Goal: Task Accomplishment & Management: Use online tool/utility

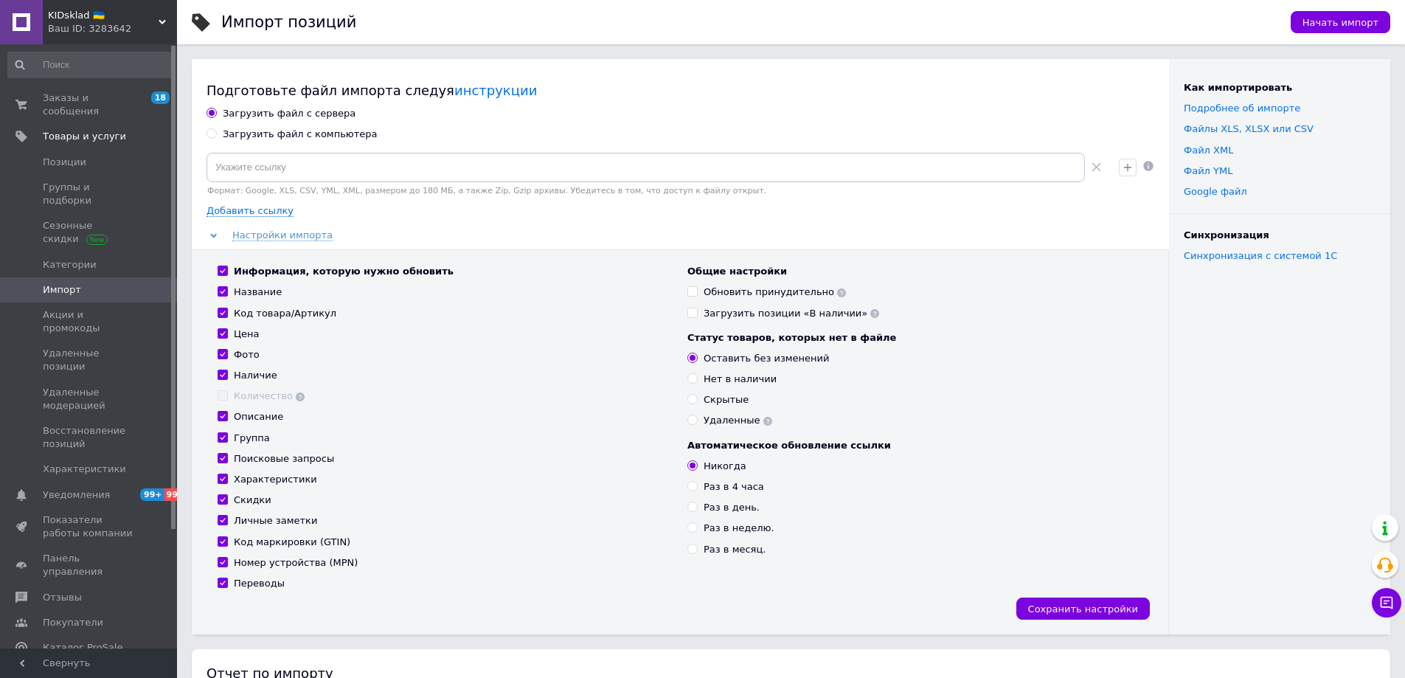
click at [302, 142] on div "Загрузить файл с сервера Загрузить файл с компьютера Формат: Google, XLS, CSV, …" at bounding box center [681, 370] width 948 height 527
click at [268, 135] on div "Загрузить файл с компьютера" at bounding box center [300, 134] width 155 height 13
click at [216, 135] on input "Загрузить файл с компьютера" at bounding box center [212, 133] width 10 height 10
radio input "true"
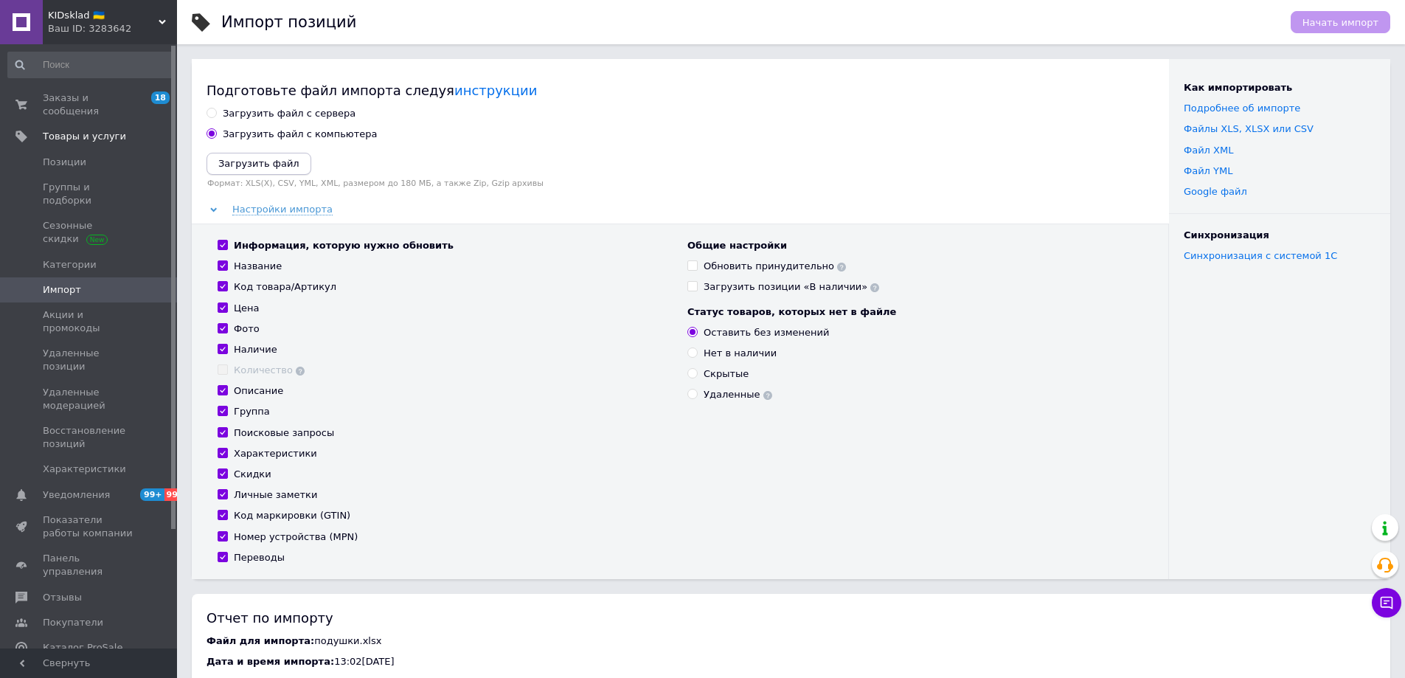
click at [252, 159] on icon "Загрузить файл" at bounding box center [258, 163] width 81 height 11
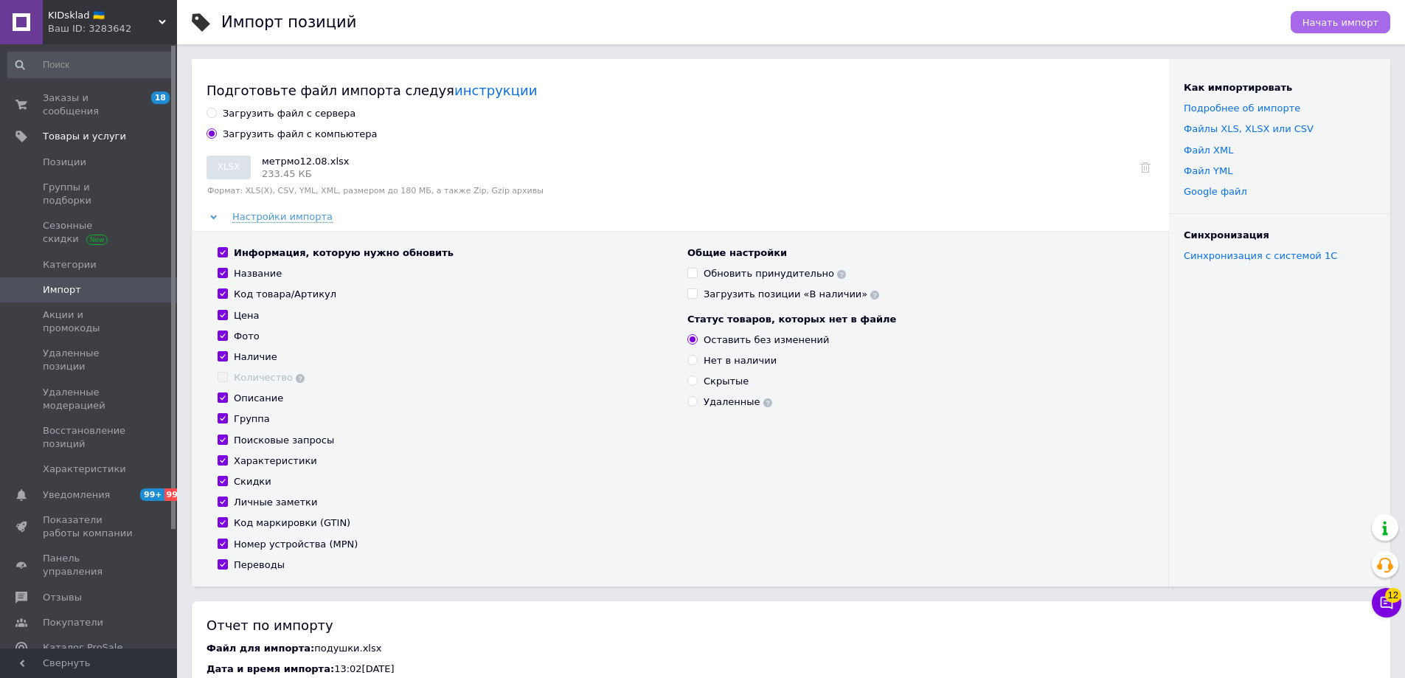
click at [1368, 23] on span "Начать импорт" at bounding box center [1340, 22] width 76 height 11
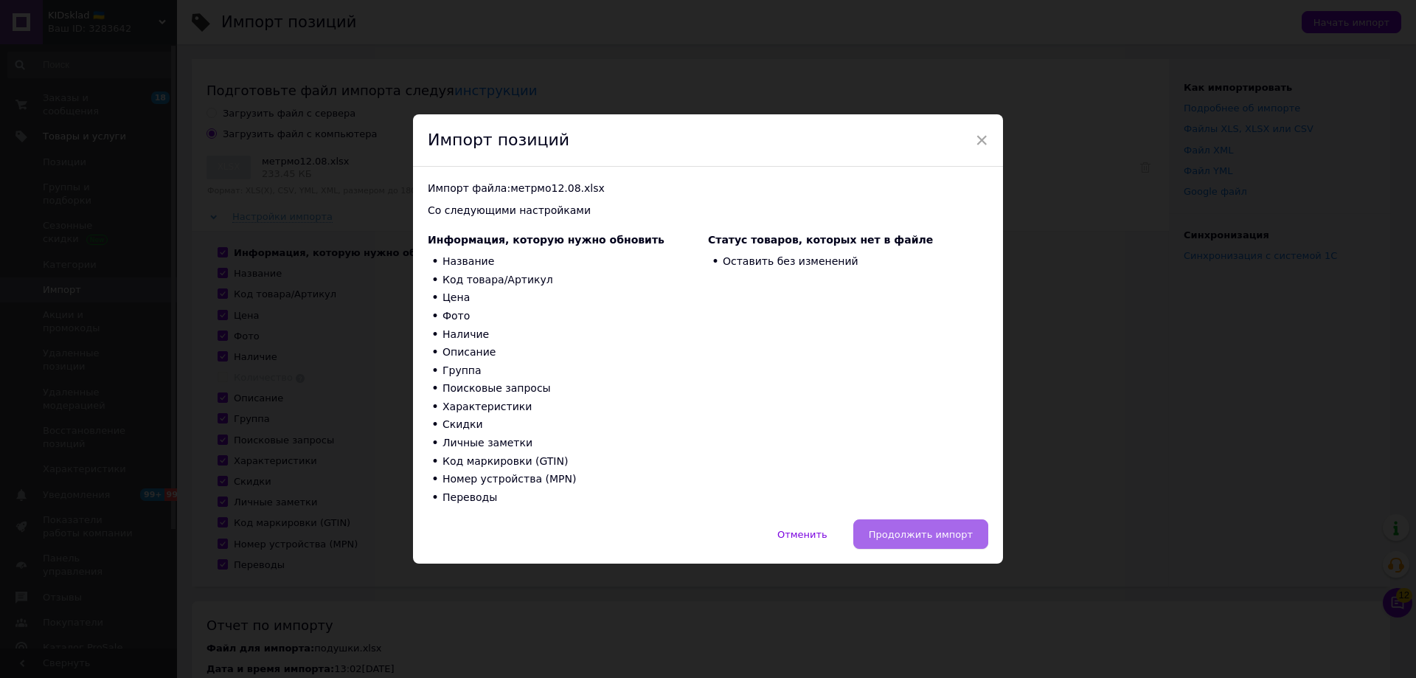
click at [920, 535] on span "Продолжить импорт" at bounding box center [921, 534] width 104 height 11
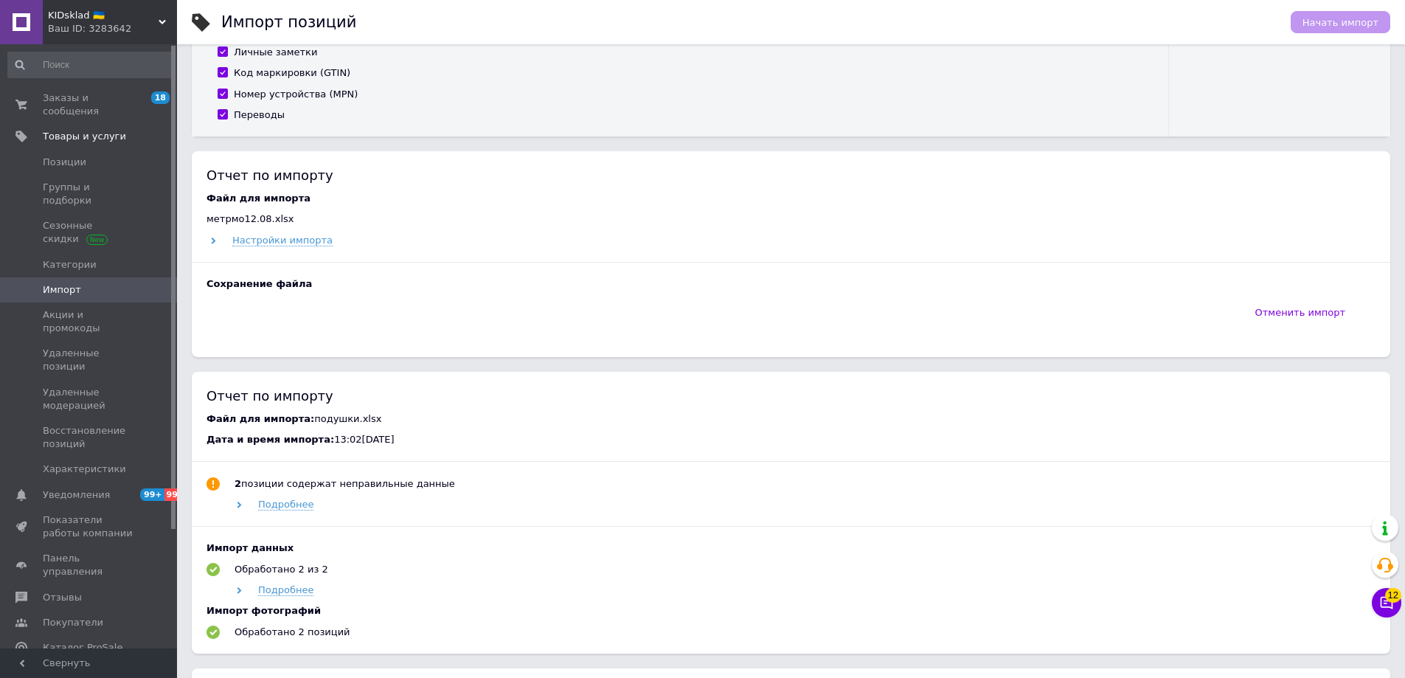
scroll to position [516, 0]
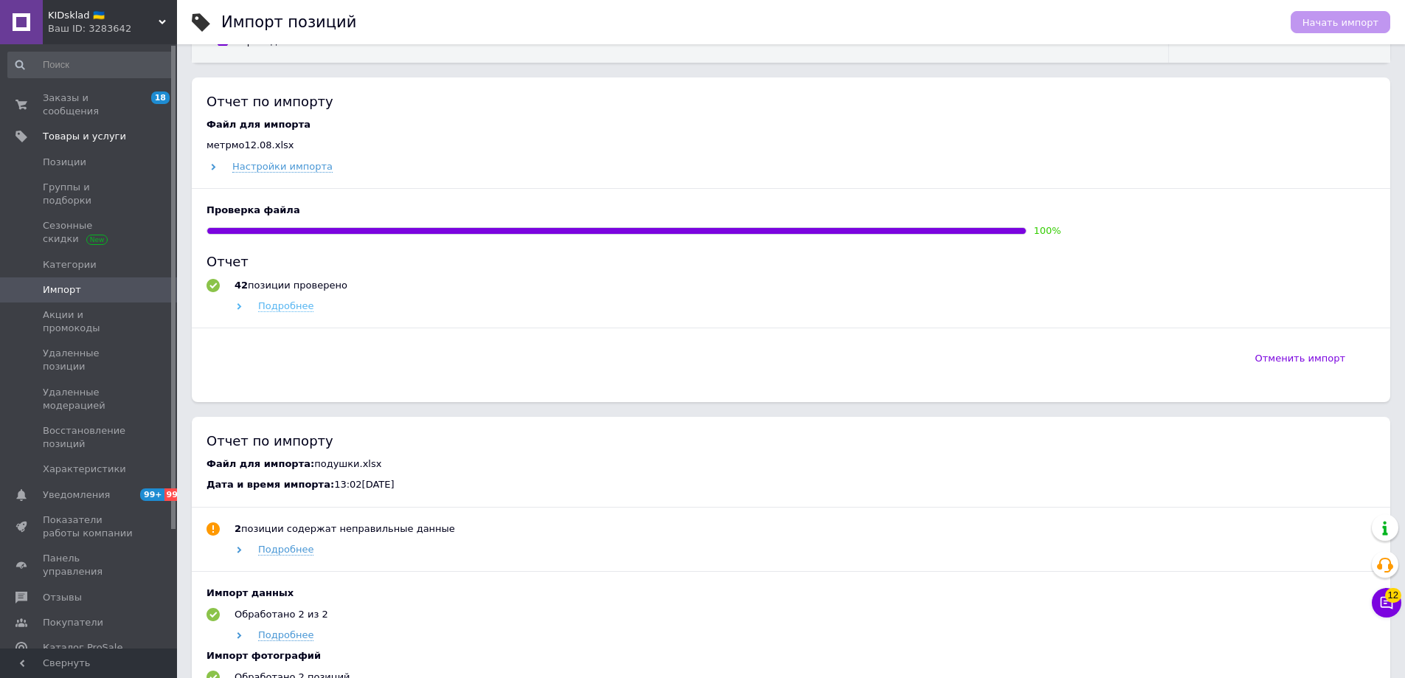
click at [264, 305] on span "Подробнее" at bounding box center [285, 306] width 55 height 12
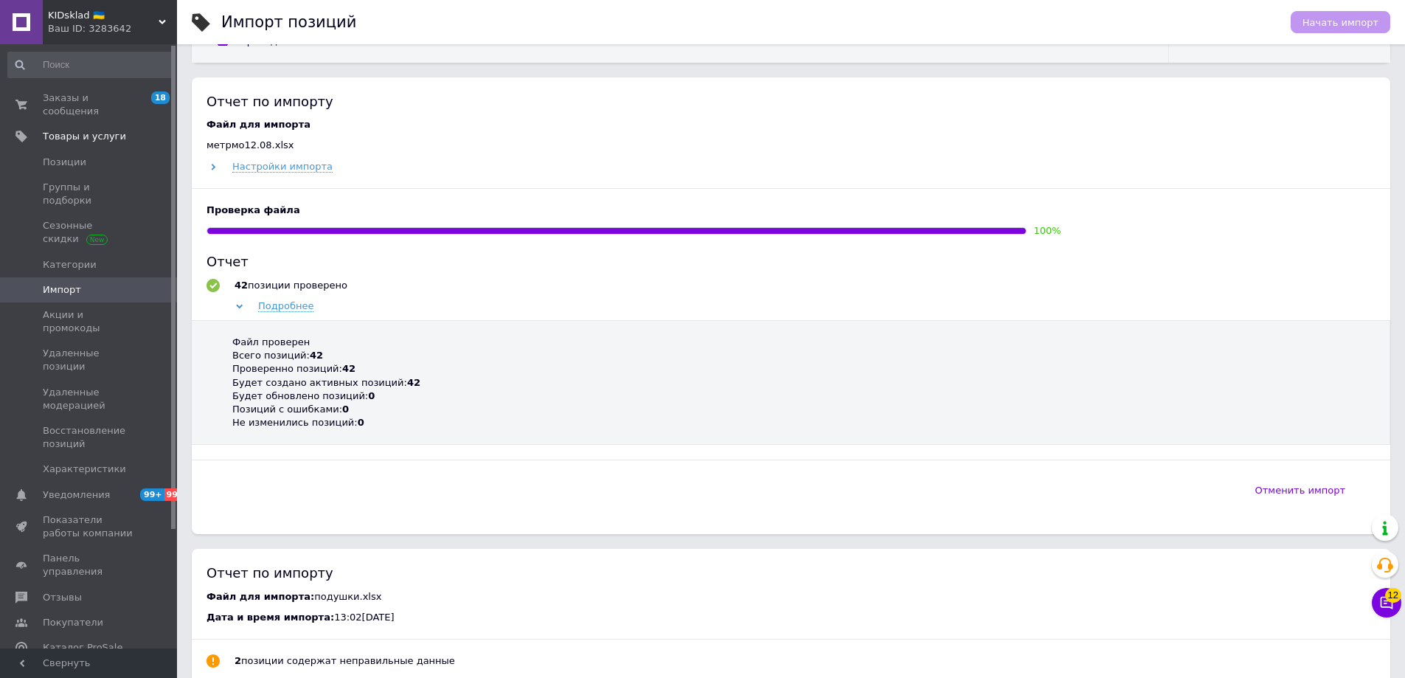
click at [97, 28] on div "Ваш ID: 3283642" at bounding box center [112, 28] width 129 height 13
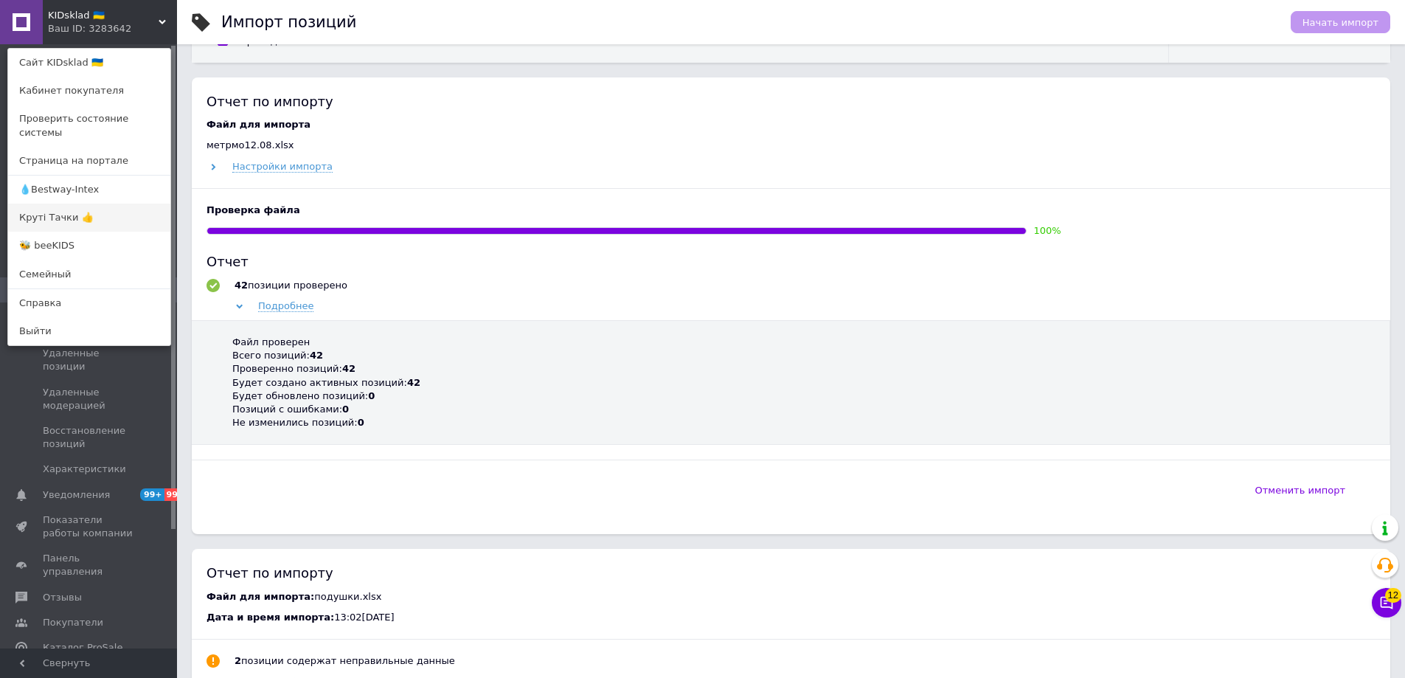
click at [58, 204] on link "Круті Тачки 👍" at bounding box center [89, 218] width 162 height 28
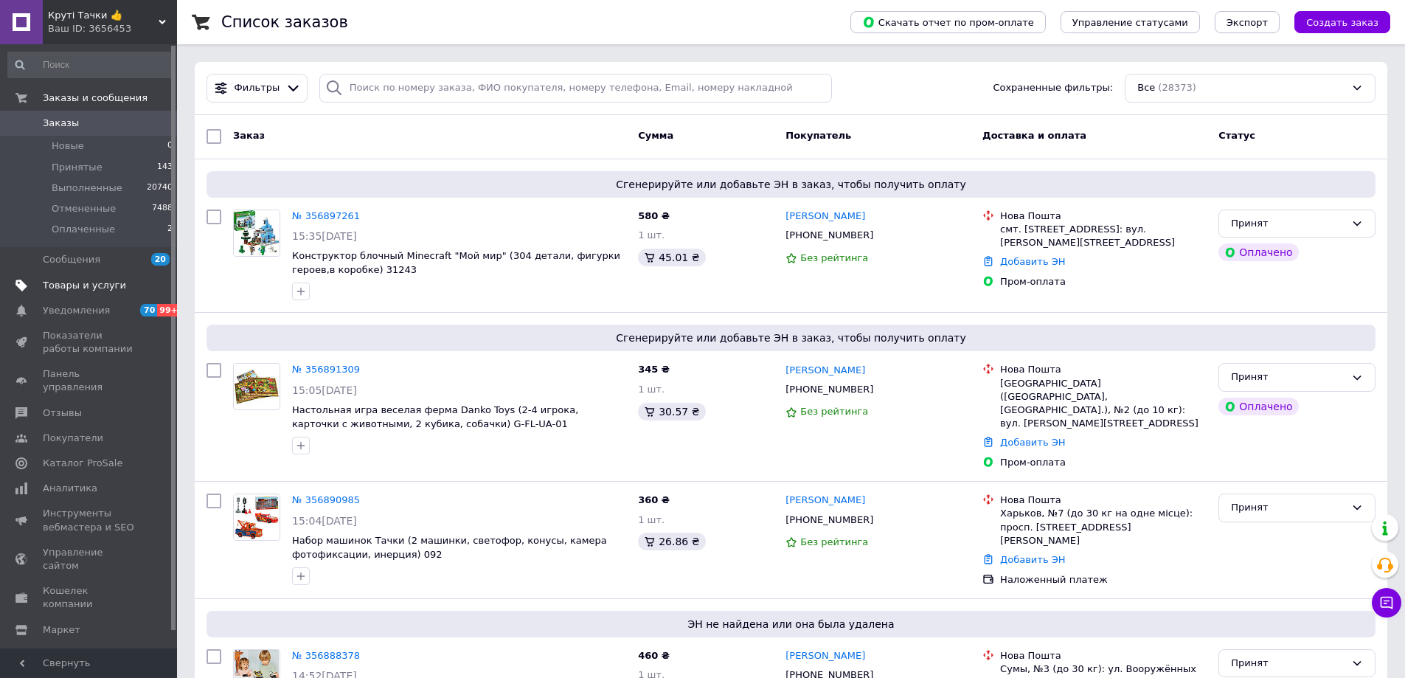
click at [61, 286] on span "Товары и услуги" at bounding box center [84, 285] width 83 height 13
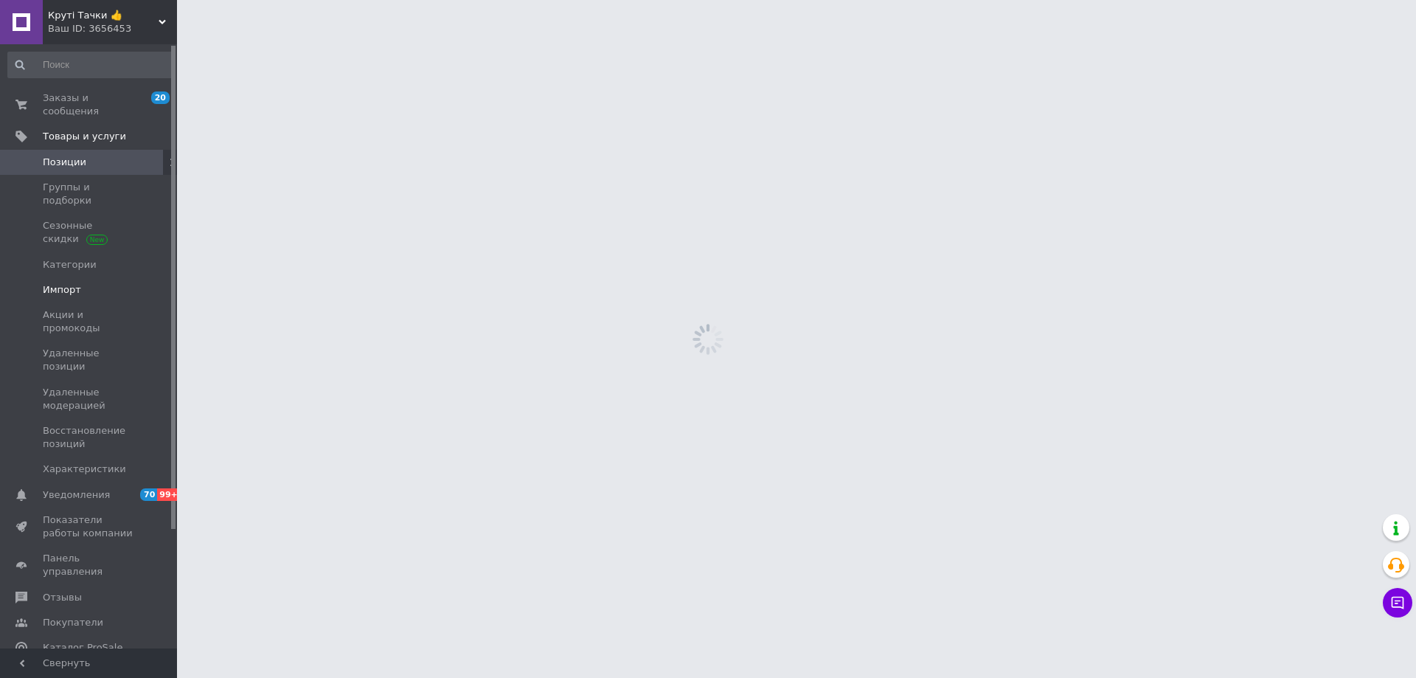
click at [84, 277] on link "Импорт" at bounding box center [90, 289] width 181 height 25
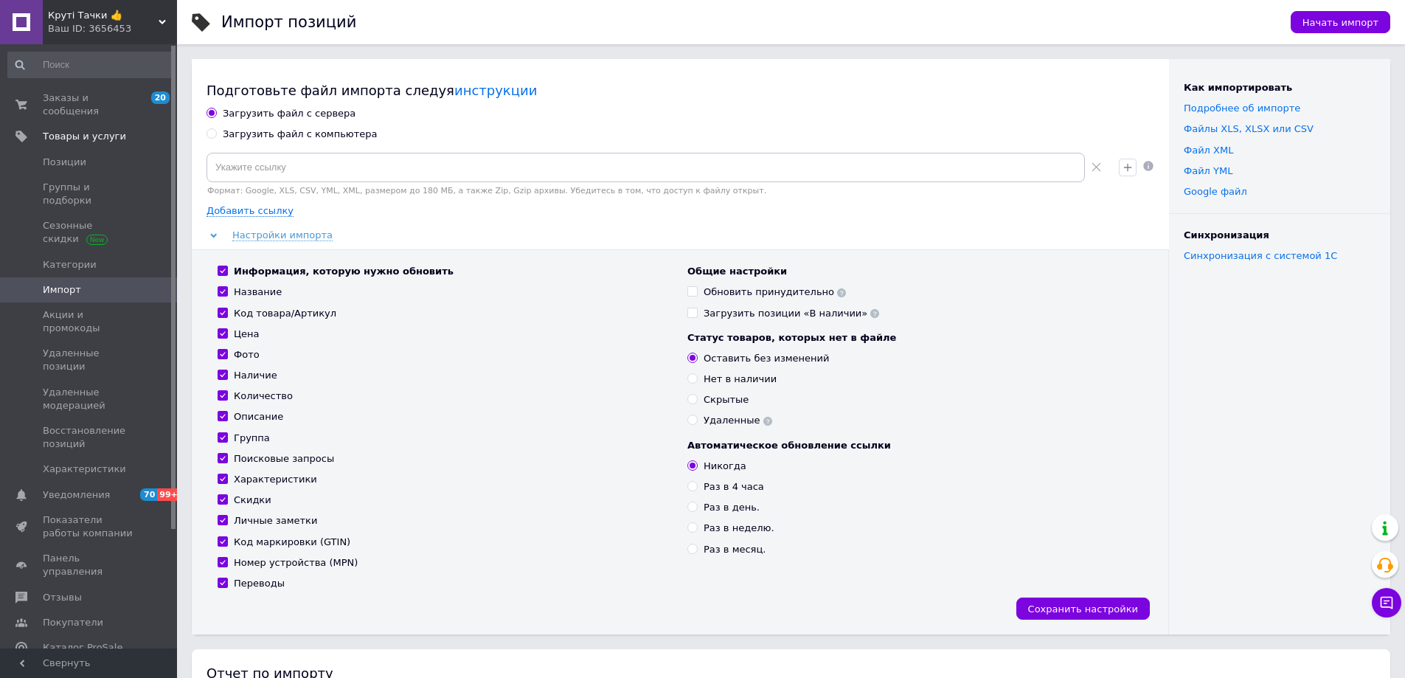
click at [318, 133] on div "Загрузить файл с компьютера" at bounding box center [300, 134] width 155 height 13
click at [216, 133] on input "Загрузить файл с компьютера" at bounding box center [212, 133] width 10 height 10
radio input "true"
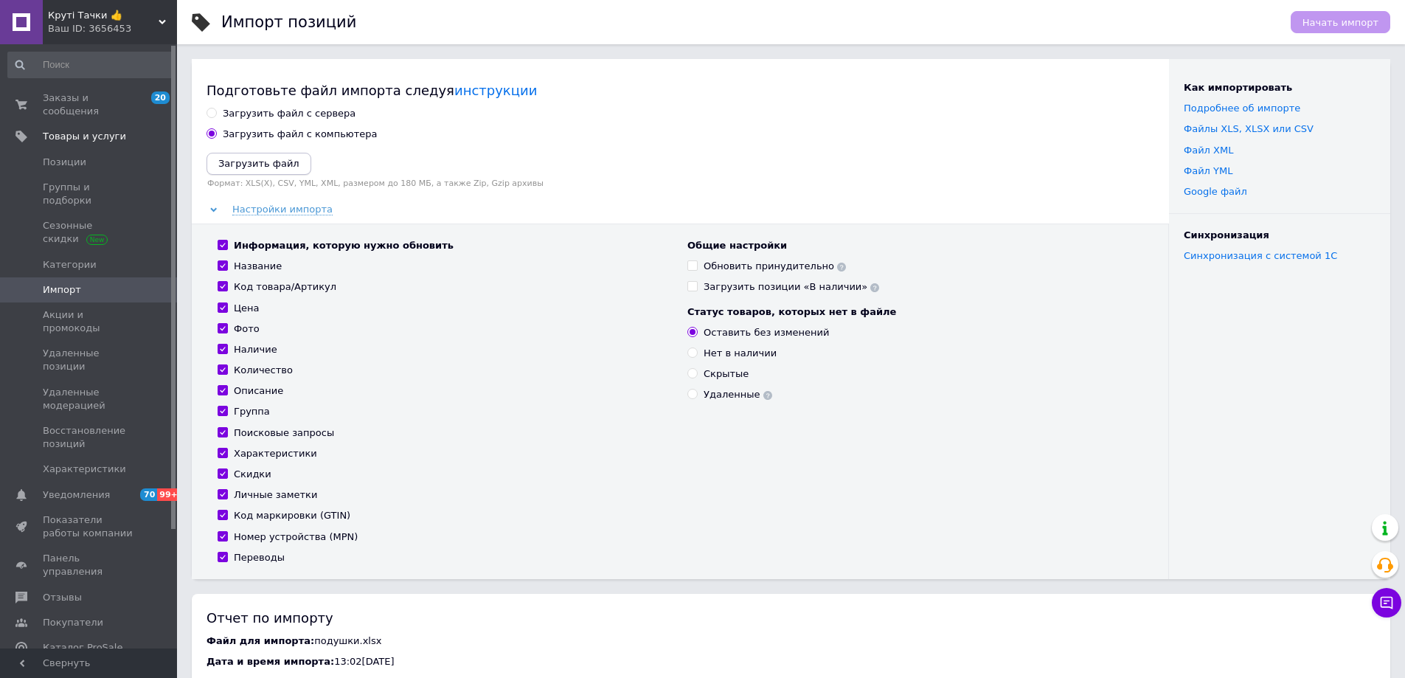
click at [260, 161] on icon "Загрузить файл" at bounding box center [258, 163] width 81 height 11
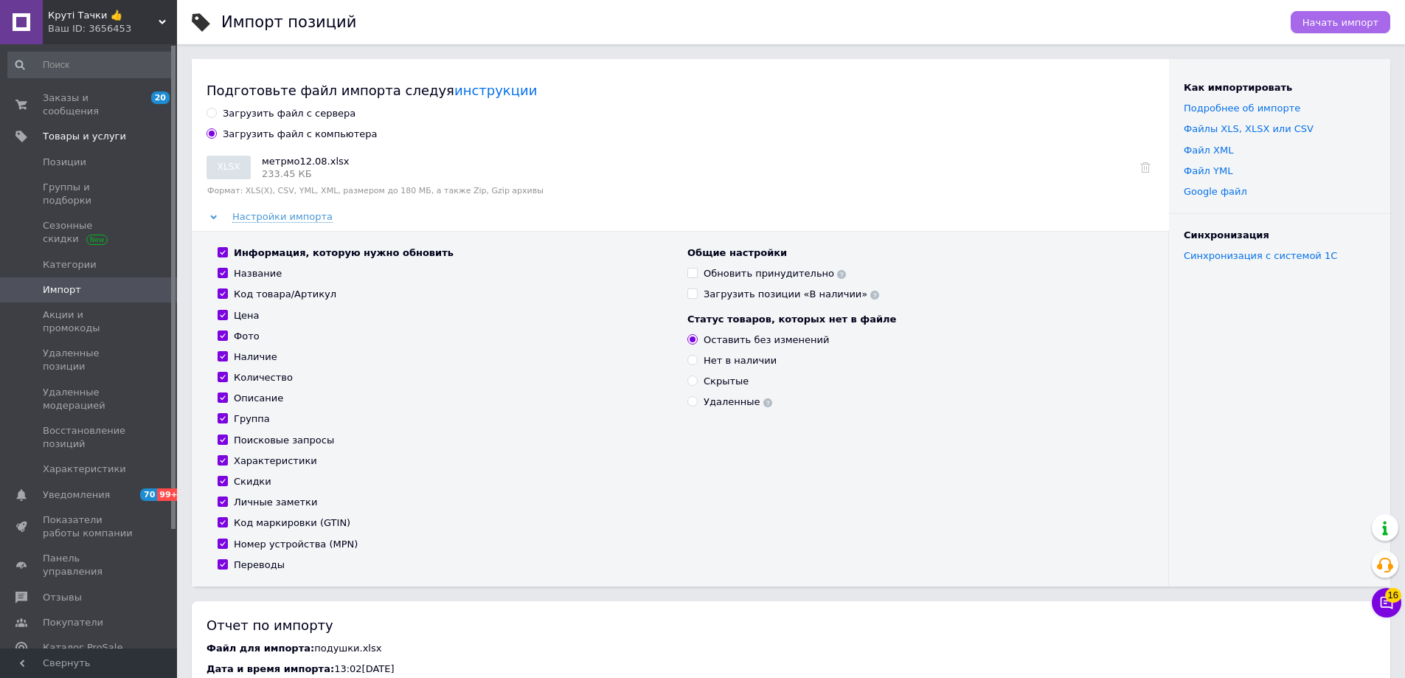
click at [1316, 27] on span "Начать импорт" at bounding box center [1340, 22] width 76 height 11
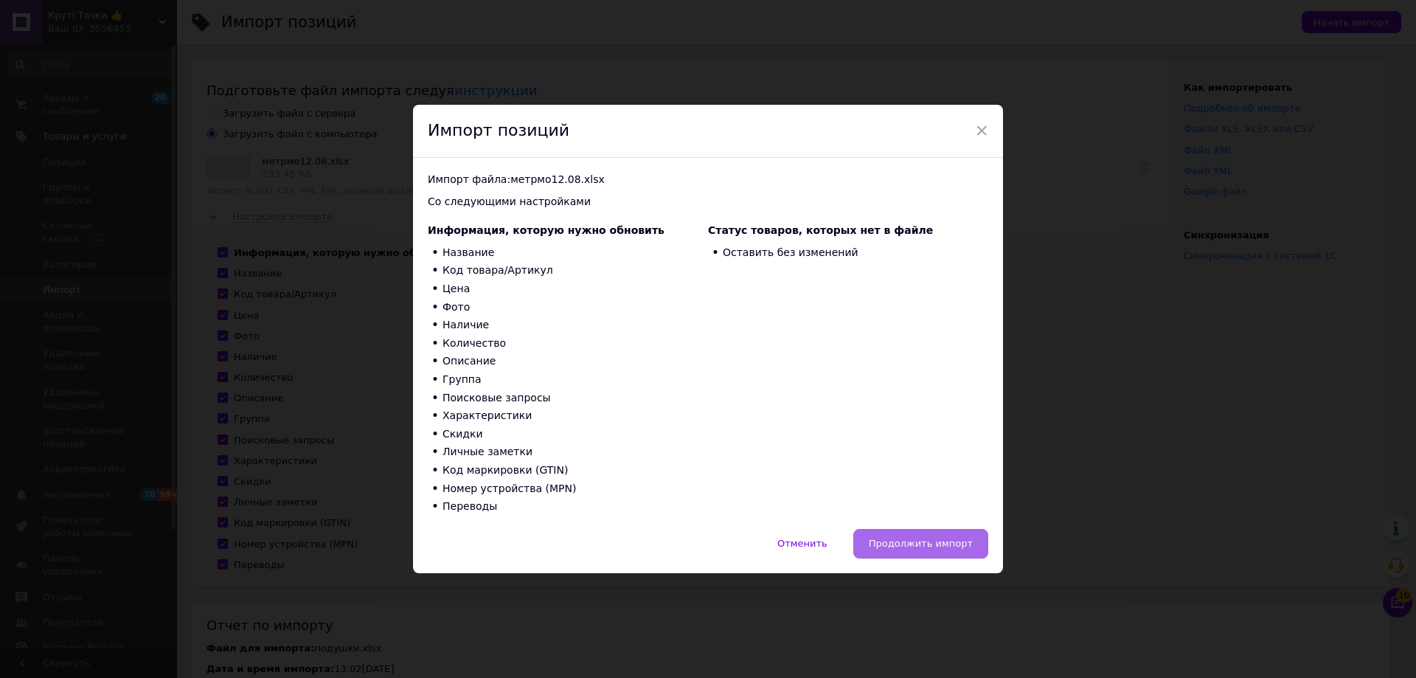
click at [903, 551] on button "Продолжить импорт" at bounding box center [920, 544] width 135 height 30
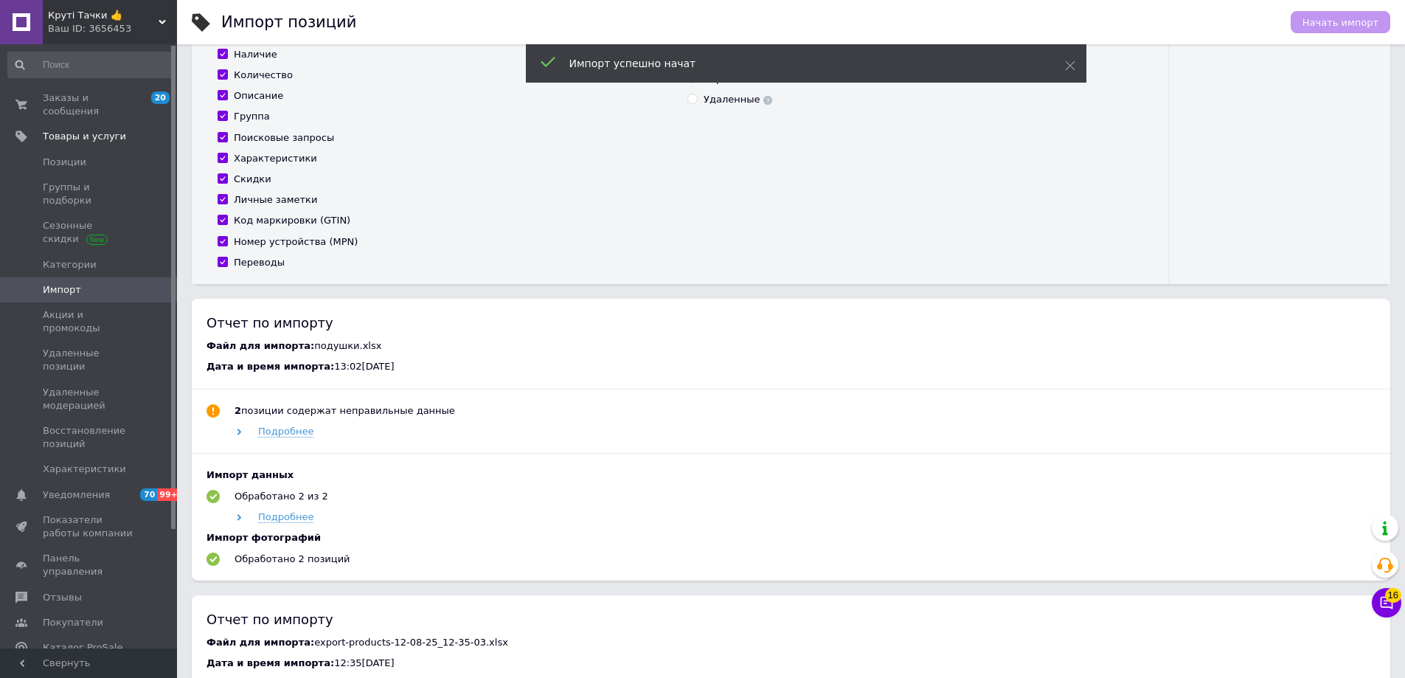
scroll to position [443, 0]
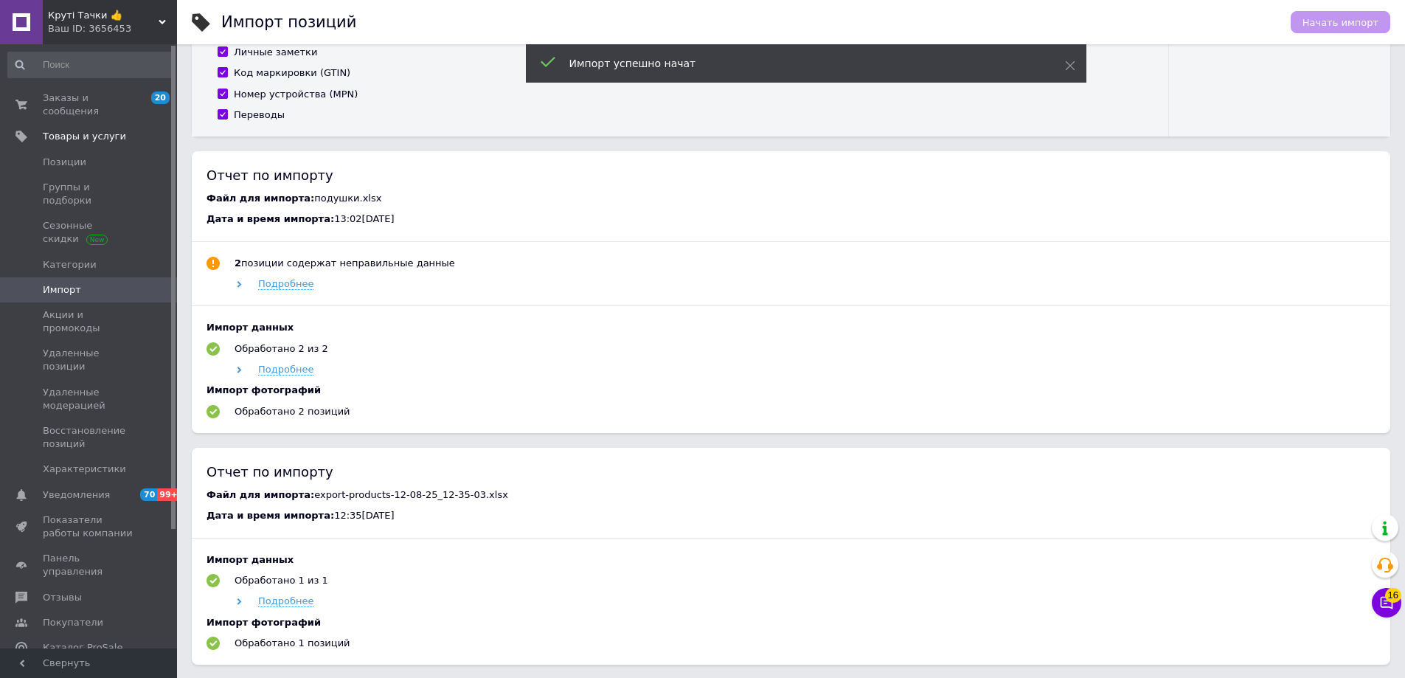
click at [93, 30] on div "Ваш ID: 3656453" at bounding box center [112, 28] width 129 height 13
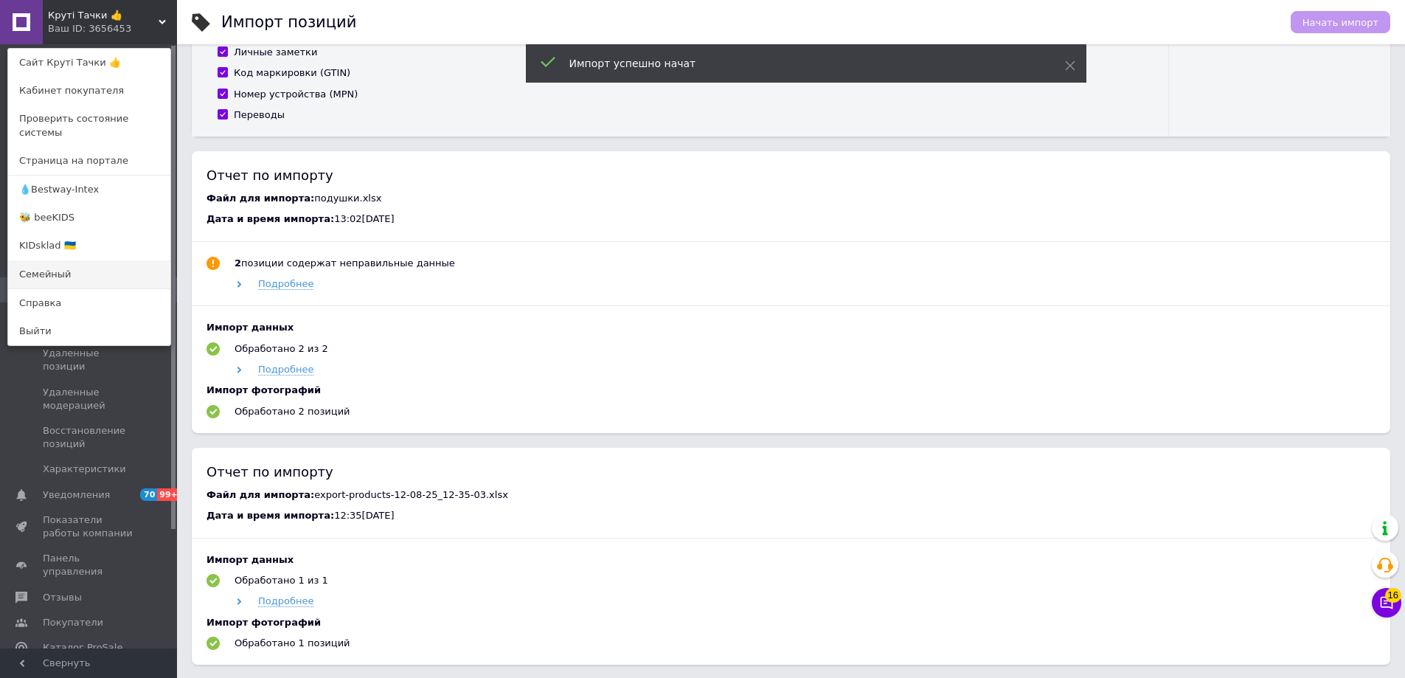
click at [49, 260] on link "Семейный" at bounding box center [89, 274] width 162 height 28
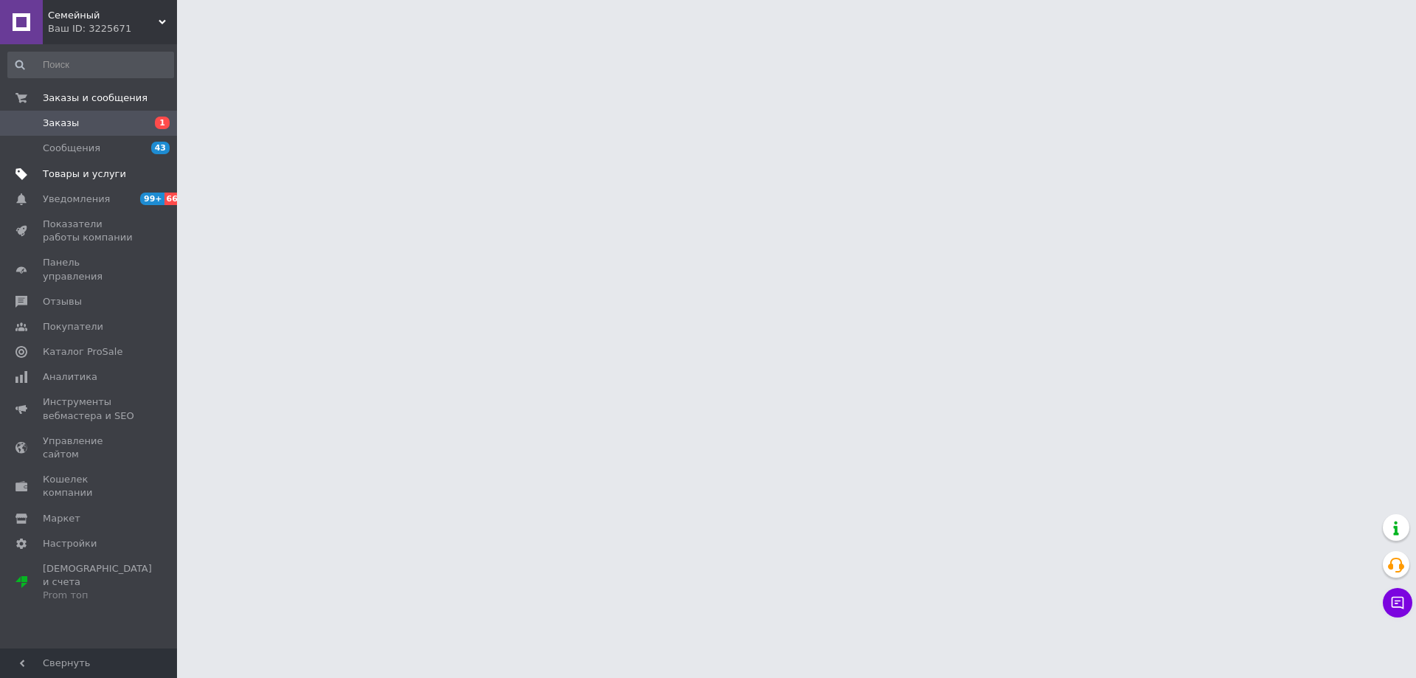
click at [91, 184] on link "Товары и услуги" at bounding box center [90, 174] width 181 height 25
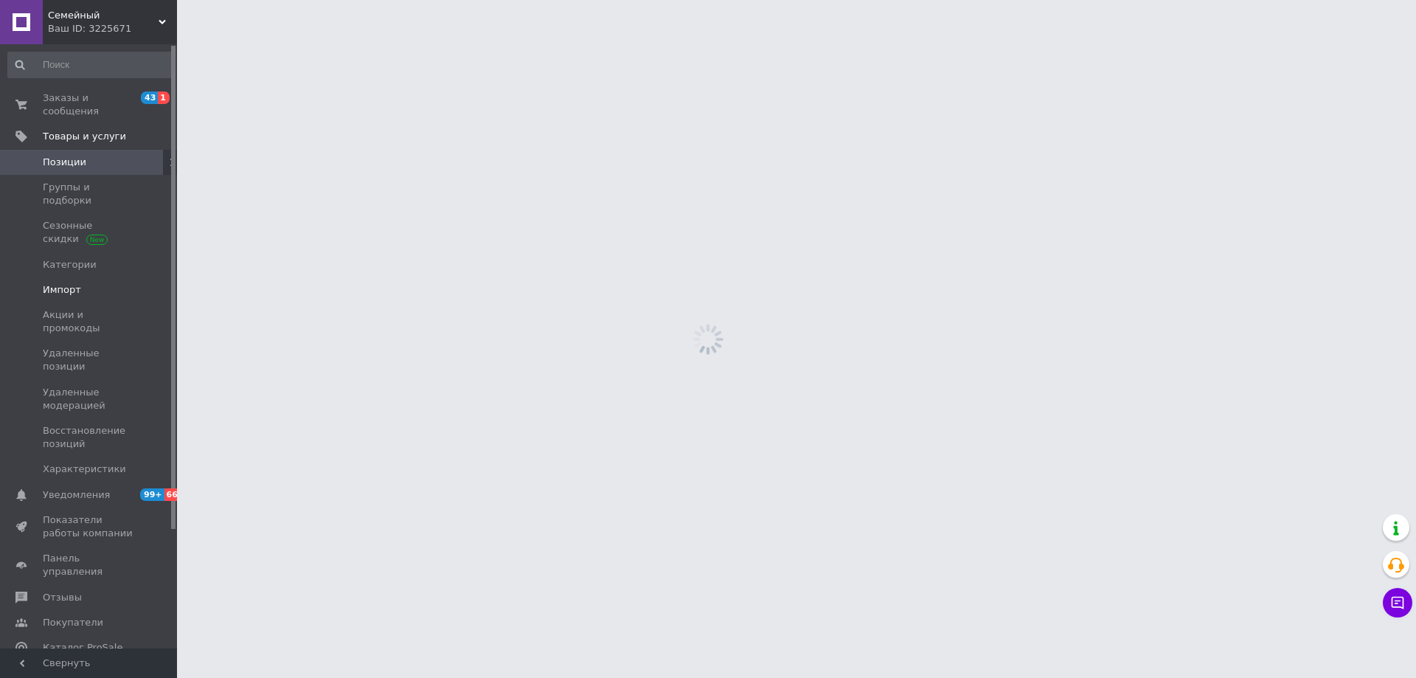
click at [55, 283] on span "Импорт" at bounding box center [62, 289] width 38 height 13
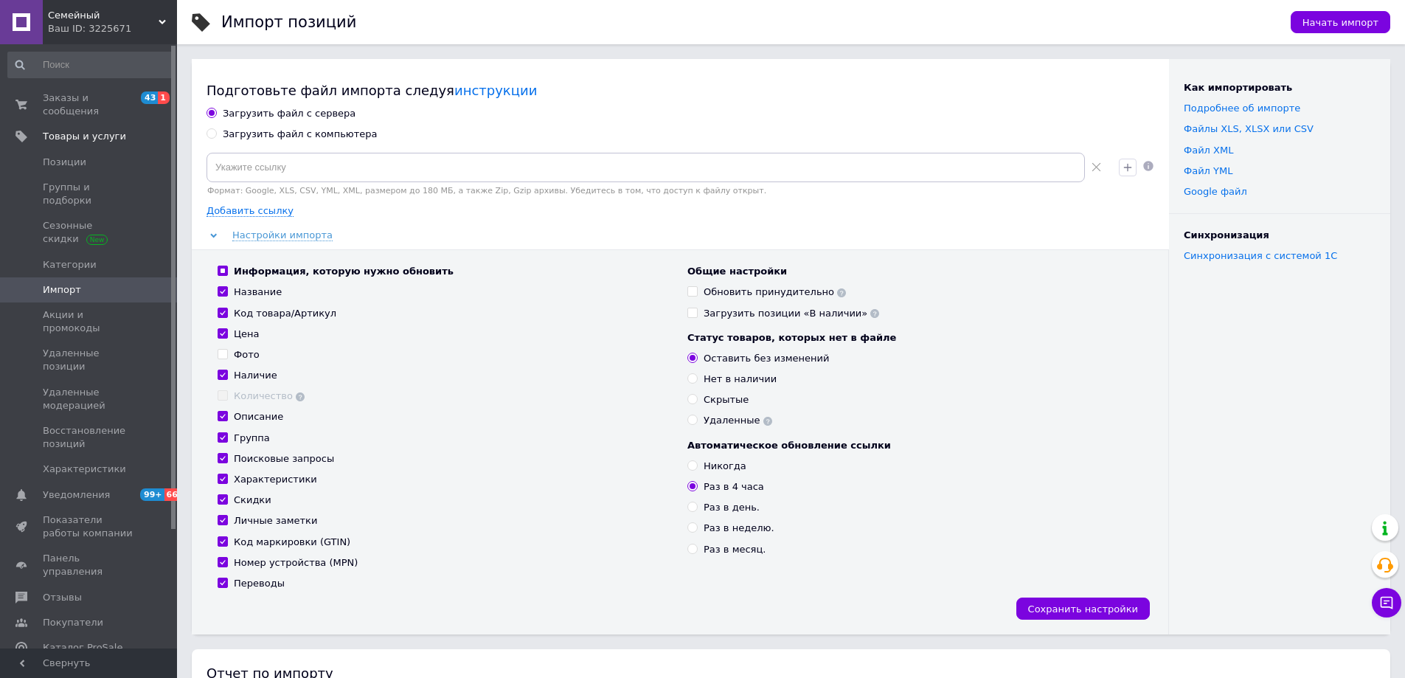
click at [296, 135] on div "Загрузить файл с компьютера" at bounding box center [300, 134] width 155 height 13
click at [216, 135] on input "Загрузить файл с компьютера" at bounding box center [212, 133] width 10 height 10
radio input "true"
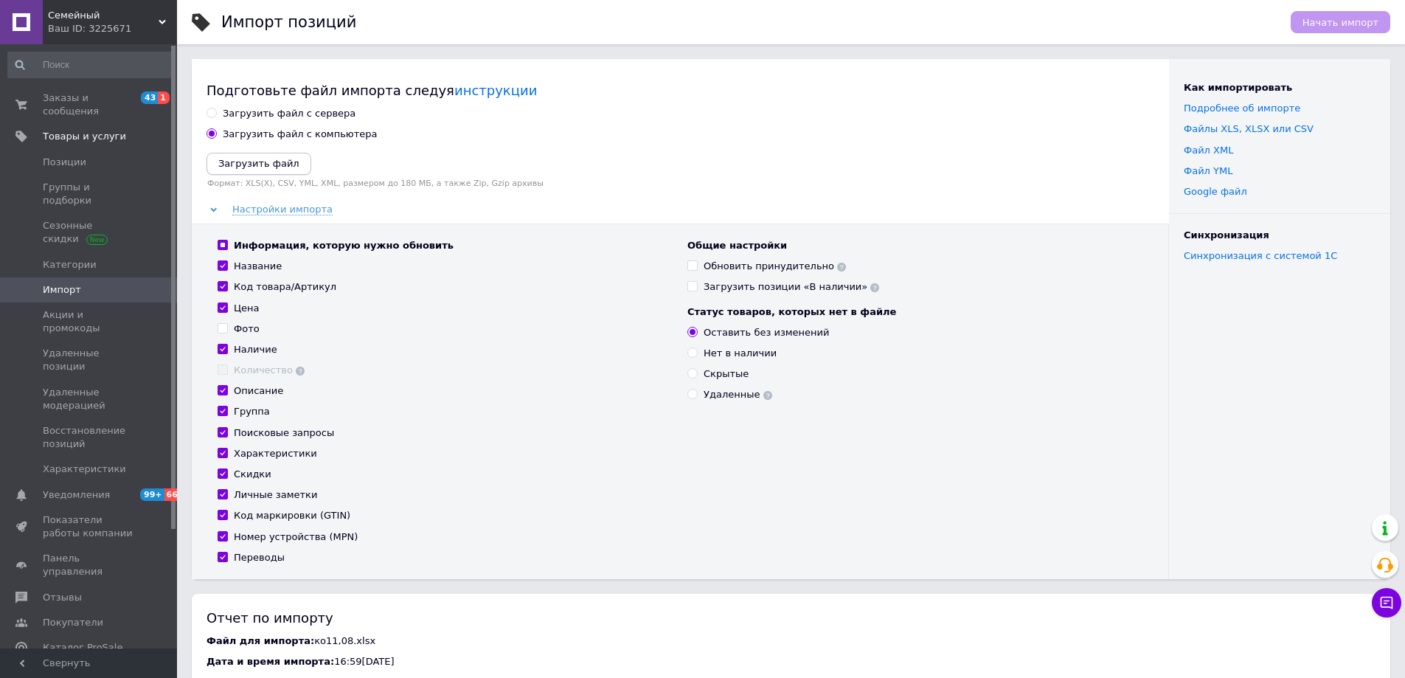
click at [264, 156] on button "Загрузить файл" at bounding box center [259, 164] width 105 height 22
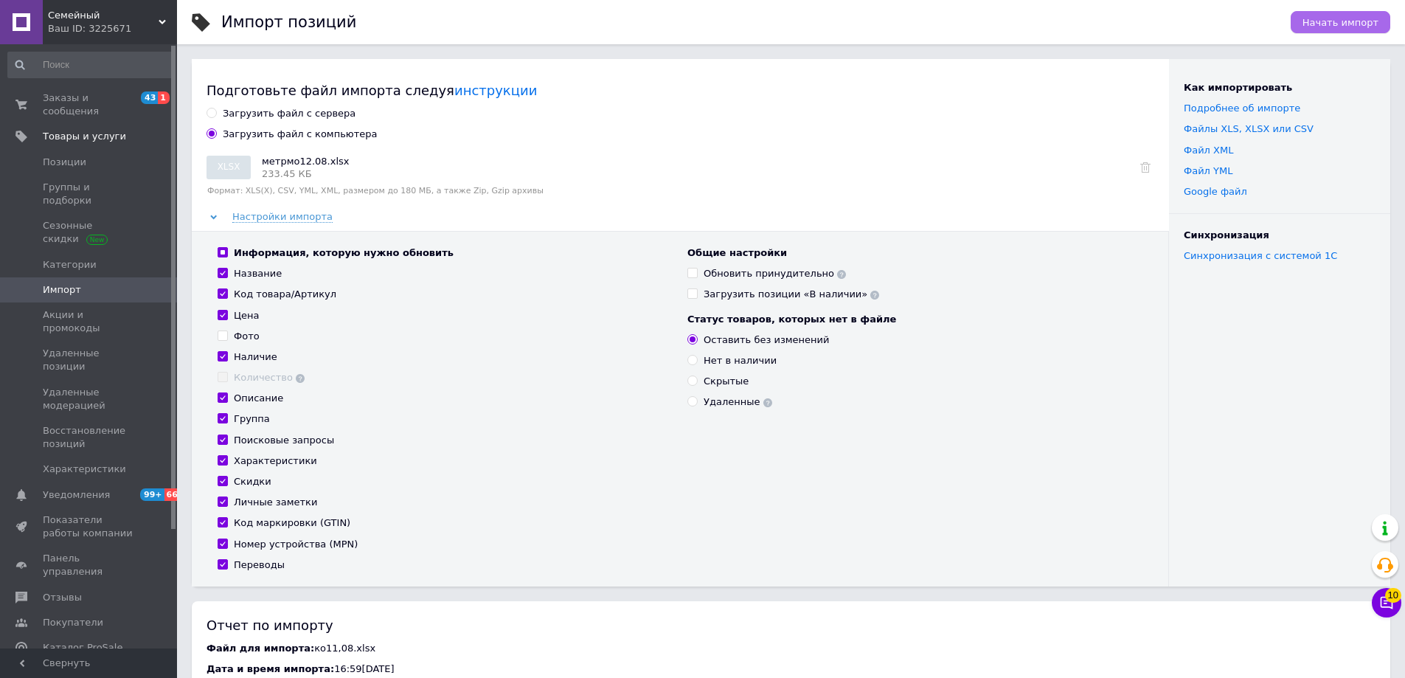
click at [1335, 23] on span "Начать импорт" at bounding box center [1340, 22] width 76 height 11
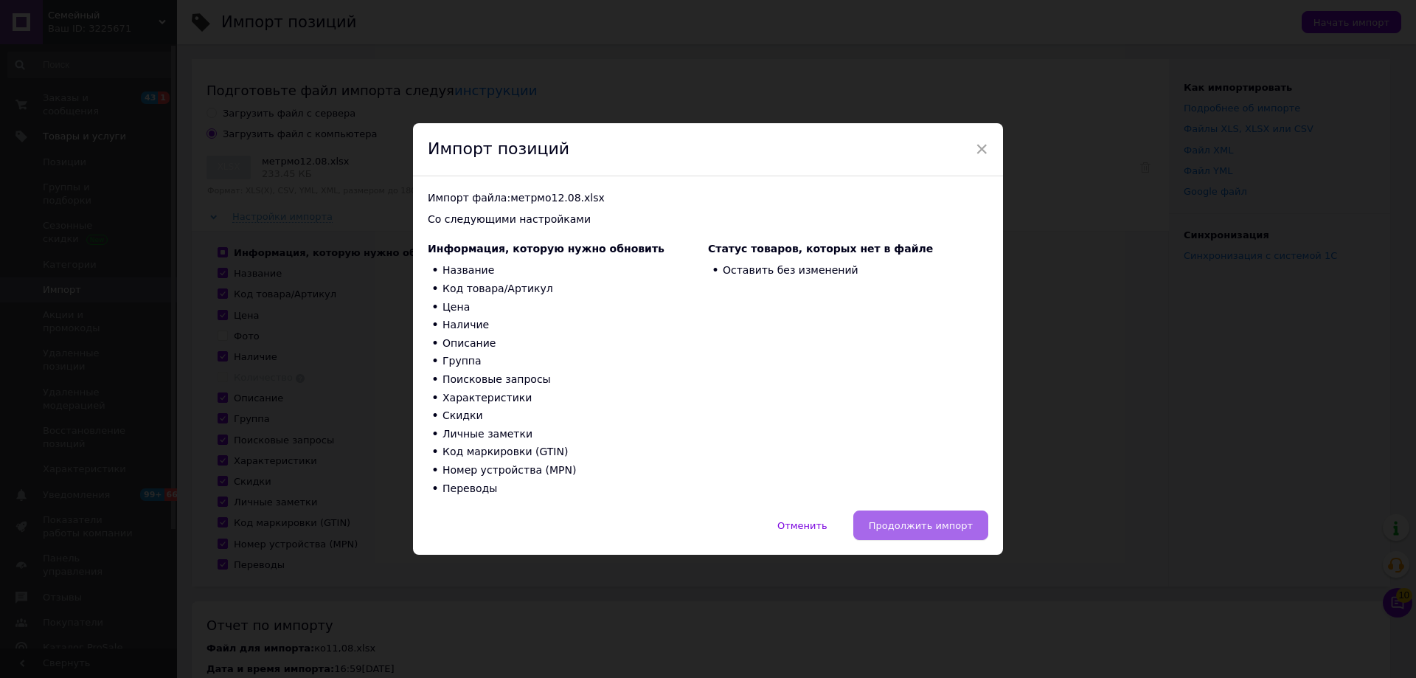
click at [951, 527] on span "Продолжить импорт" at bounding box center [921, 525] width 104 height 11
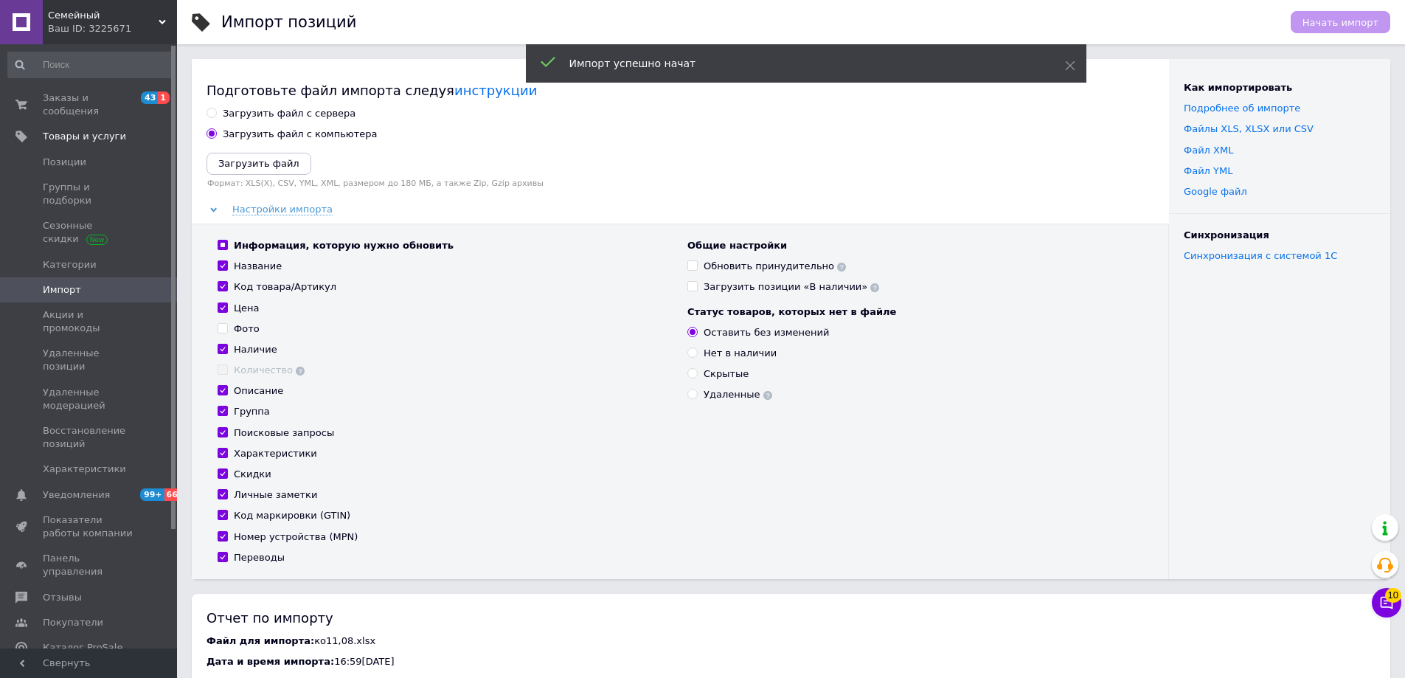
scroll to position [295, 0]
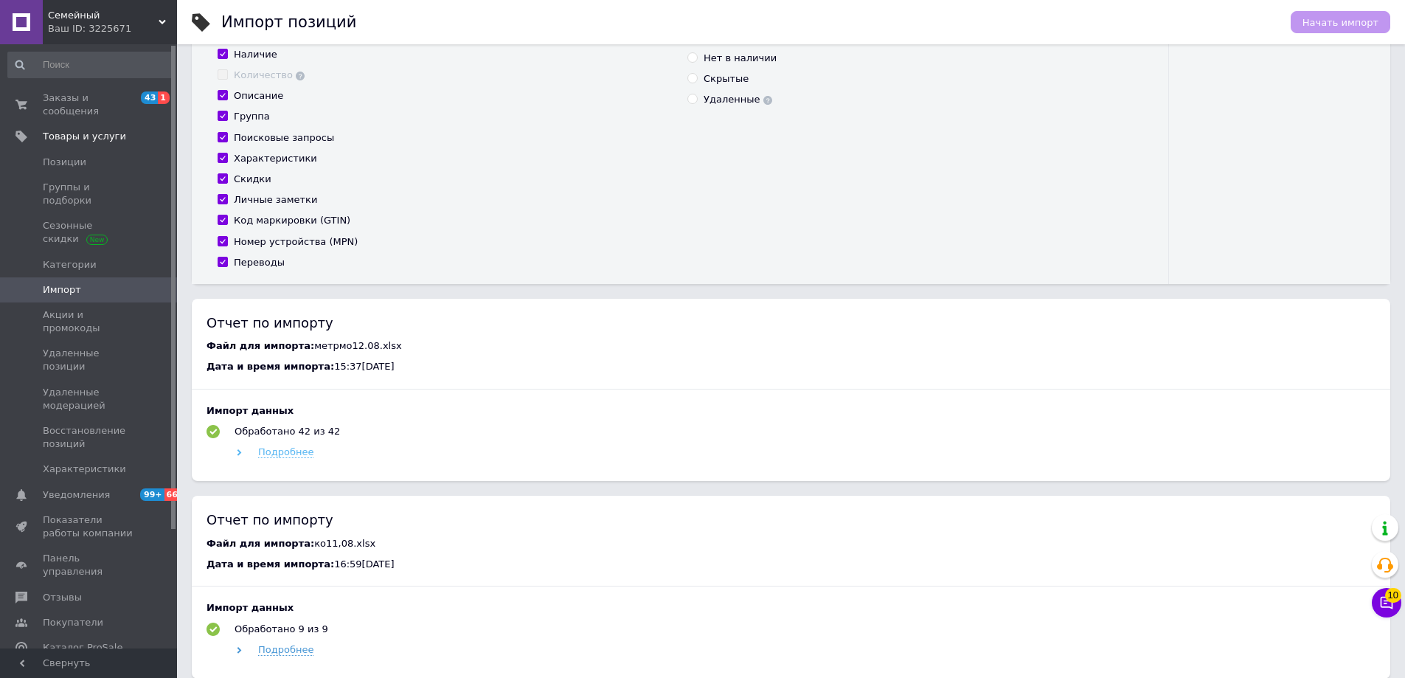
click at [279, 453] on span "Подробнее" at bounding box center [285, 452] width 55 height 12
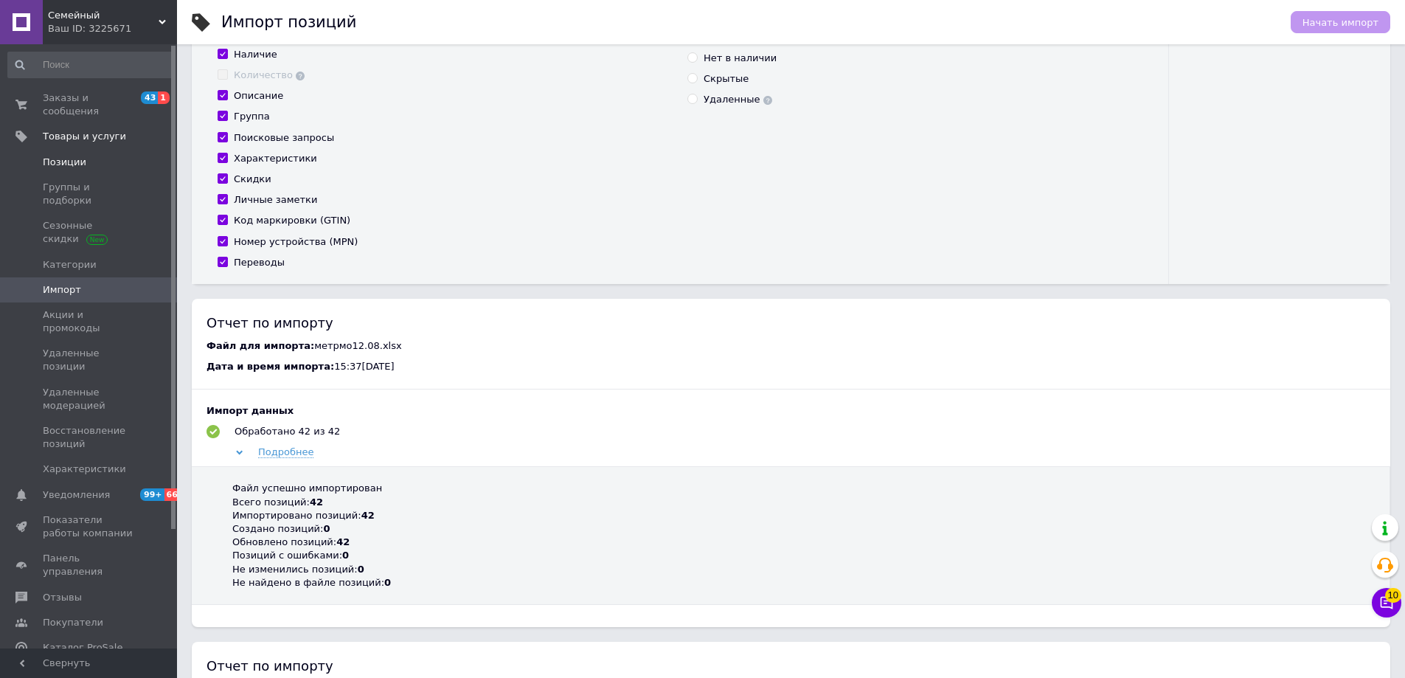
click at [72, 156] on span "Позиции" at bounding box center [65, 162] width 44 height 13
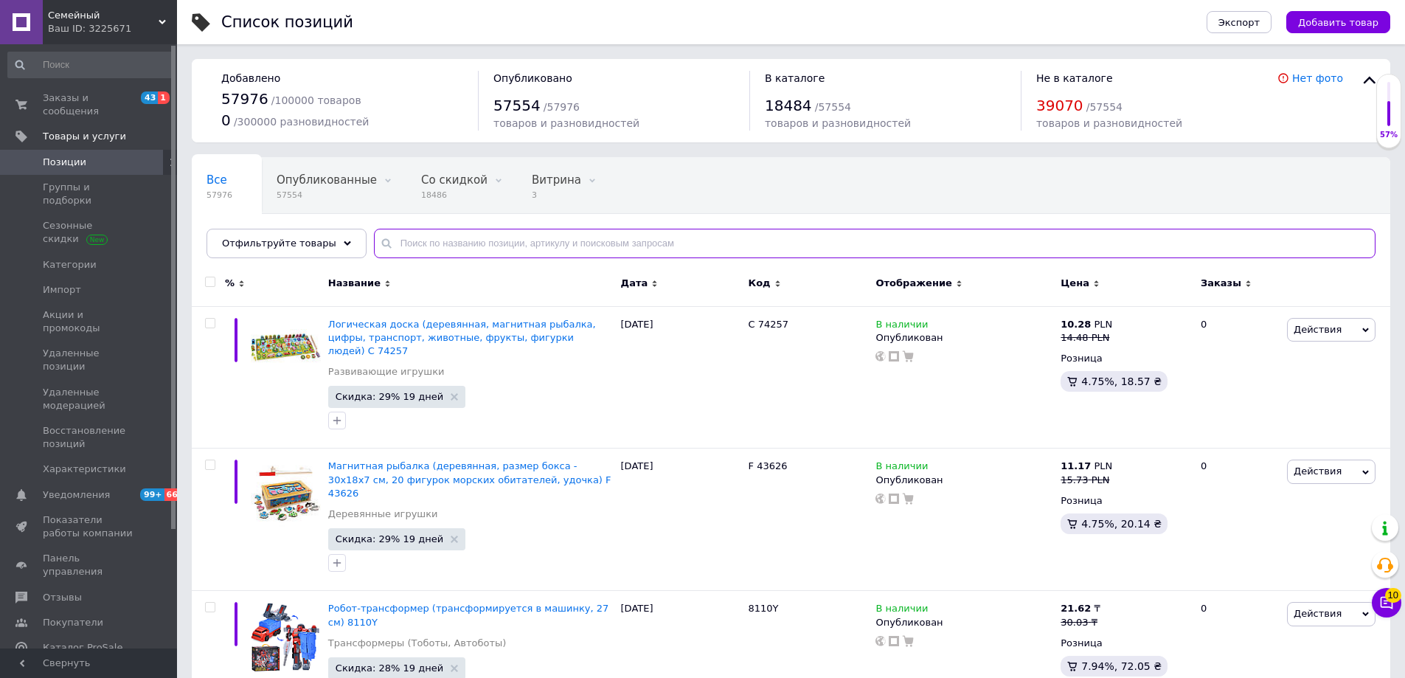
click at [414, 232] on input "text" at bounding box center [875, 244] width 1002 height 30
paste input "CARRELLO"
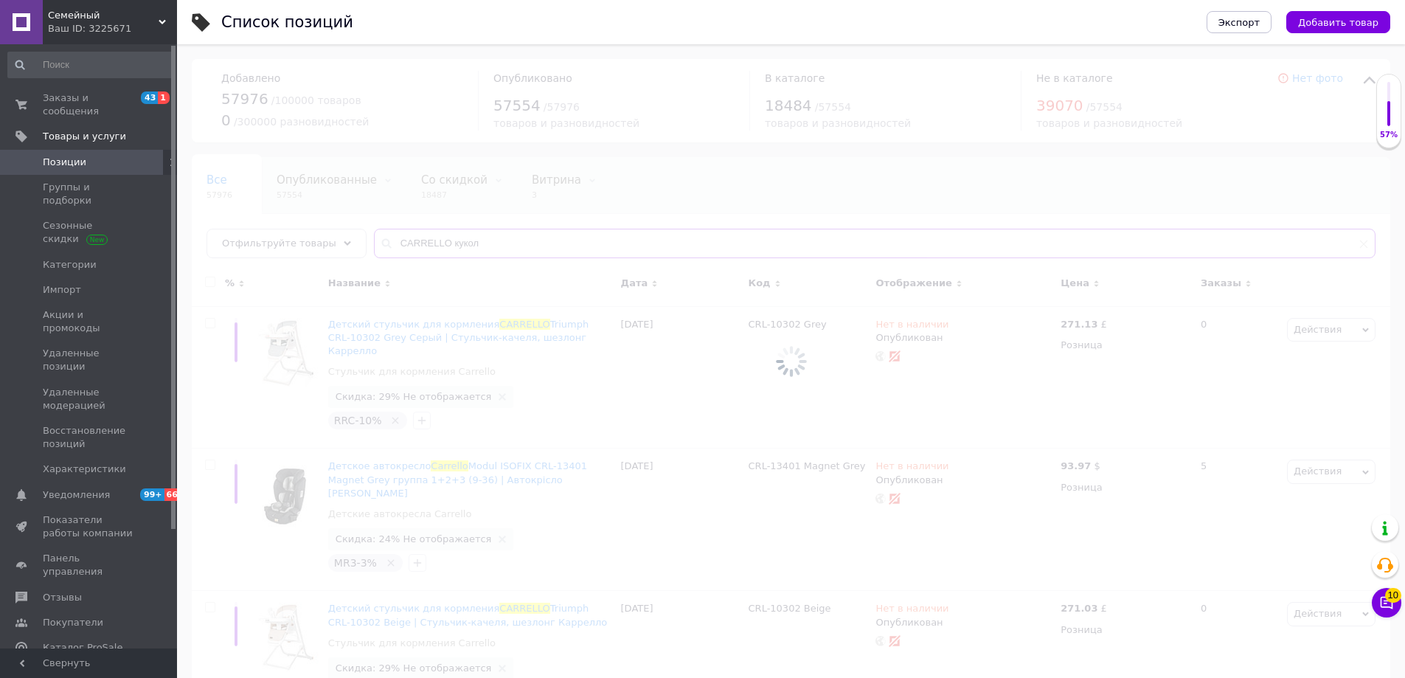
type input "CARRELLO кукол"
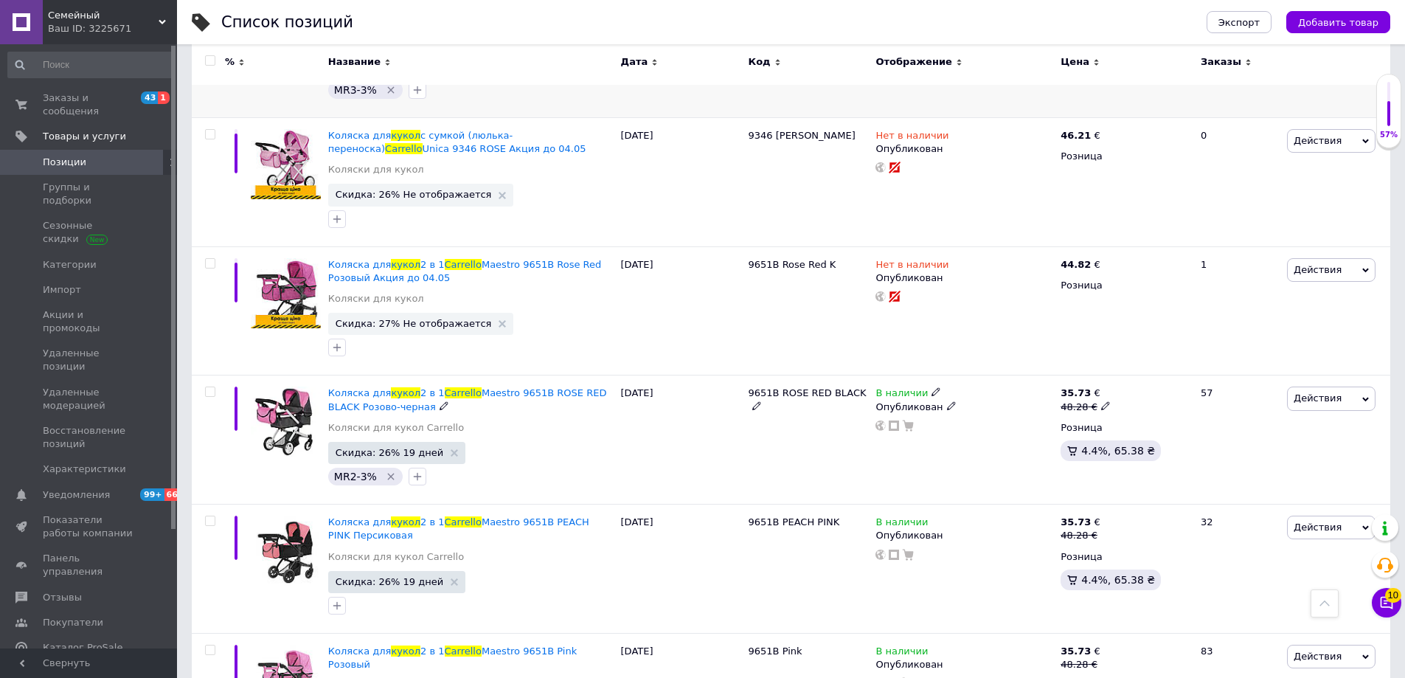
scroll to position [4425, 0]
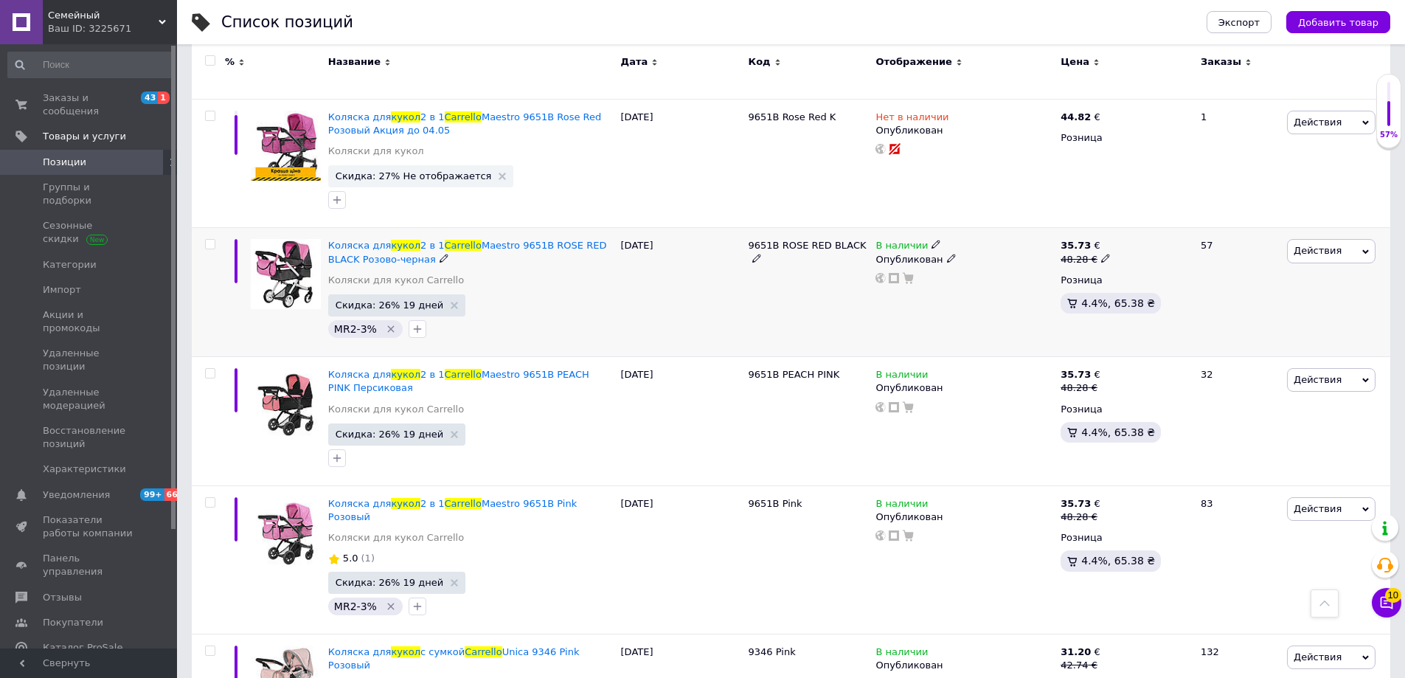
click at [1299, 245] on span "Действия" at bounding box center [1318, 250] width 48 height 11
click at [1213, 310] on li "Копировать" at bounding box center [1269, 320] width 209 height 21
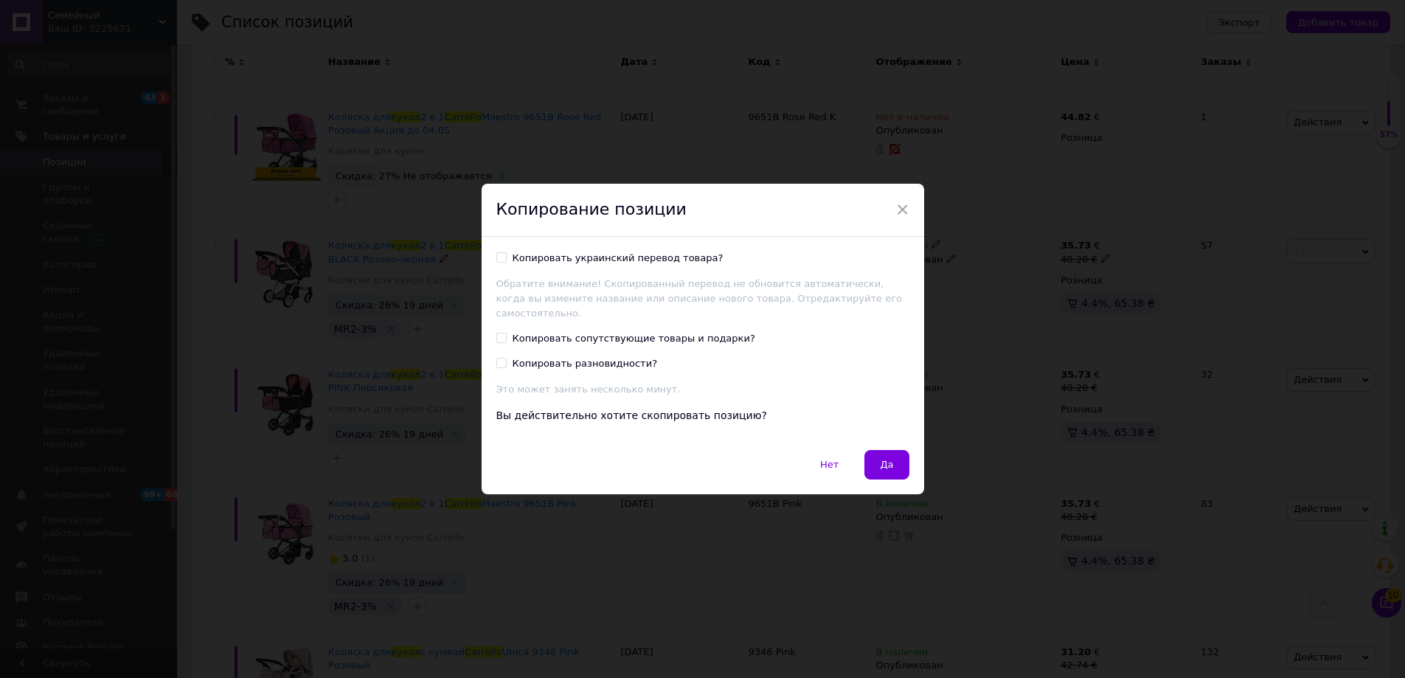
scroll to position [4365, 0]
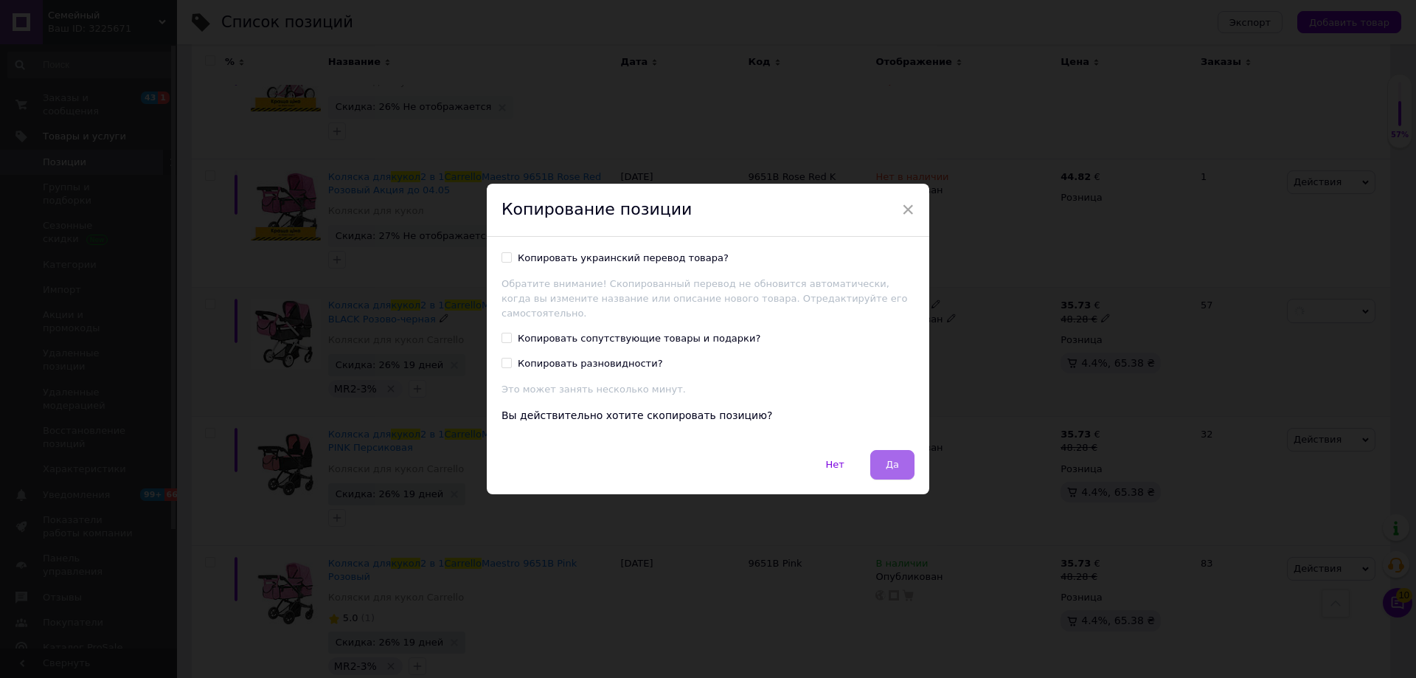
click at [888, 450] on button "Да" at bounding box center [892, 465] width 44 height 30
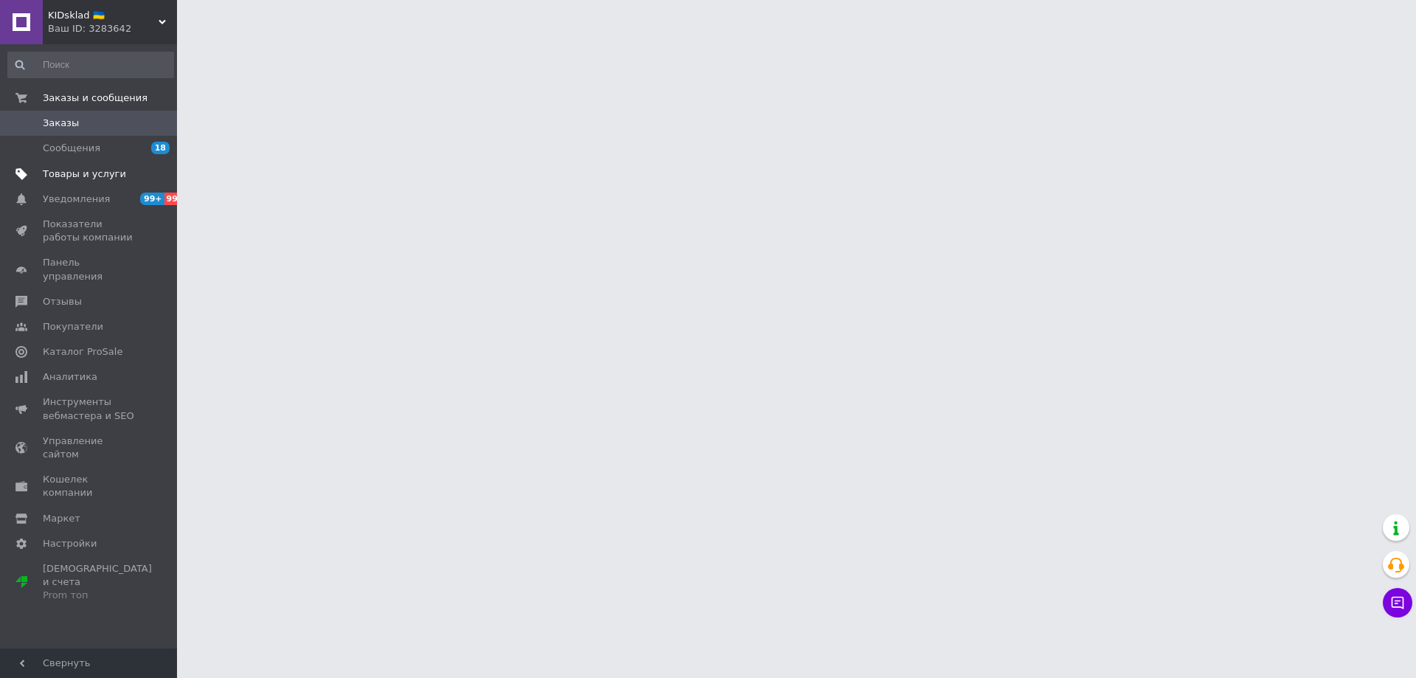
click at [66, 176] on span "Товары и услуги" at bounding box center [84, 173] width 83 height 13
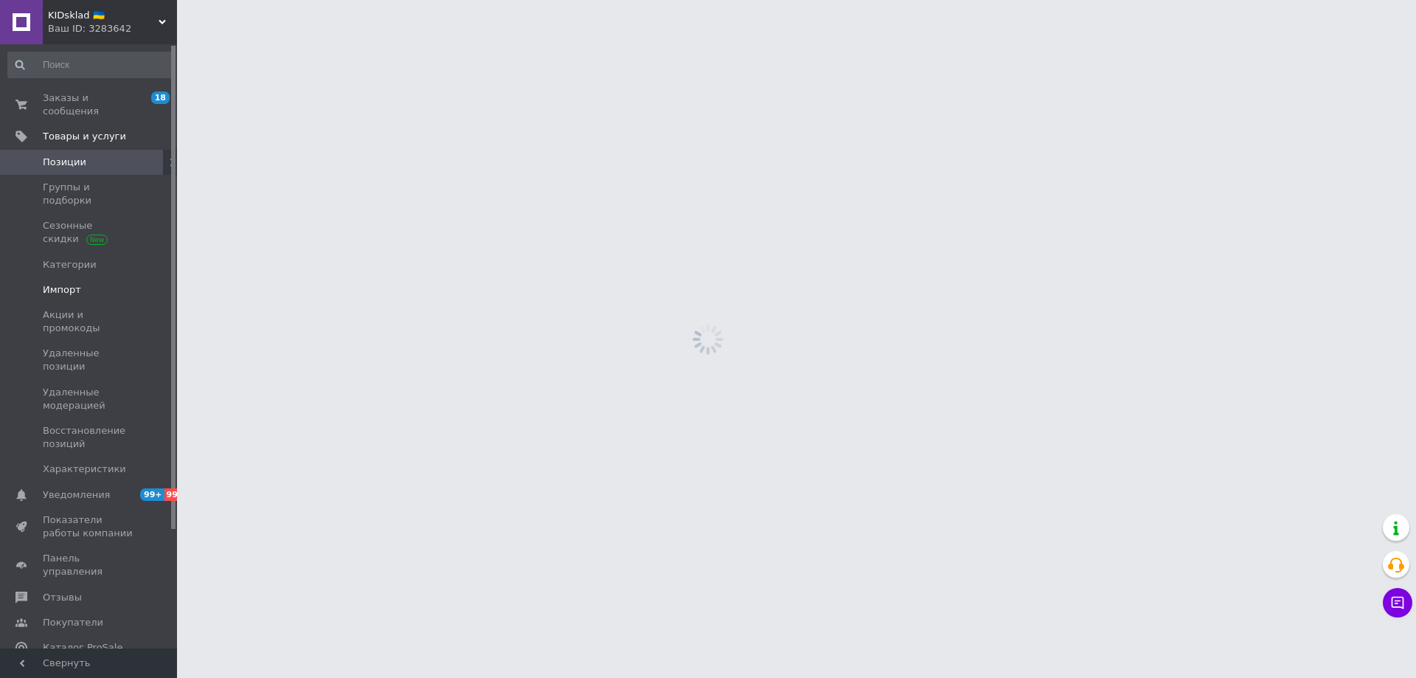
click at [68, 283] on span "Импорт" at bounding box center [62, 289] width 38 height 13
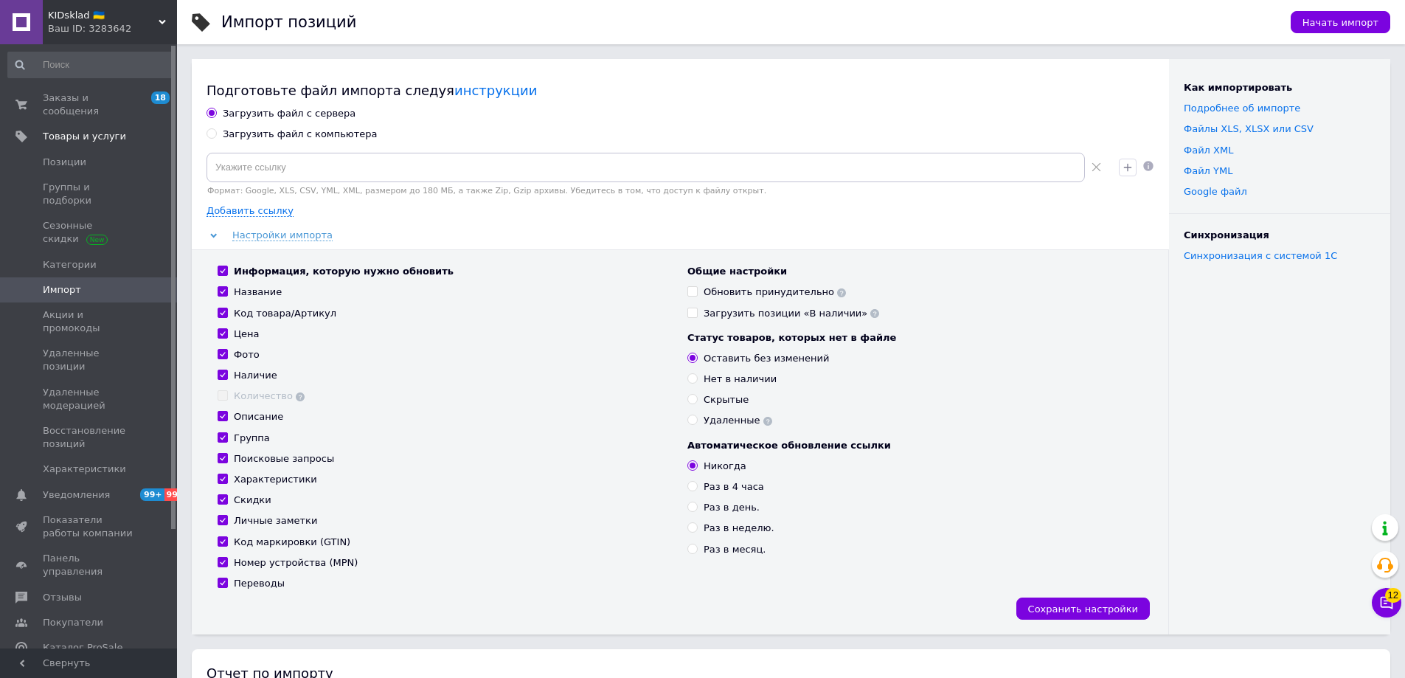
click at [285, 134] on div "Загрузить файл с компьютера" at bounding box center [300, 134] width 155 height 13
click at [216, 134] on input "Загрузить файл с компьютера" at bounding box center [212, 133] width 10 height 10
radio input "true"
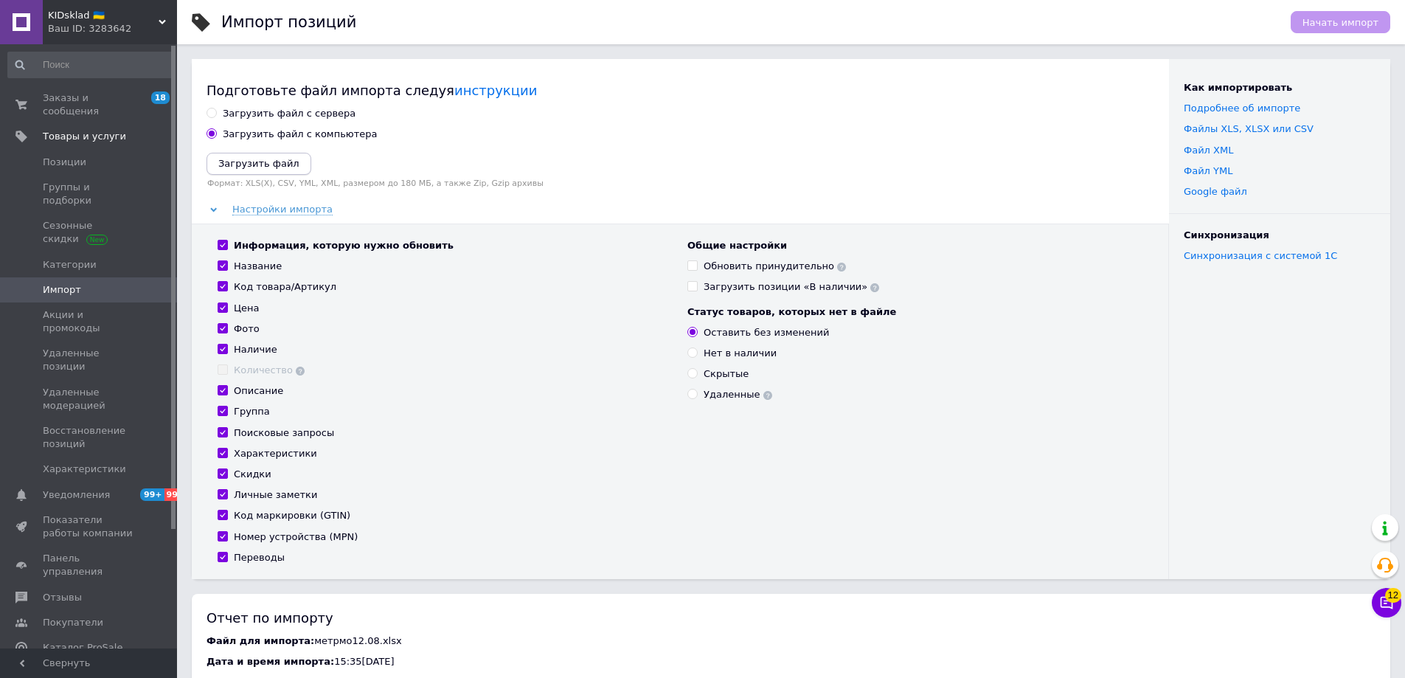
click at [266, 169] on icon "Загрузить файл" at bounding box center [258, 163] width 81 height 11
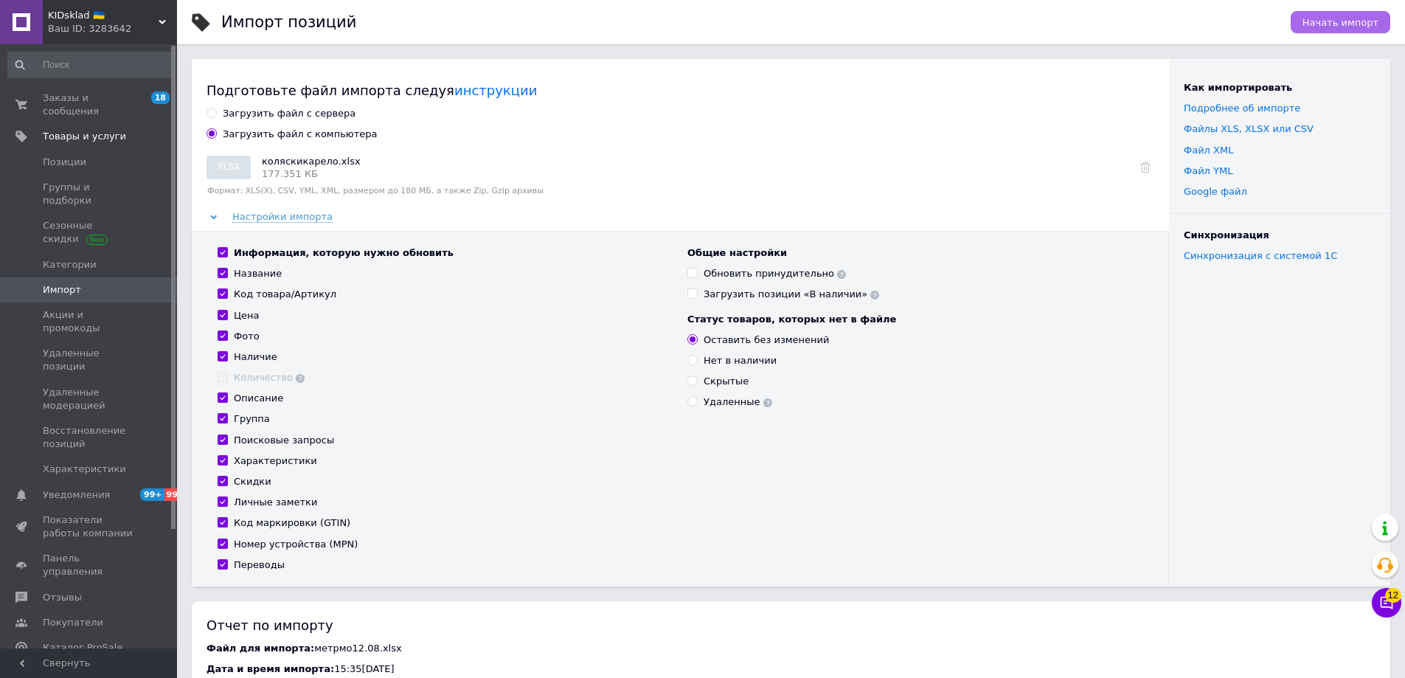
click at [1344, 17] on span "Начать импорт" at bounding box center [1340, 22] width 76 height 11
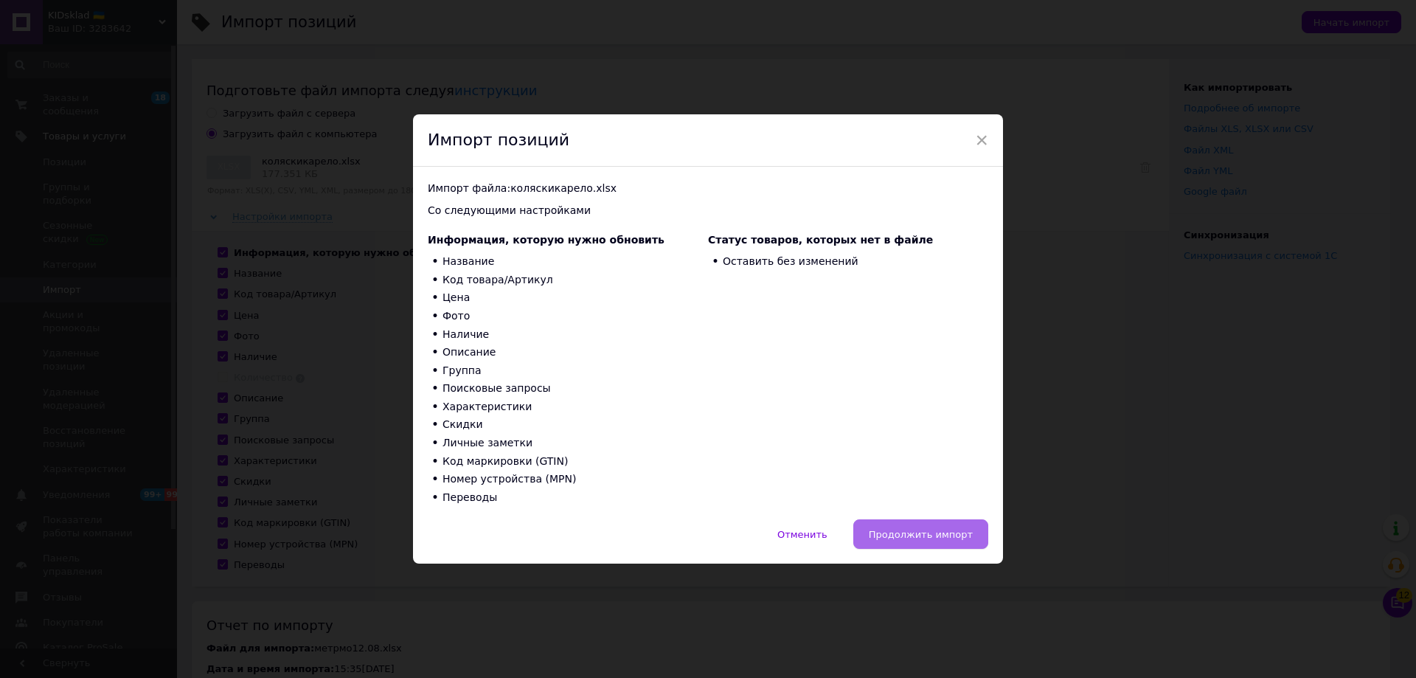
click at [925, 534] on span "Продолжить импорт" at bounding box center [921, 534] width 104 height 11
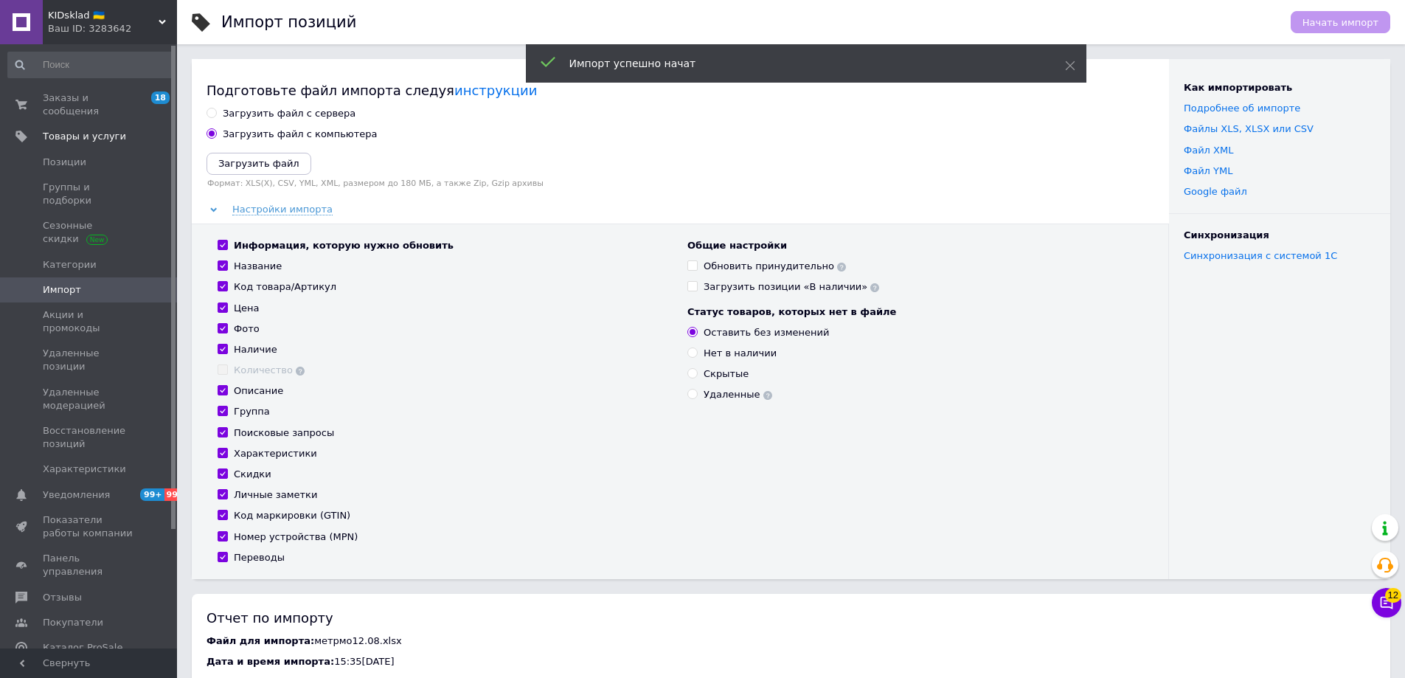
click at [94, 30] on div "Ваш ID: 3283642" at bounding box center [112, 28] width 129 height 13
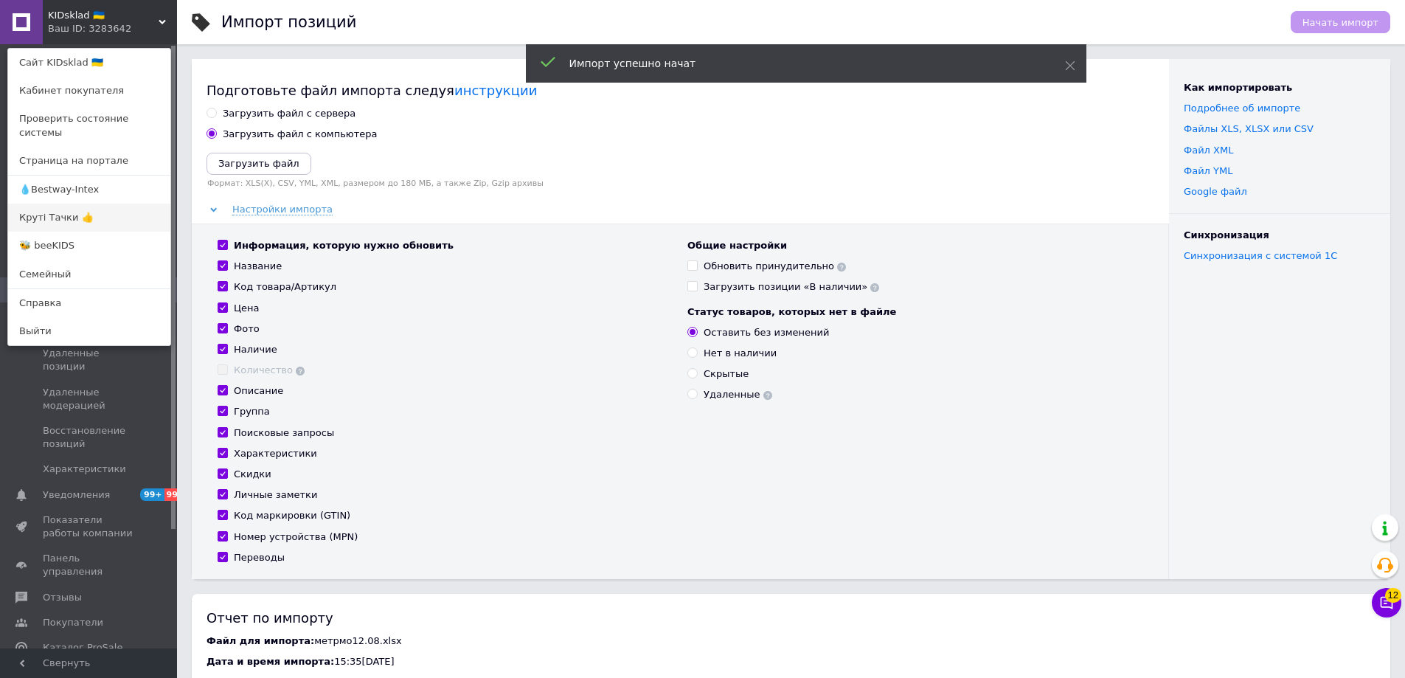
click at [39, 204] on link "Круті Тачки 👍" at bounding box center [89, 218] width 162 height 28
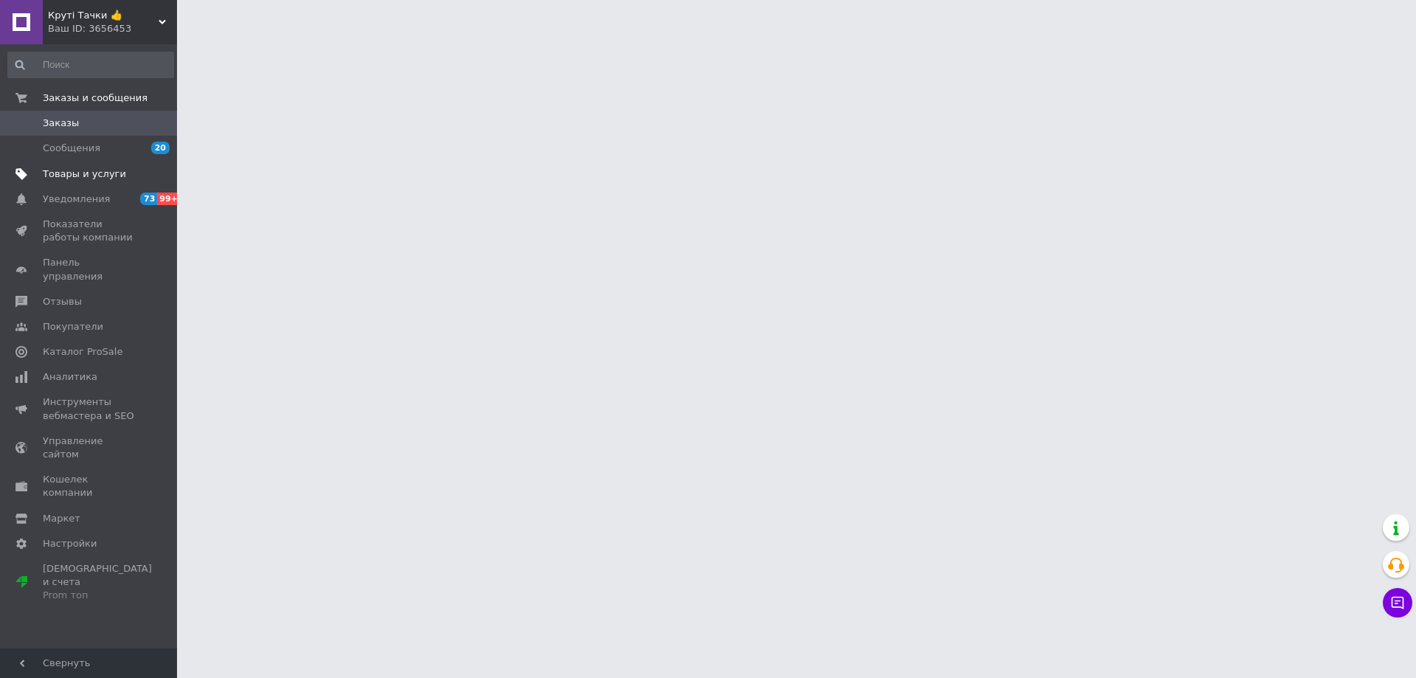
click at [77, 173] on span "Товары и услуги" at bounding box center [84, 173] width 83 height 13
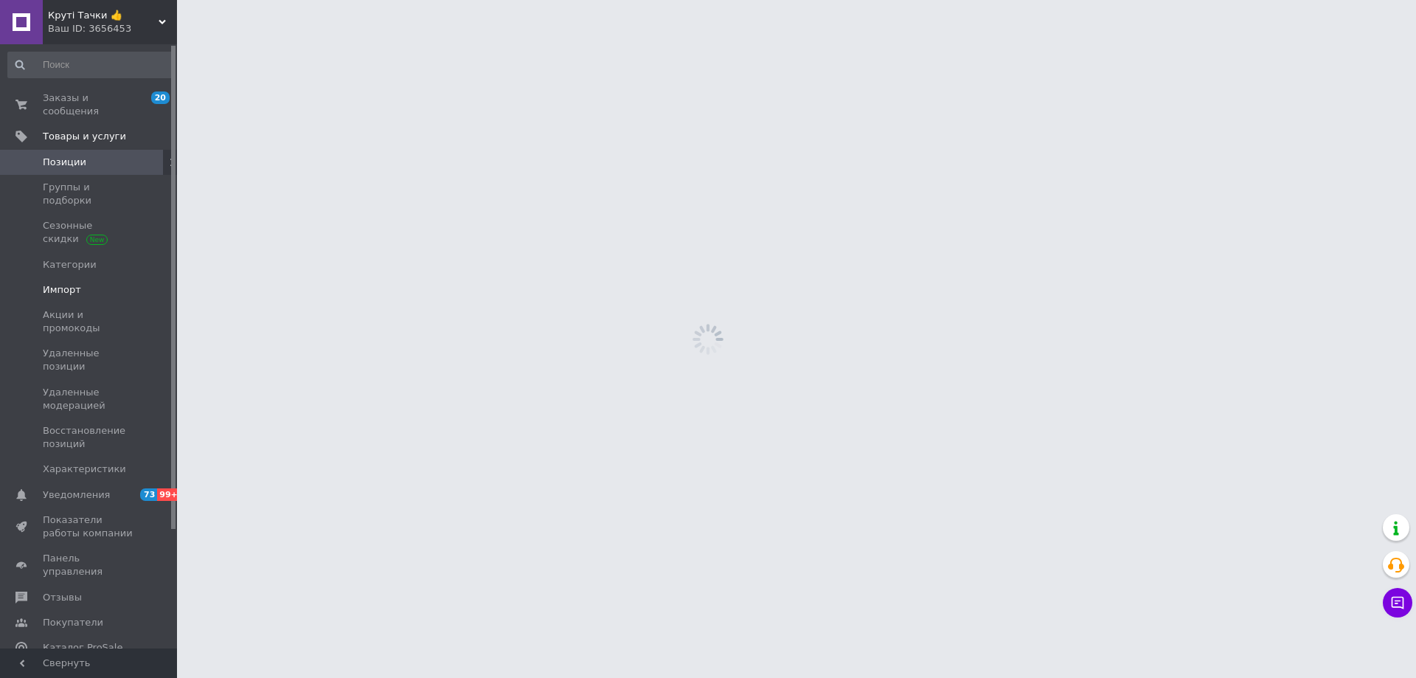
click at [69, 283] on span "Импорт" at bounding box center [62, 289] width 38 height 13
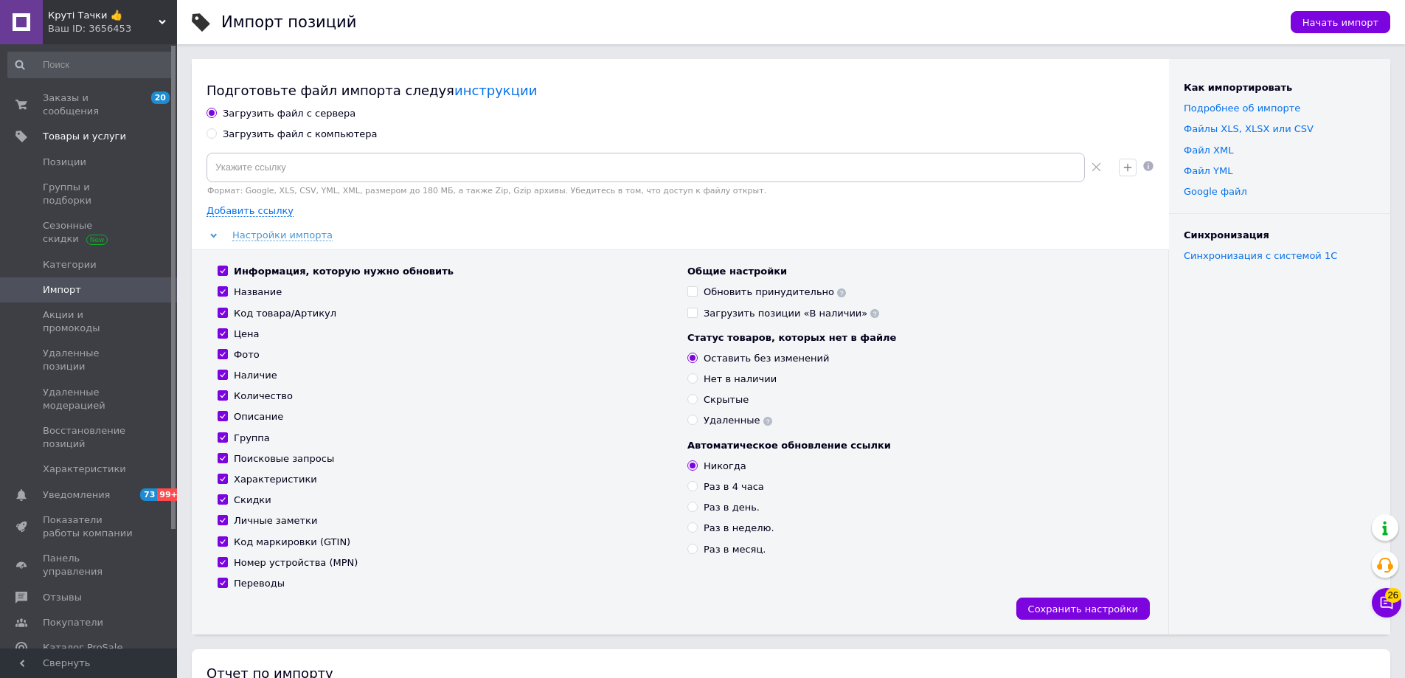
click at [306, 139] on div "Загрузить файл с компьютера" at bounding box center [300, 134] width 155 height 13
click at [216, 138] on input "Загрузить файл с компьютера" at bounding box center [212, 133] width 10 height 10
radio input "true"
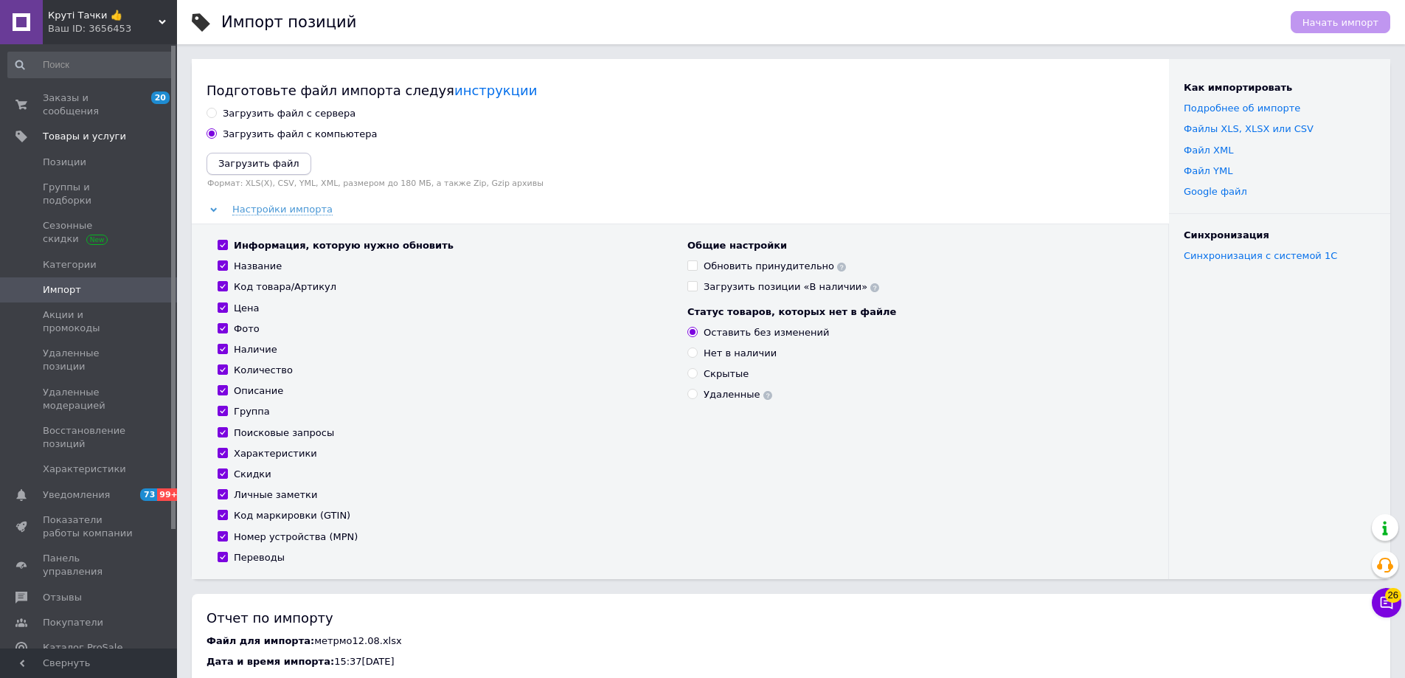
click at [276, 165] on icon "Загрузить файл" at bounding box center [258, 163] width 81 height 11
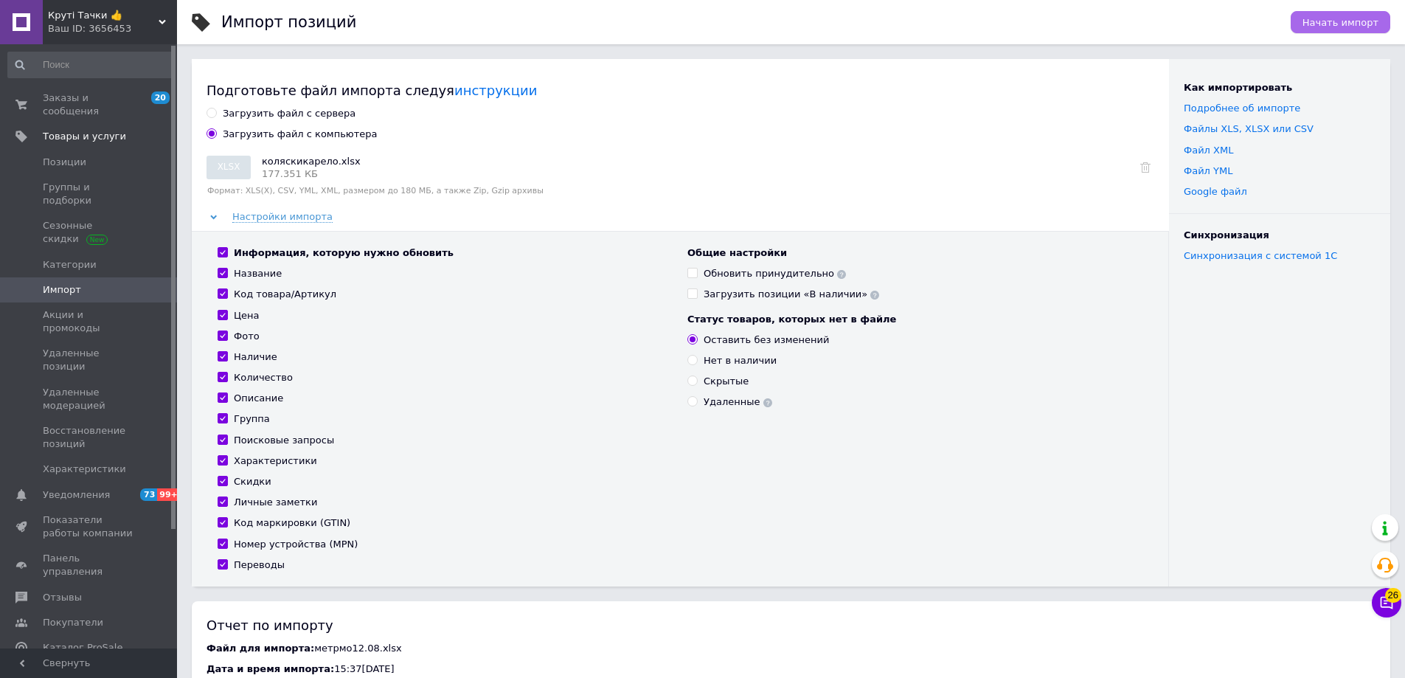
click at [1363, 25] on span "Начать импорт" at bounding box center [1340, 22] width 76 height 11
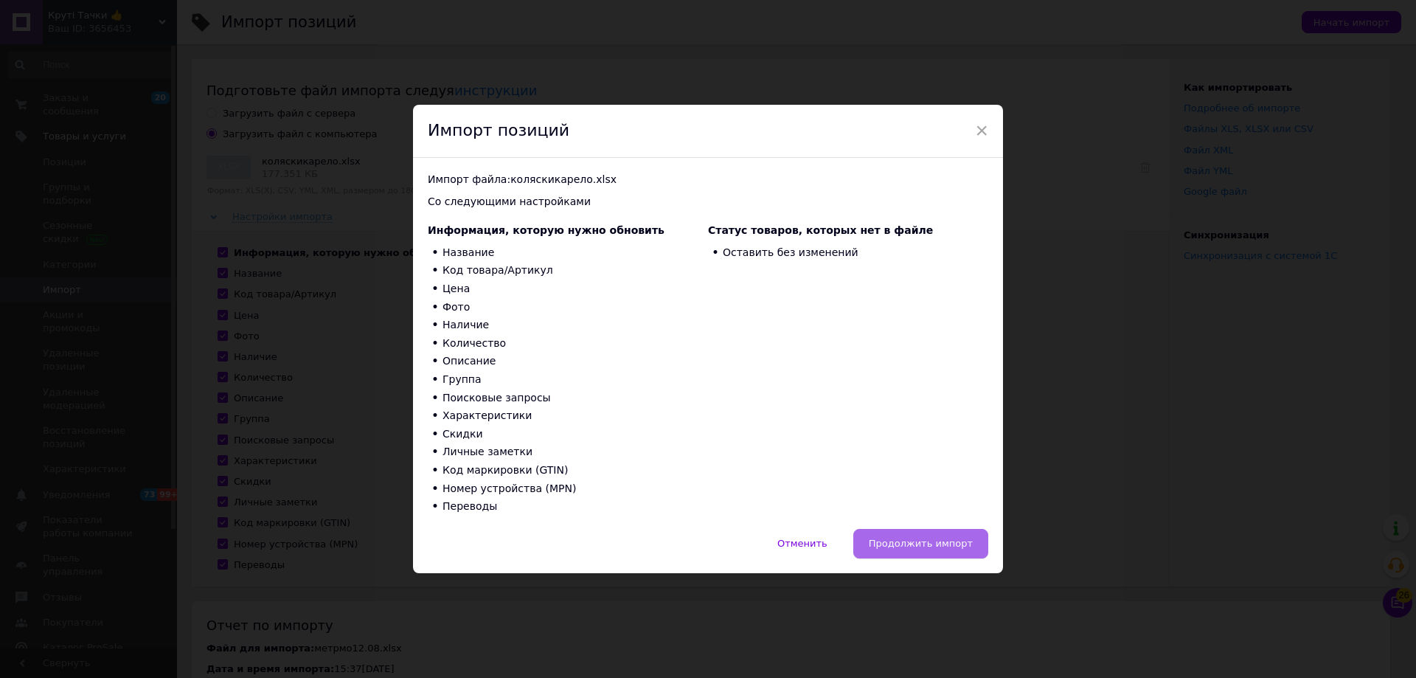
click at [934, 549] on span "Продолжить импорт" at bounding box center [921, 543] width 104 height 11
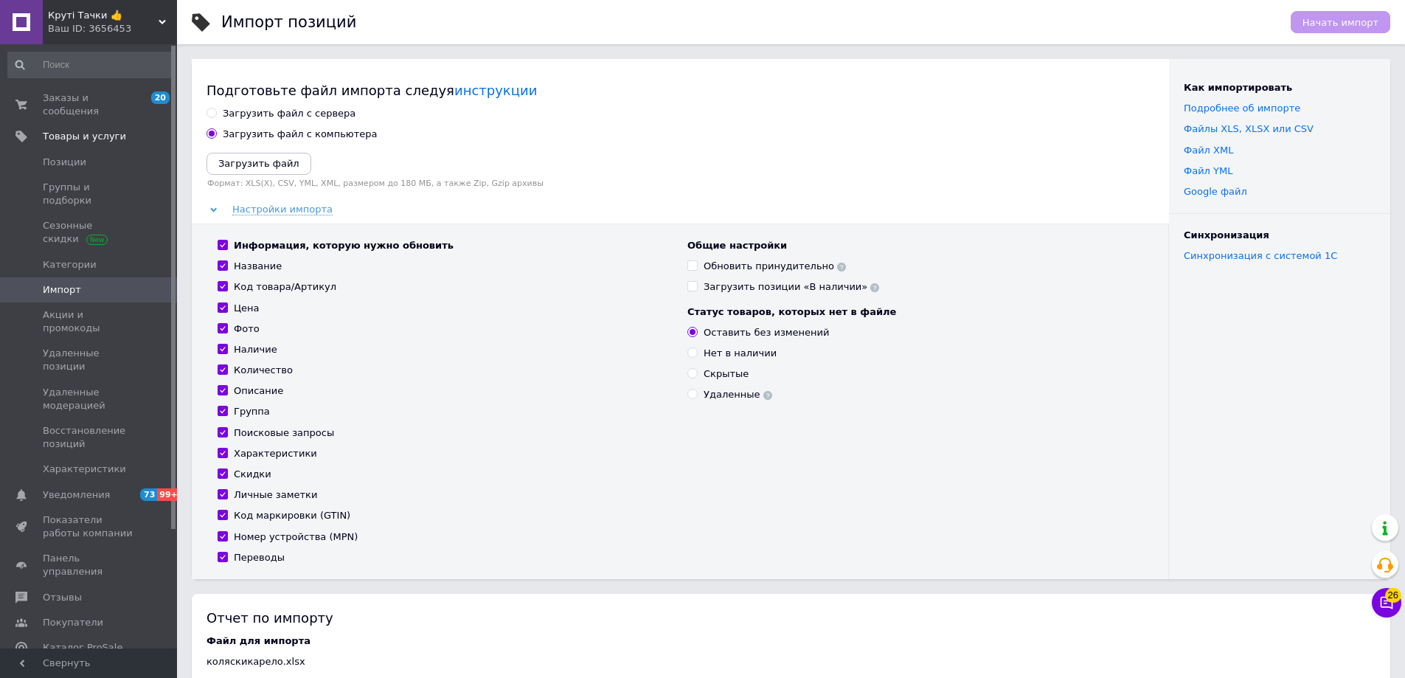
scroll to position [369, 0]
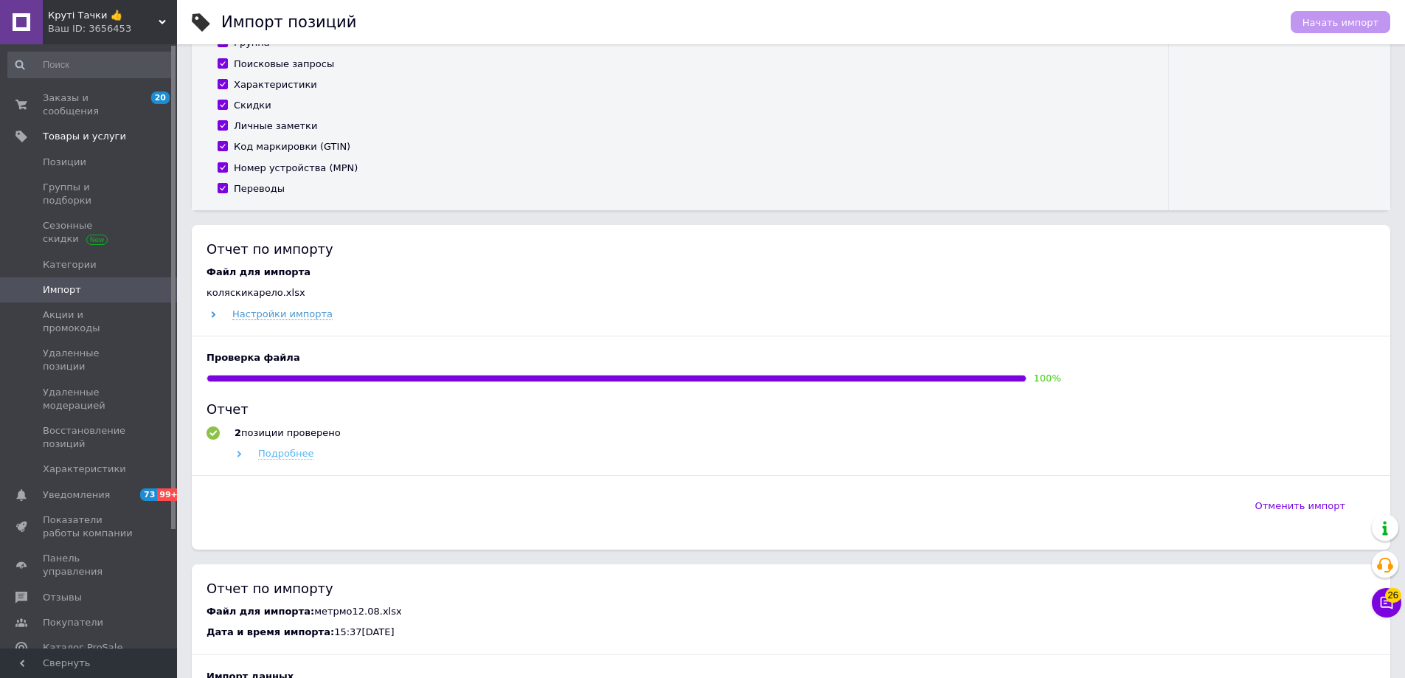
click at [266, 456] on span "Подробнее" at bounding box center [285, 454] width 55 height 12
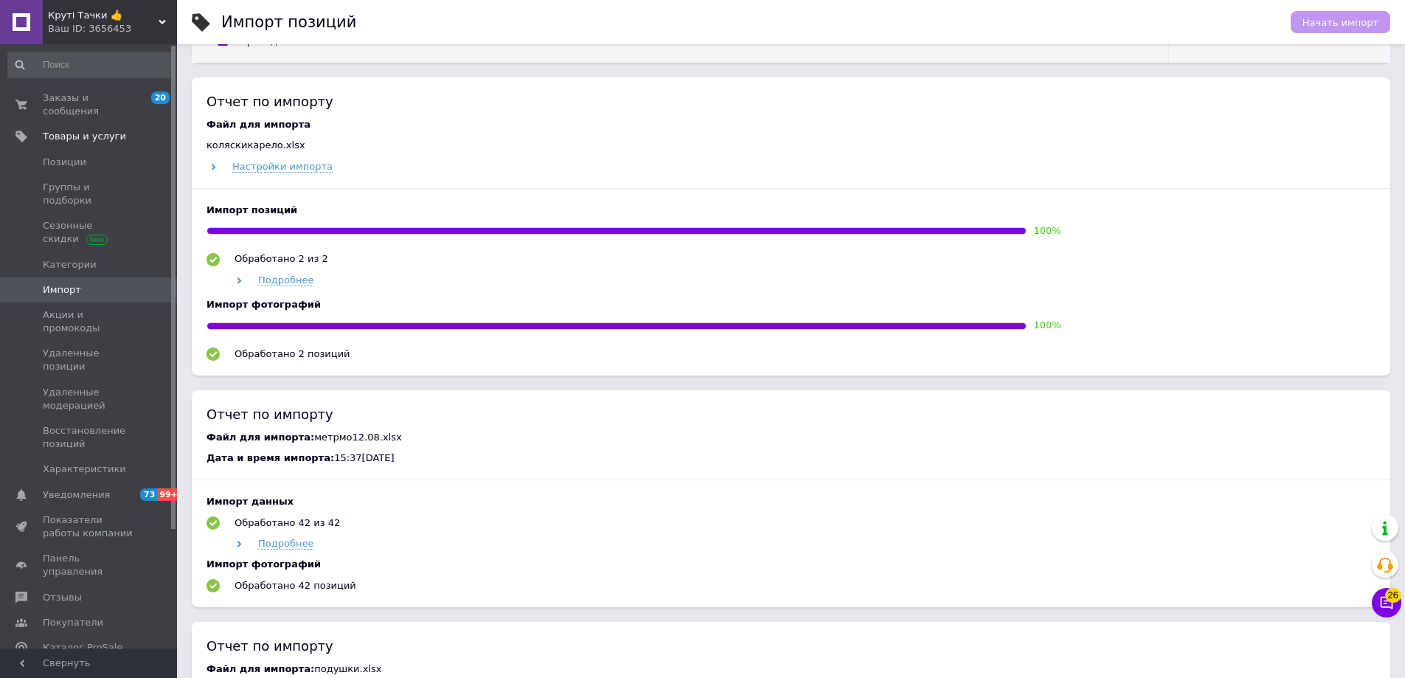
scroll to position [590, 0]
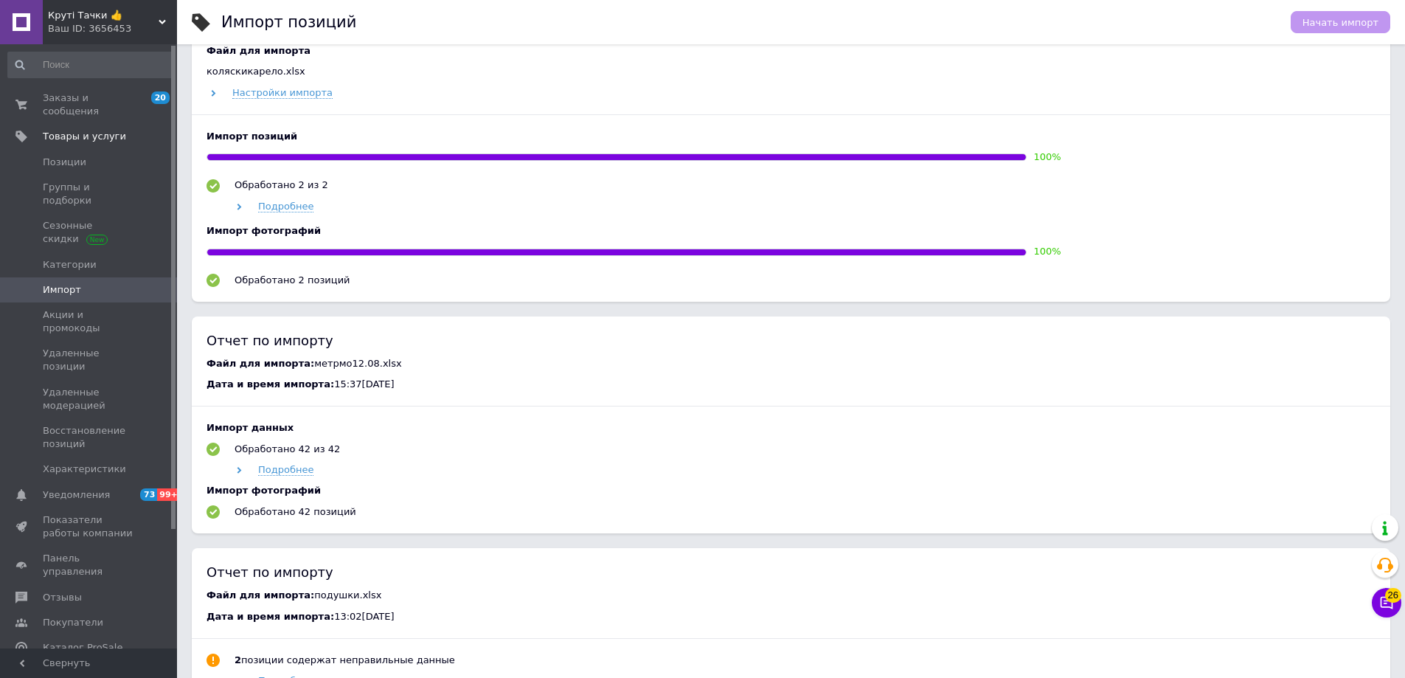
click at [97, 34] on div "Ваш ID: 3656453" at bounding box center [112, 28] width 129 height 13
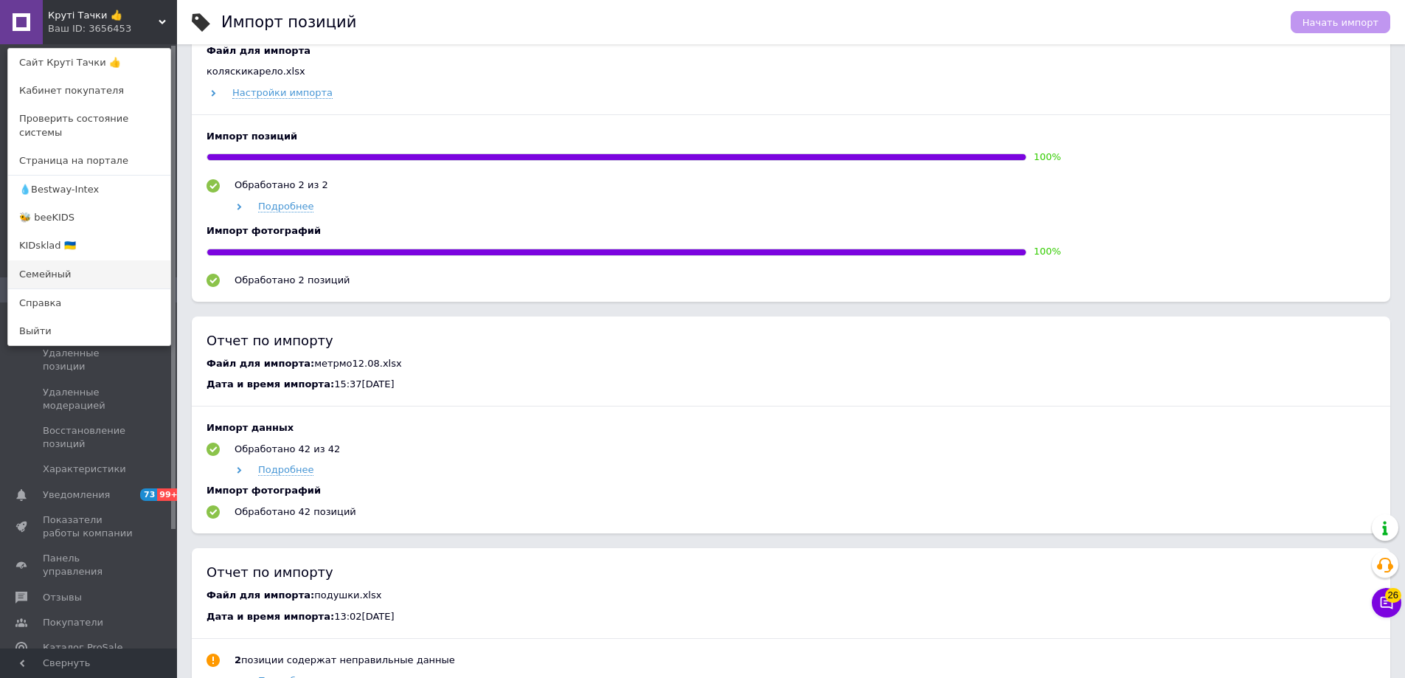
click at [43, 260] on link "Семейный" at bounding box center [89, 274] width 162 height 28
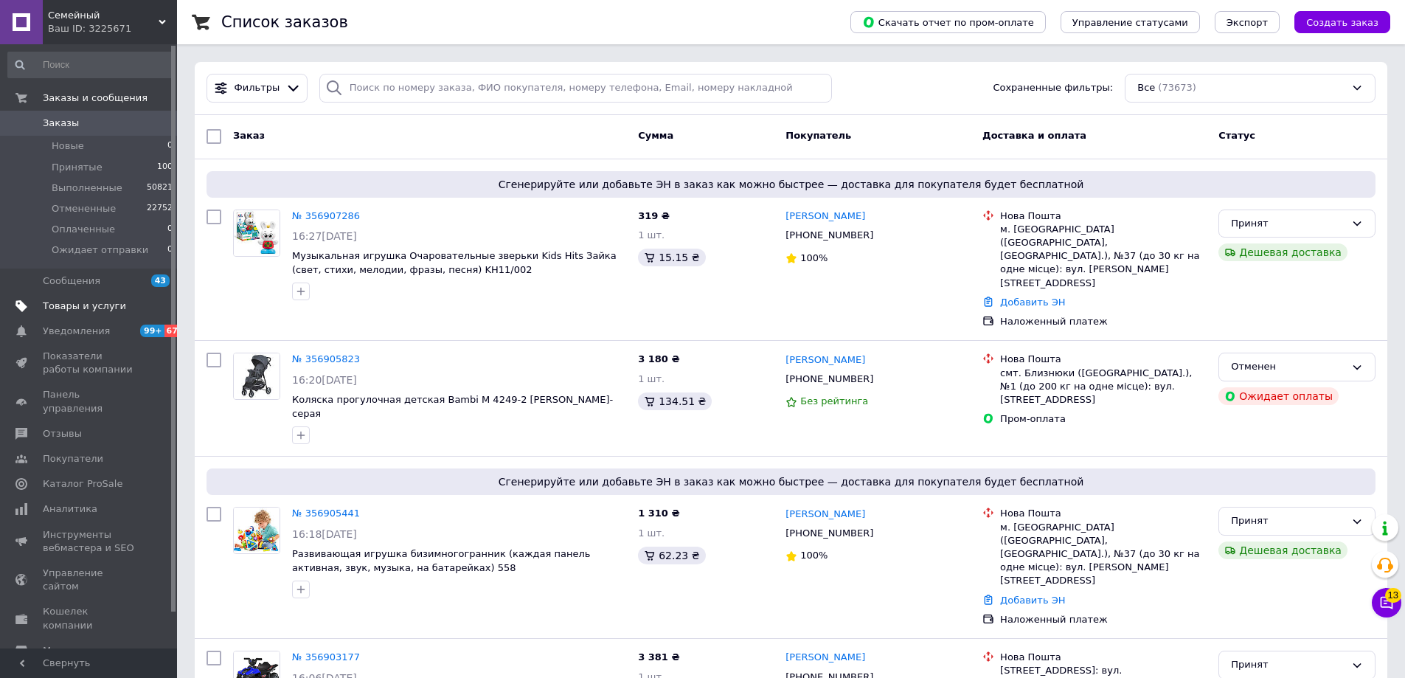
click at [79, 310] on span "Товары и услуги" at bounding box center [84, 305] width 83 height 13
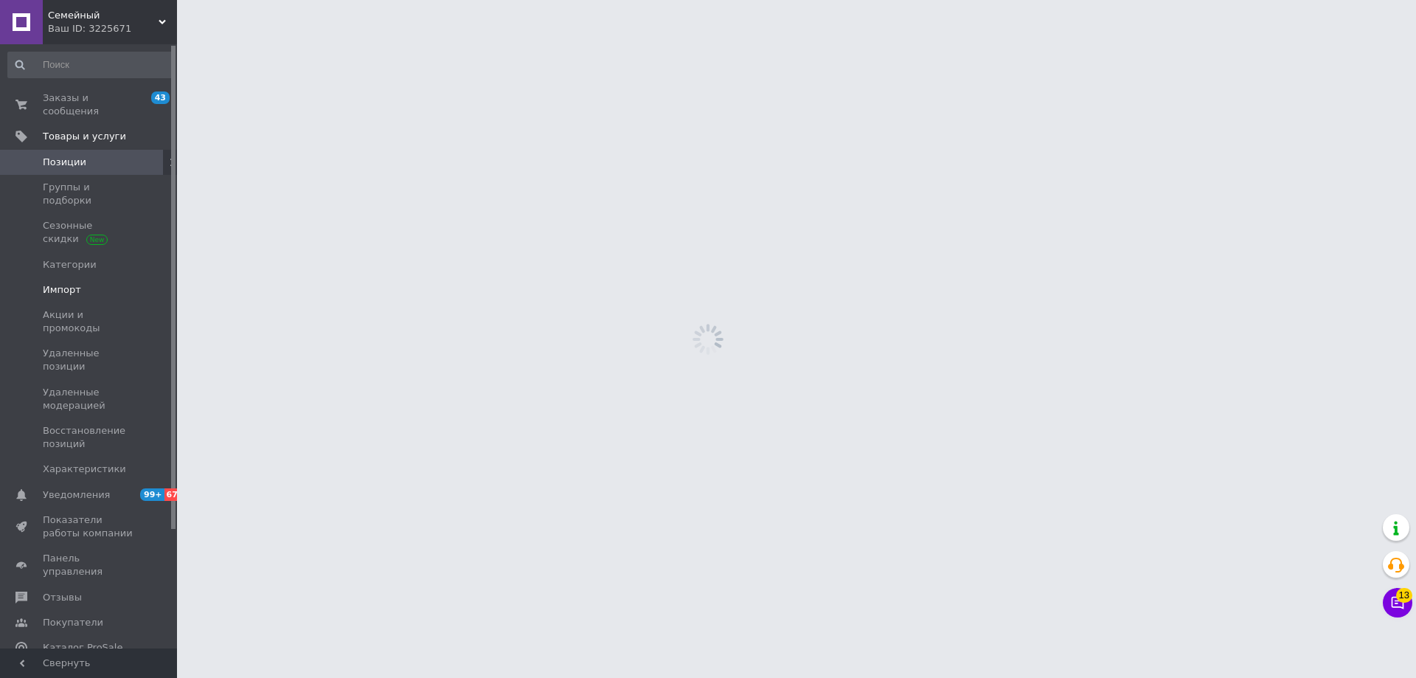
click at [70, 277] on link "Импорт" at bounding box center [90, 289] width 181 height 25
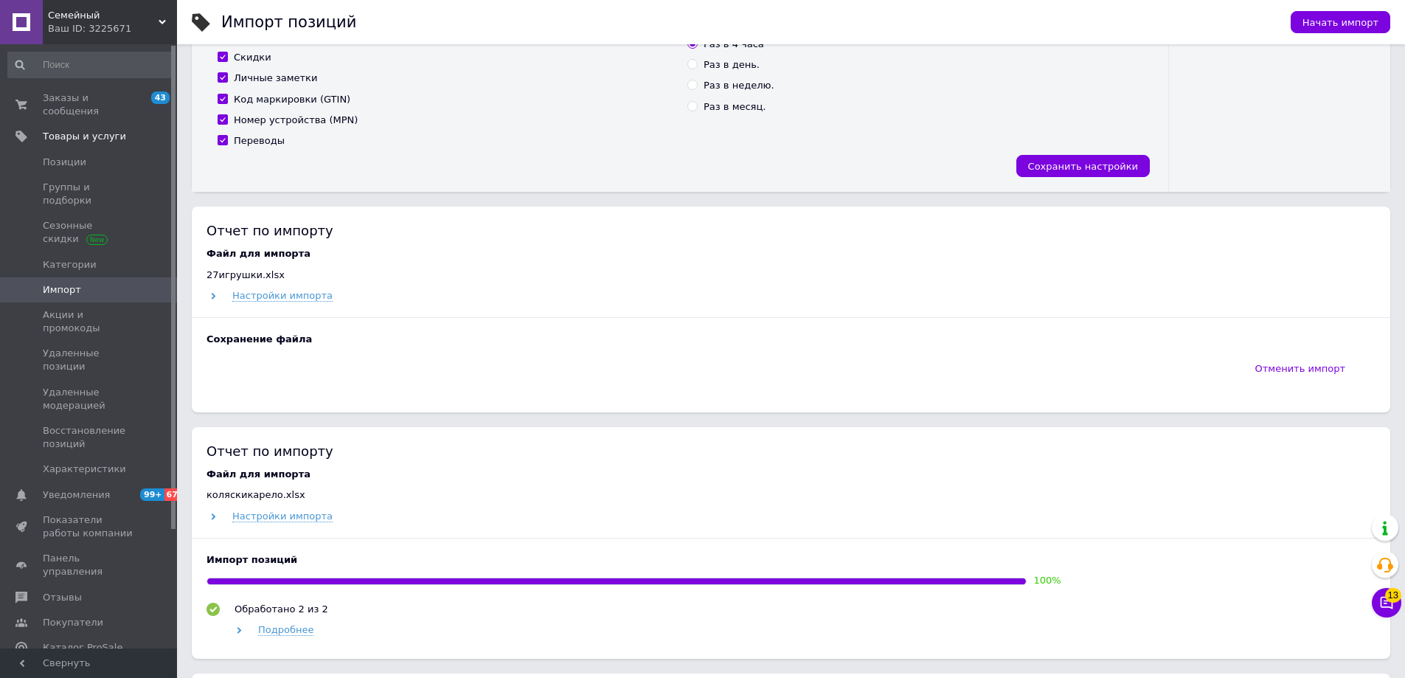
scroll to position [590, 0]
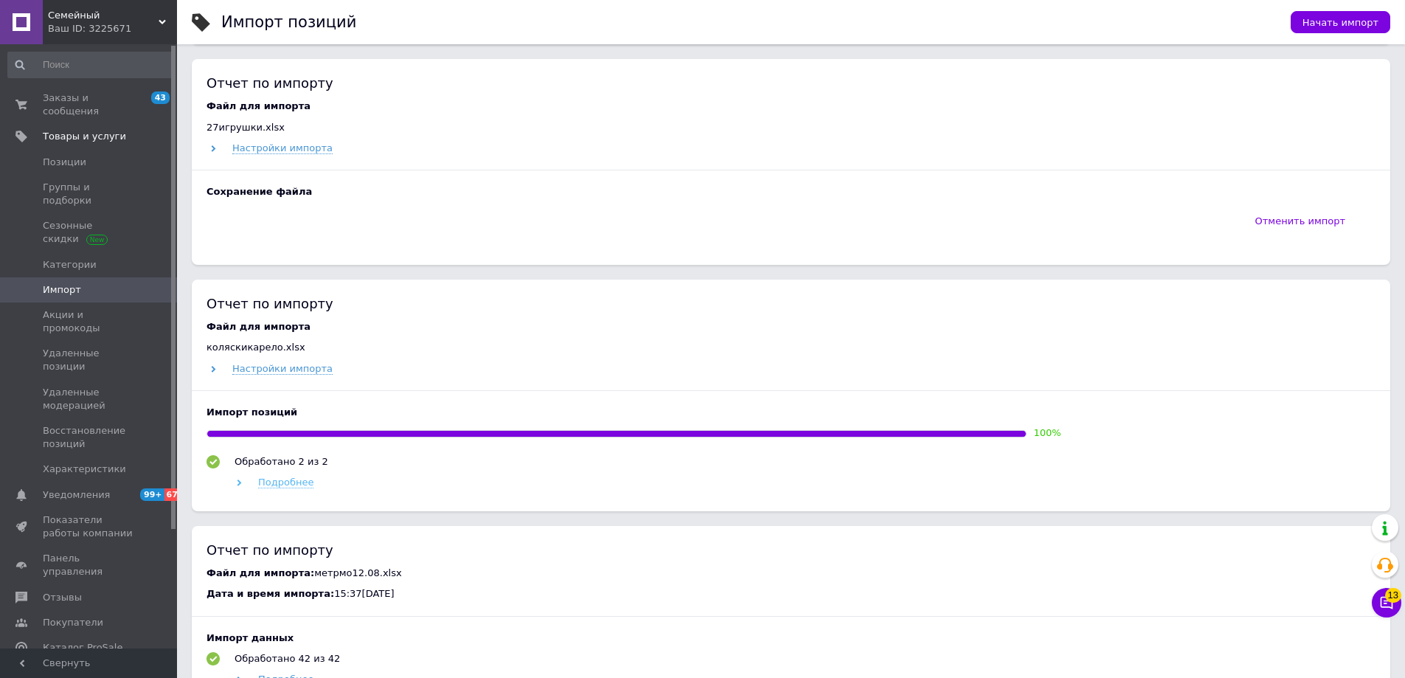
click at [271, 476] on span "Подробнее" at bounding box center [285, 482] width 55 height 12
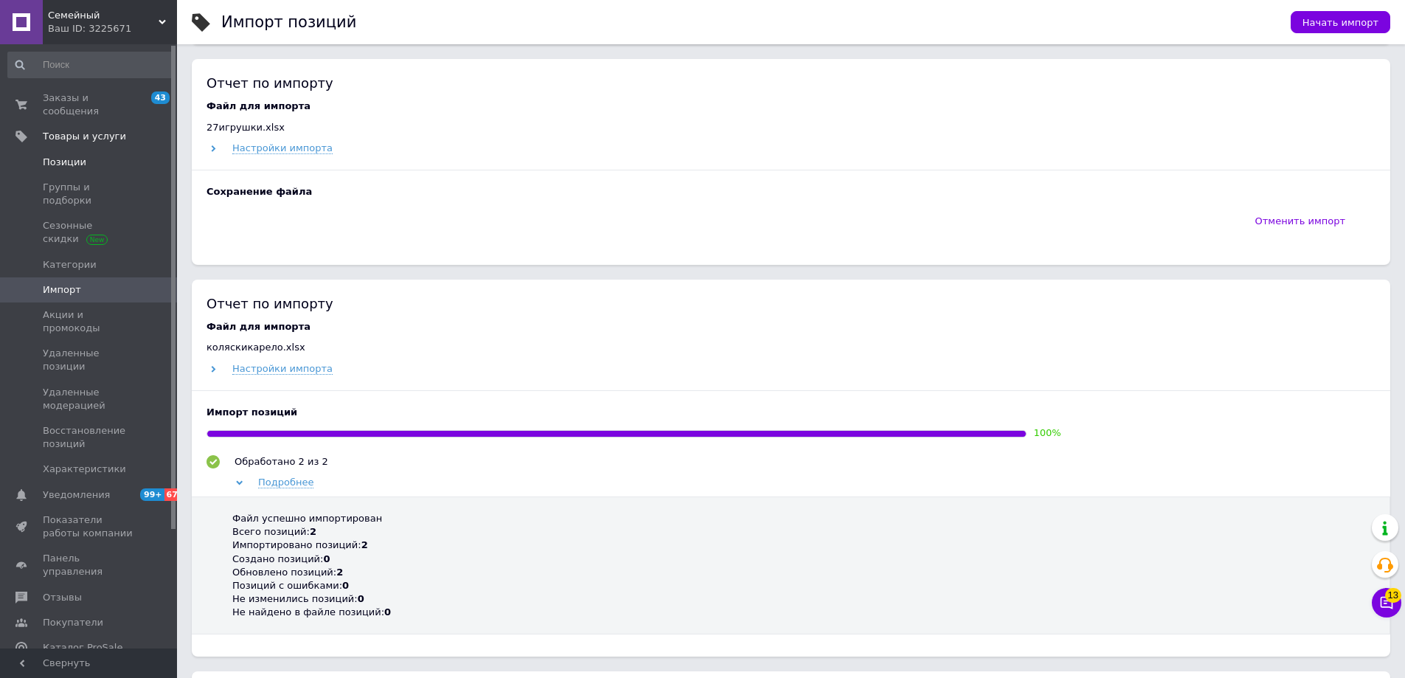
click at [60, 156] on span "Позиции" at bounding box center [65, 162] width 44 height 13
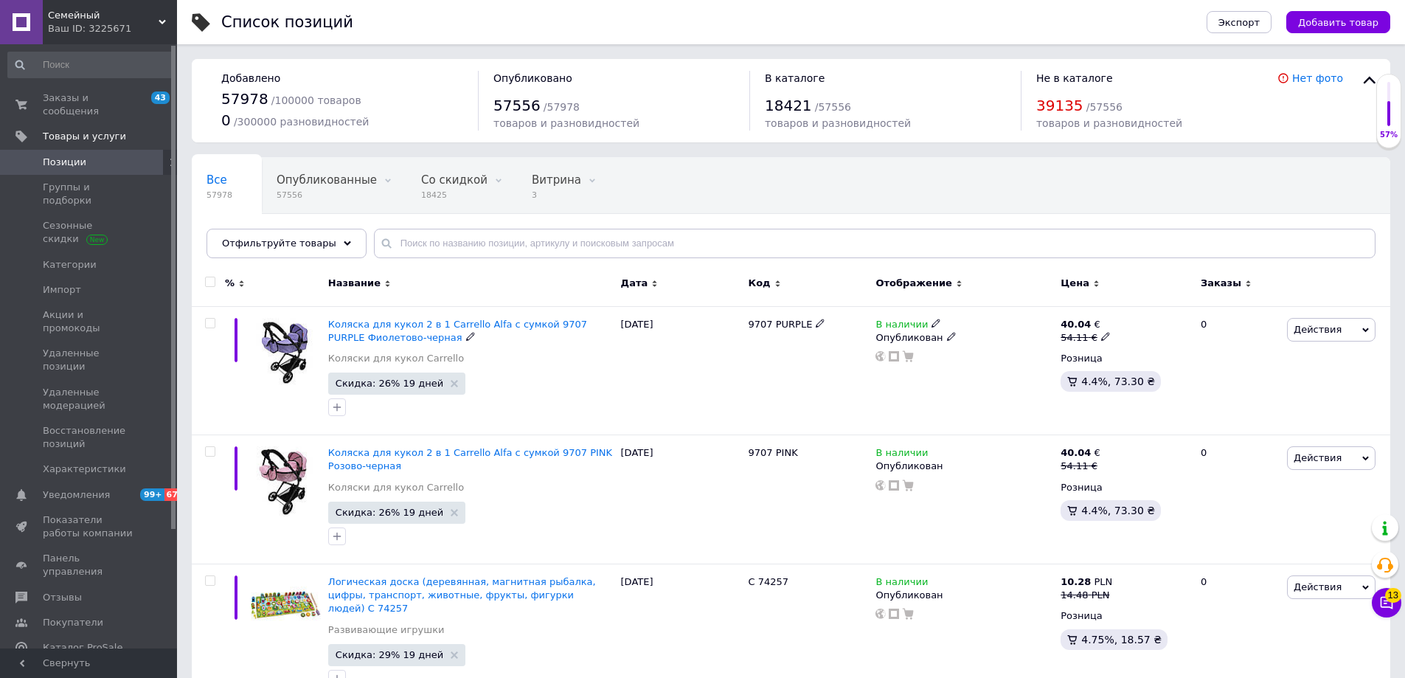
scroll to position [74, 0]
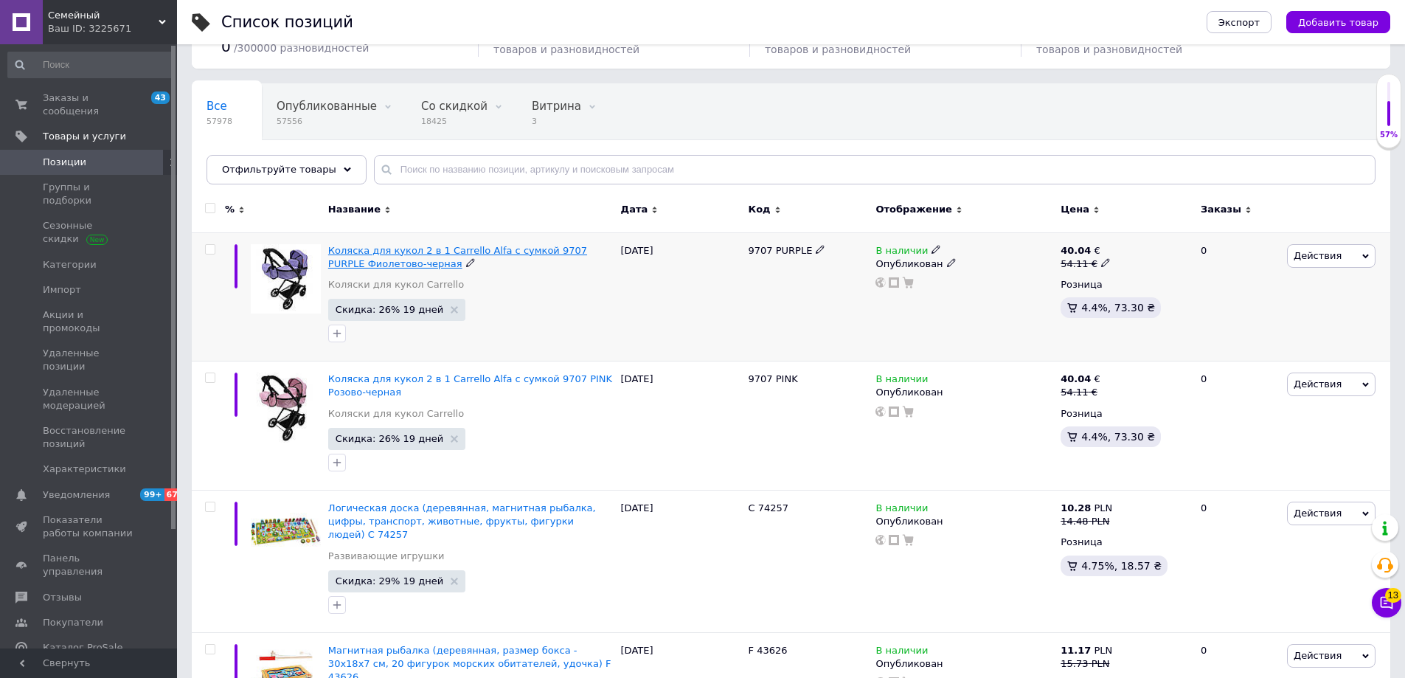
click at [409, 263] on span "Коляска для кукол 2 в 1 Carrello Alfa с сумкой 9707 PURPLE Фиолетово-черная" at bounding box center [457, 257] width 259 height 24
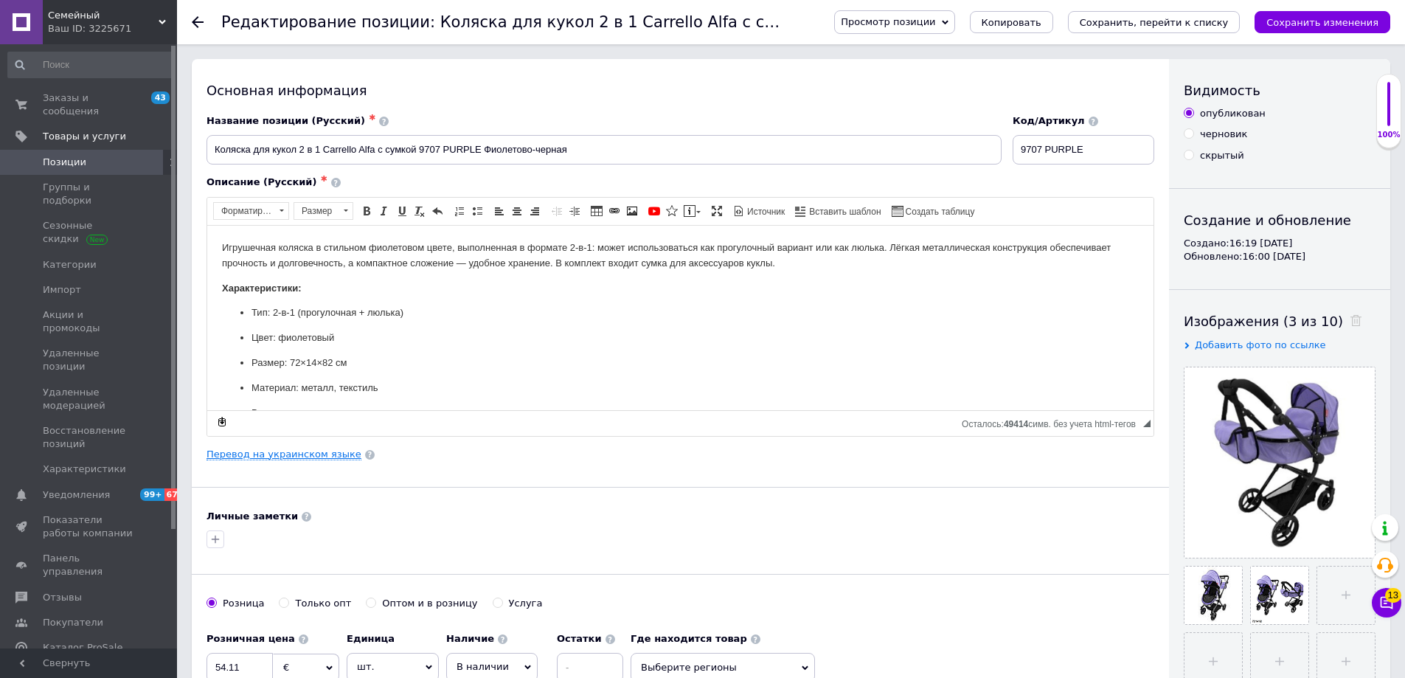
click at [324, 454] on link "Перевод на украинском языке" at bounding box center [284, 454] width 155 height 12
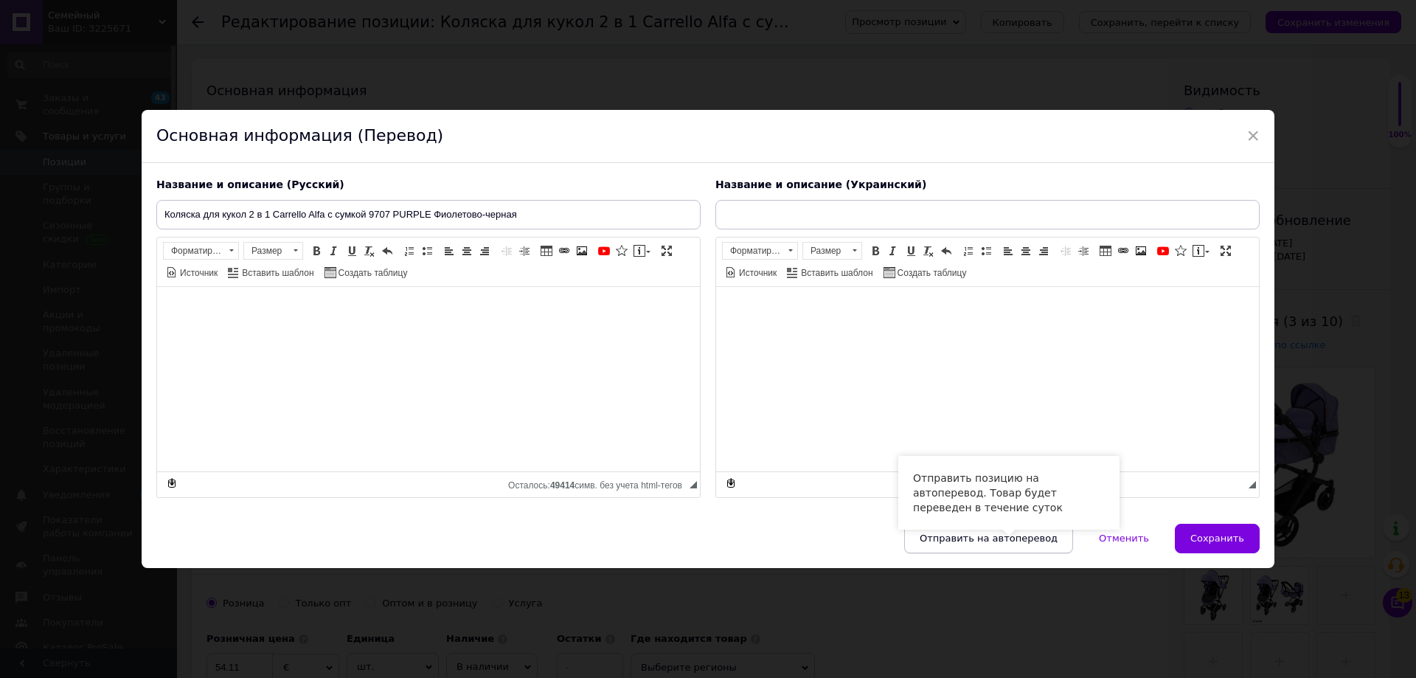
click at [984, 533] on span "Отправить на автоперевод" at bounding box center [989, 537] width 138 height 11
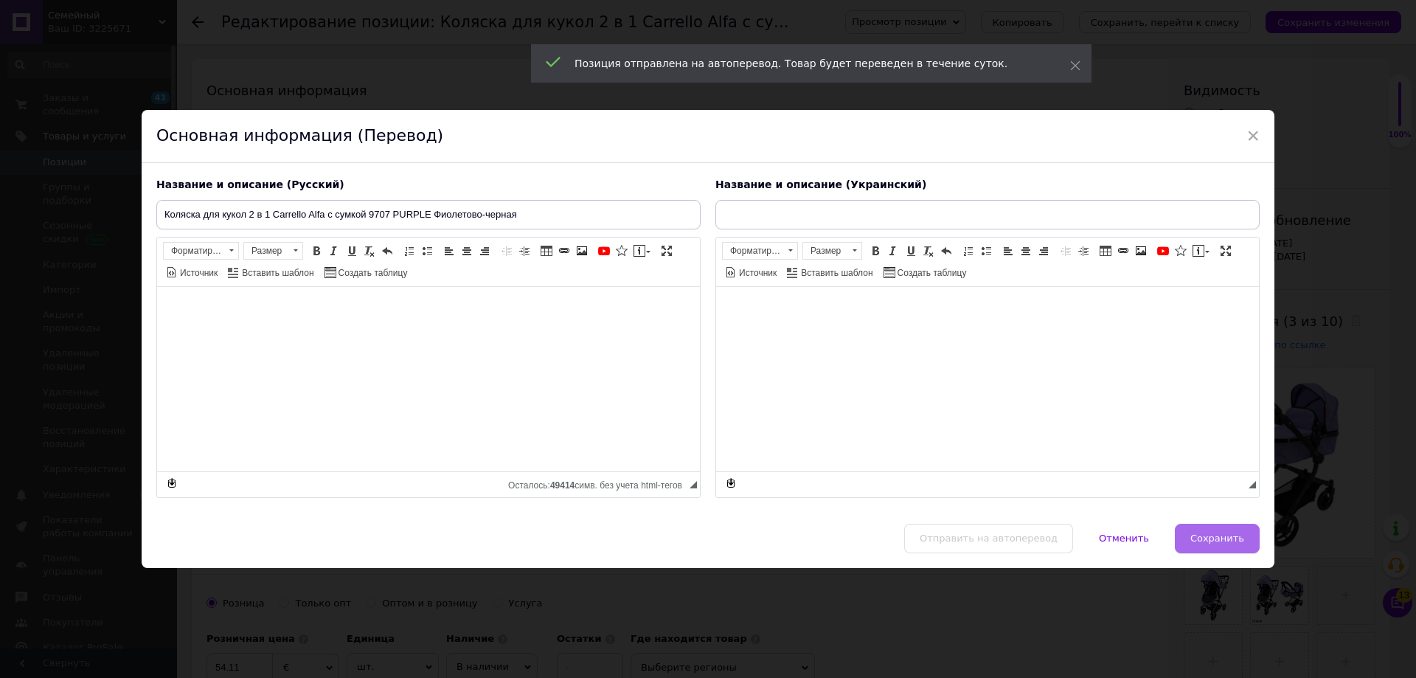
click at [1227, 531] on button "Сохранить" at bounding box center [1217, 539] width 85 height 30
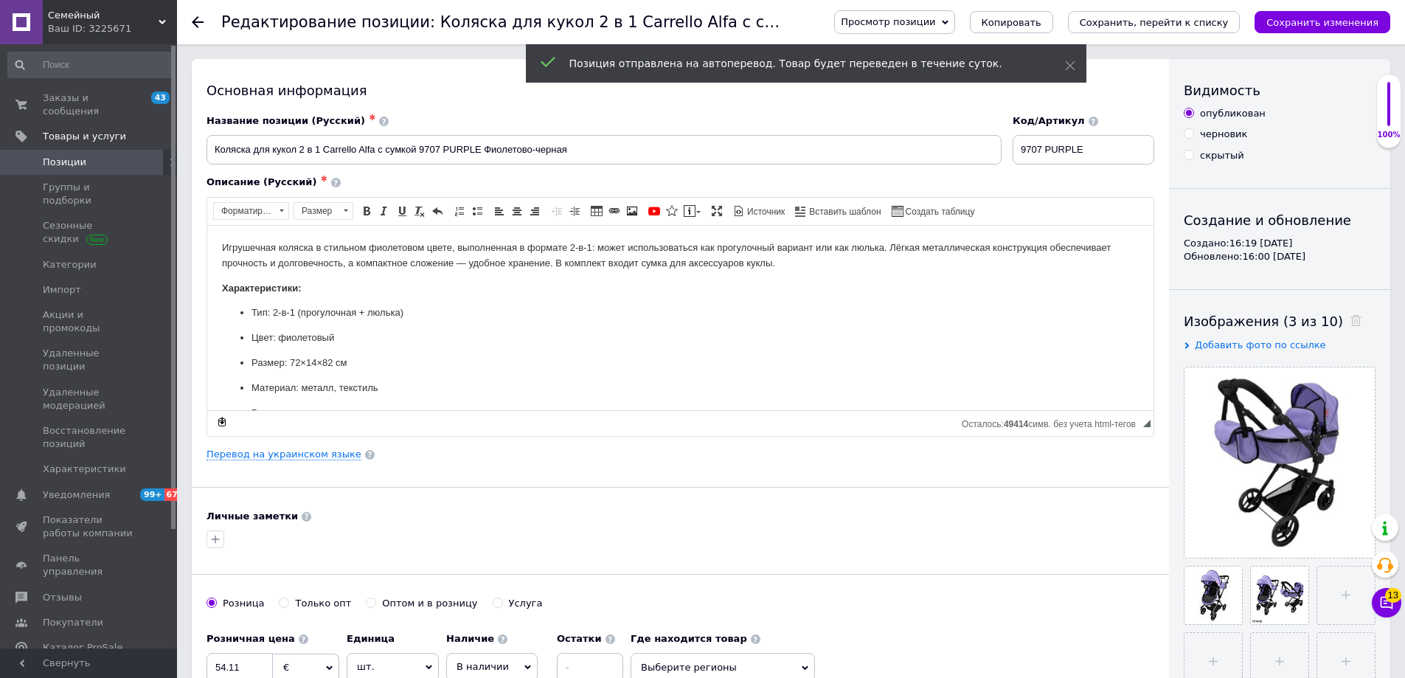
click at [92, 156] on span "Позиции" at bounding box center [90, 162] width 94 height 13
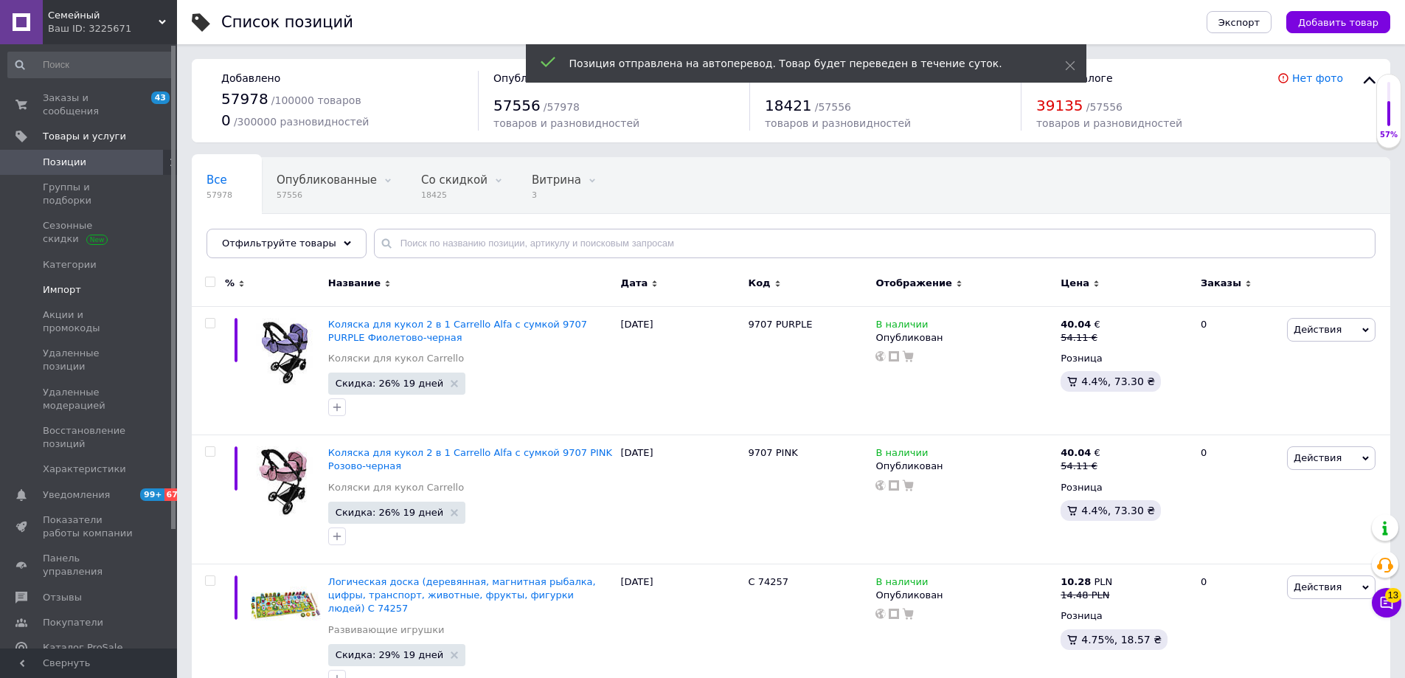
click at [73, 283] on span "Импорт" at bounding box center [62, 289] width 38 height 13
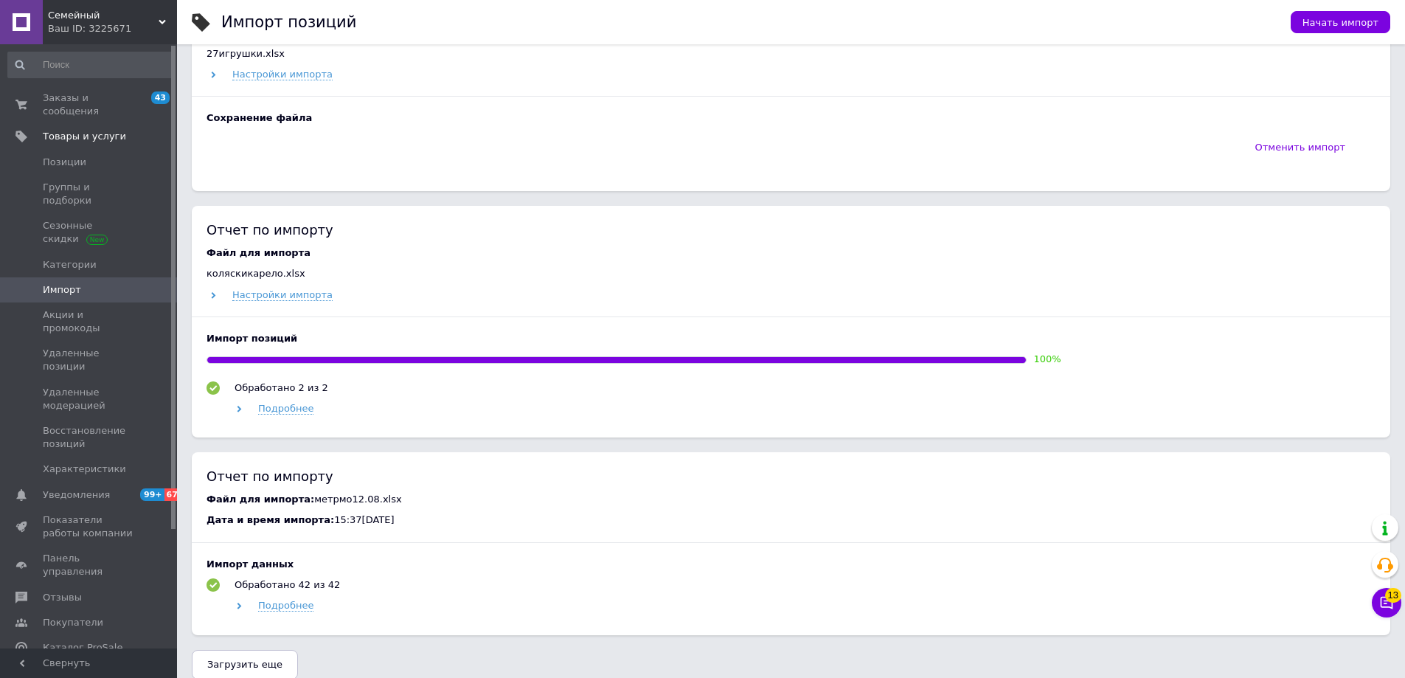
scroll to position [738, 0]
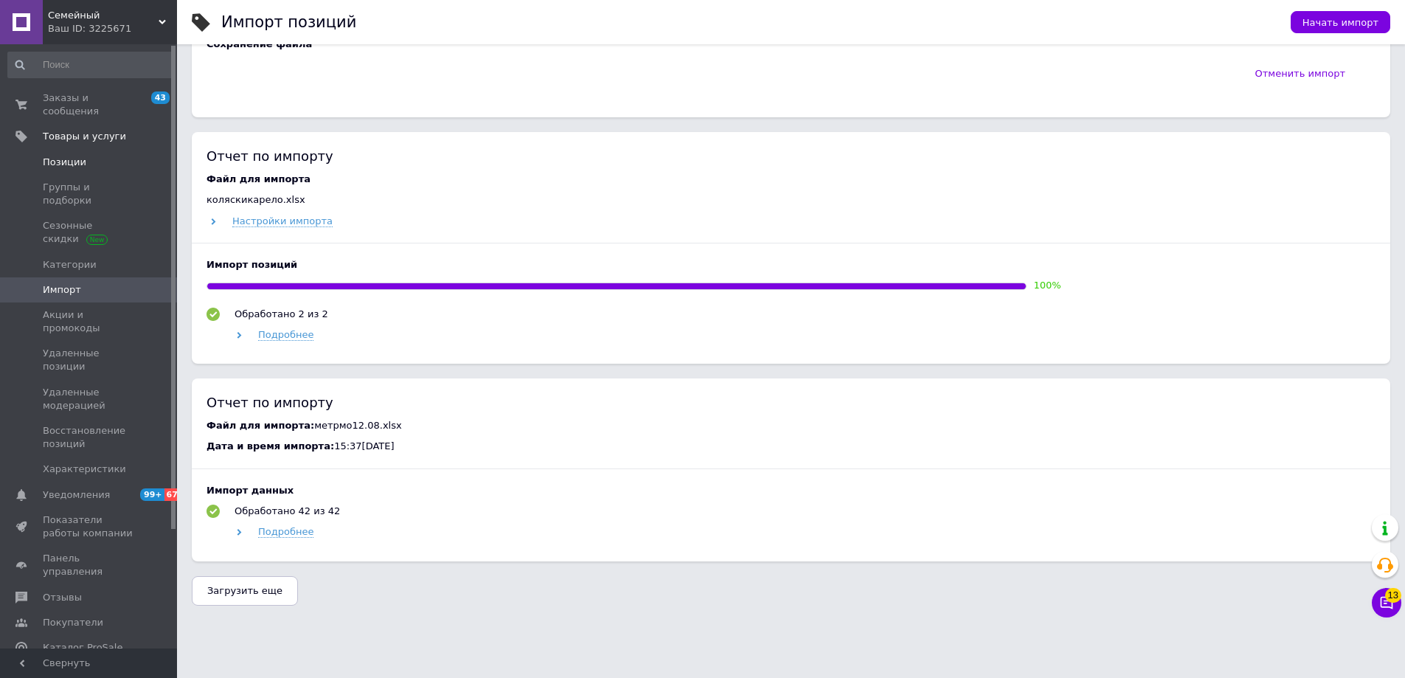
click at [66, 156] on span "Позиции" at bounding box center [65, 162] width 44 height 13
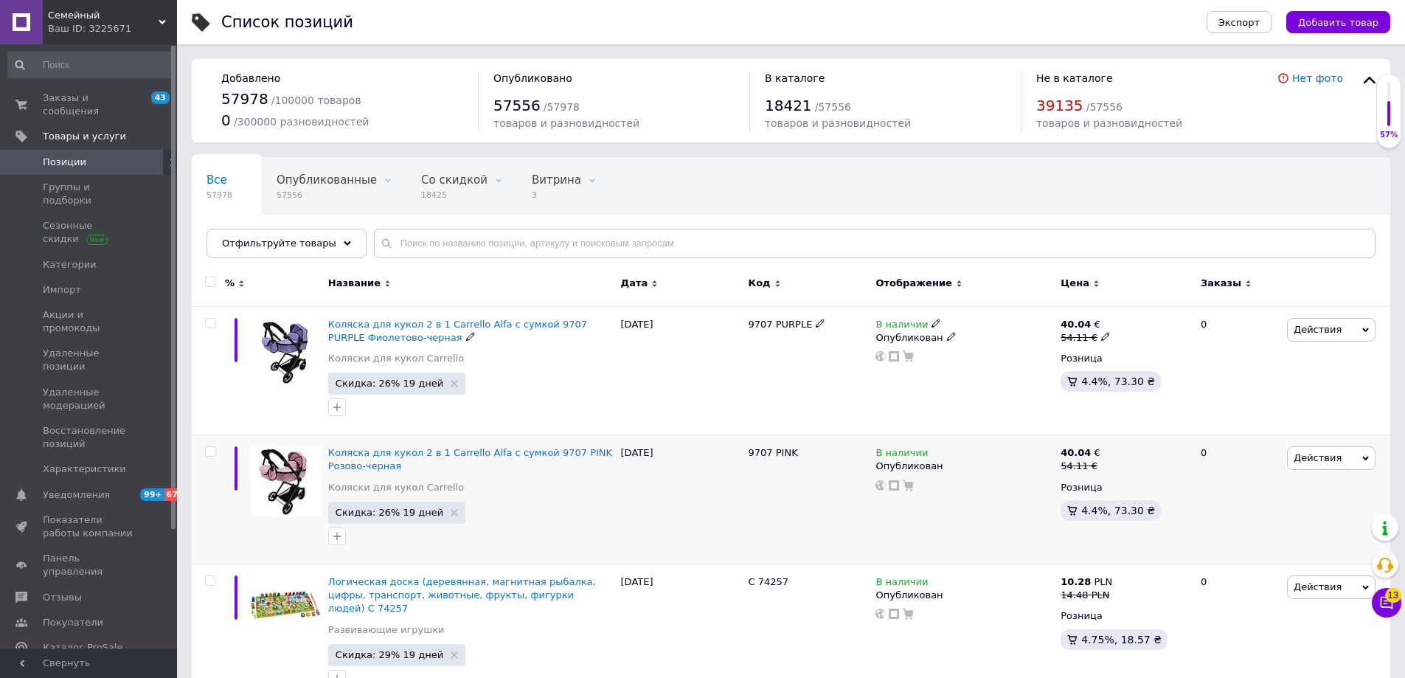
scroll to position [74, 0]
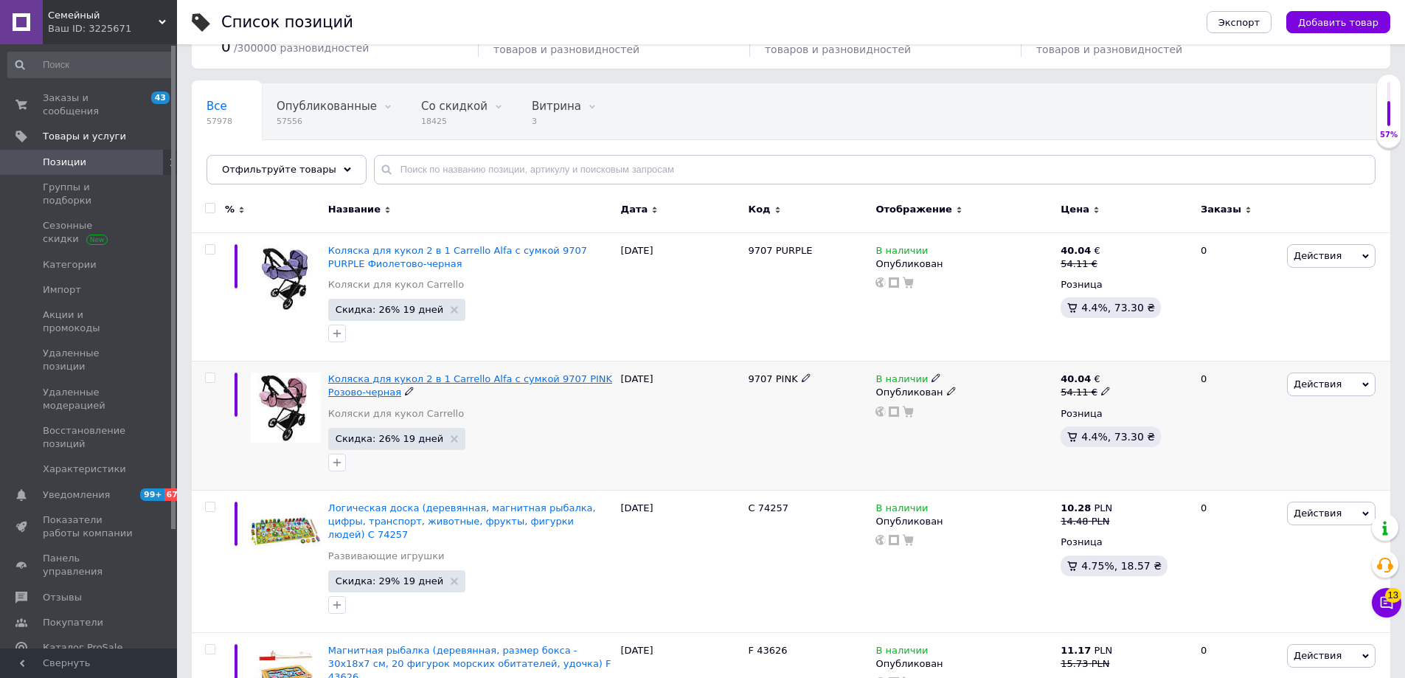
click at [365, 381] on span "Коляска для кукол 2 в 1 Carrello Alfa с сумкой 9707 PINK Розово-черная" at bounding box center [470, 385] width 284 height 24
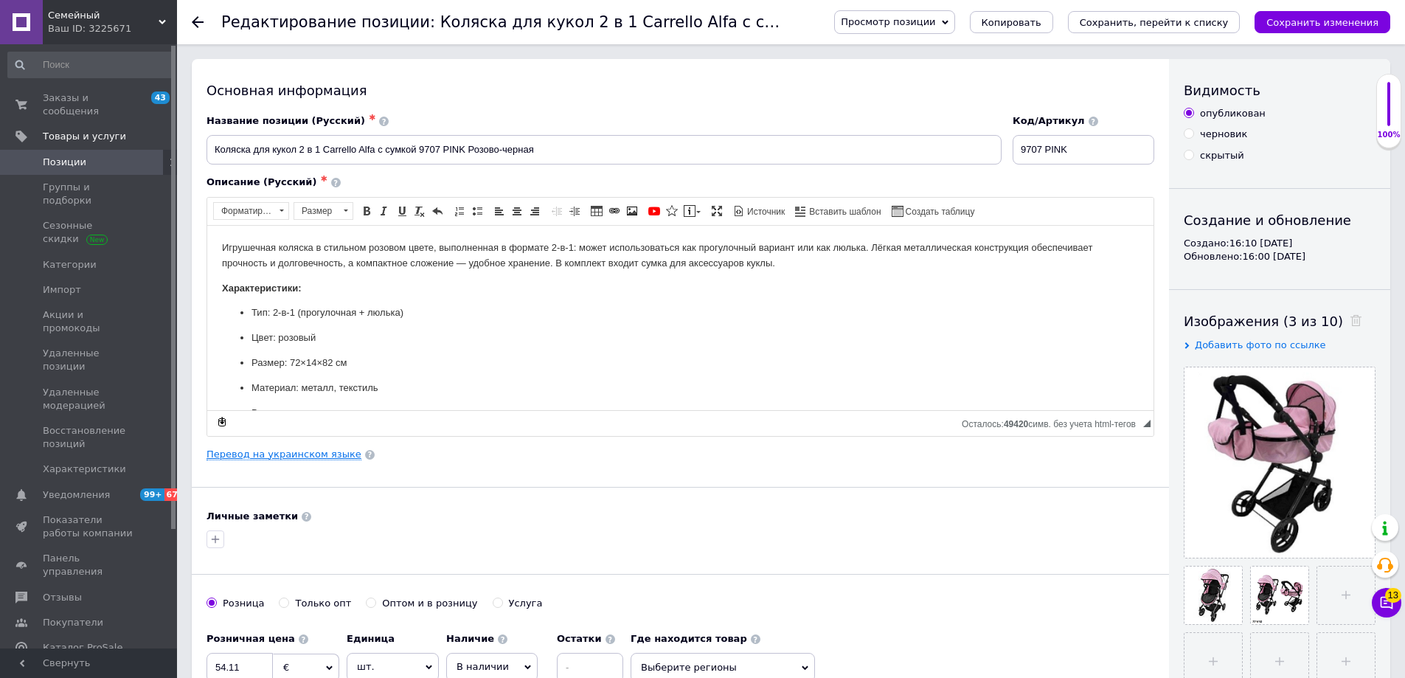
click at [265, 457] on link "Перевод на украинском языке" at bounding box center [284, 454] width 155 height 12
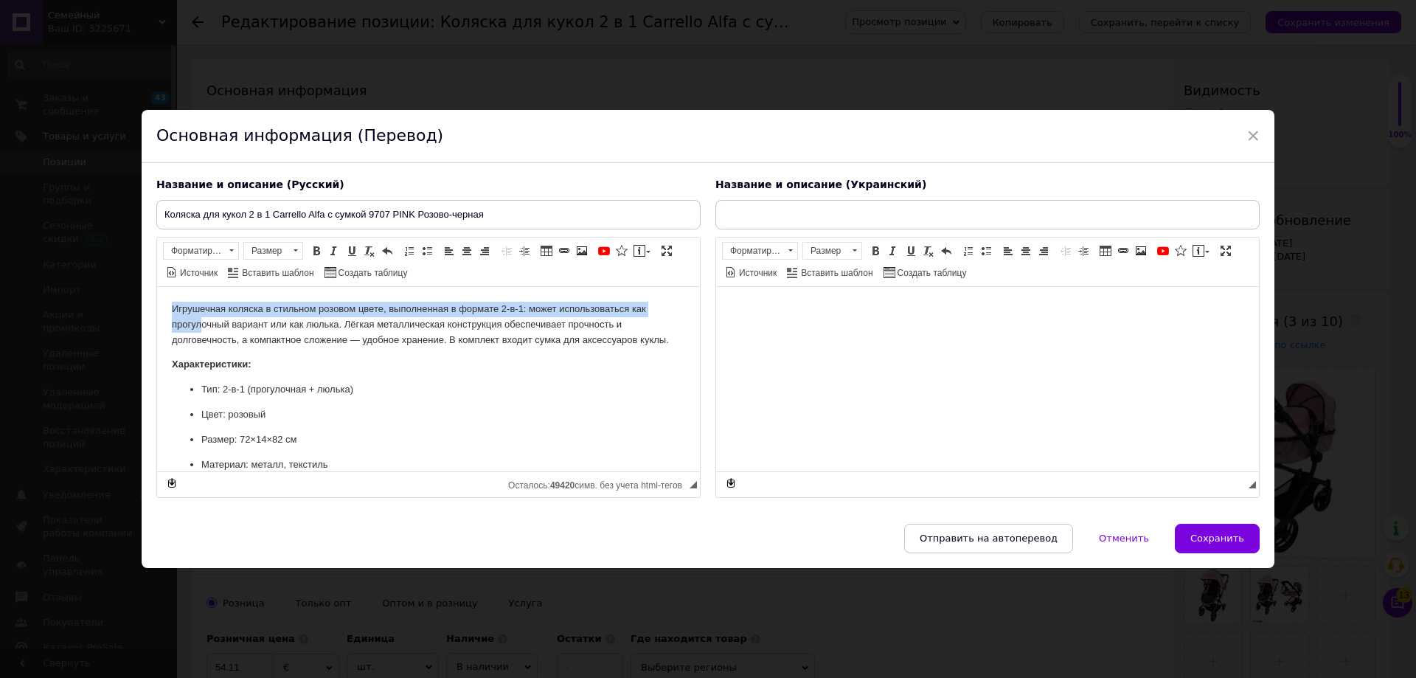
type input "Коляска для ляльок 2 в 1 Carrello Alfa з сумкою 9707 PINK Рожево-чорна"
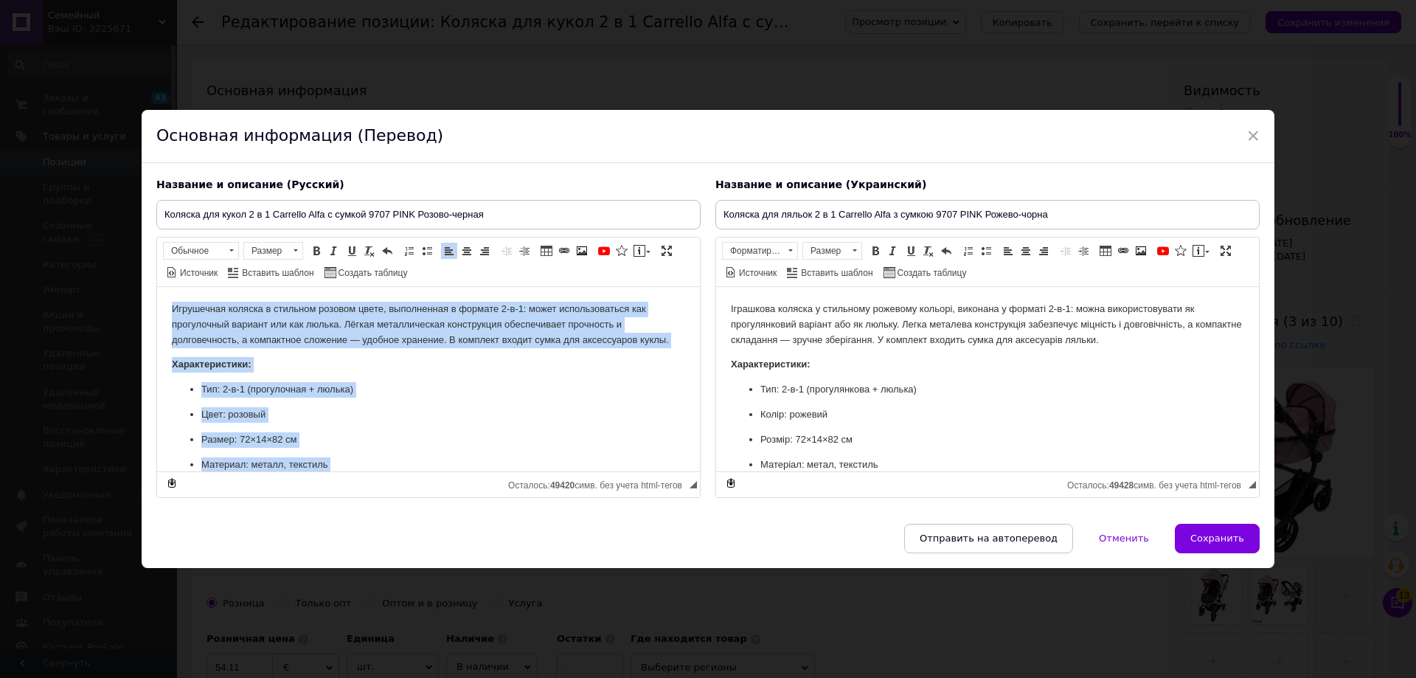
scroll to position [106, 0]
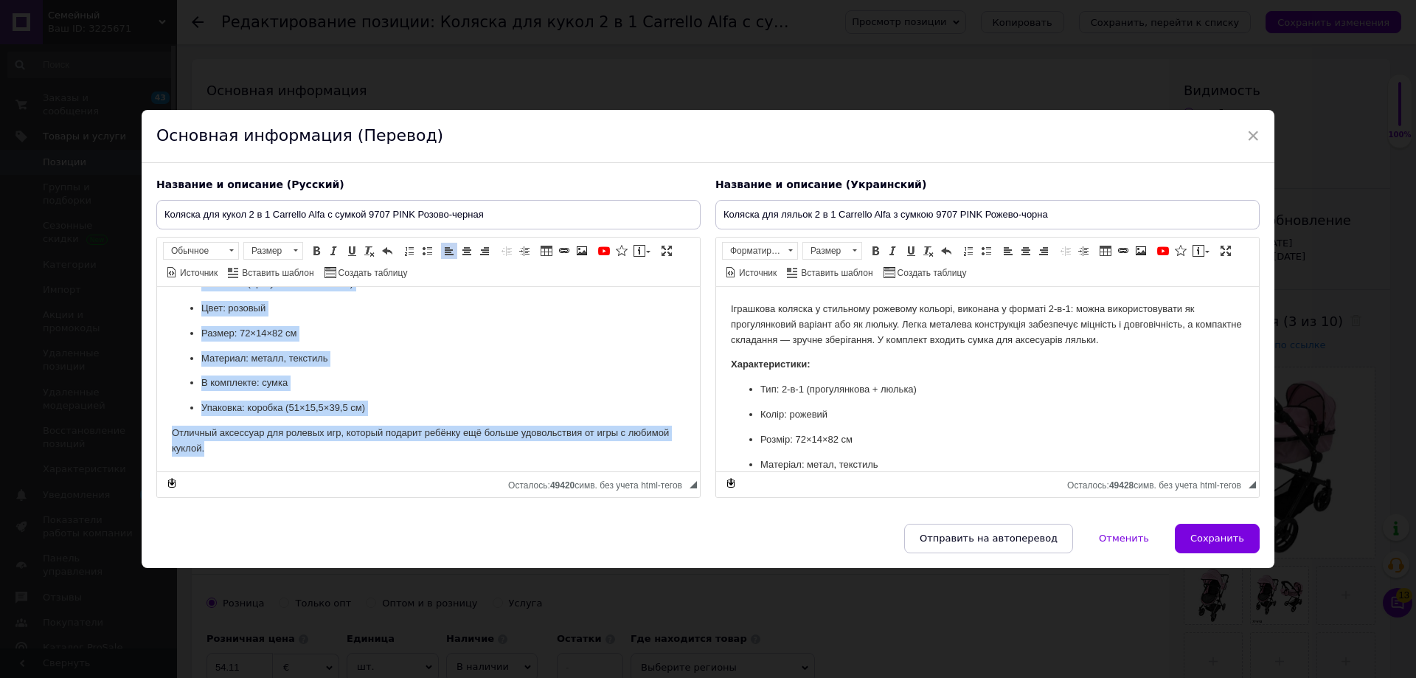
drag, startPoint x: 168, startPoint y: 302, endPoint x: 606, endPoint y: 765, distance: 637.5
click at [390, 471] on html "Игрушечная коляска в стильном розовом цвете, выполненная в формате 2-в-1: может…" at bounding box center [428, 325] width 543 height 291
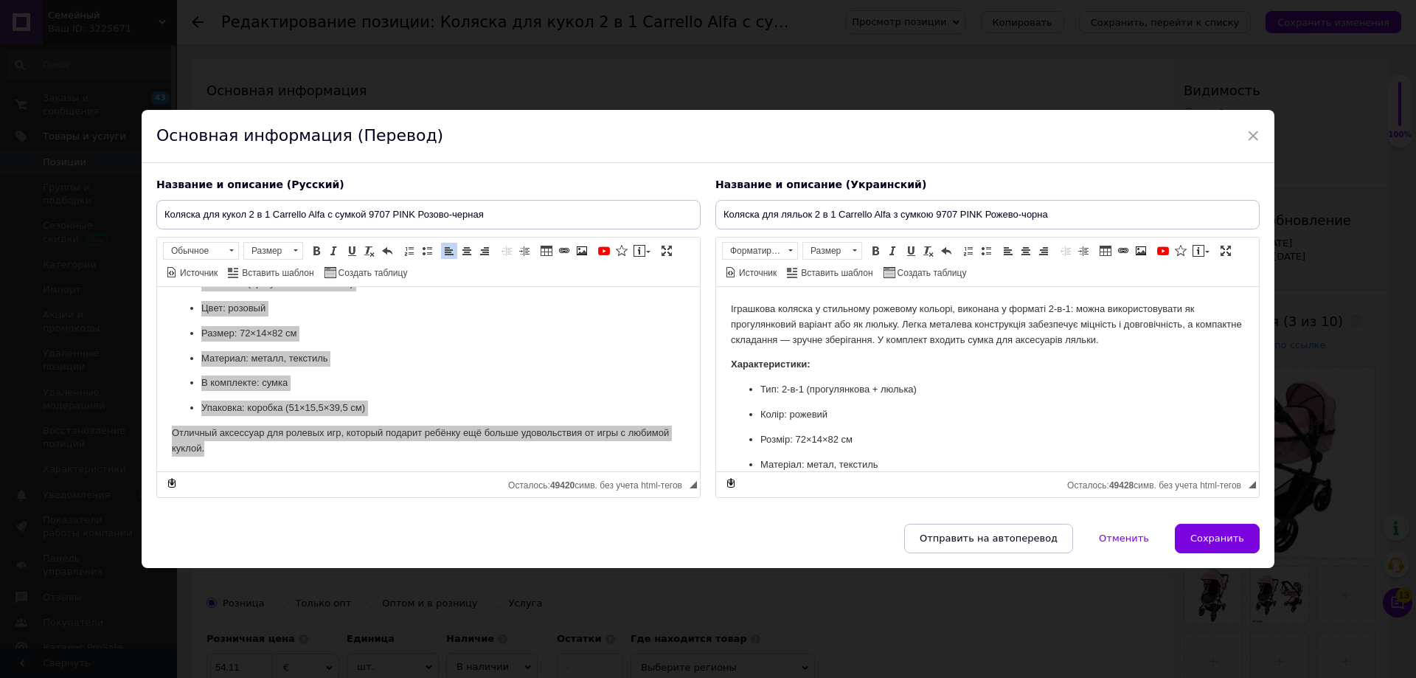
click at [762, 310] on p "Іграшкова коляска у стильному рожевому кольорі, виконана у форматі 2-в-1: можна…" at bounding box center [987, 324] width 513 height 46
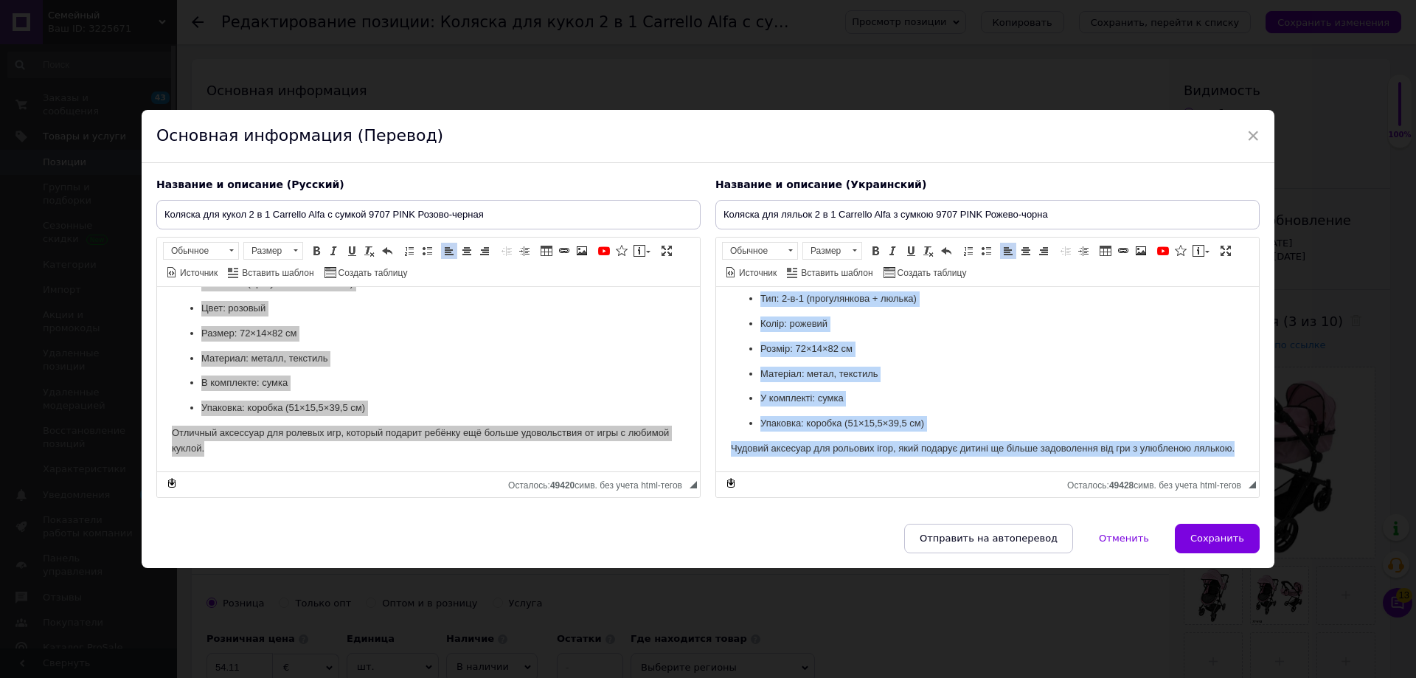
drag, startPoint x: 731, startPoint y: 305, endPoint x: 1603, endPoint y: 771, distance: 988.5
click at [917, 471] on html "Іграшкова коляска у стильному рожевому кольорі, виконана у форматі 2-в-1: можна…" at bounding box center [987, 332] width 543 height 275
copy body "Іграшкова коляска у стильному рожевому кольорі, виконана у форматі 2-в-1: можна…"
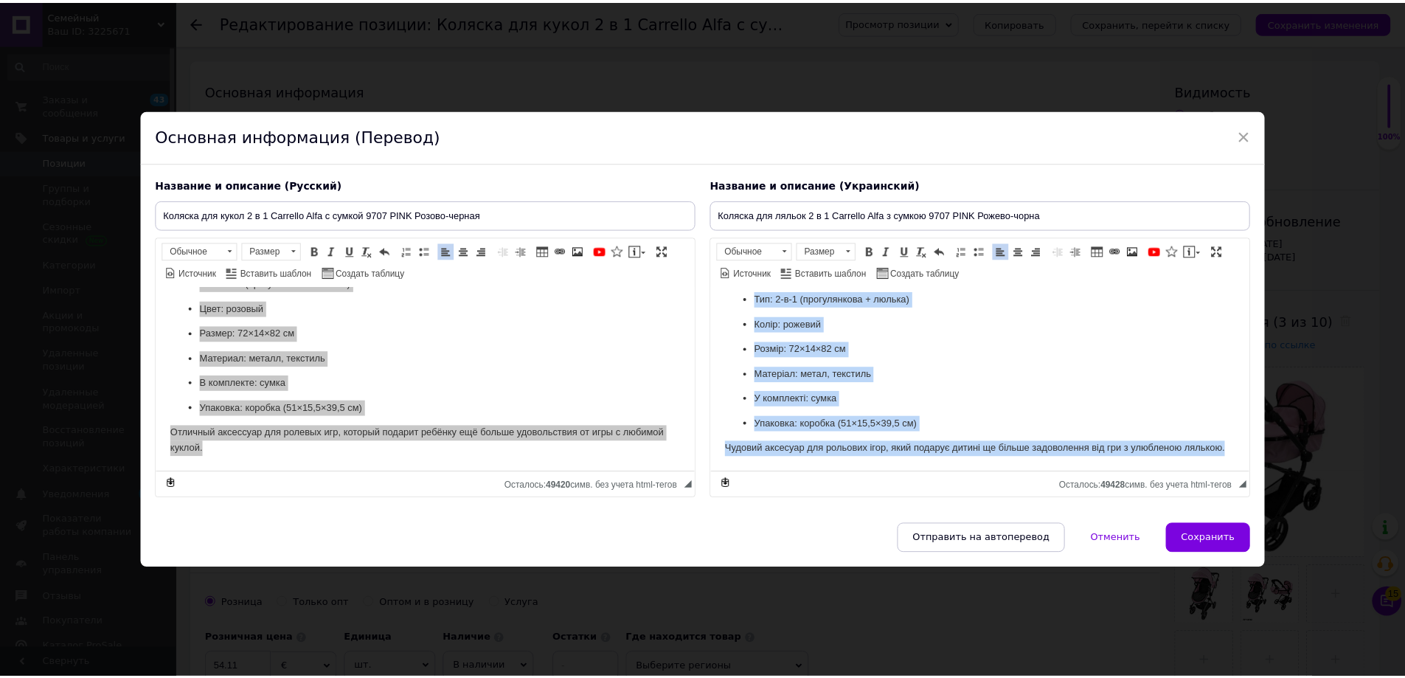
scroll to position [0, 0]
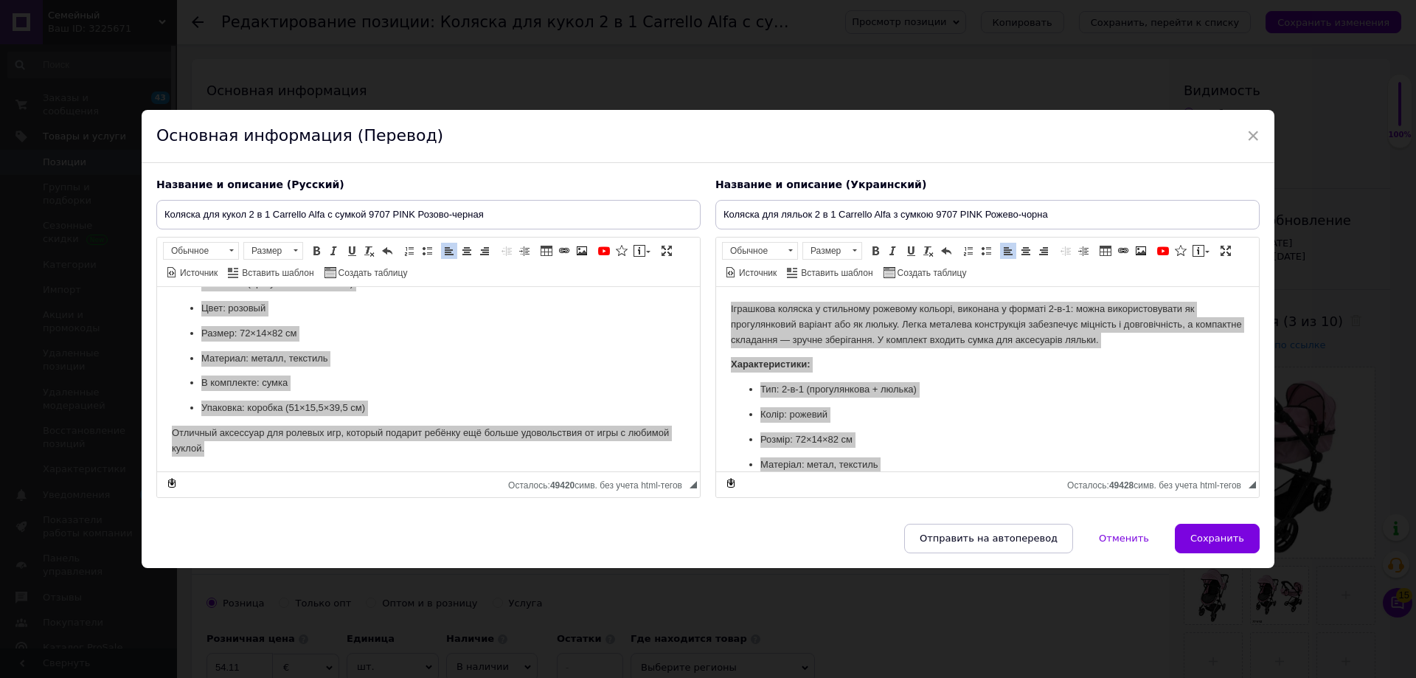
click at [1322, 246] on div "× Основная информация (Перевод) Название и описание (Русский) Коляска для кукол…" at bounding box center [708, 339] width 1416 height 678
click at [787, 83] on div "× Основная информация (Перевод) Название и описание (Русский) Коляска для кукол…" at bounding box center [708, 339] width 1416 height 678
click at [1114, 549] on button "Отменить" at bounding box center [1123, 539] width 81 height 30
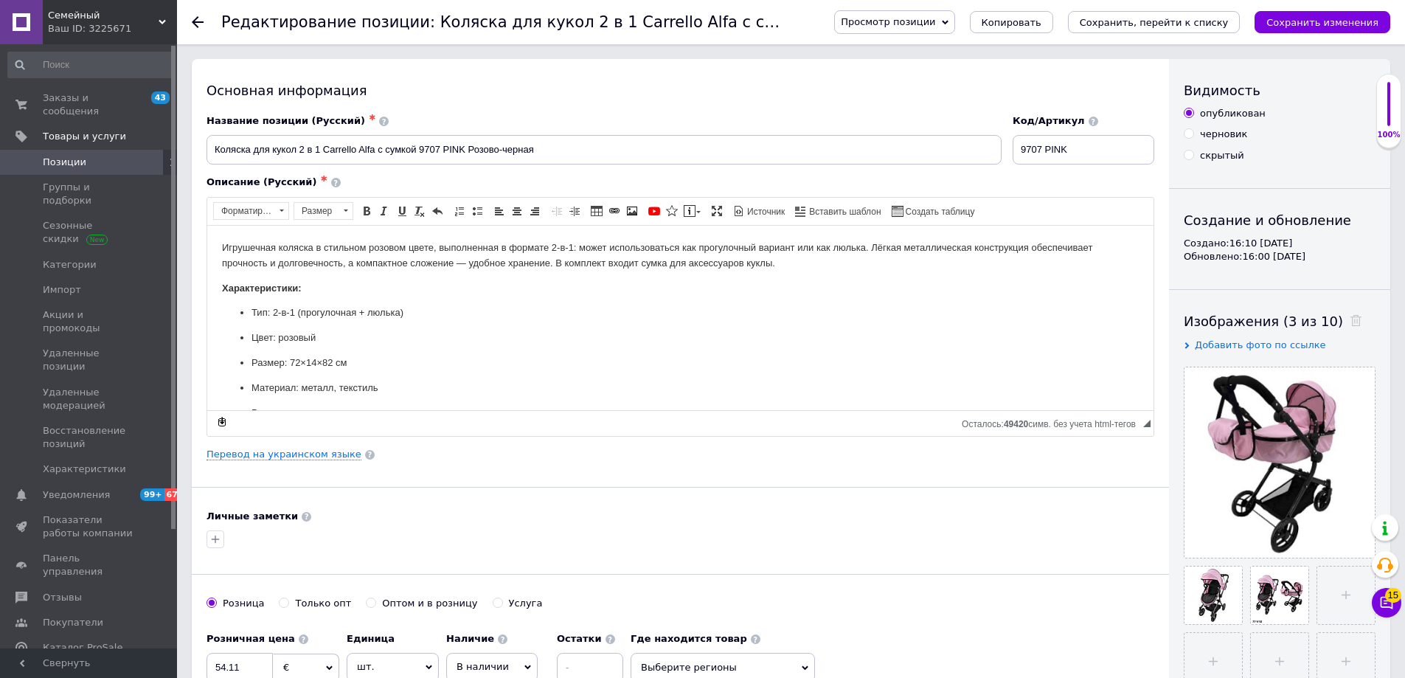
click at [86, 156] on span "Позиции" at bounding box center [90, 162] width 94 height 13
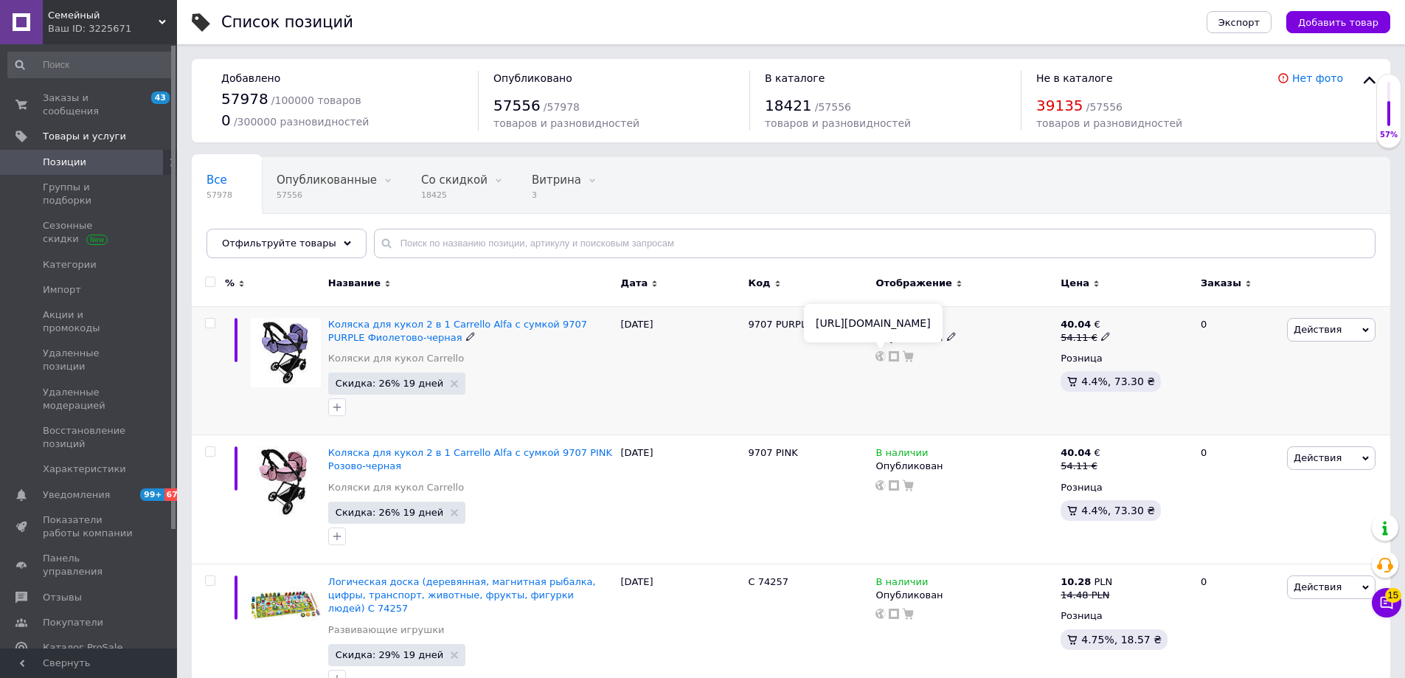
click at [875, 355] on icon at bounding box center [880, 356] width 10 height 10
click at [881, 477] on div "В наличии Опубликован" at bounding box center [964, 468] width 178 height 44
click at [881, 481] on use at bounding box center [880, 485] width 10 height 10
click at [82, 19] on span "Семейный" at bounding box center [103, 15] width 111 height 13
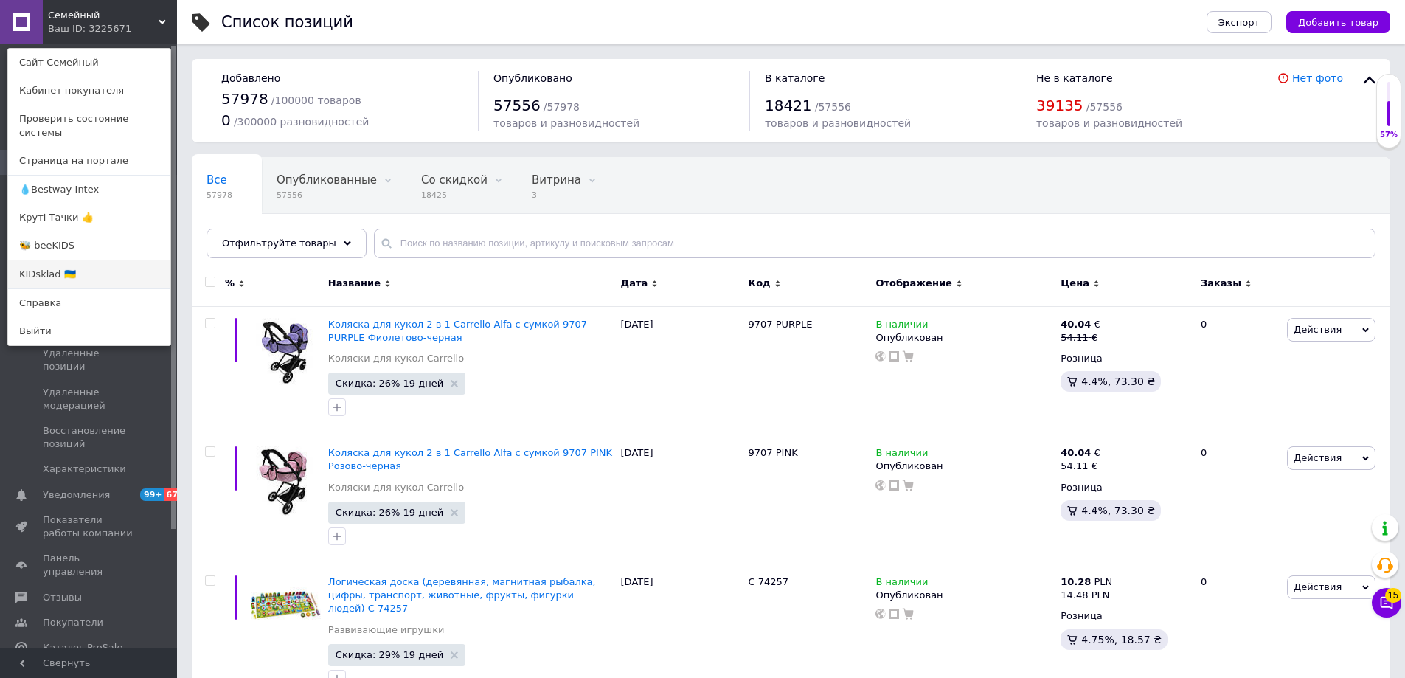
click at [45, 260] on link "KIDsklad 🇺🇦" at bounding box center [89, 274] width 162 height 28
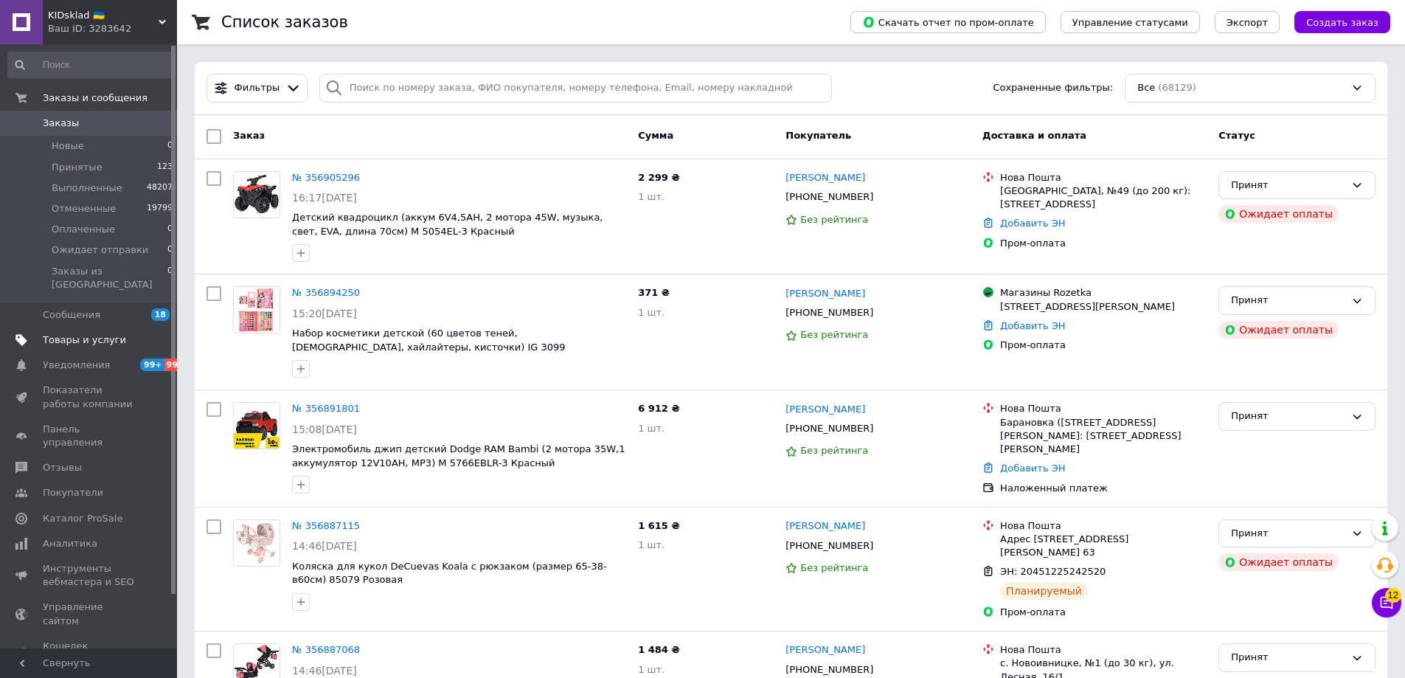
click at [121, 333] on span "Товары и услуги" at bounding box center [90, 339] width 94 height 13
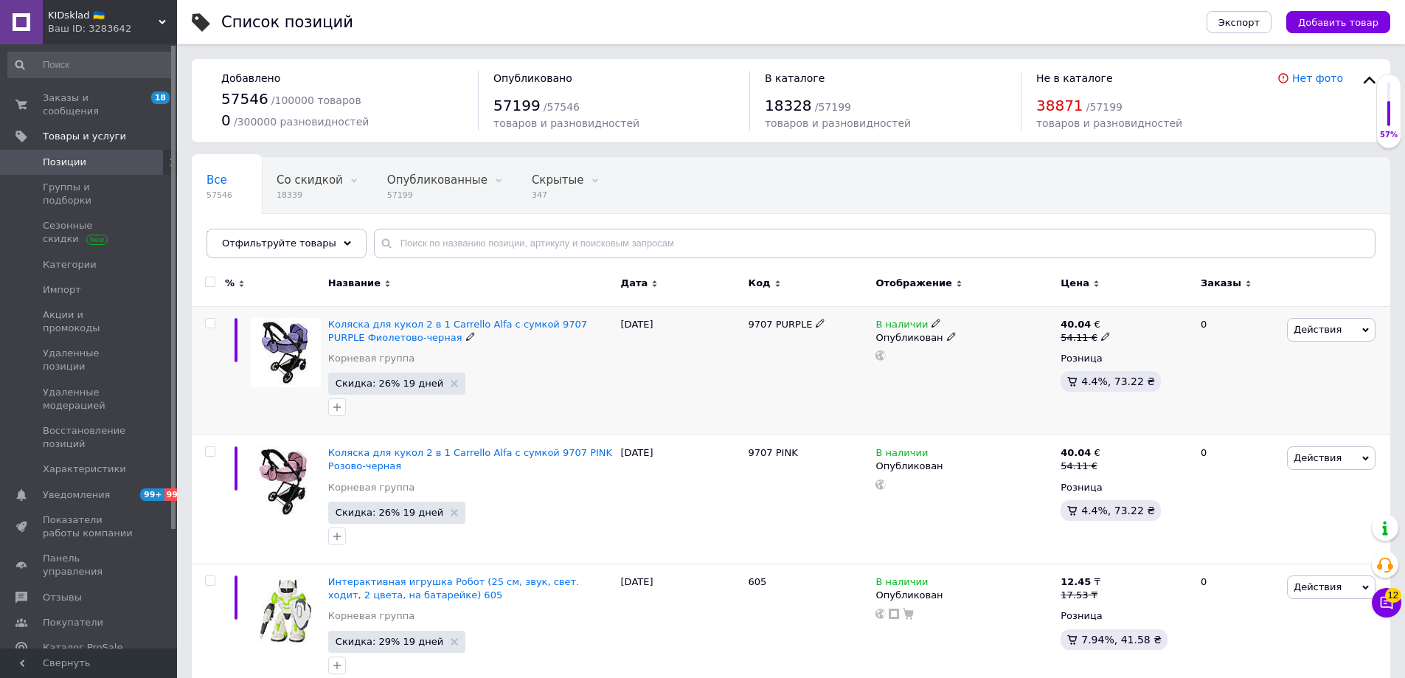
click at [884, 356] on icon at bounding box center [880, 355] width 10 height 10
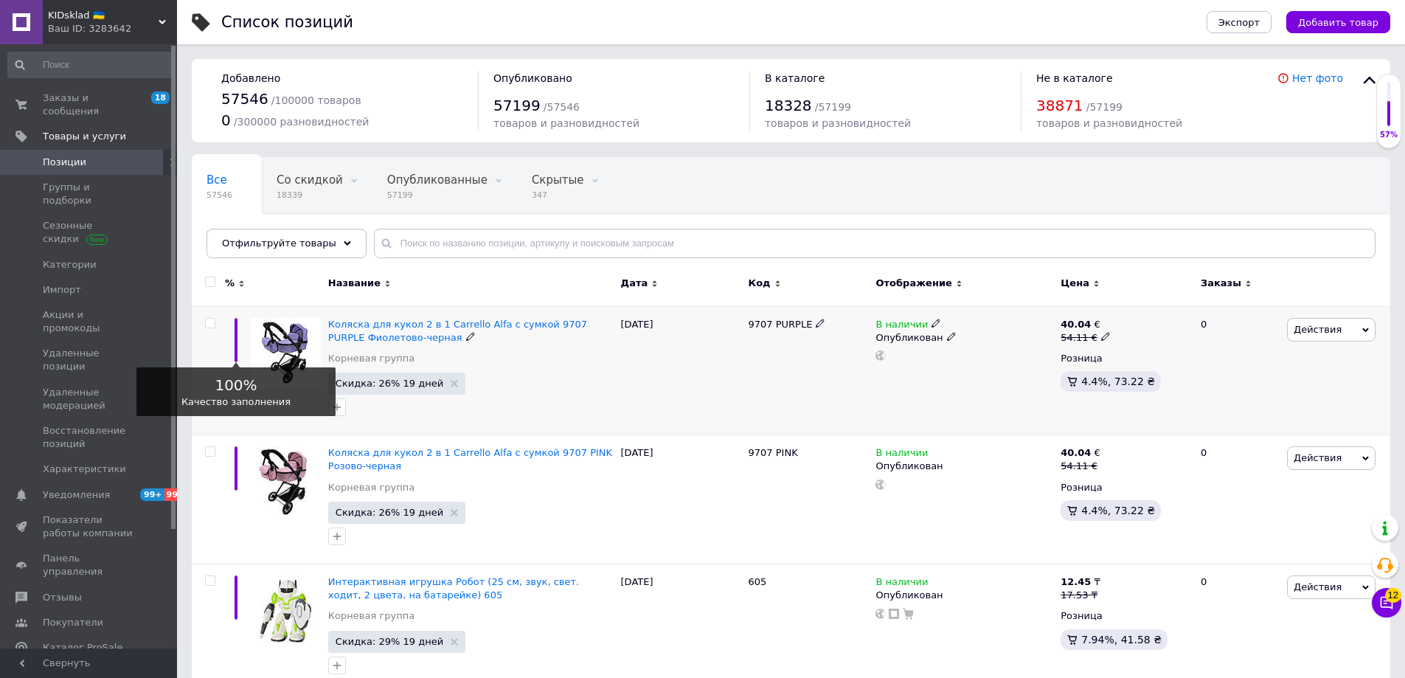
click at [211, 322] on input "checkbox" at bounding box center [210, 324] width 10 height 10
checkbox input "true"
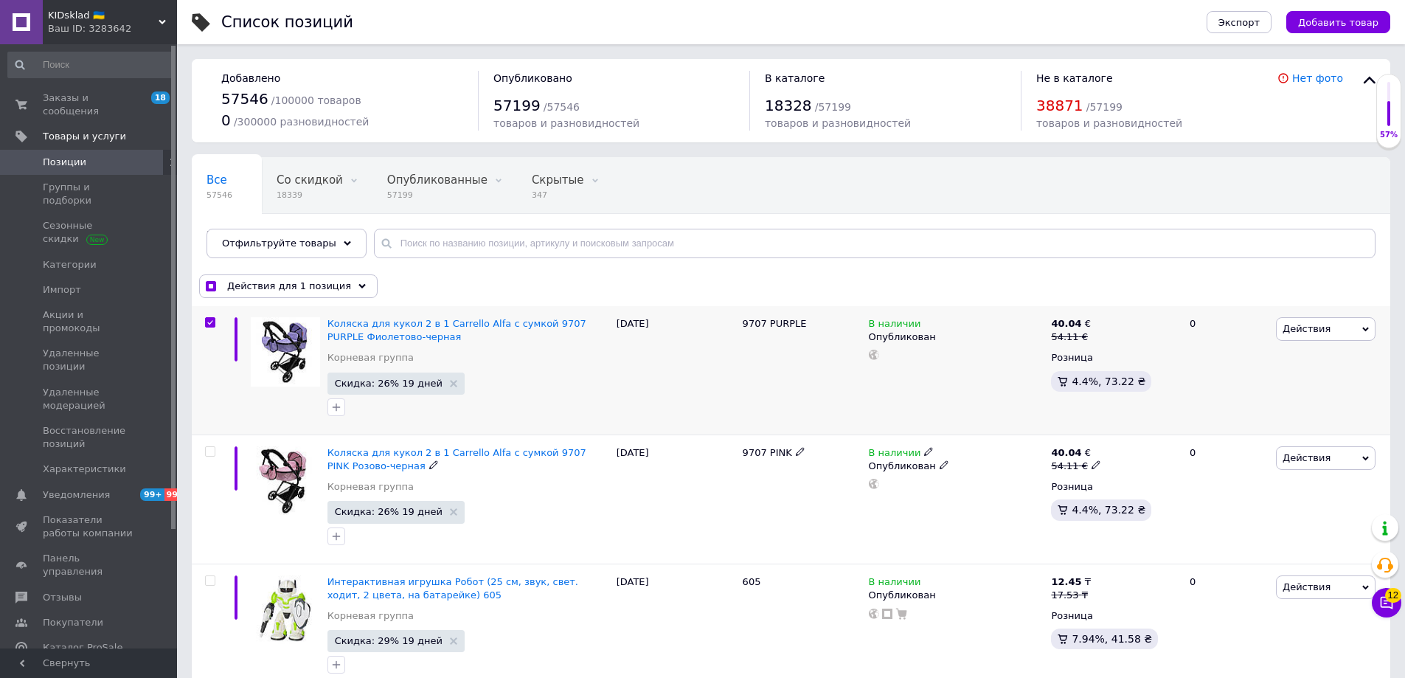
click at [208, 447] on input "checkbox" at bounding box center [210, 452] width 10 height 10
checkbox input "true"
click at [325, 284] on span "Действия для 2 позиции" at bounding box center [289, 286] width 125 height 13
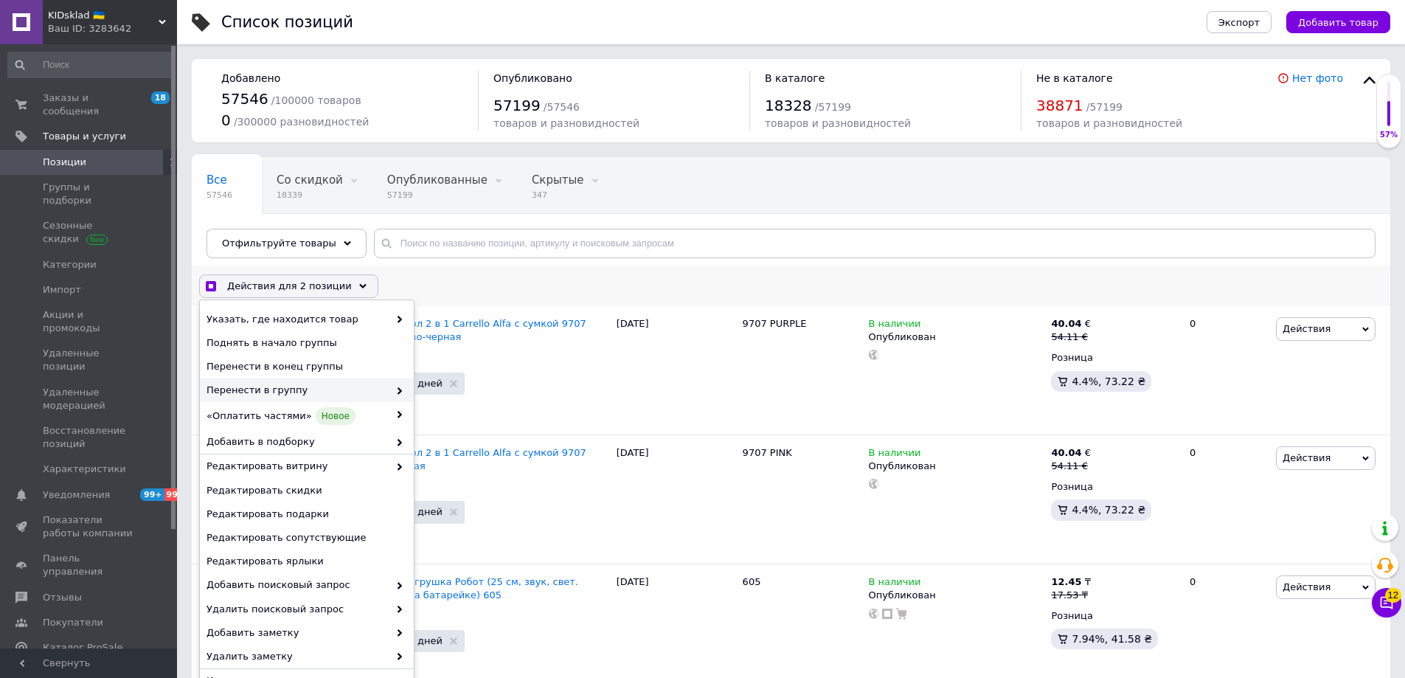
click at [396, 391] on icon at bounding box center [399, 390] width 7 height 7
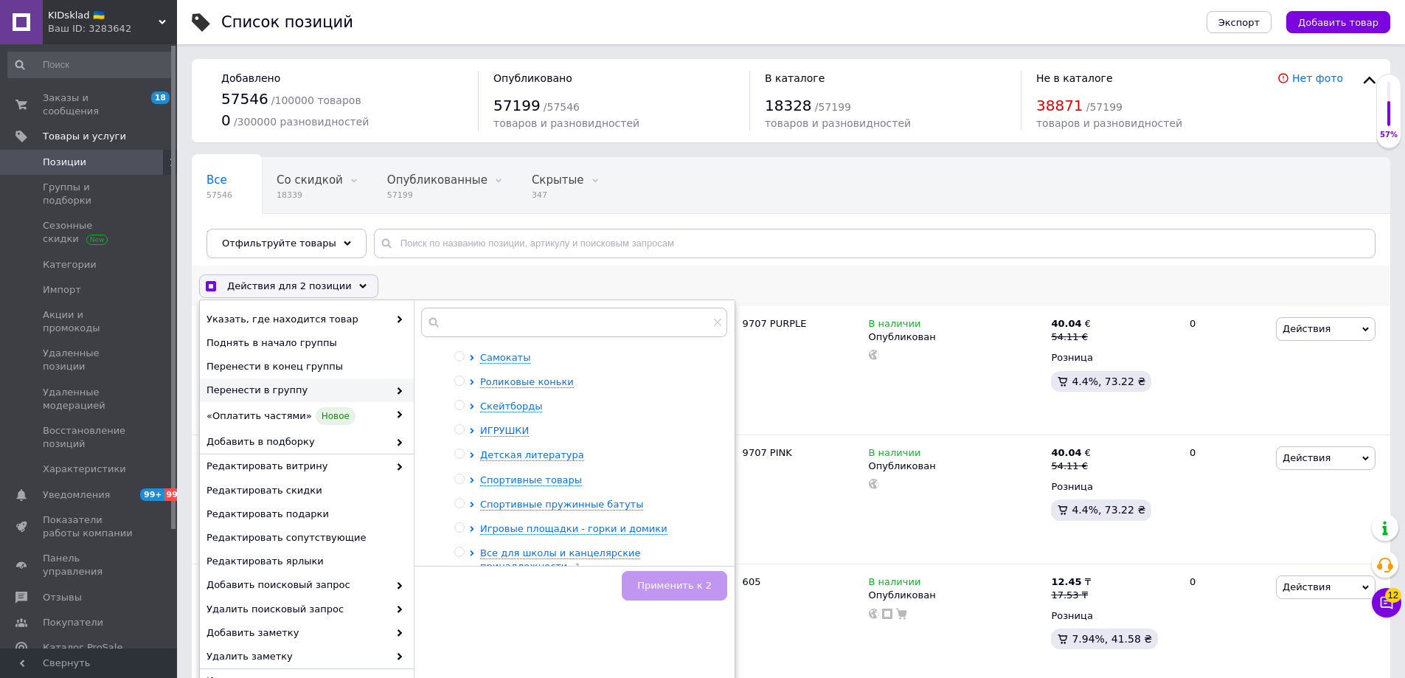
scroll to position [510, 0]
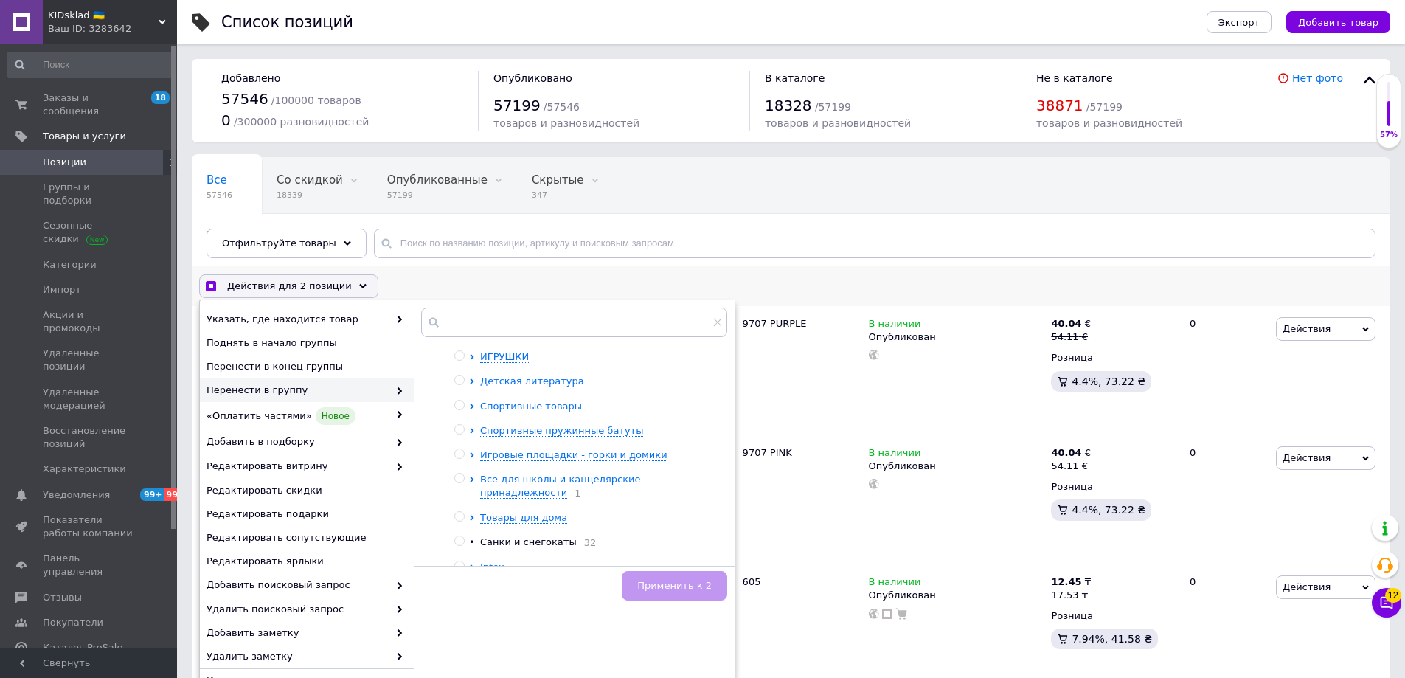
click at [468, 363] on div at bounding box center [461, 356] width 15 height 13
click at [471, 360] on icon at bounding box center [472, 357] width 4 height 6
click at [359, 287] on icon at bounding box center [362, 285] width 7 height 7
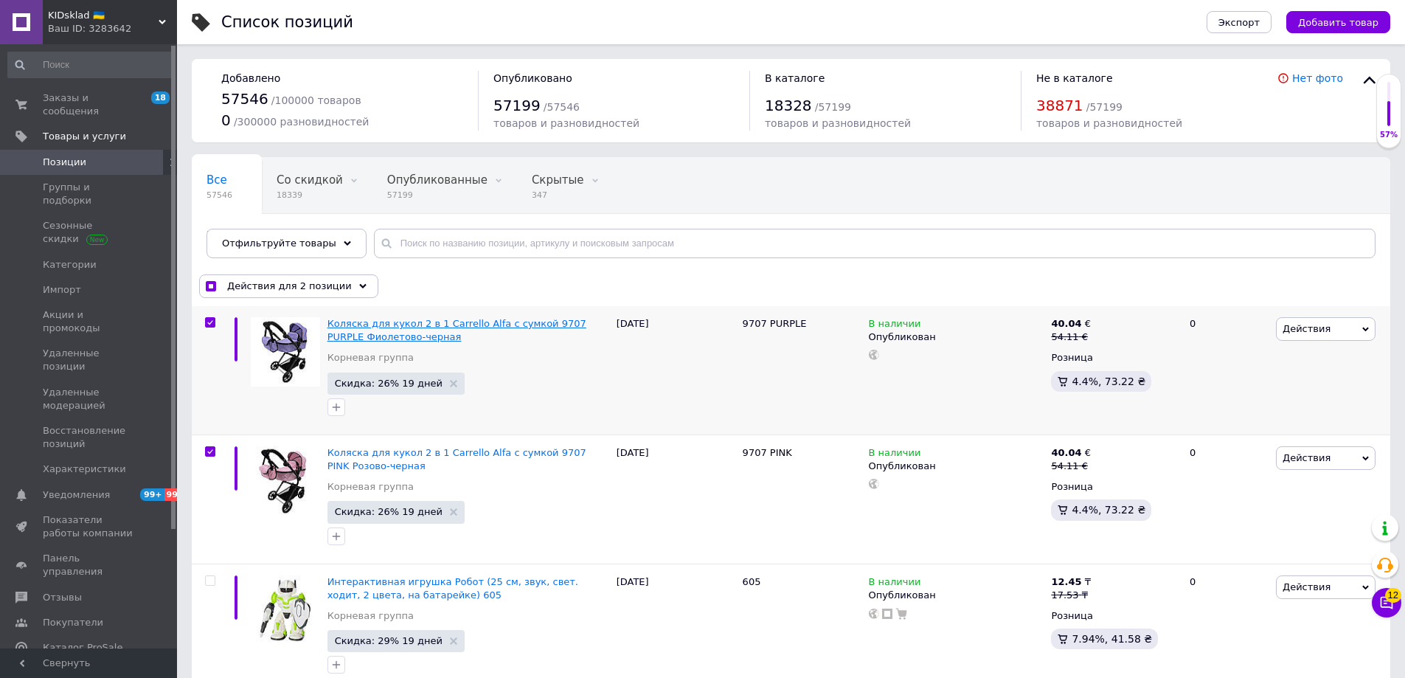
scroll to position [74, 0]
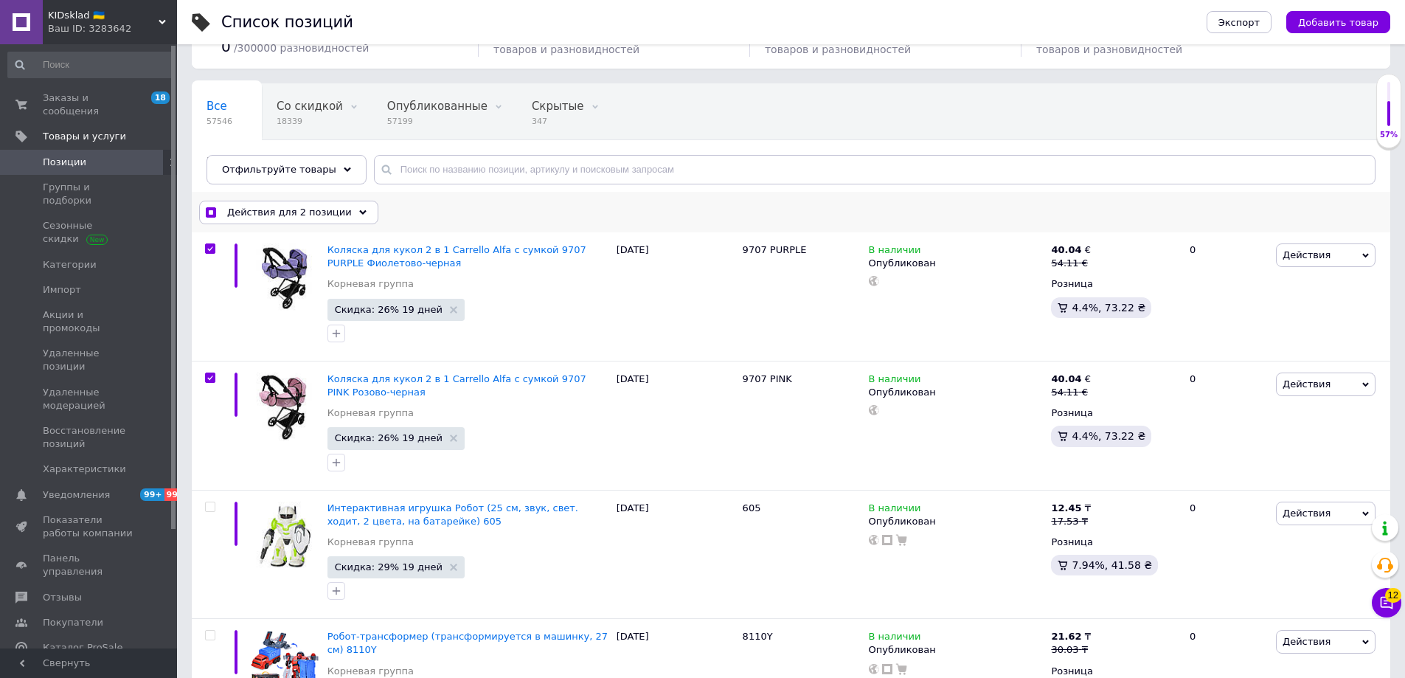
click at [224, 204] on div "Действия для 2 позиции" at bounding box center [288, 213] width 179 height 24
checkbox input "true"
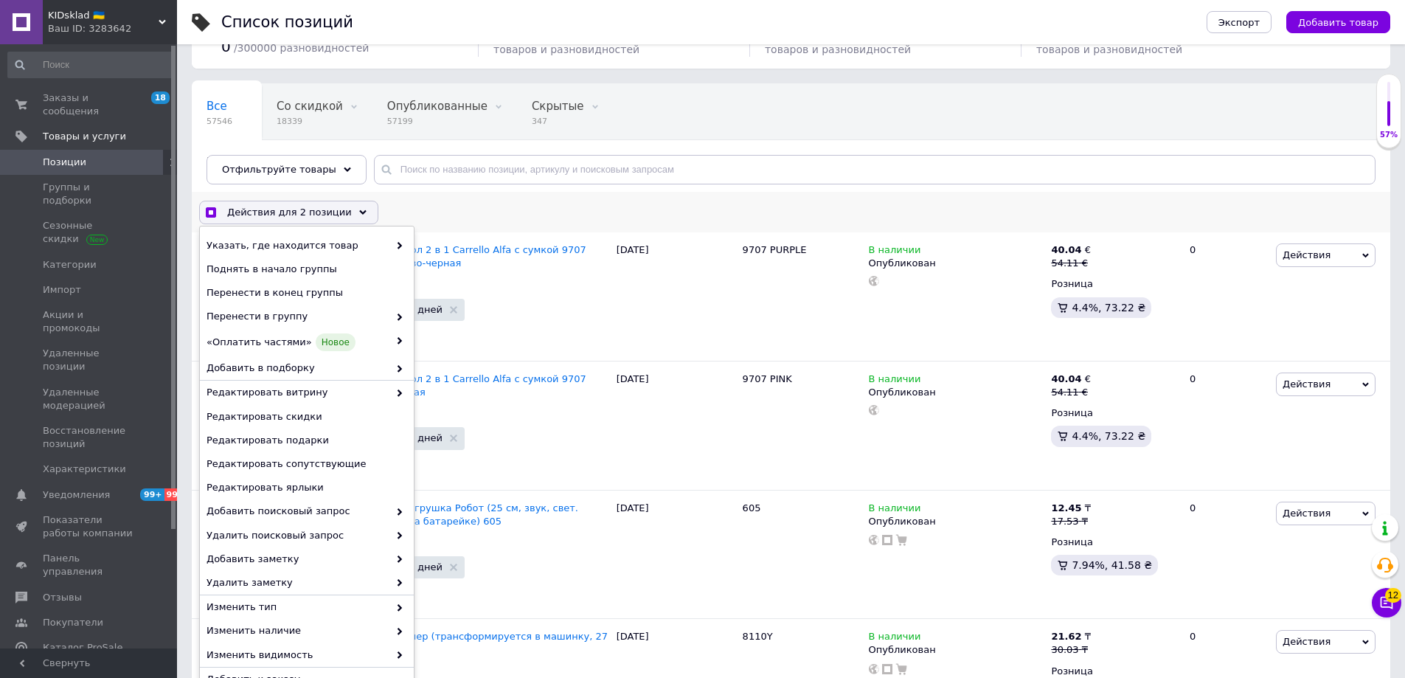
click at [210, 208] on input "checkbox" at bounding box center [211, 213] width 10 height 10
checkbox input "false"
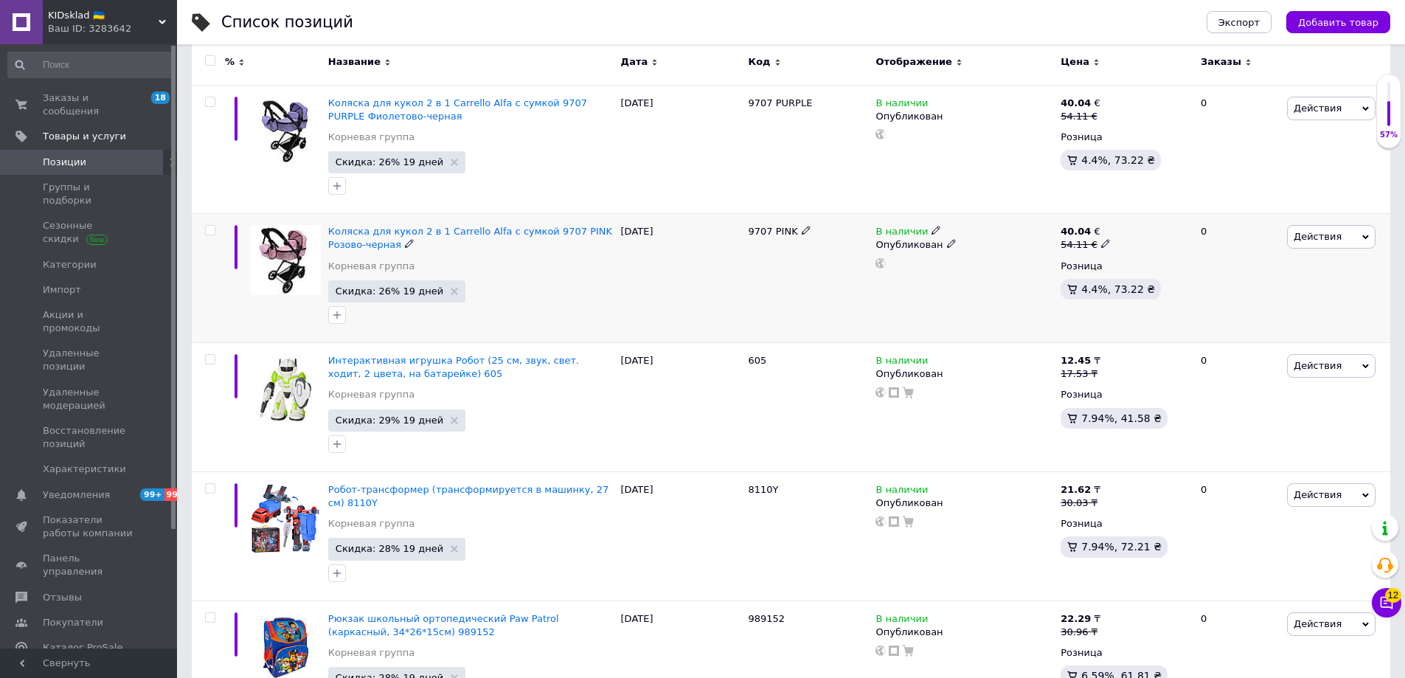
scroll to position [0, 0]
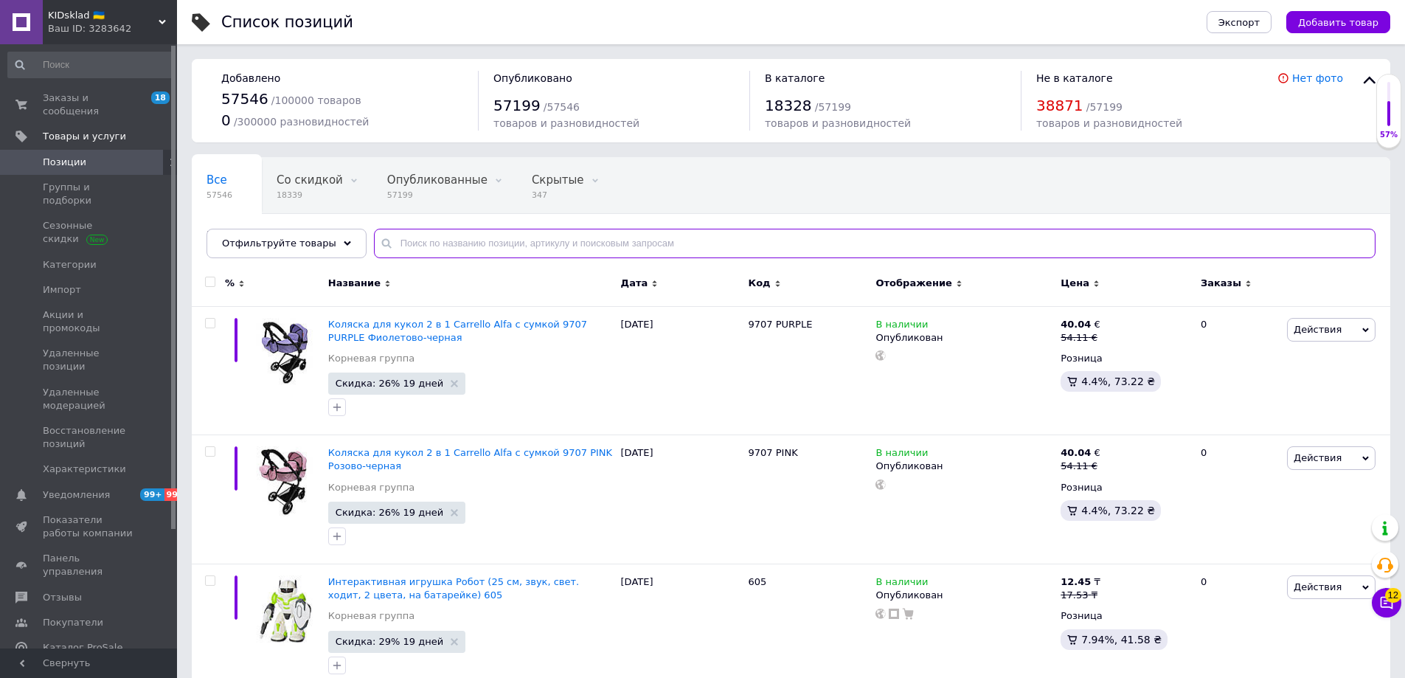
click at [455, 245] on input "text" at bounding box center [875, 244] width 1002 height 30
paste input "CARRELLO MAESTRO 9651B PINK"
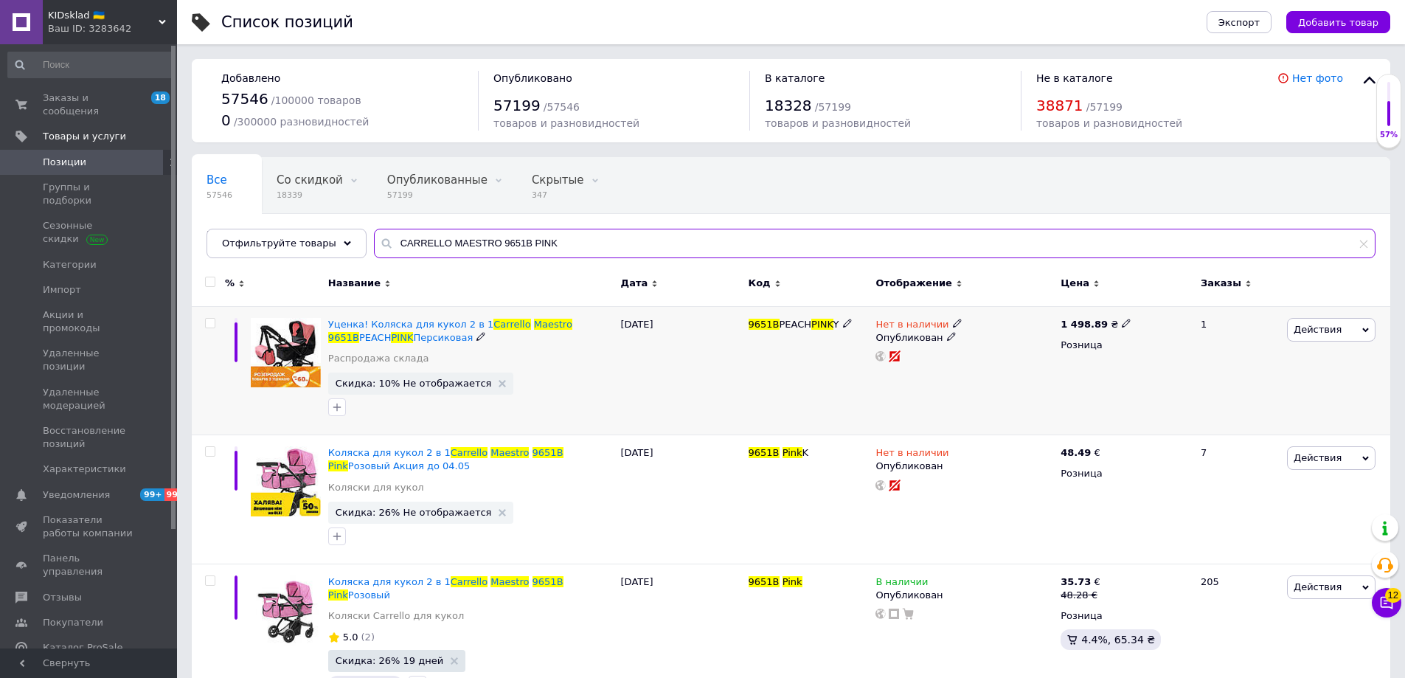
scroll to position [74, 0]
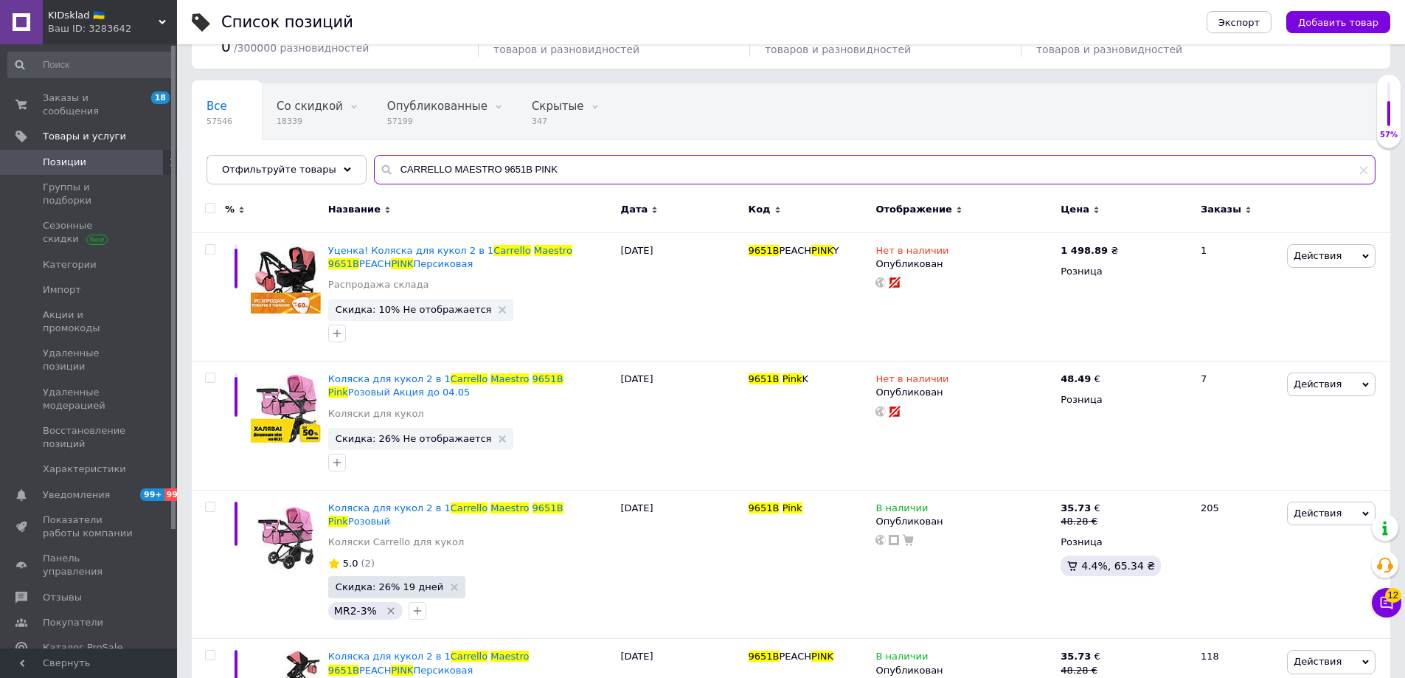
type input "CARRELLO MAESTRO 9651B PINK"
click at [110, 27] on div "Ваш ID: 3283642" at bounding box center [112, 28] width 129 height 13
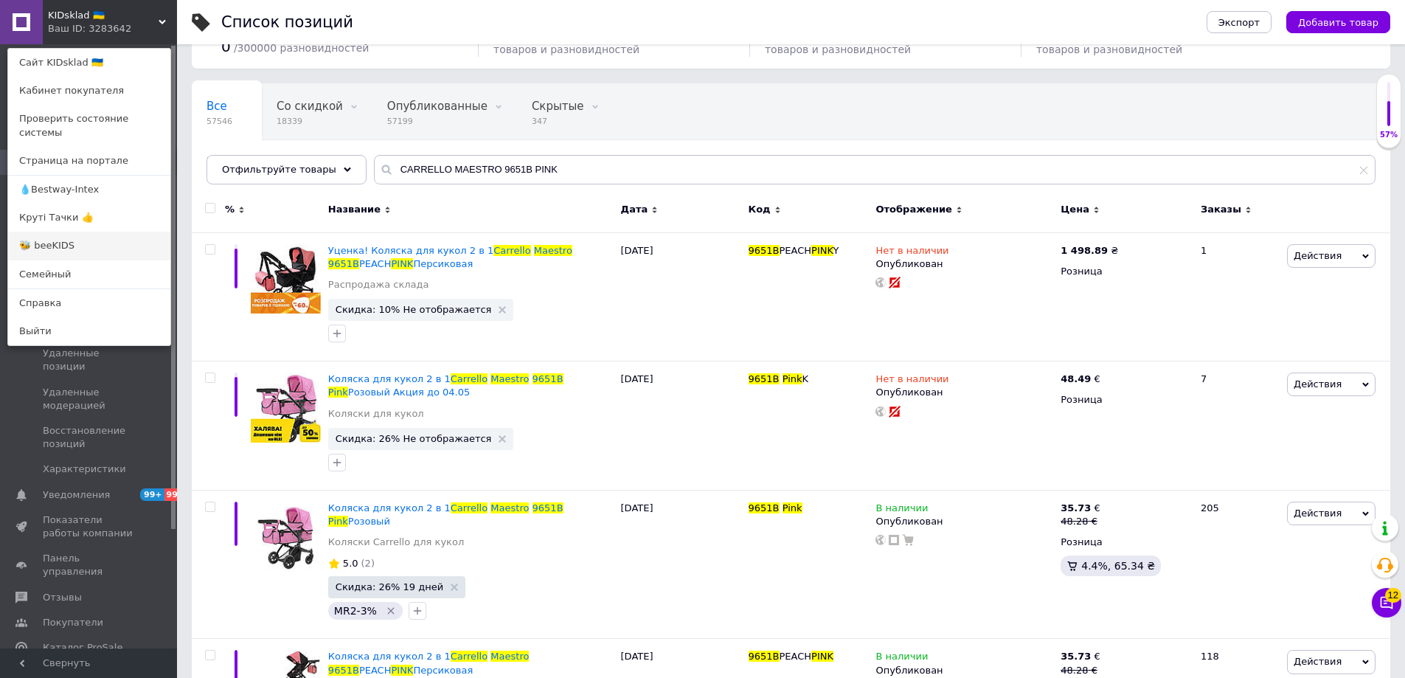
click at [56, 232] on link "🐝 beeKIDS" at bounding box center [89, 246] width 162 height 28
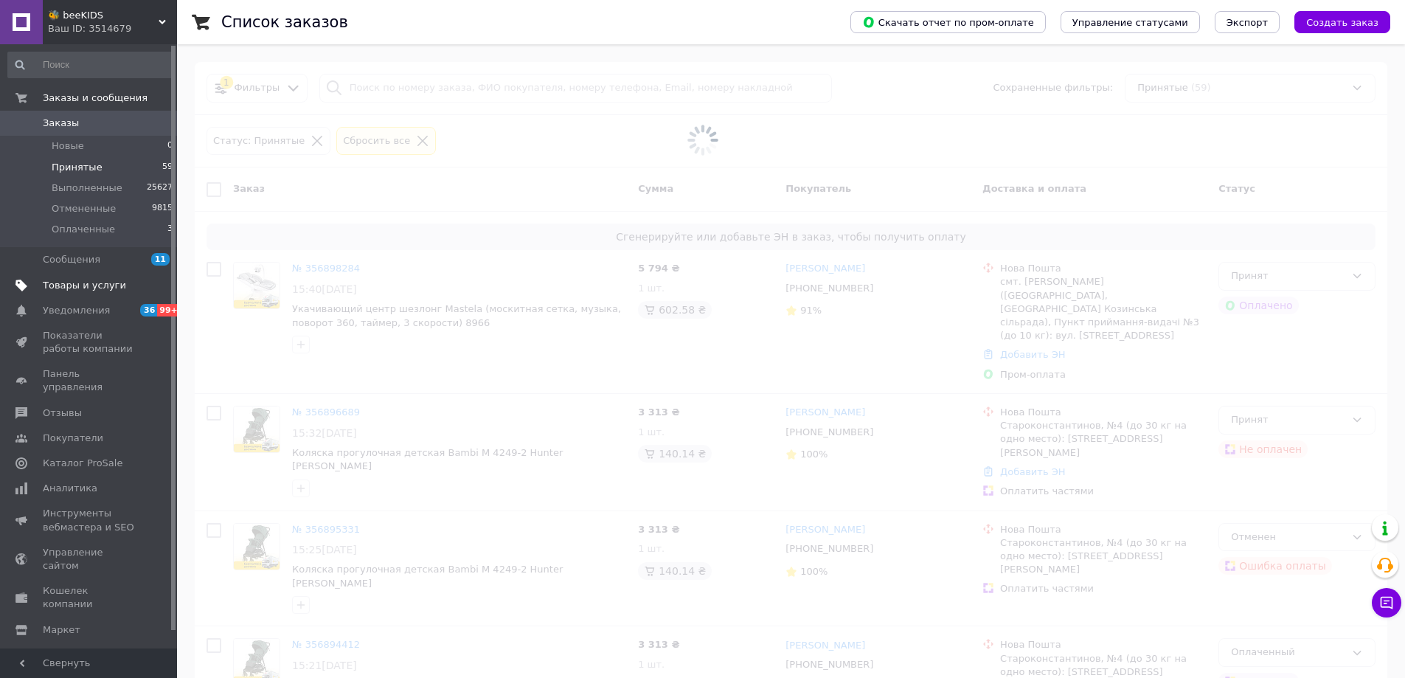
click at [108, 282] on span "Товары и услуги" at bounding box center [84, 285] width 83 height 13
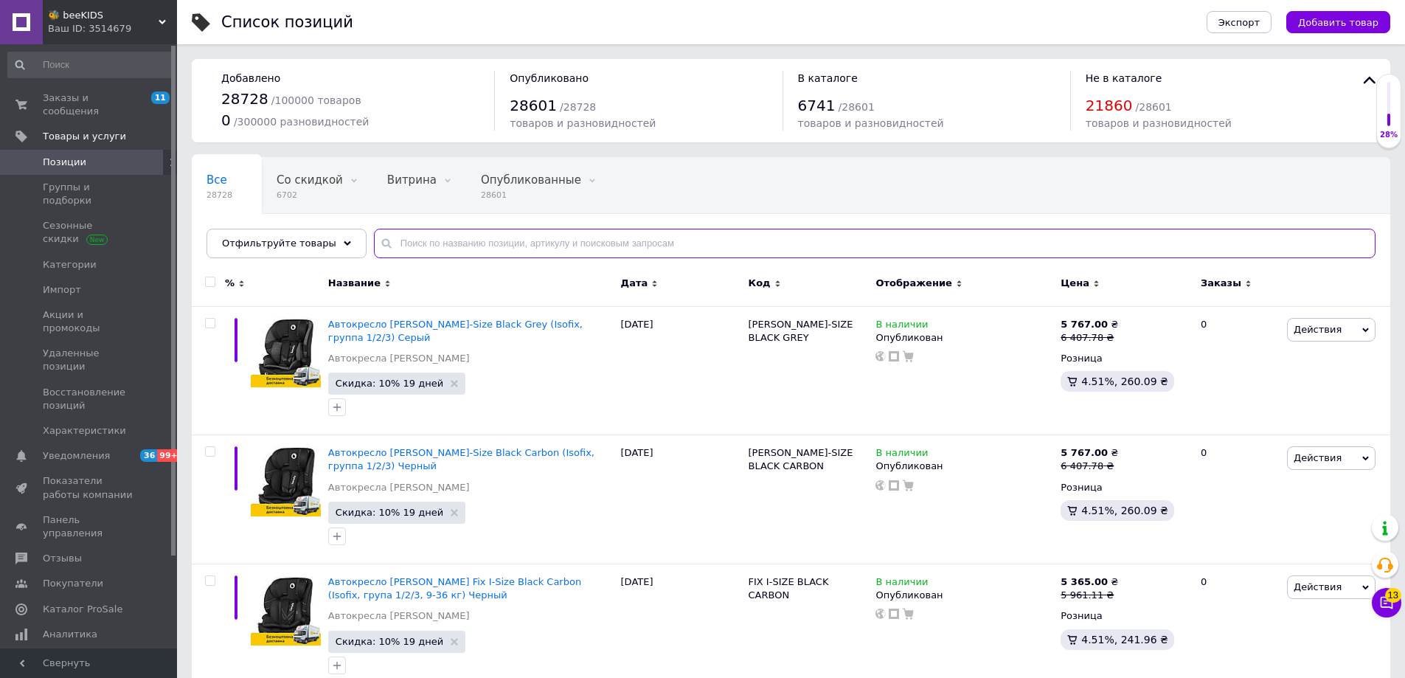
click at [558, 242] on input "text" at bounding box center [875, 244] width 1002 height 30
paste input "CARRELLO MAESTRO 9651B PINK"
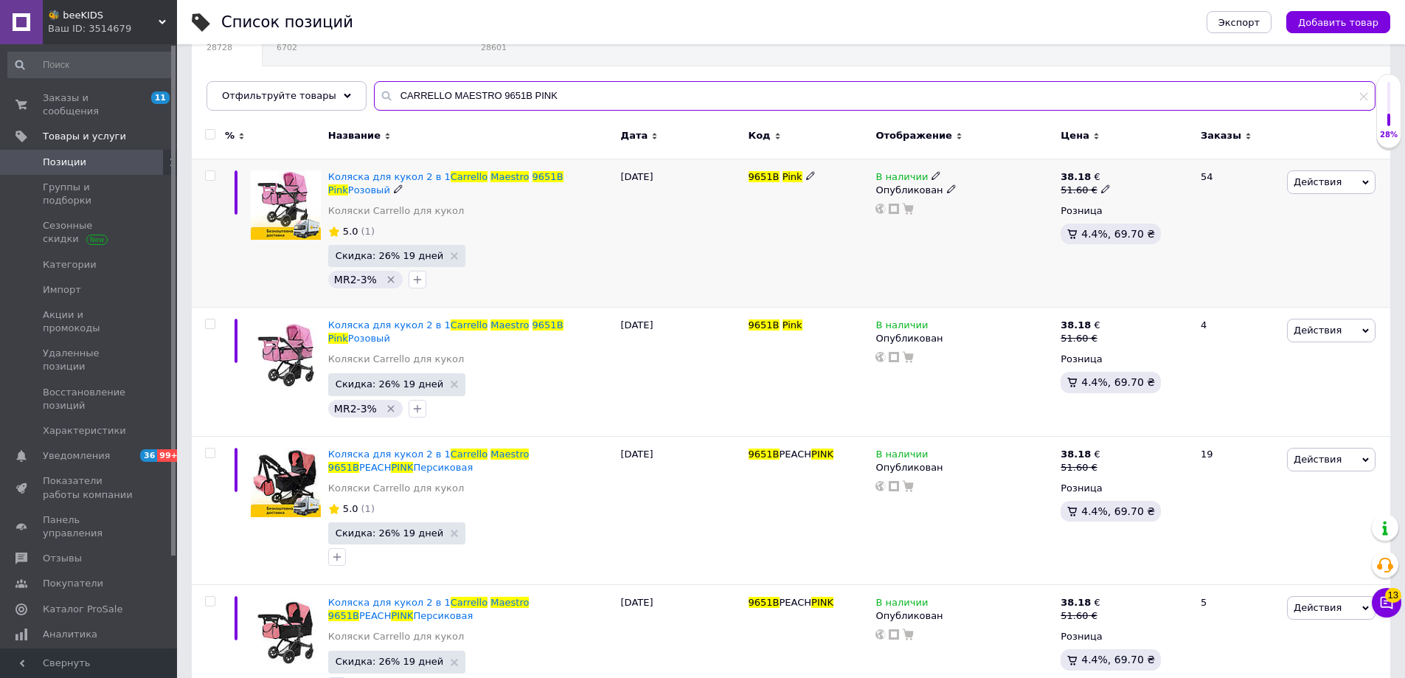
scroll to position [170, 0]
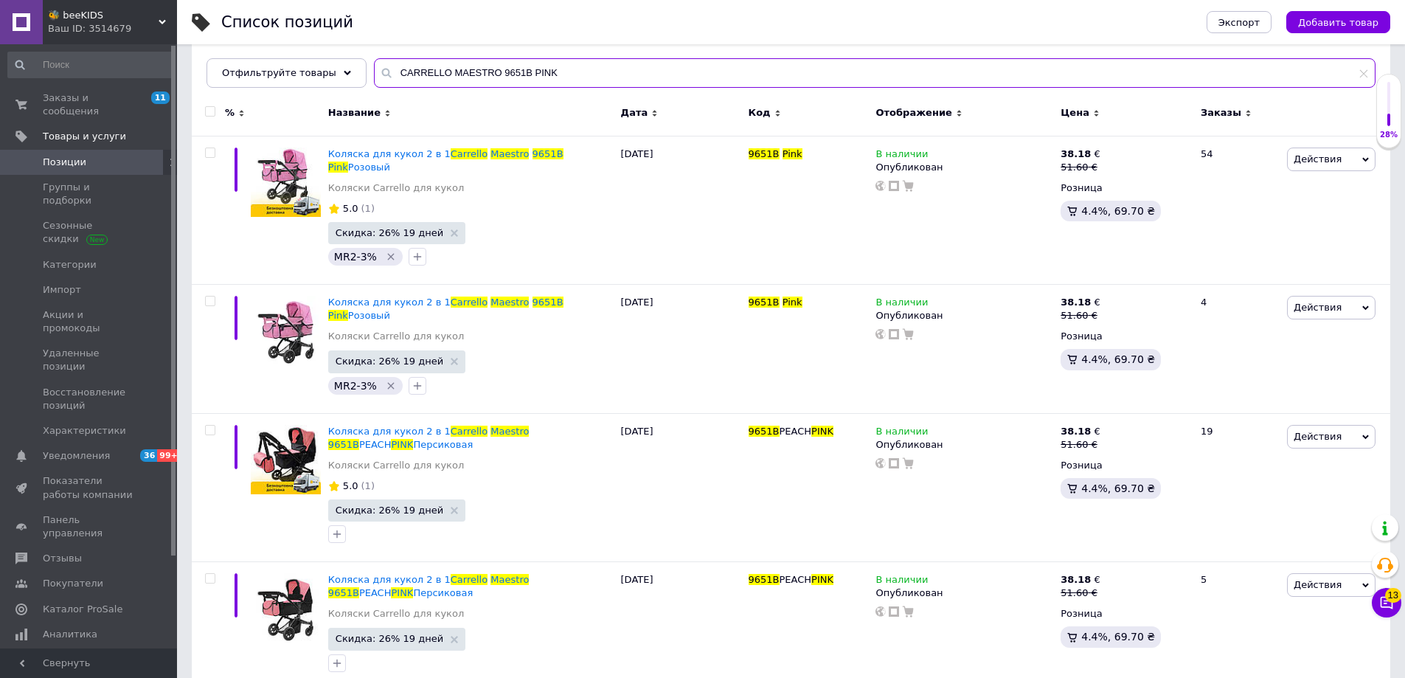
type input "CARRELLO MAESTRO 9651B PINK"
click at [144, 21] on span "🐝 beeKIDS" at bounding box center [103, 15] width 111 height 13
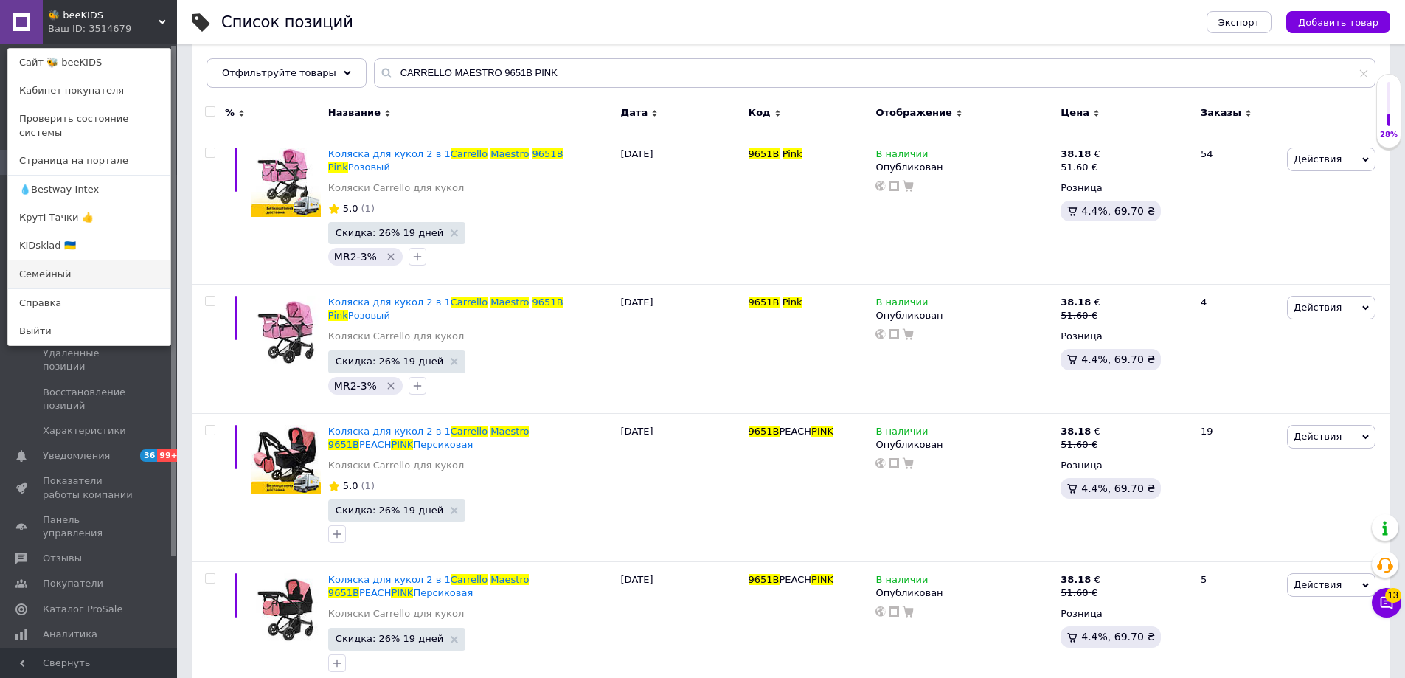
click at [58, 260] on link "Семейный" at bounding box center [89, 274] width 162 height 28
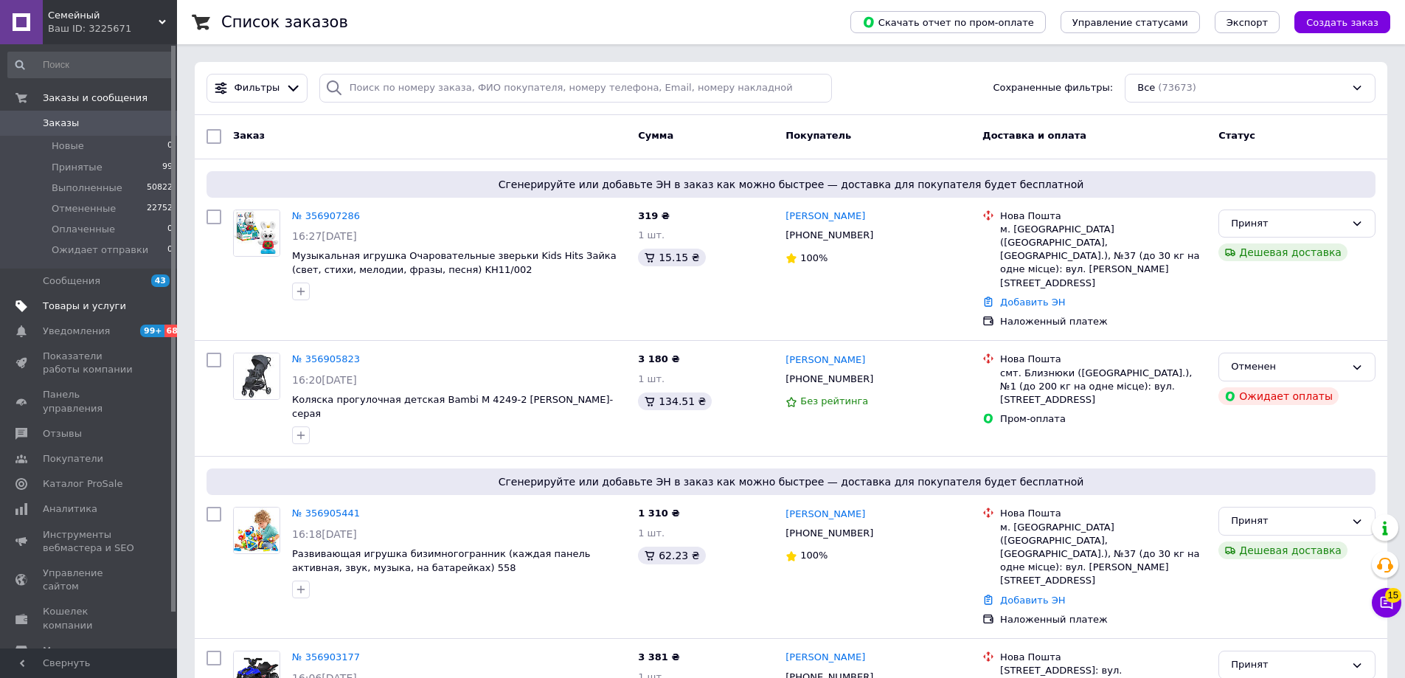
click at [79, 310] on span "Товары и услуги" at bounding box center [84, 305] width 83 height 13
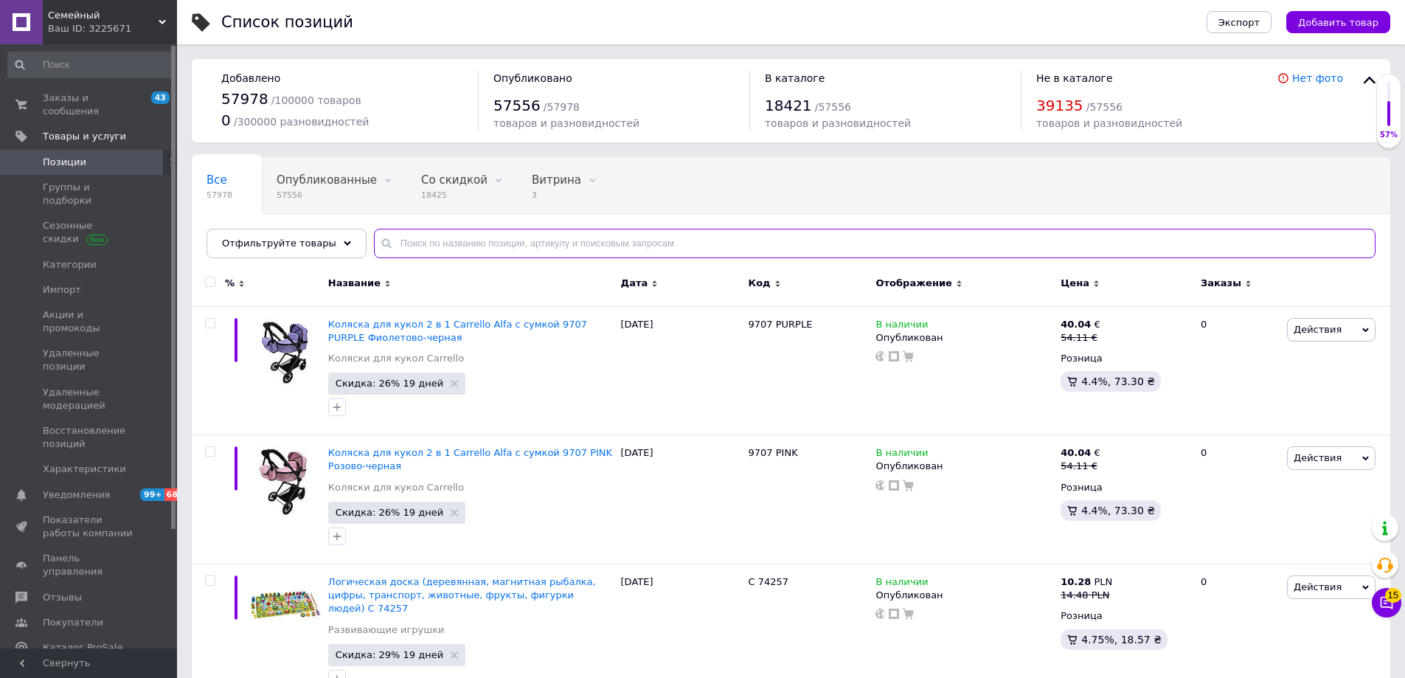
click at [413, 250] on input "text" at bounding box center [875, 244] width 1002 height 30
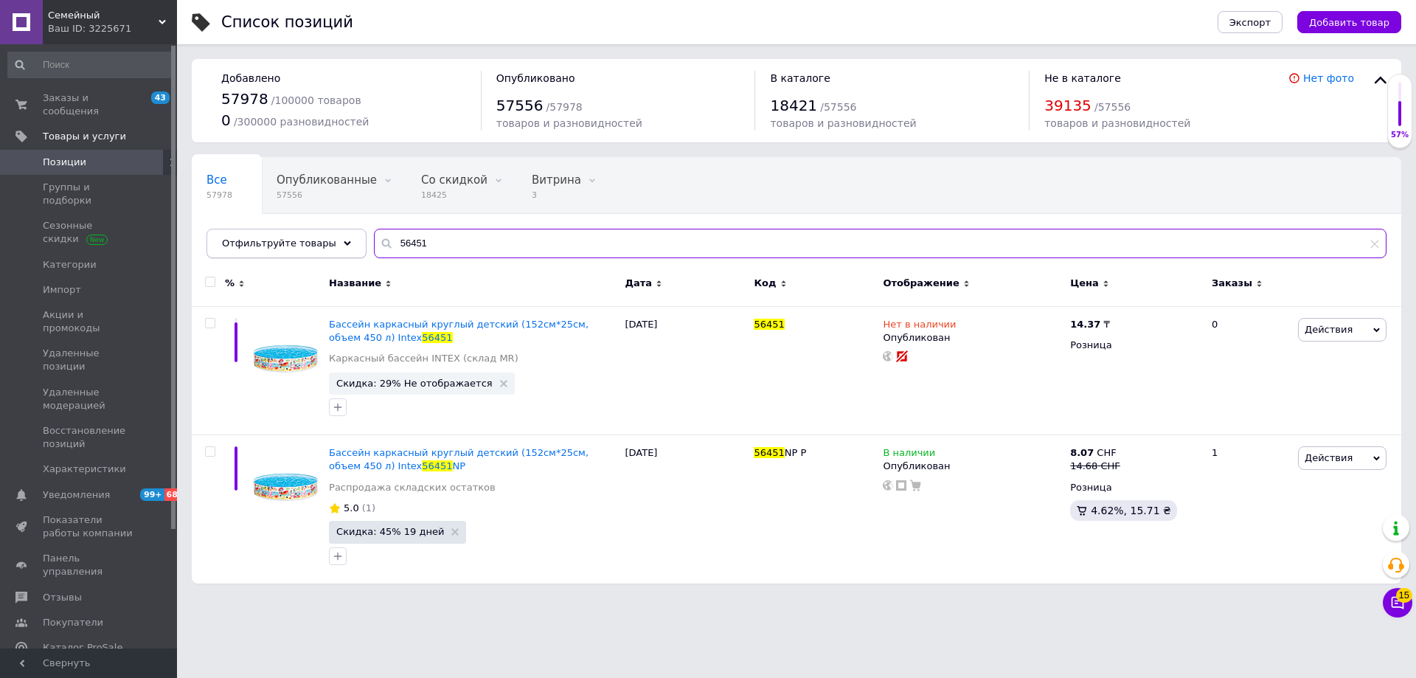
drag, startPoint x: 420, startPoint y: 242, endPoint x: 319, endPoint y: 236, distance: 101.9
click at [320, 236] on div "Отфильтруйте товары 56451" at bounding box center [797, 244] width 1180 height 30
paste input "MB 20052-1 K20"
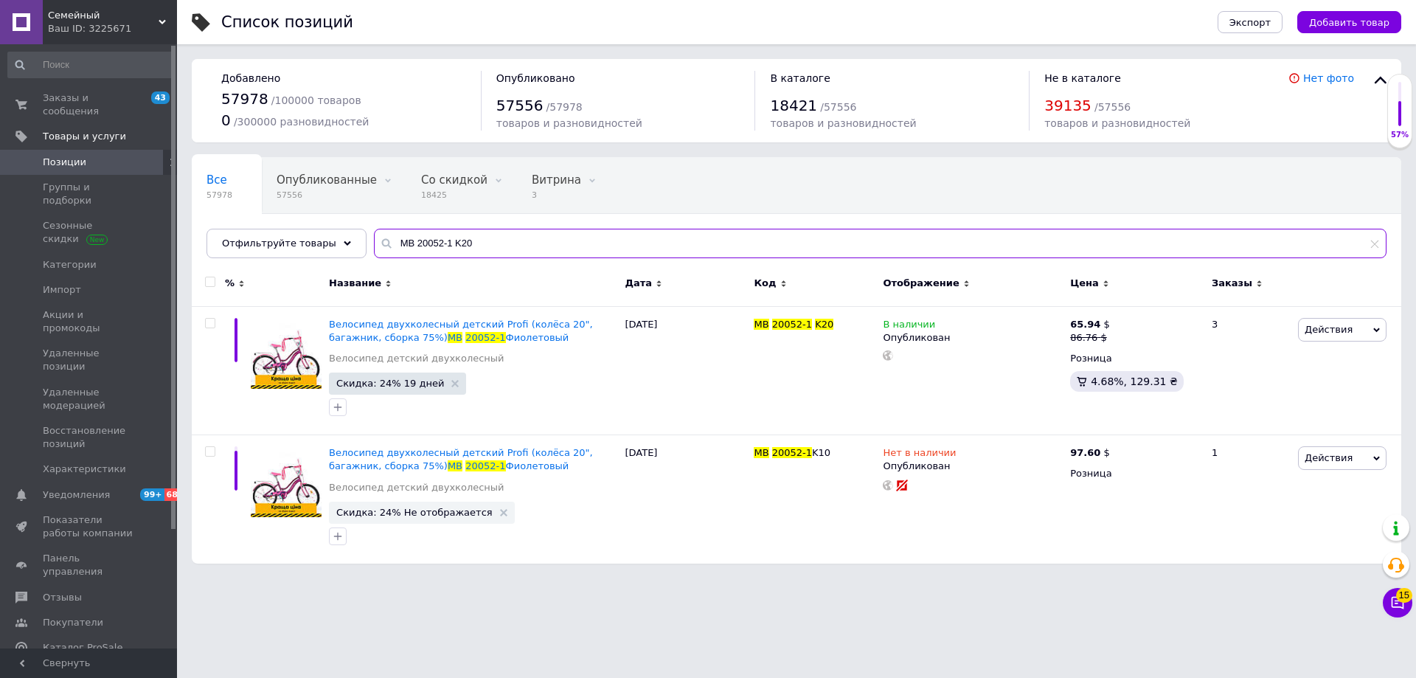
type input "MB 20052-1 K20"
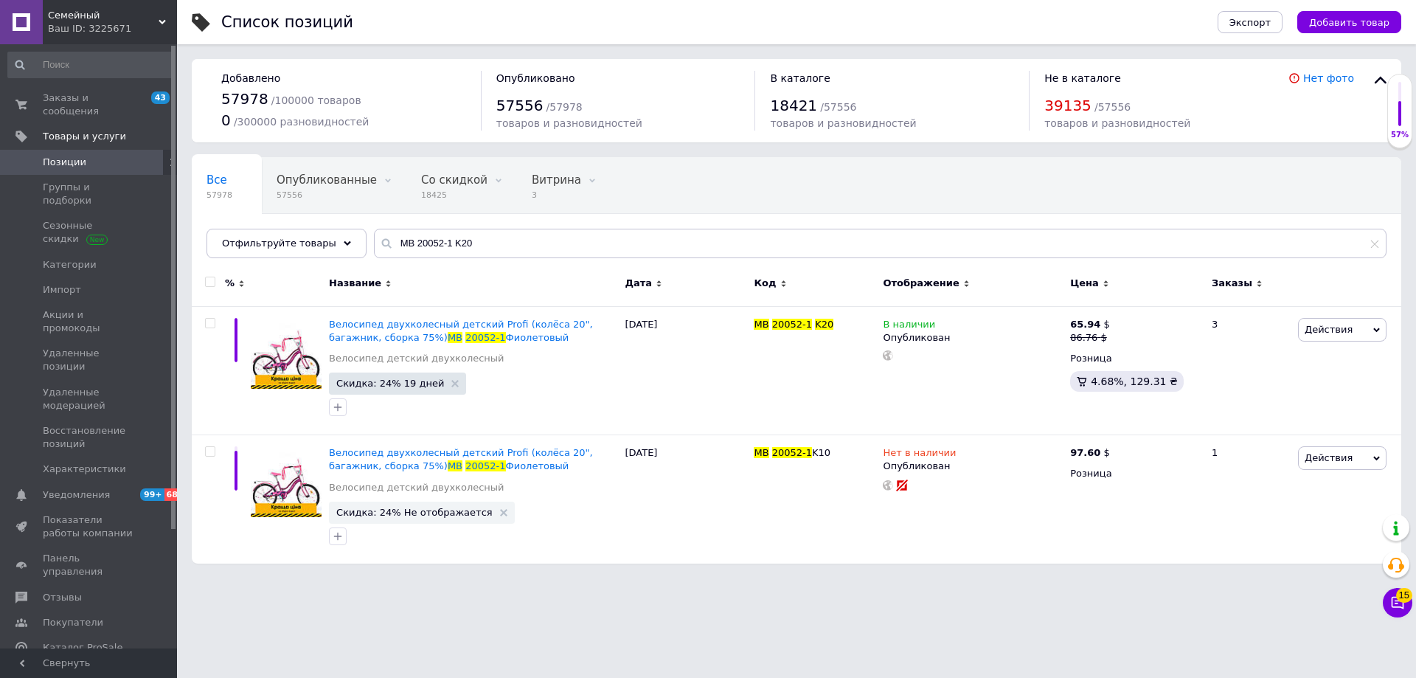
click at [92, 23] on div "Ваш ID: 3225671" at bounding box center [112, 28] width 129 height 13
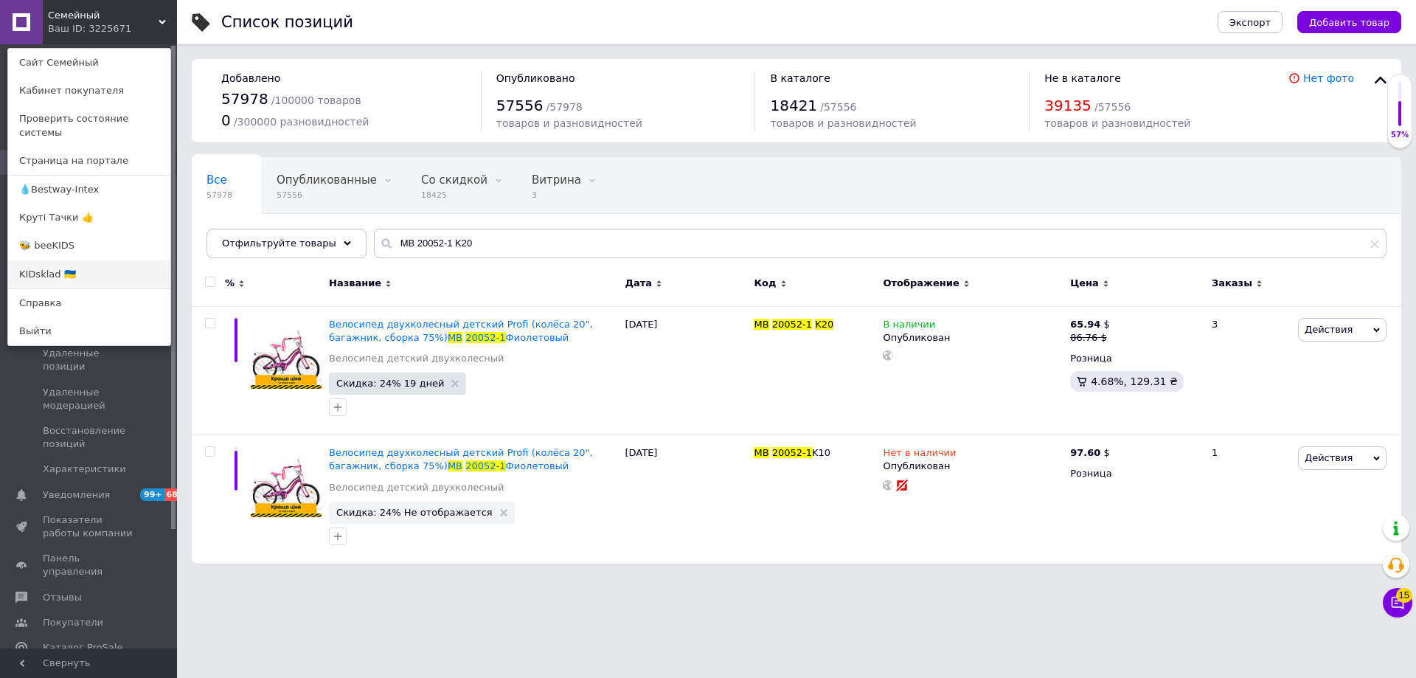
click at [46, 265] on link "KIDsklad 🇺🇦" at bounding box center [89, 274] width 162 height 28
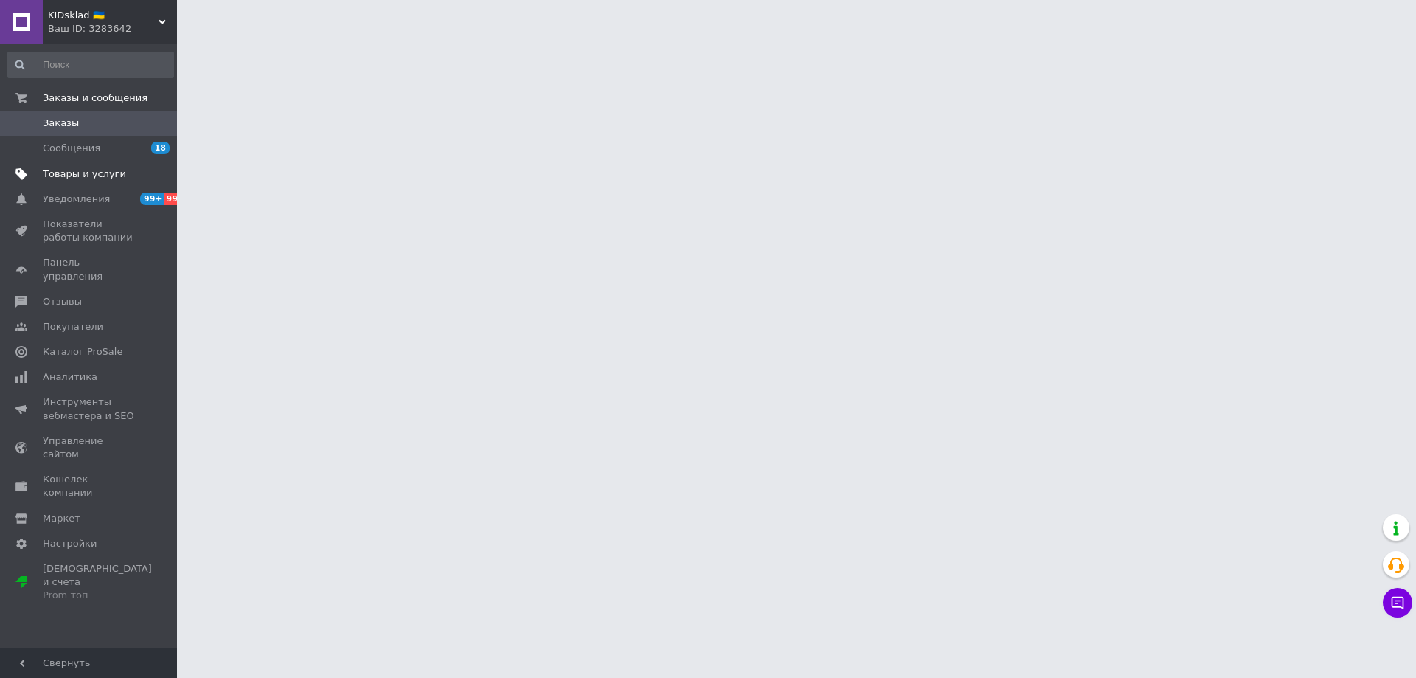
click at [79, 171] on span "Товары и услуги" at bounding box center [84, 173] width 83 height 13
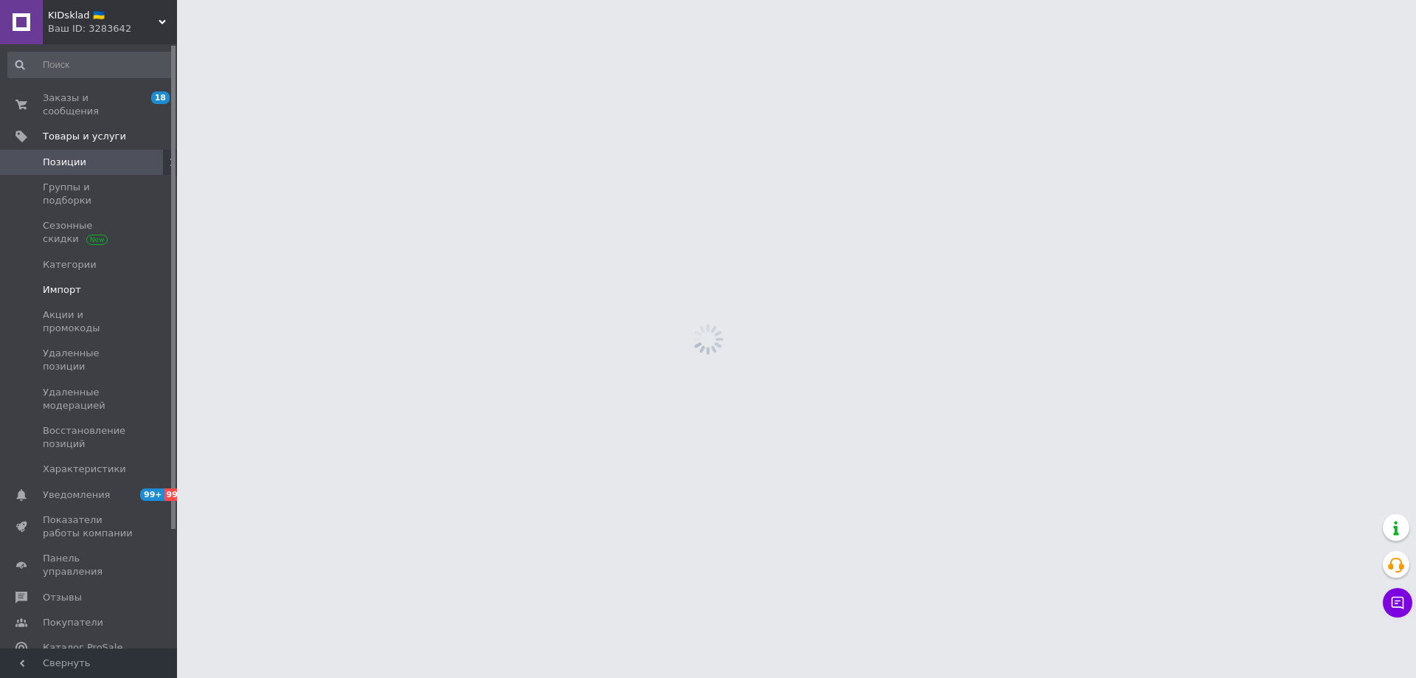
click at [65, 277] on link "Импорт" at bounding box center [90, 289] width 181 height 25
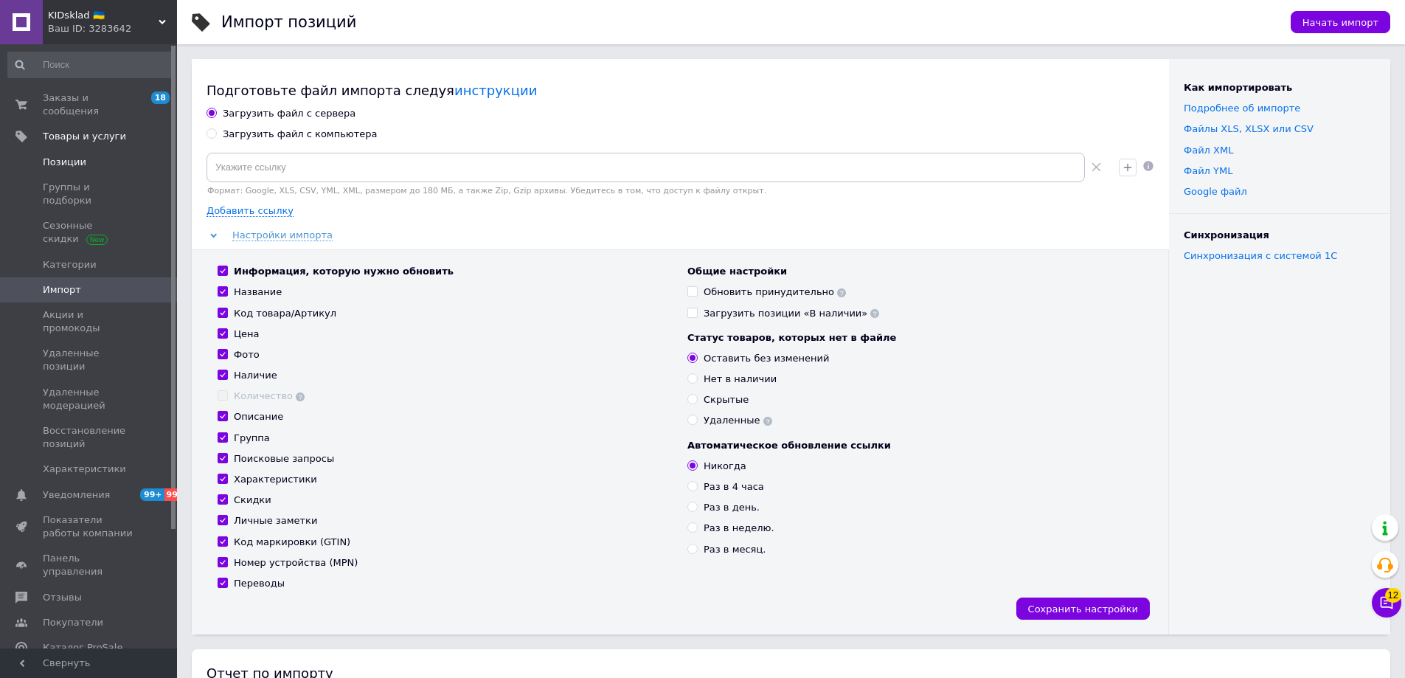
click at [72, 156] on span "Позиции" at bounding box center [65, 162] width 44 height 13
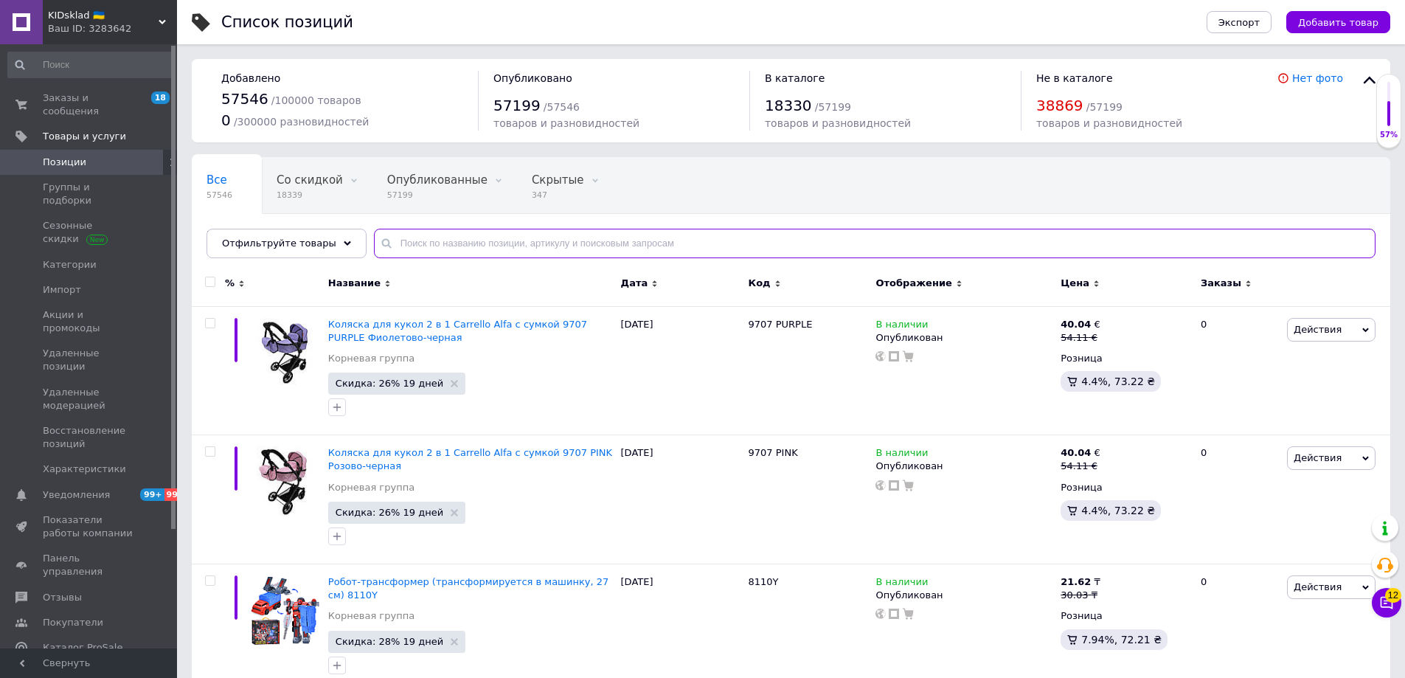
click at [489, 251] on input "text" at bounding box center [875, 244] width 1002 height 30
paste input "MB 20052-1 K20"
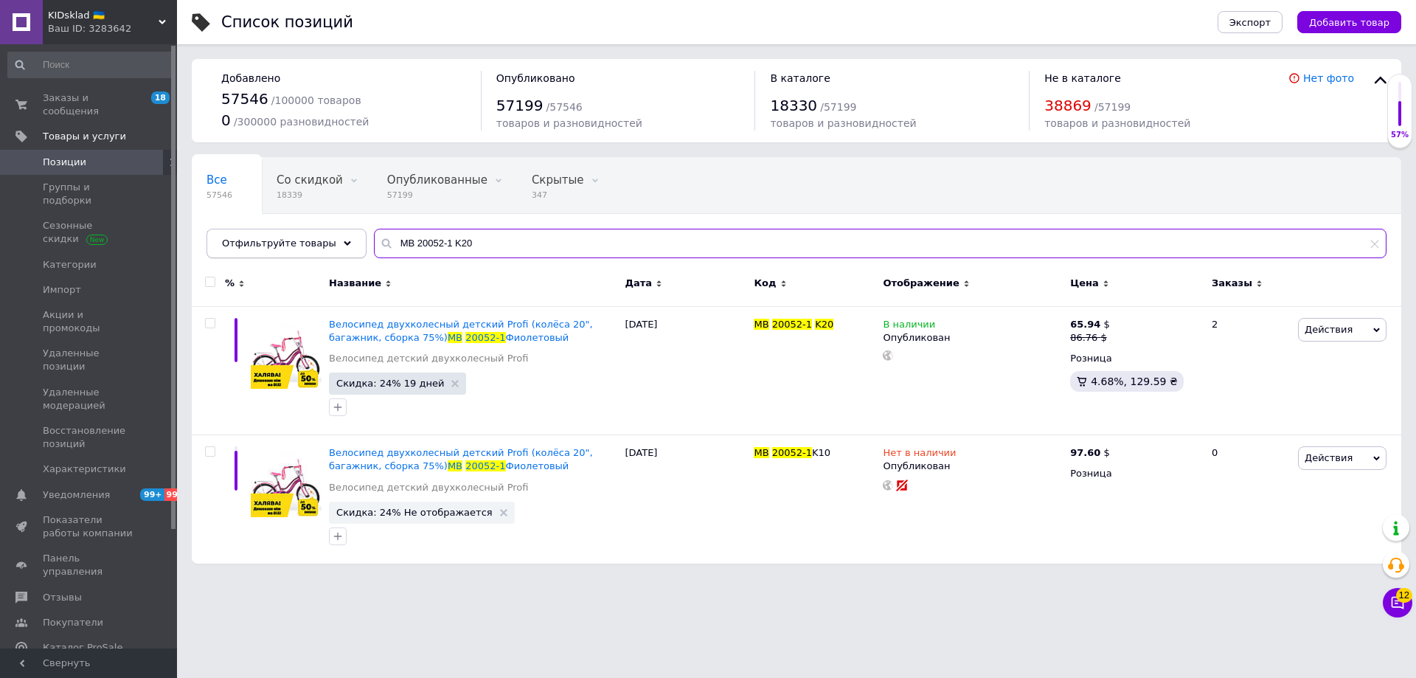
drag, startPoint x: 474, startPoint y: 240, endPoint x: 302, endPoint y: 243, distance: 172.6
click at [302, 243] on div "Отфильтруйте товары MB 20052-1 K20" at bounding box center [797, 244] width 1180 height 30
paste input "28006"
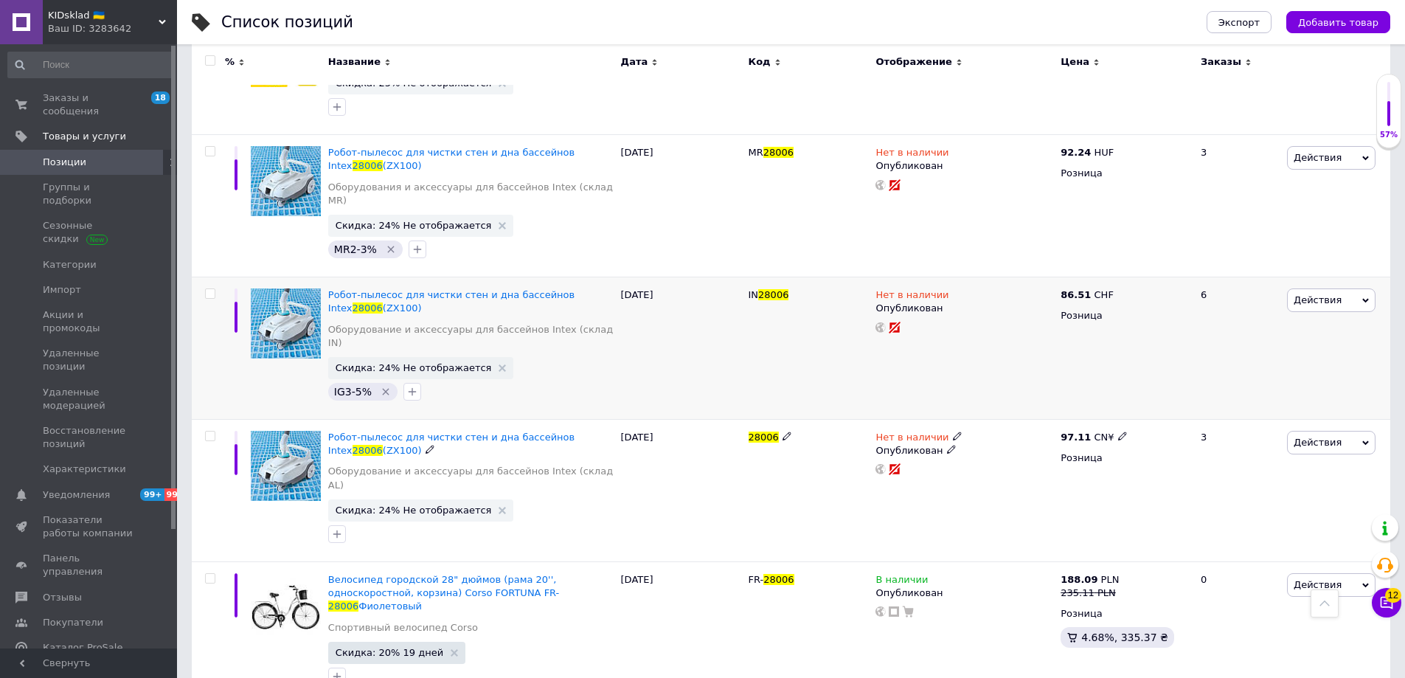
scroll to position [687, 0]
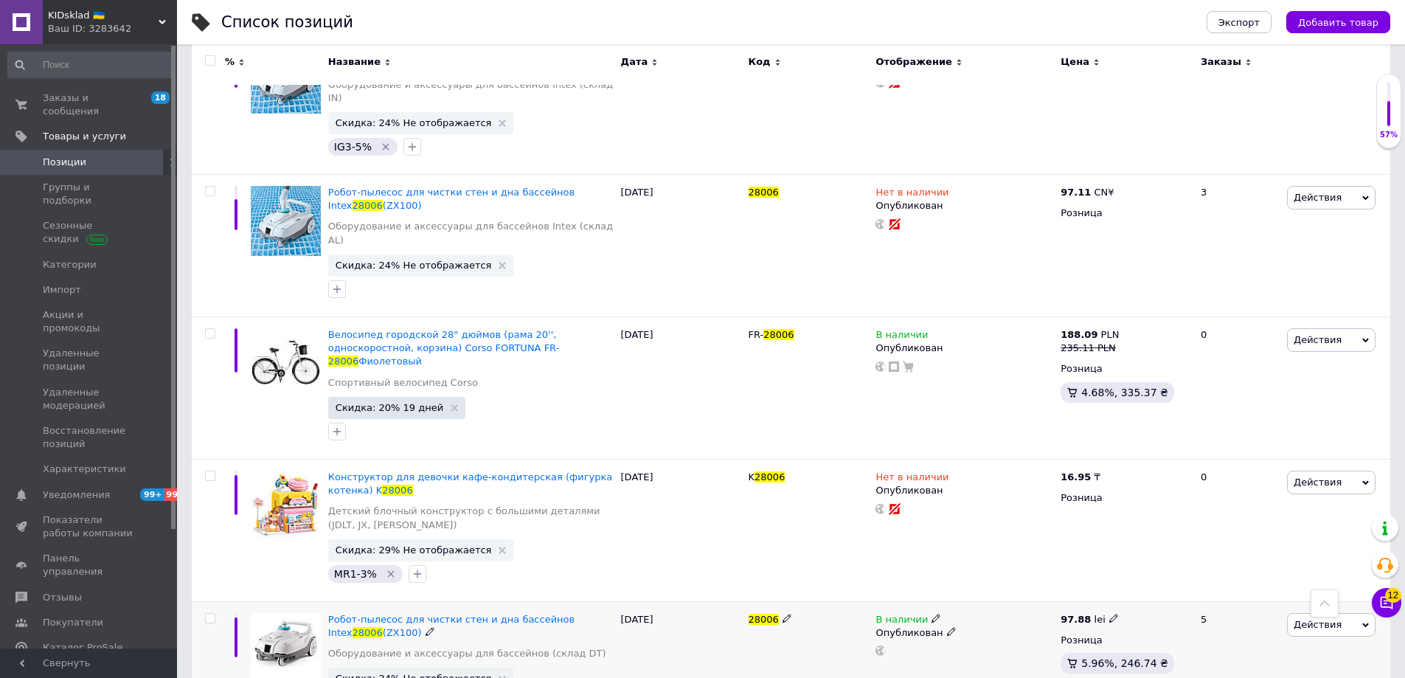
type input "28006"
click at [408, 673] on span "Скидка: 24% Не отображается" at bounding box center [414, 678] width 156 height 10
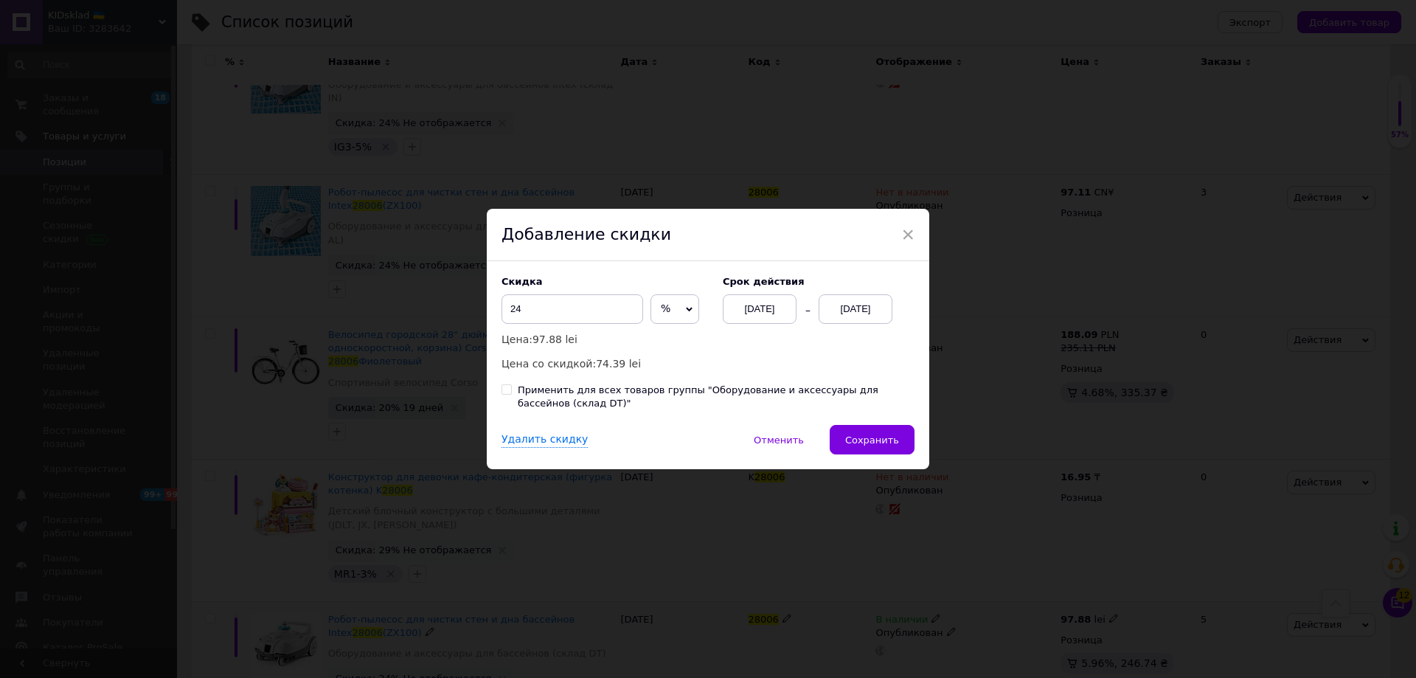
click at [867, 301] on div "[DATE]" at bounding box center [856, 309] width 74 height 30
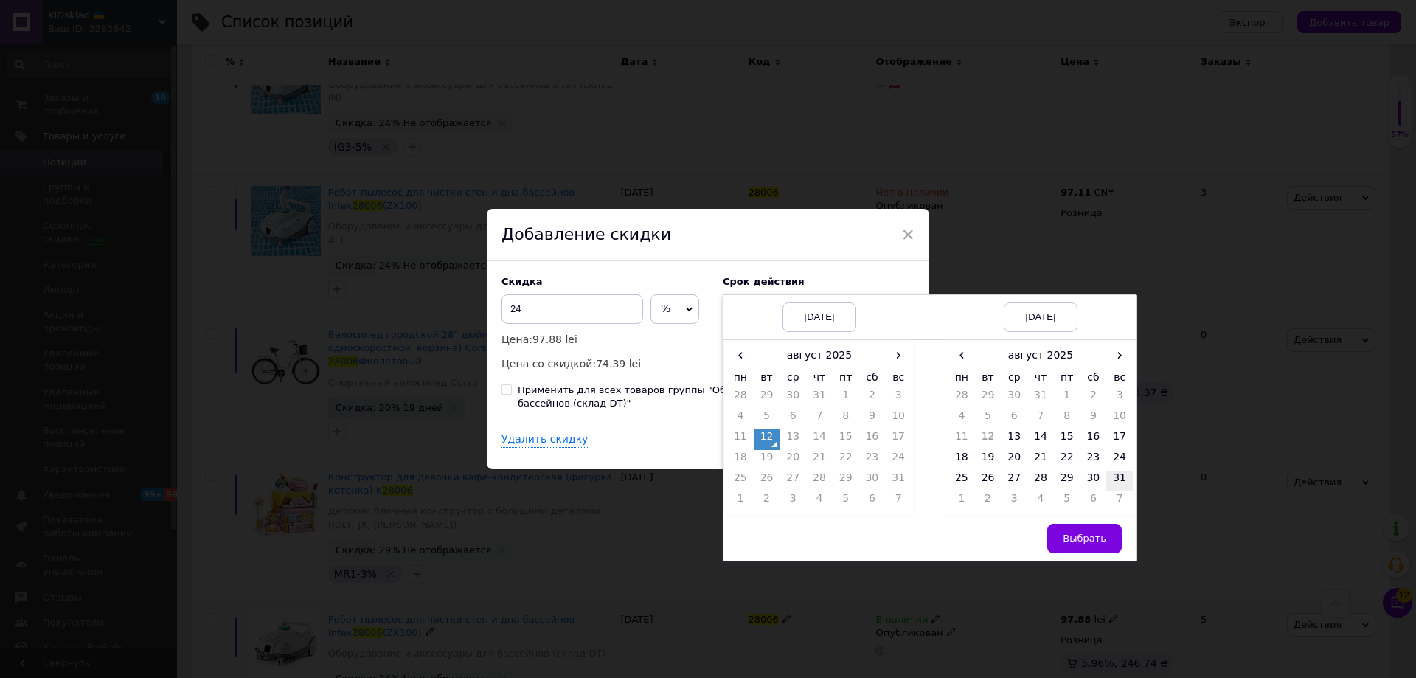
click at [1115, 481] on td "31" at bounding box center [1119, 481] width 27 height 21
click at [1097, 532] on span "Выбрать" at bounding box center [1085, 537] width 44 height 11
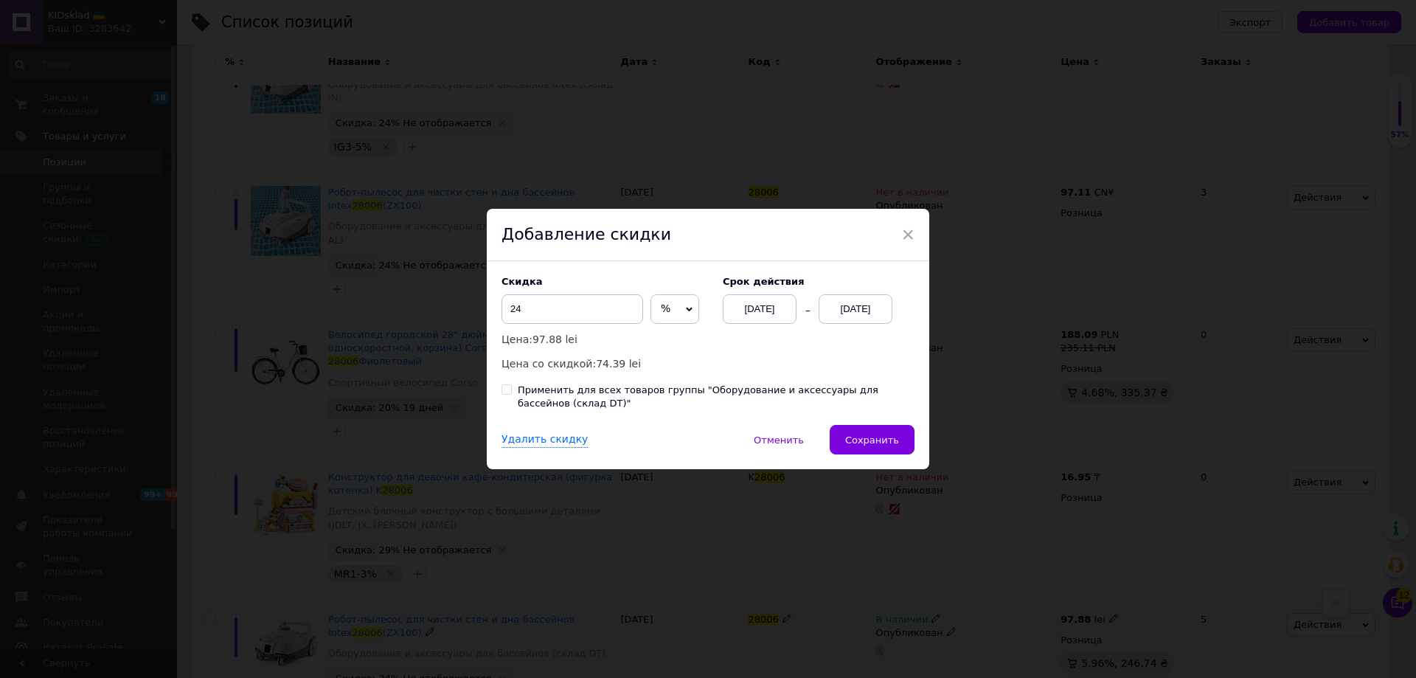
click at [882, 450] on button "Сохранить" at bounding box center [872, 440] width 85 height 30
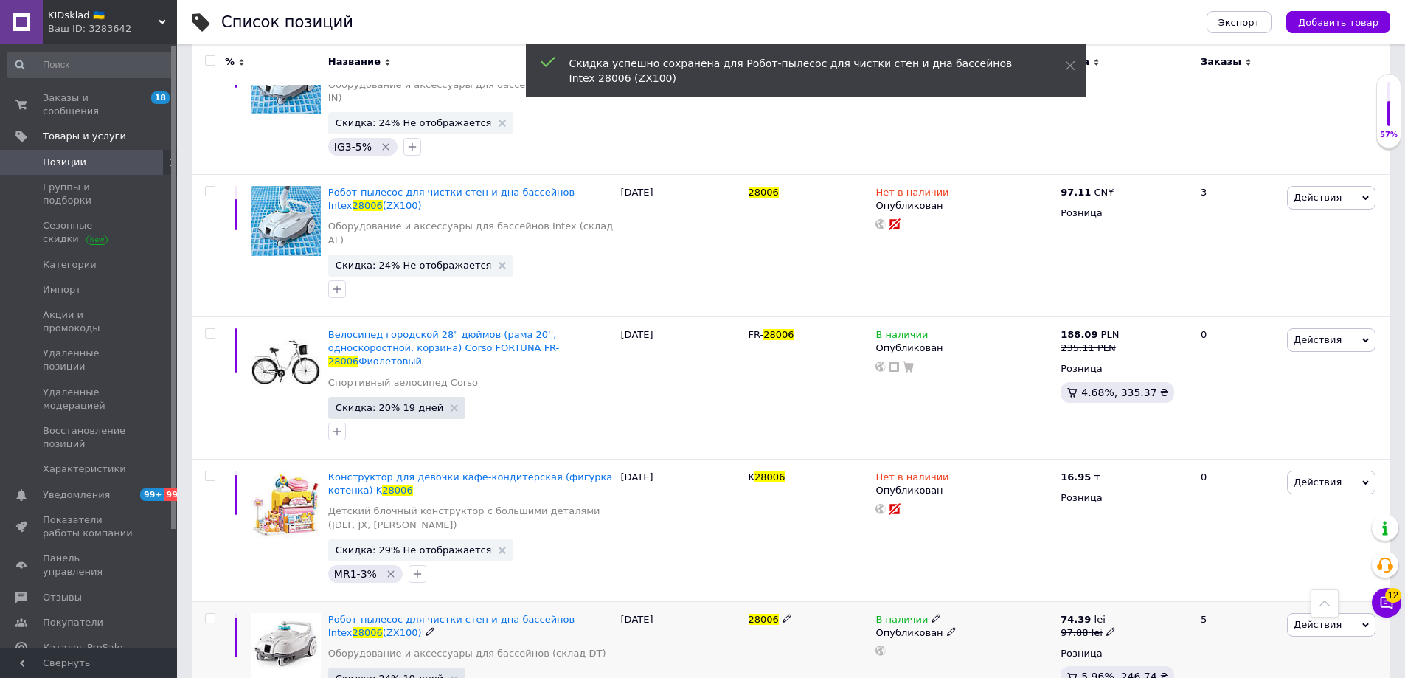
click at [103, 30] on div "Ваш ID: 3283642" at bounding box center [112, 28] width 129 height 13
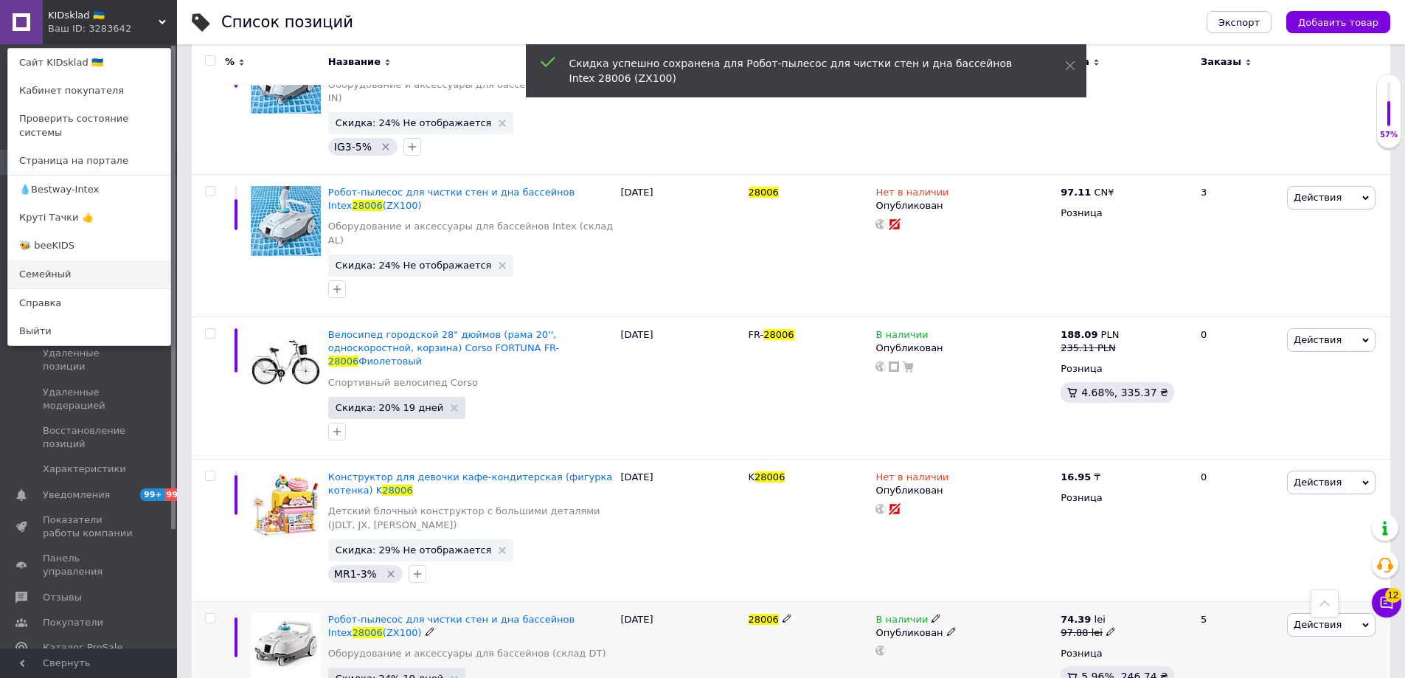
click at [47, 260] on link "Семейный" at bounding box center [89, 274] width 162 height 28
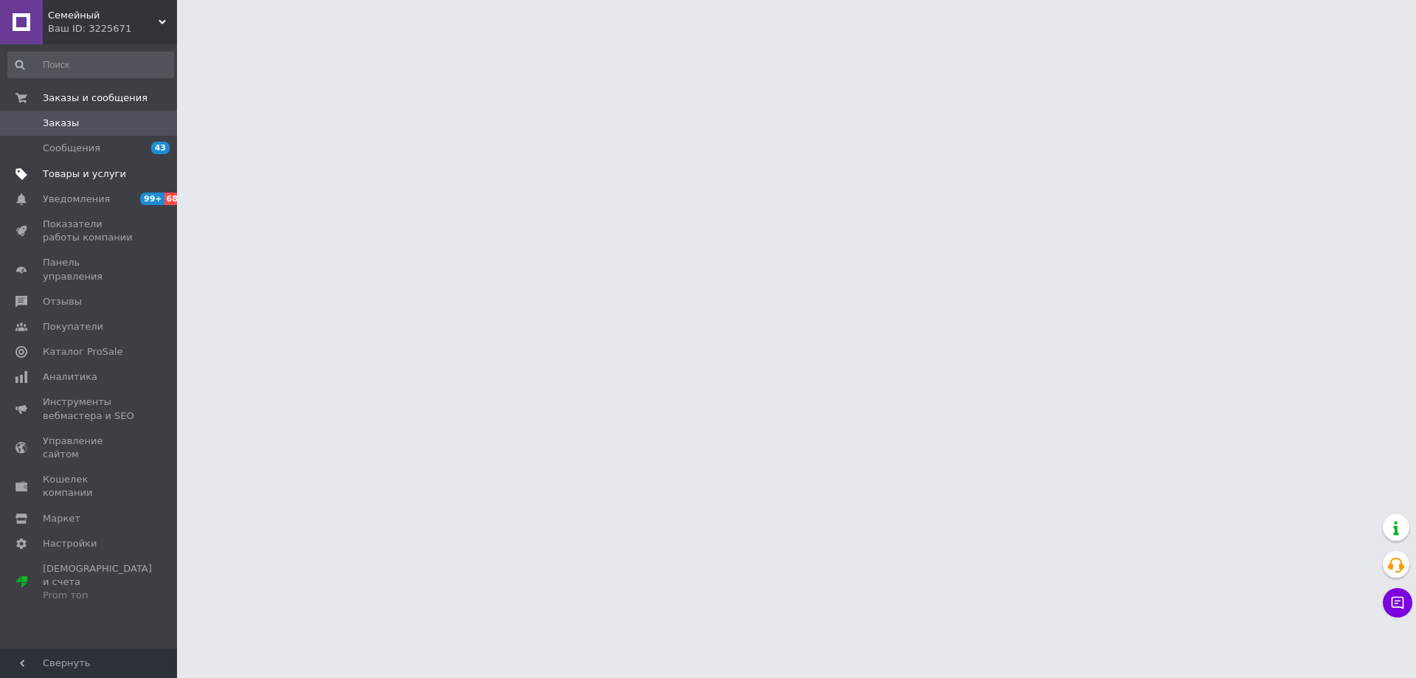
click at [82, 173] on span "Товары и услуги" at bounding box center [84, 173] width 83 height 13
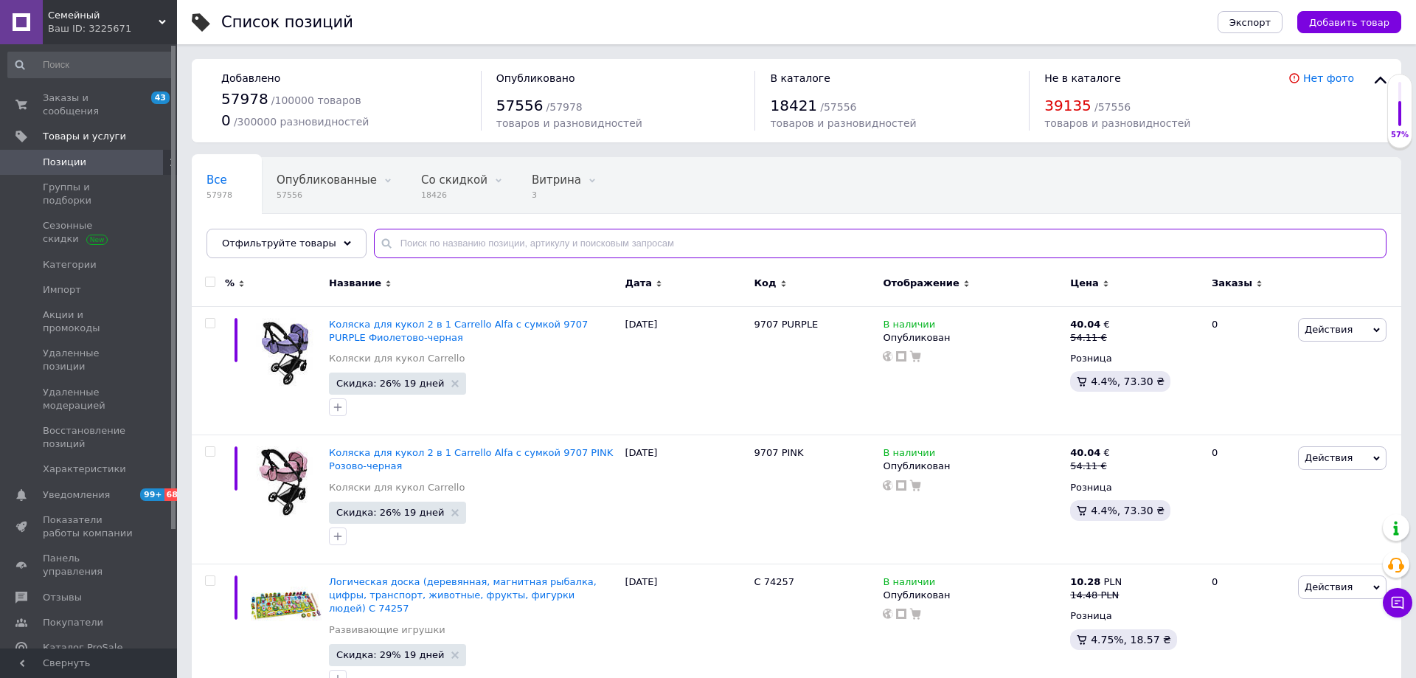
click at [465, 235] on input "text" at bounding box center [880, 244] width 1013 height 30
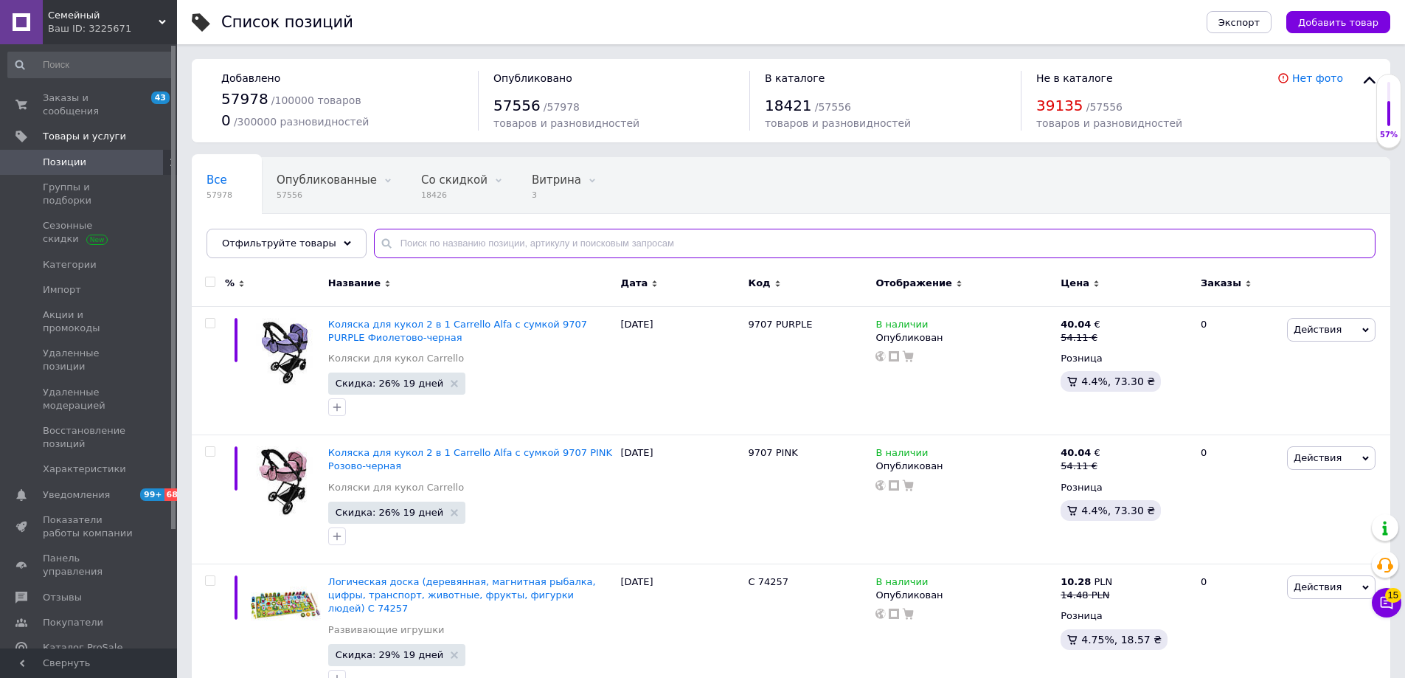
paste input "28006"
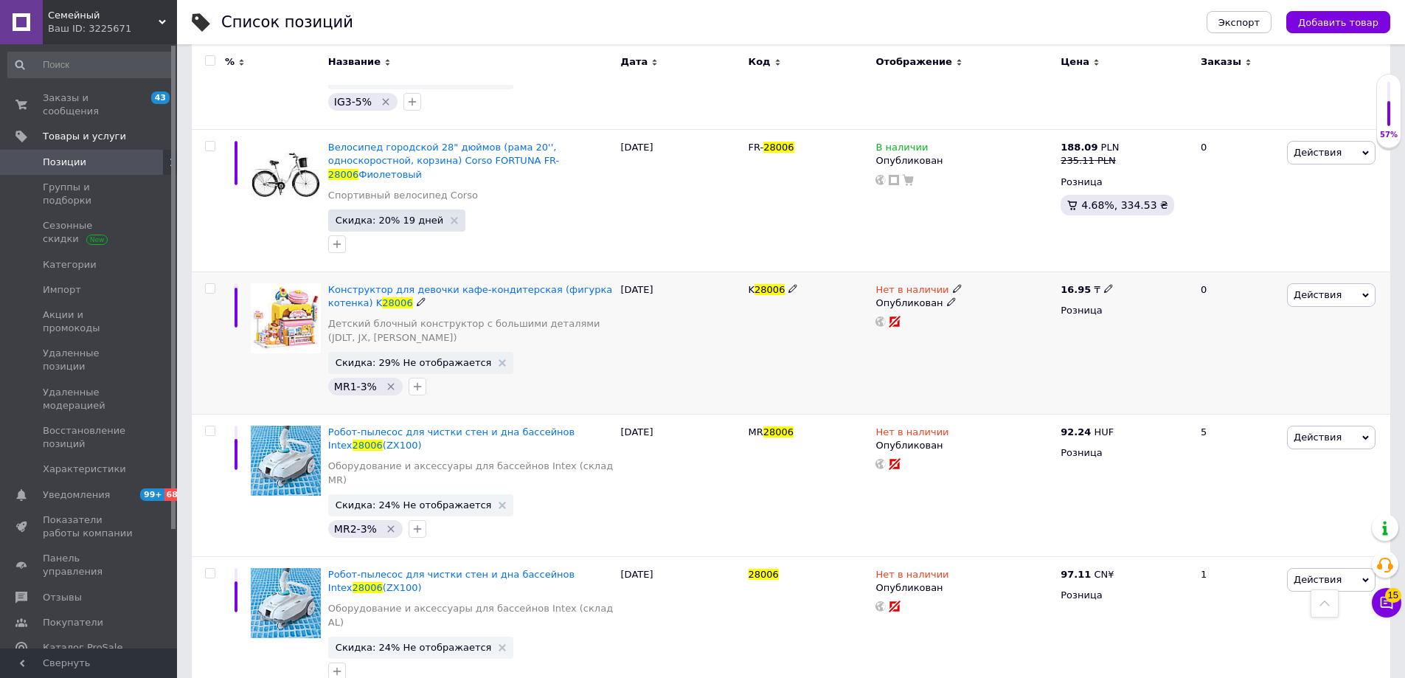
scroll to position [687, 0]
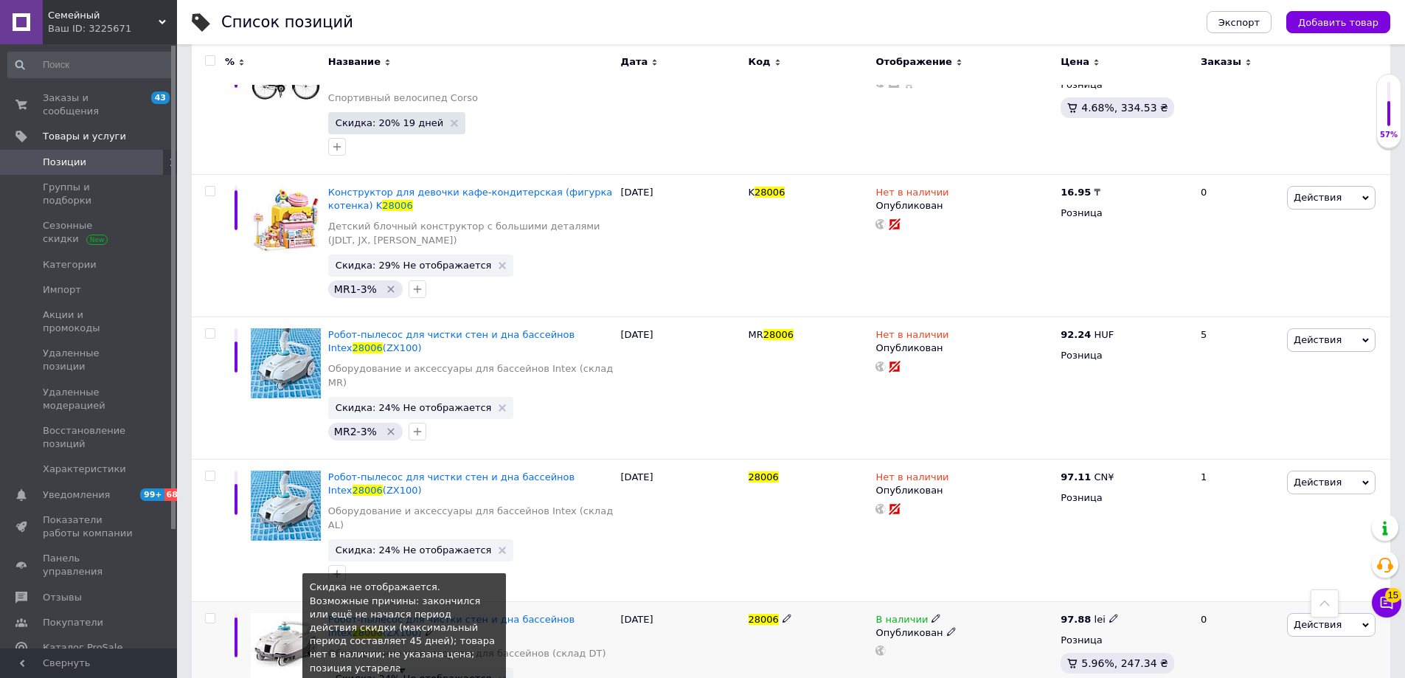
type input "28006"
click at [398, 673] on span "Скидка: 24% Не отображается" at bounding box center [414, 678] width 156 height 10
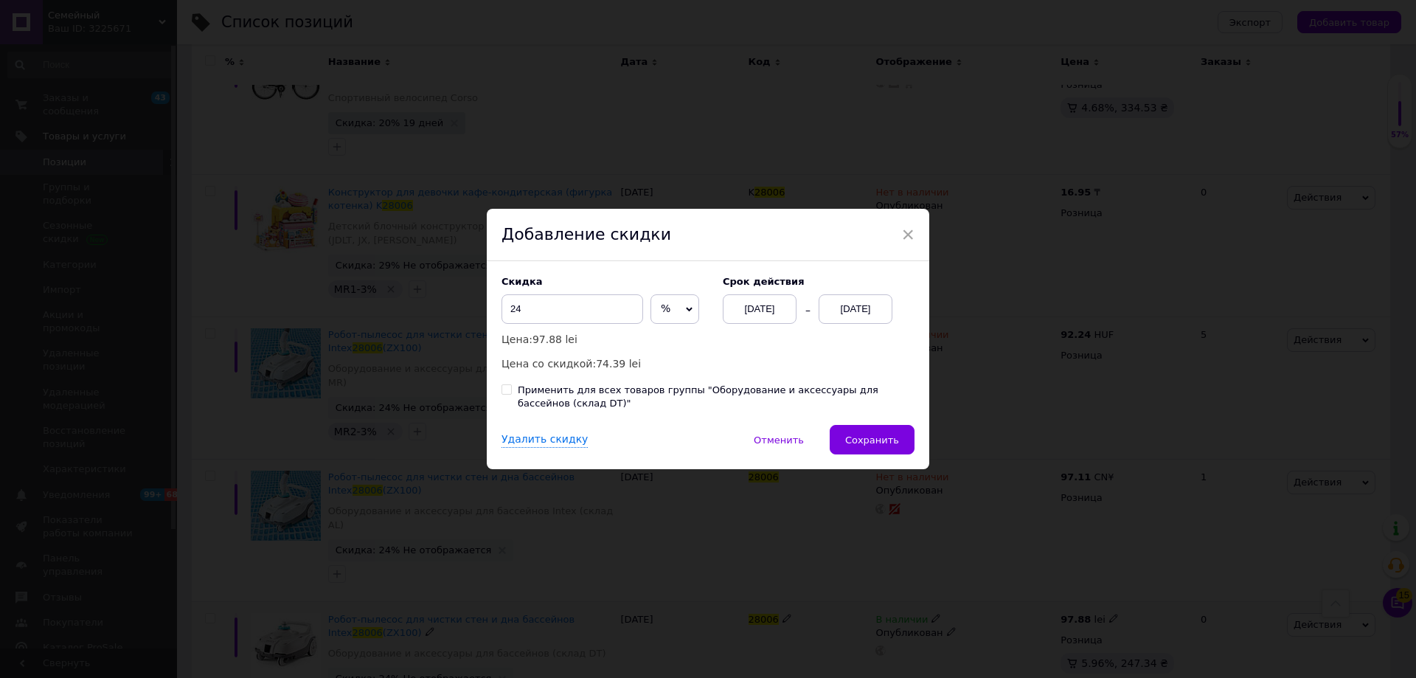
click at [859, 307] on div "[DATE]" at bounding box center [856, 309] width 74 height 30
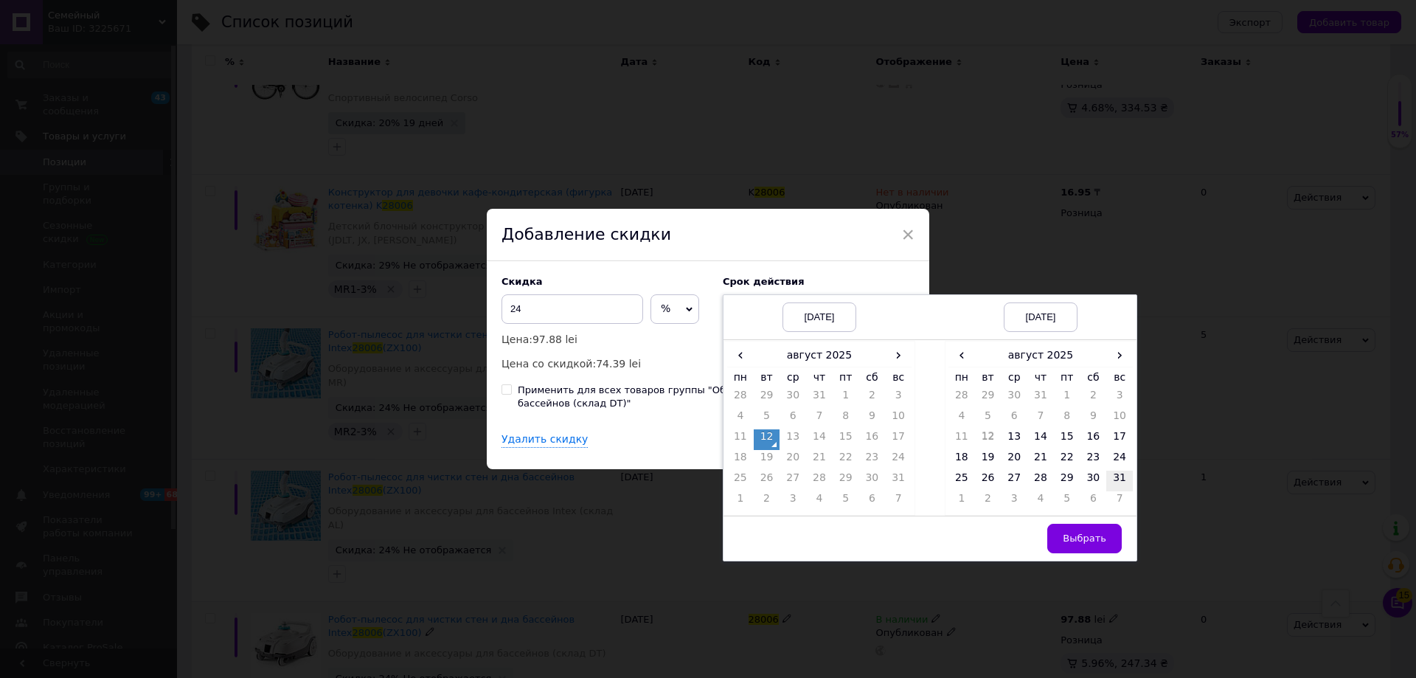
click at [1121, 482] on td "31" at bounding box center [1119, 481] width 27 height 21
click at [1096, 535] on span "Выбрать" at bounding box center [1085, 537] width 44 height 11
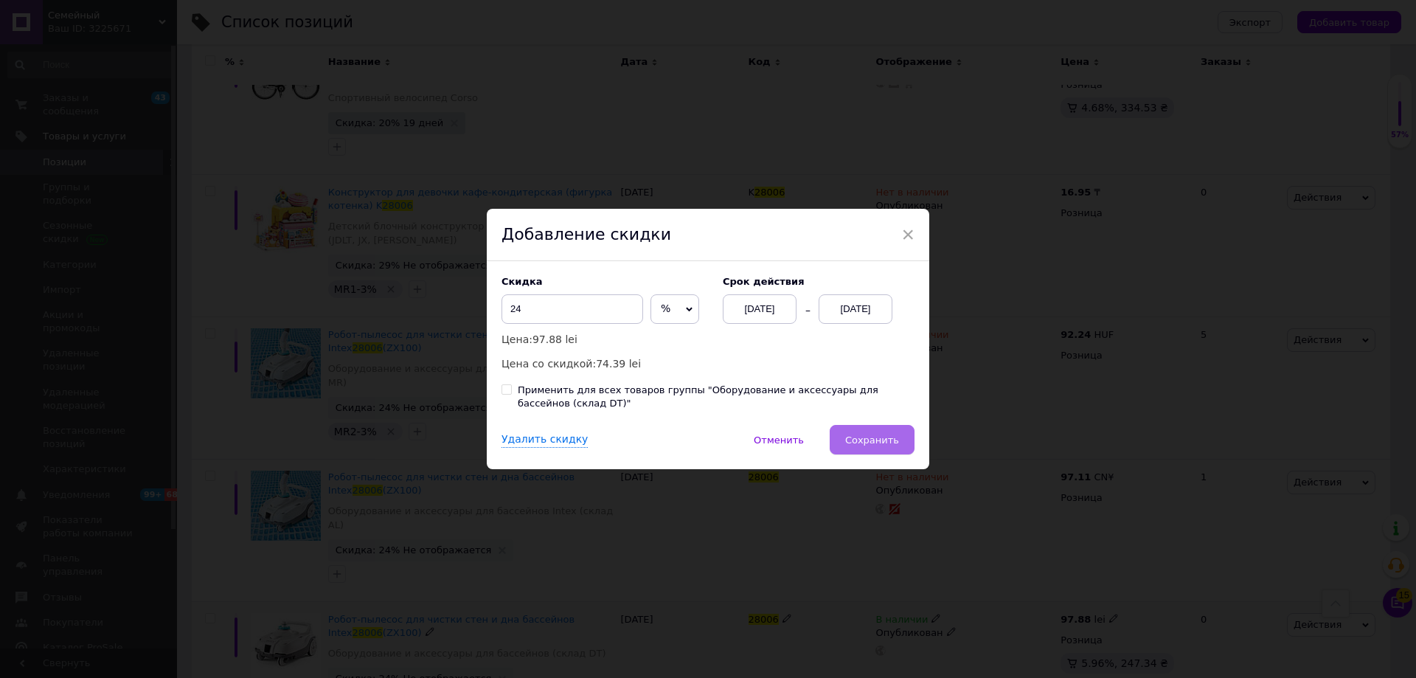
click at [873, 444] on span "Сохранить" at bounding box center [872, 439] width 54 height 11
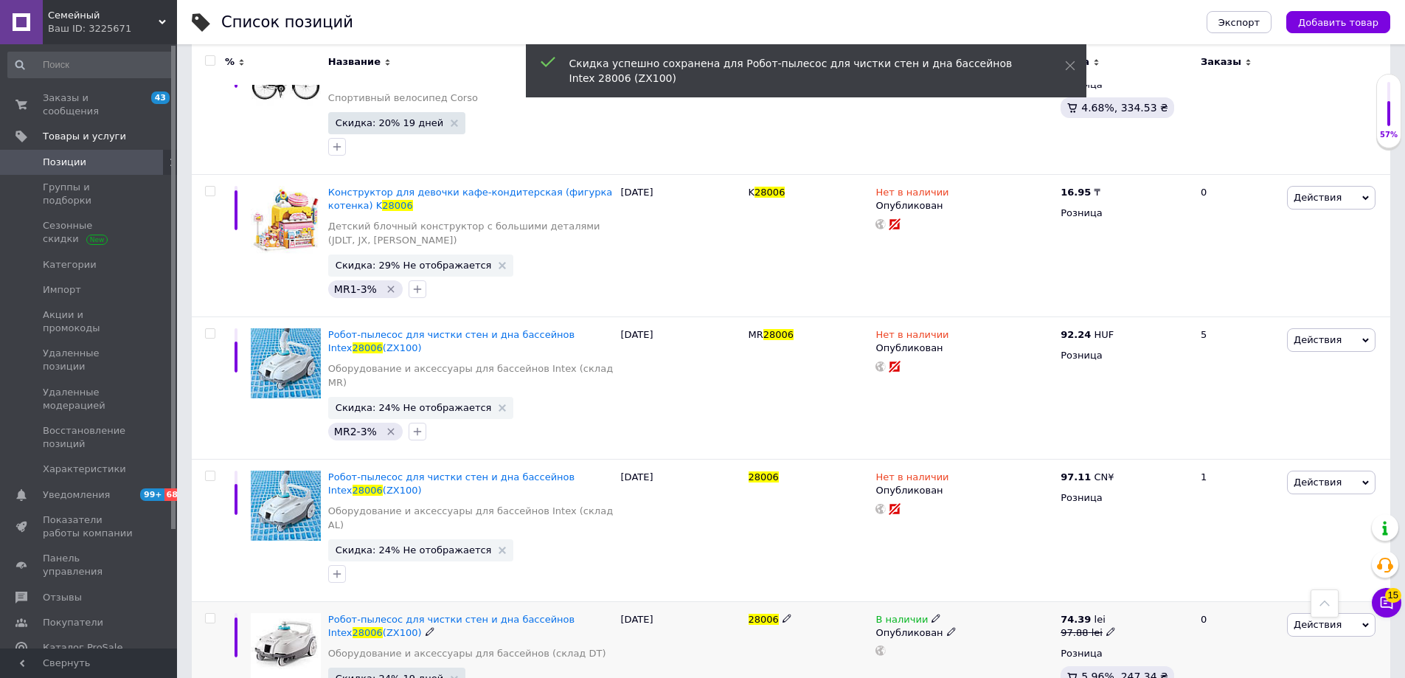
click at [138, 35] on div "Ваш ID: 3225671" at bounding box center [112, 28] width 129 height 13
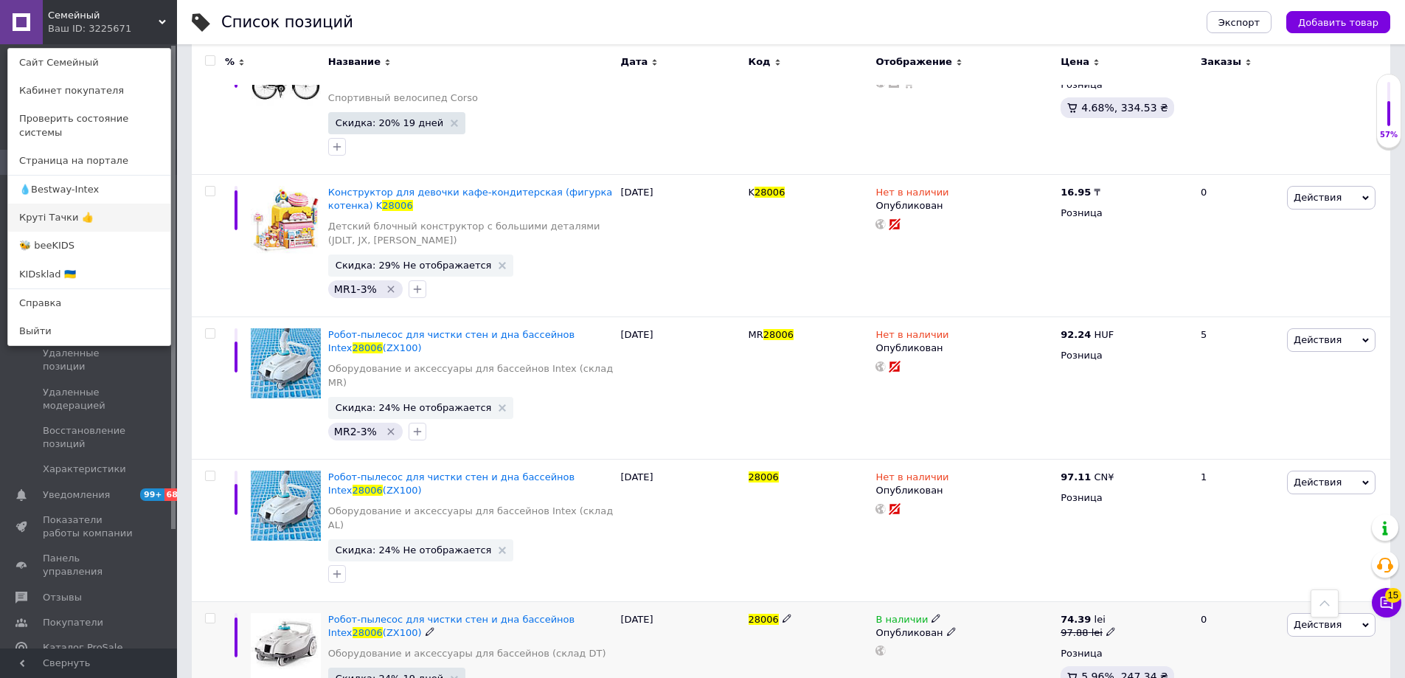
click at [48, 205] on link "Круті Тачки 👍" at bounding box center [89, 218] width 162 height 28
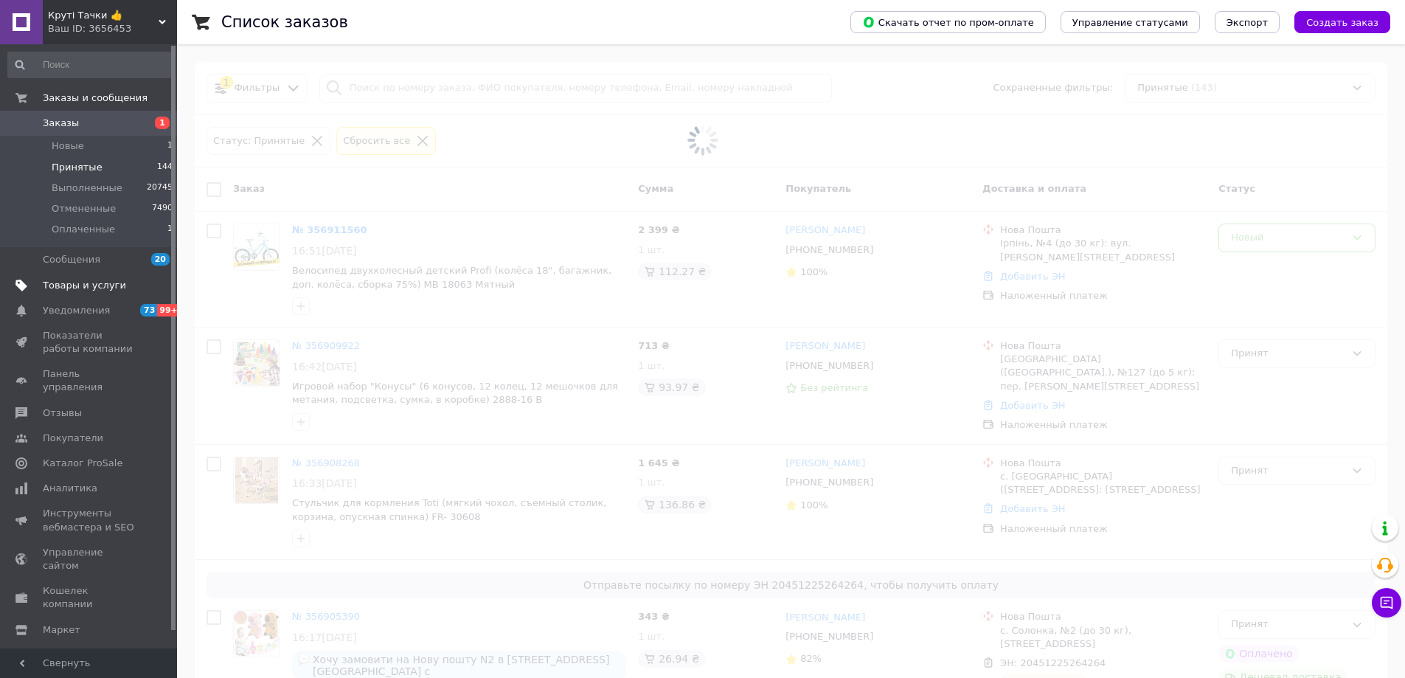
click at [69, 280] on span "Товары и услуги" at bounding box center [84, 285] width 83 height 13
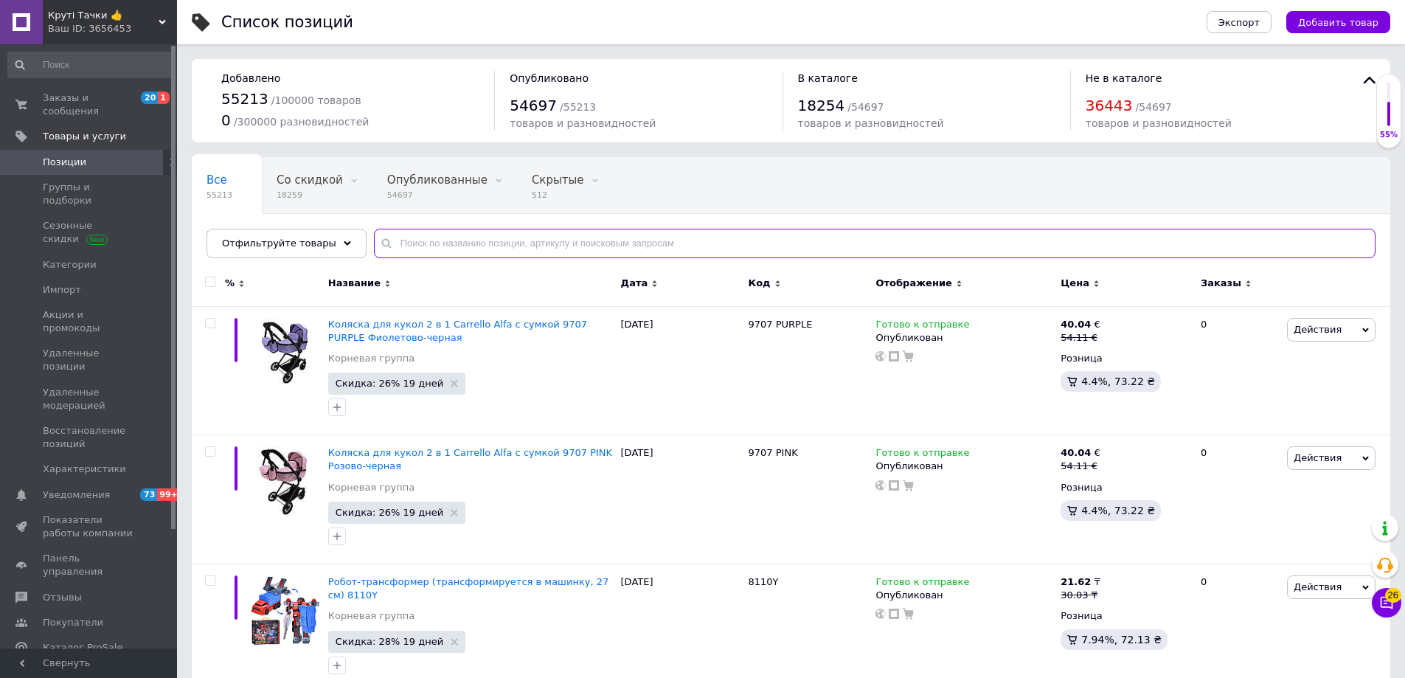
click at [403, 250] on input "text" at bounding box center [875, 244] width 1002 height 30
paste input "28006"
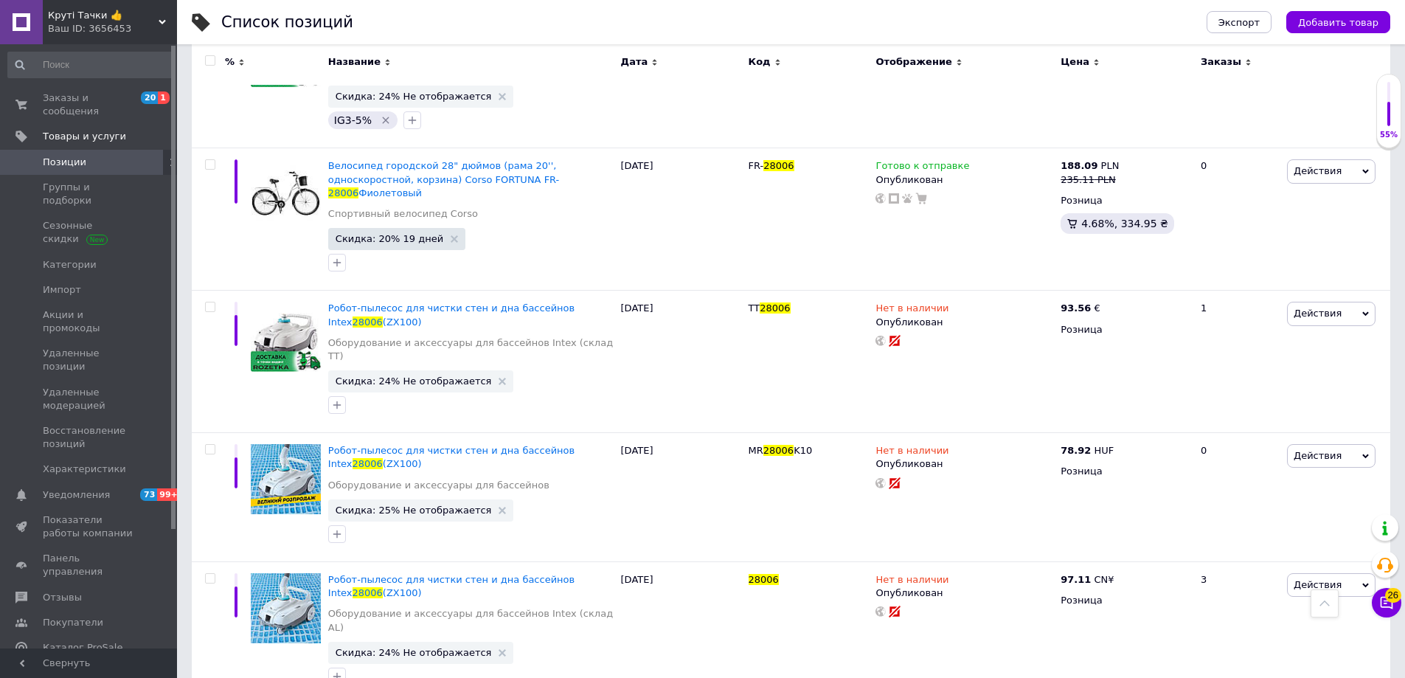
scroll to position [687, 0]
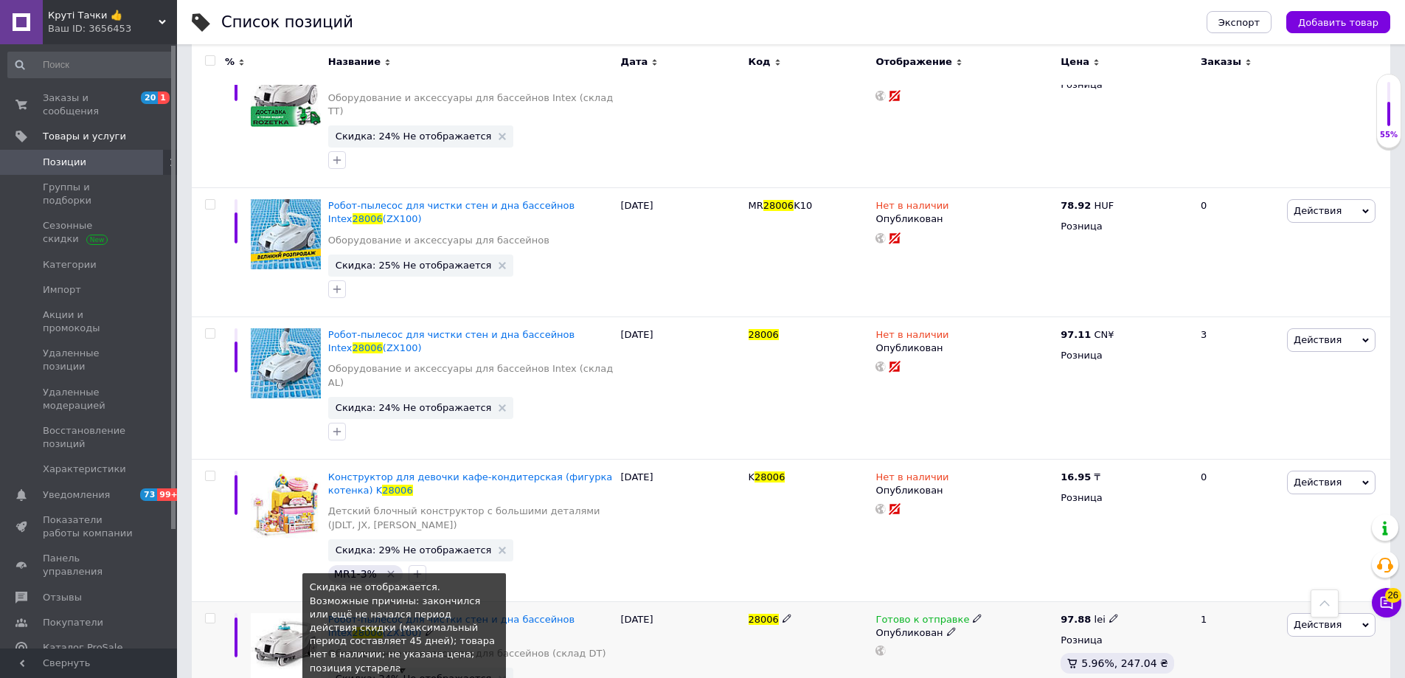
type input "28006"
click at [387, 673] on span "Скидка: 24% Не отображается" at bounding box center [414, 678] width 156 height 10
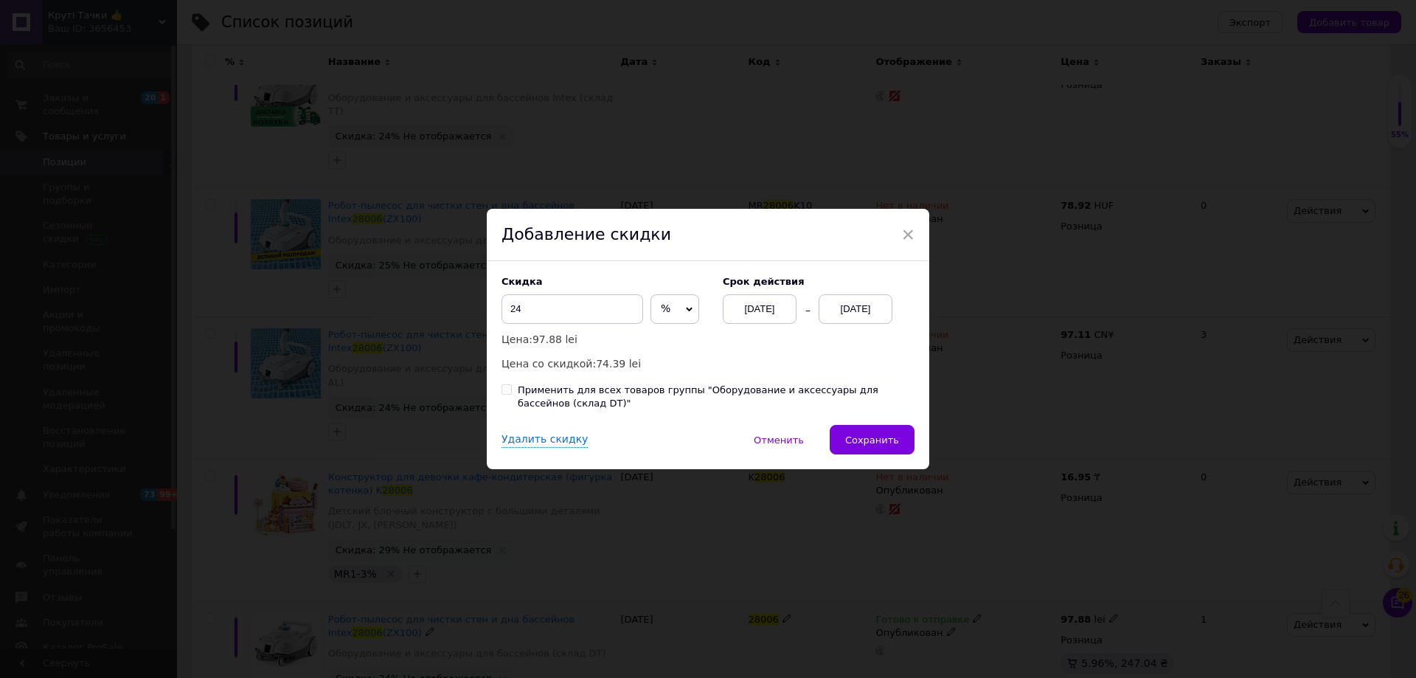
click at [850, 304] on div "[DATE]" at bounding box center [856, 309] width 74 height 30
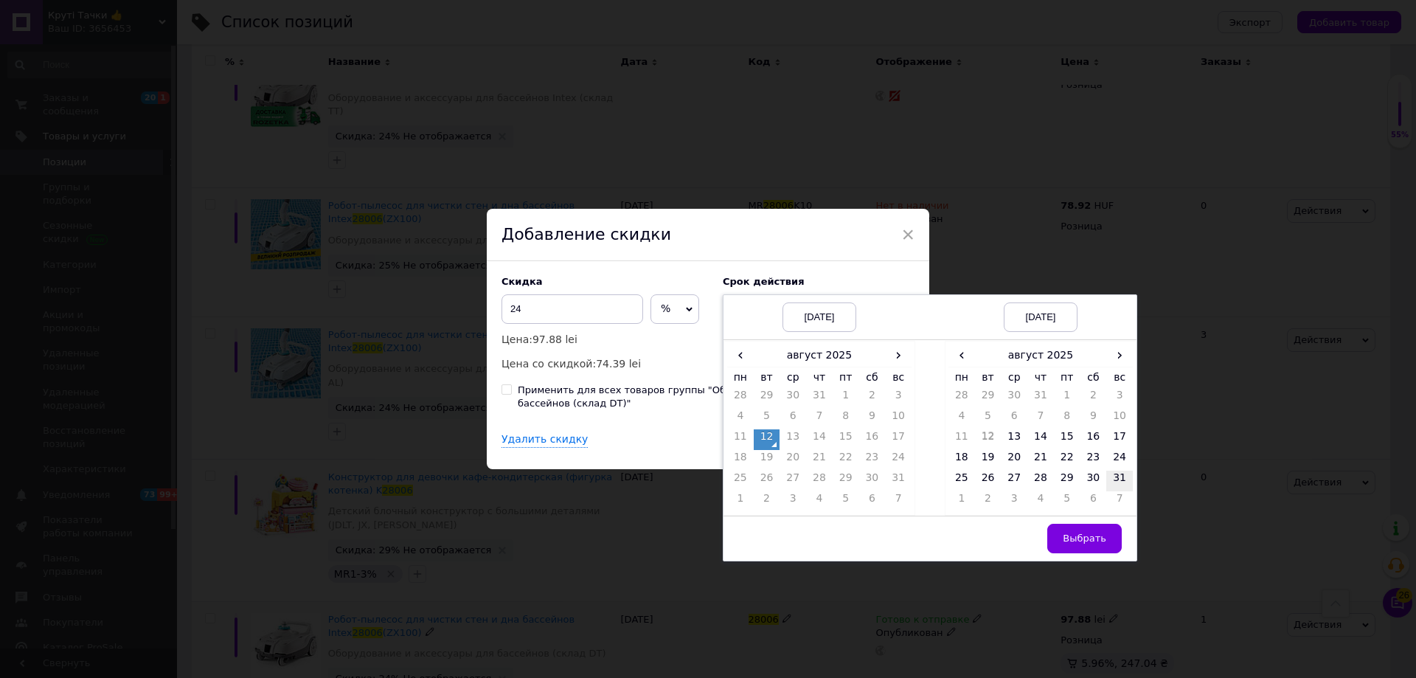
click at [1114, 476] on td "31" at bounding box center [1119, 481] width 27 height 21
click at [1100, 527] on button "Выбрать" at bounding box center [1084, 539] width 74 height 30
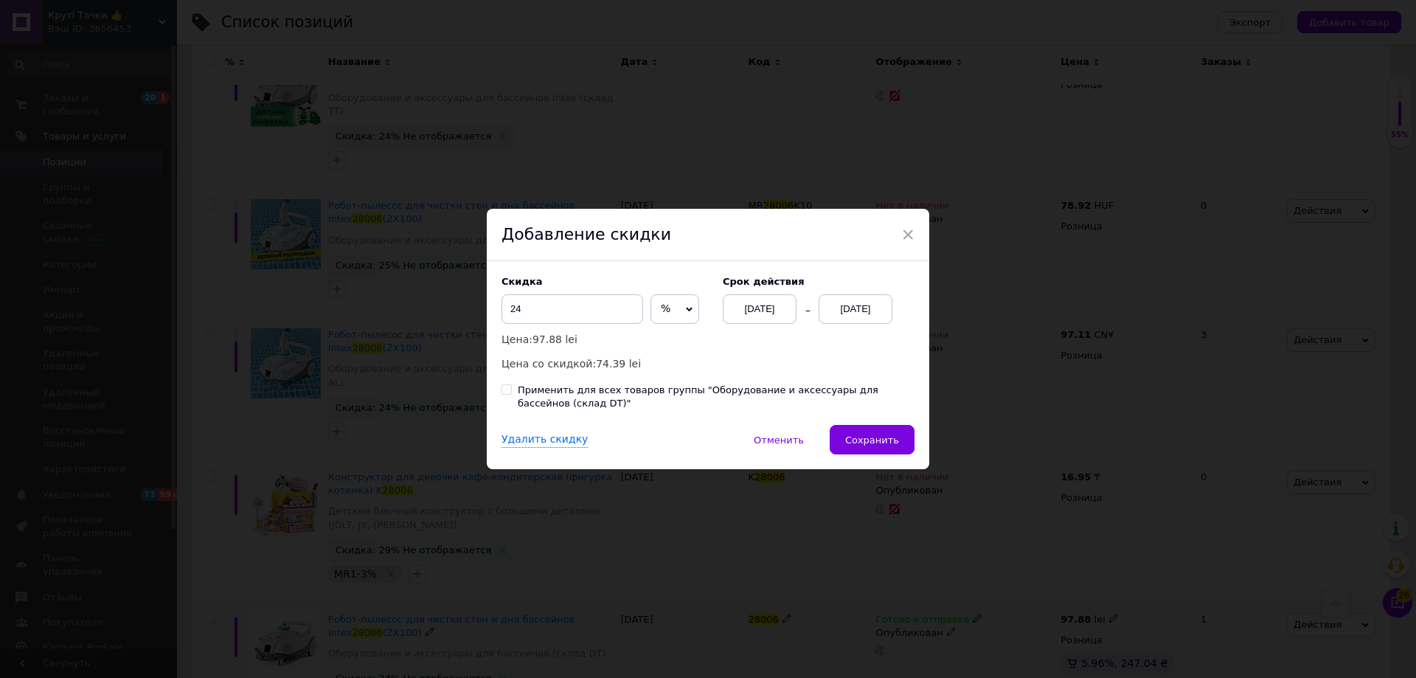
click at [882, 430] on button "Сохранить" at bounding box center [872, 440] width 85 height 30
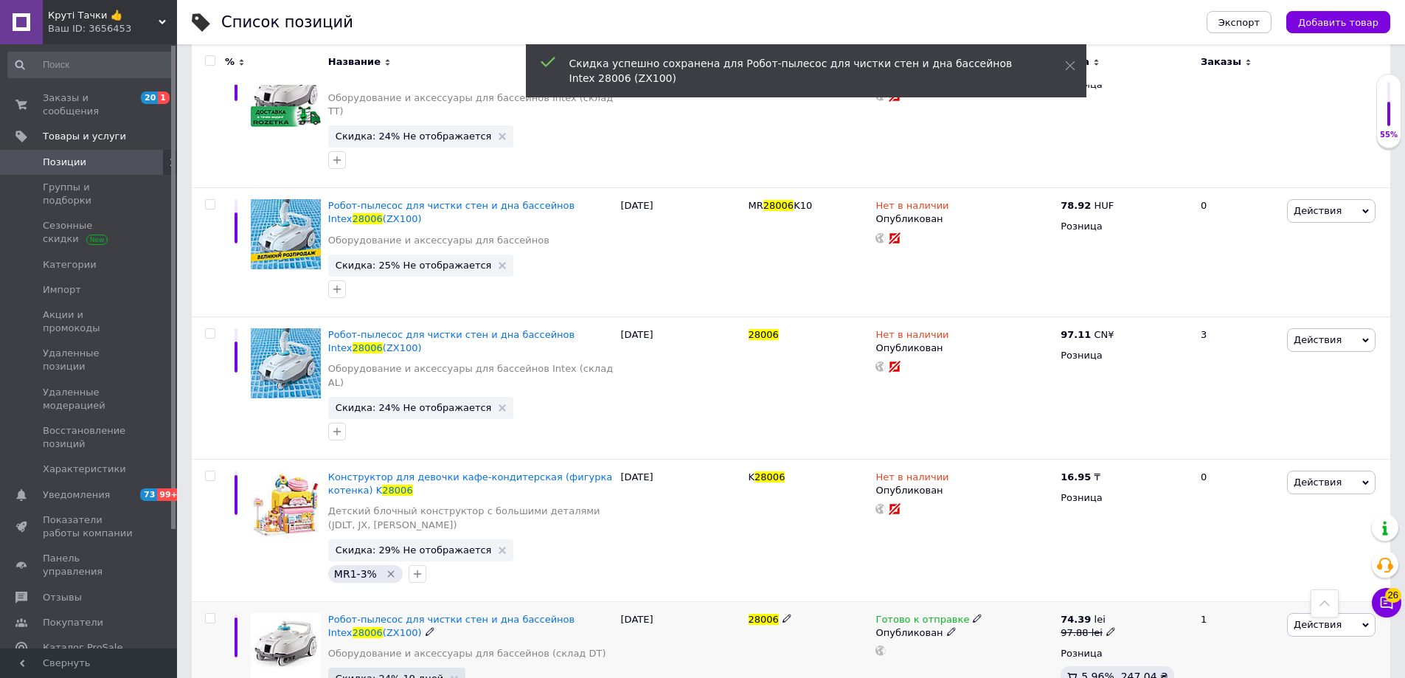
click at [100, 27] on div "Ваш ID: 3656453" at bounding box center [112, 28] width 129 height 13
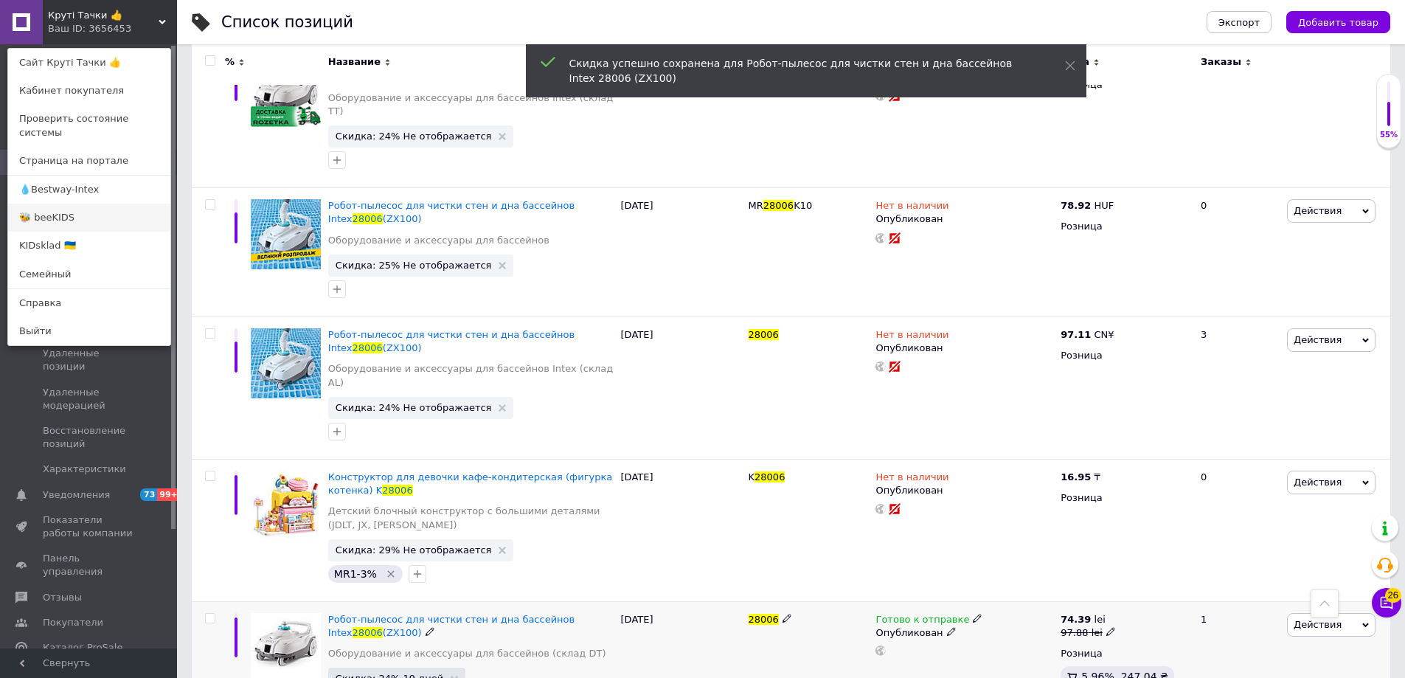
click at [49, 207] on link "🐝 beeKIDS" at bounding box center [89, 218] width 162 height 28
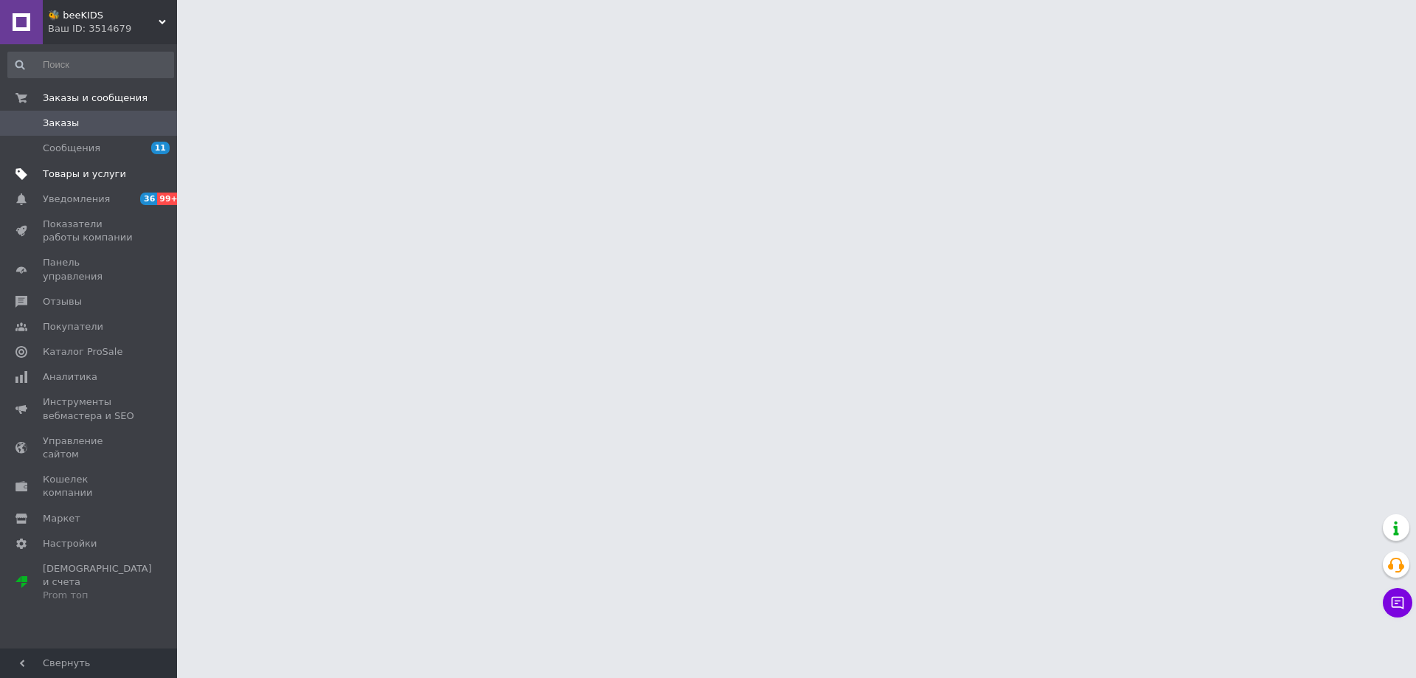
click at [72, 172] on ul "Заказы и сообщения Заказы 0 Сообщения 11 Товары и услуги Уведомления 36 99+ Пок…" at bounding box center [90, 347] width 181 height 523
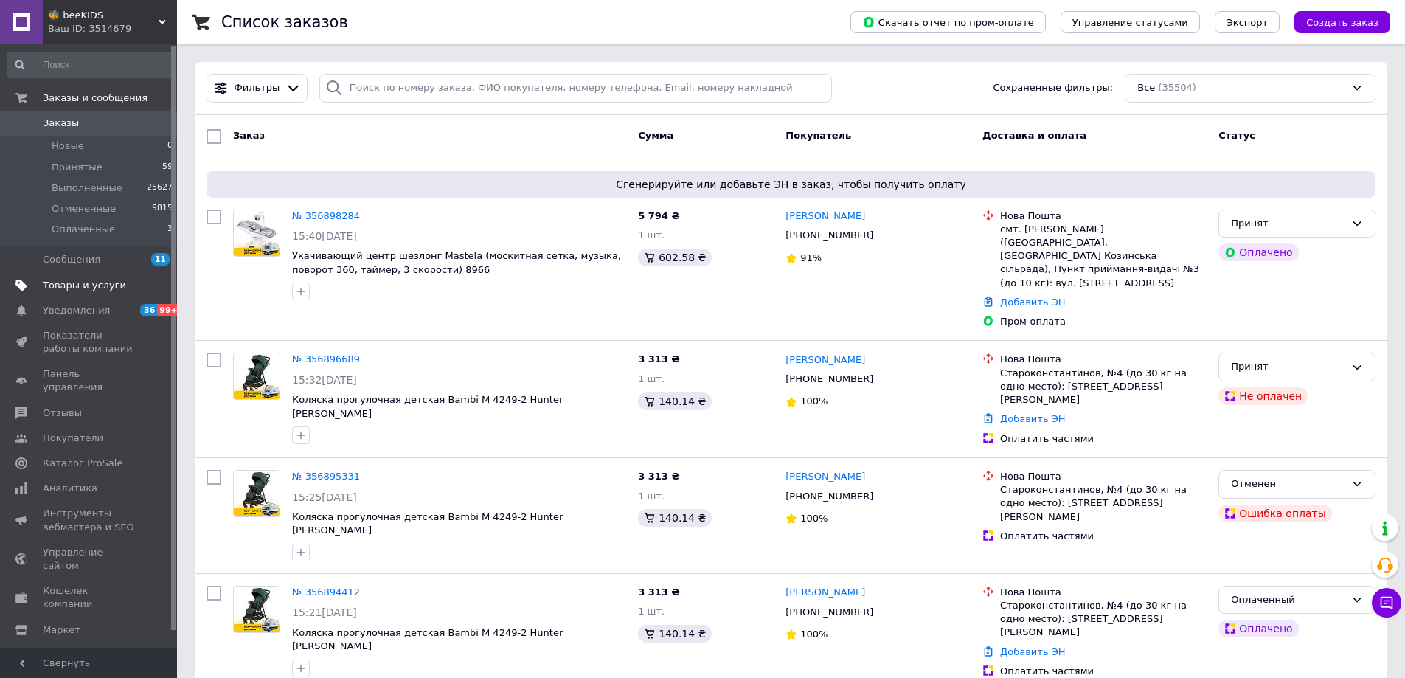
click at [69, 286] on span "Товары и услуги" at bounding box center [84, 285] width 83 height 13
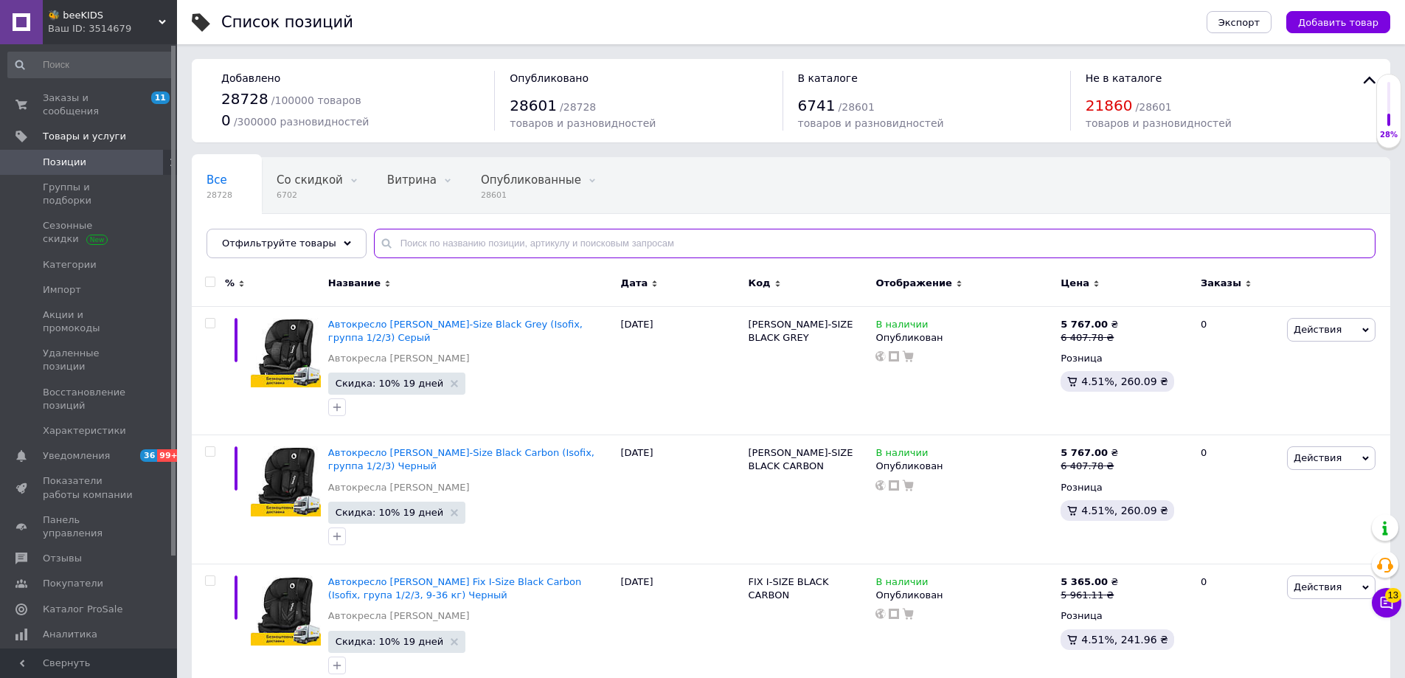
click at [480, 247] on input "text" at bounding box center [875, 244] width 1002 height 30
paste input "28006"
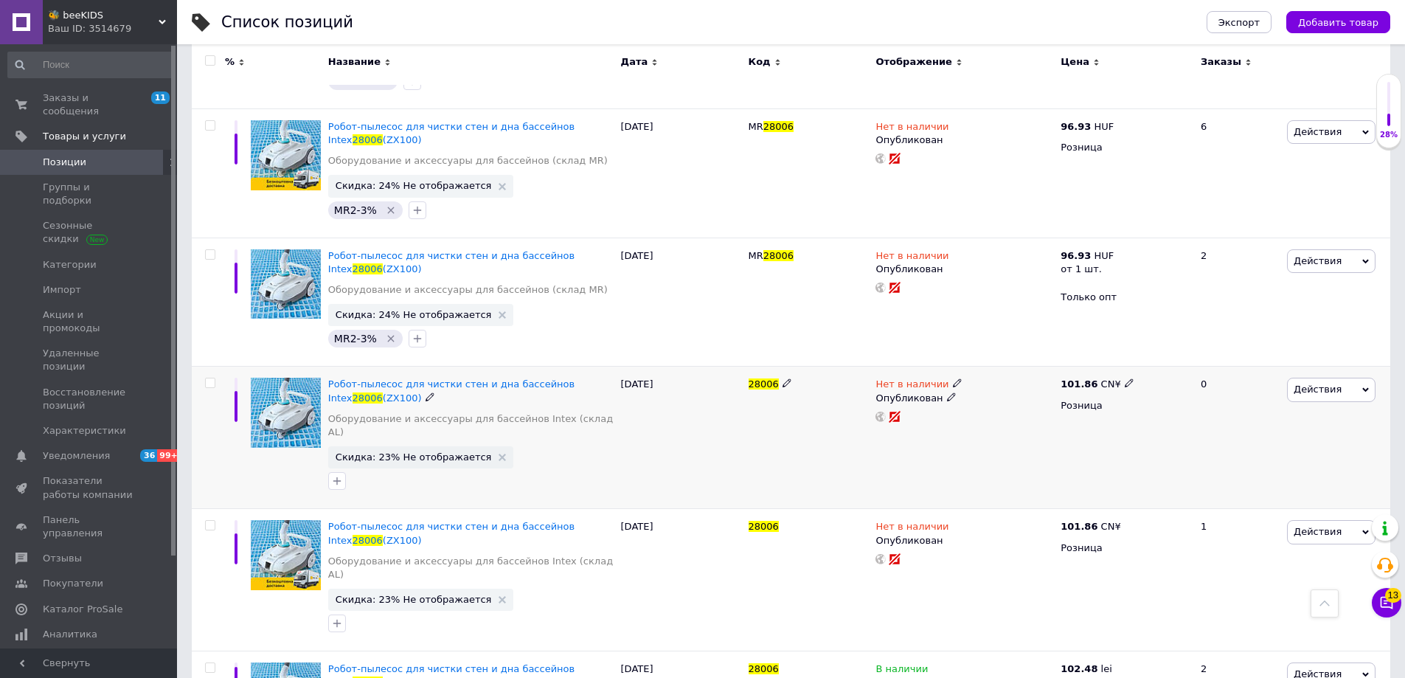
scroll to position [1190, 0]
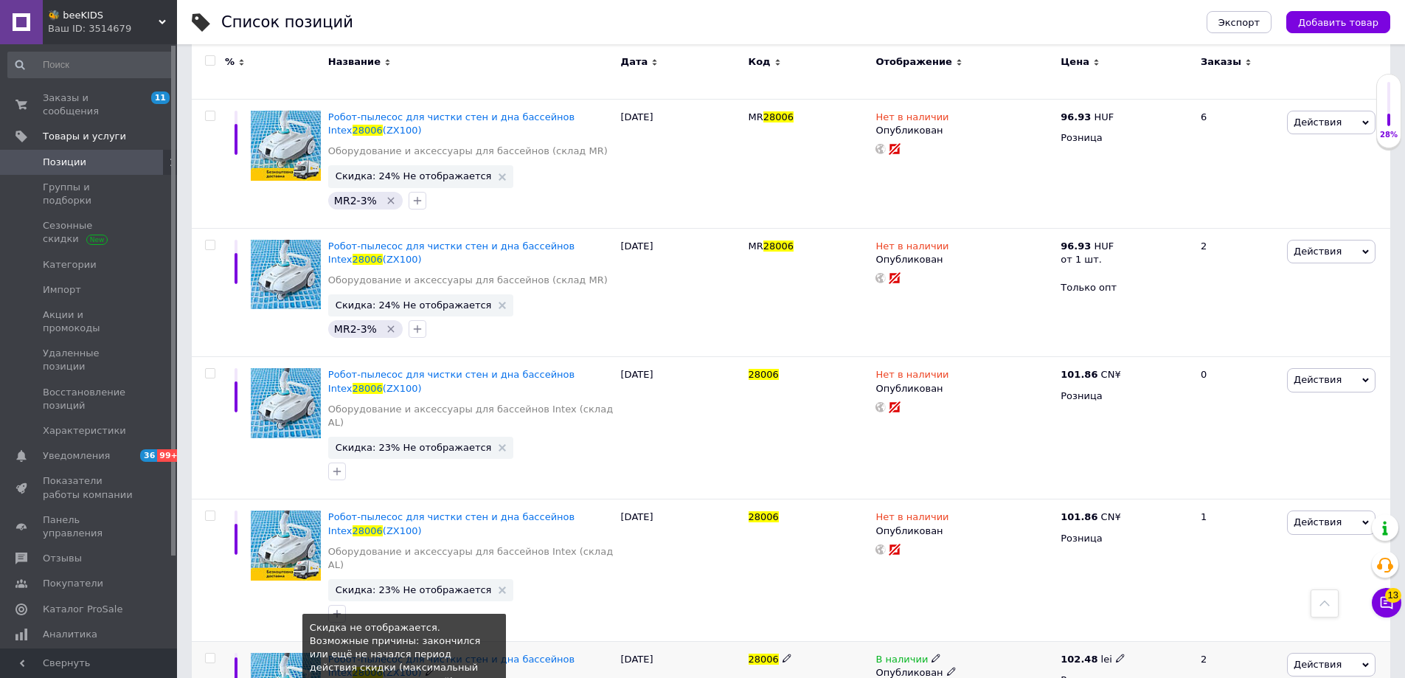
type input "28006"
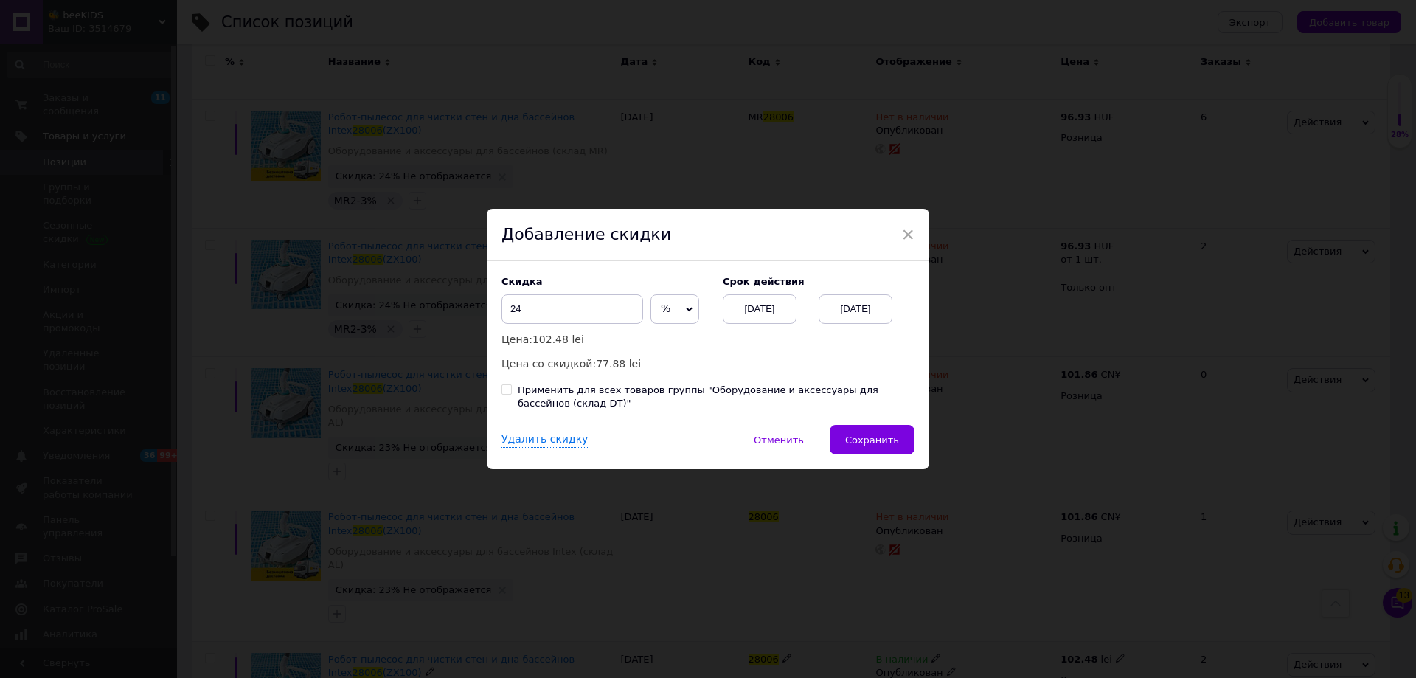
click at [875, 296] on div "[DATE]" at bounding box center [856, 309] width 74 height 30
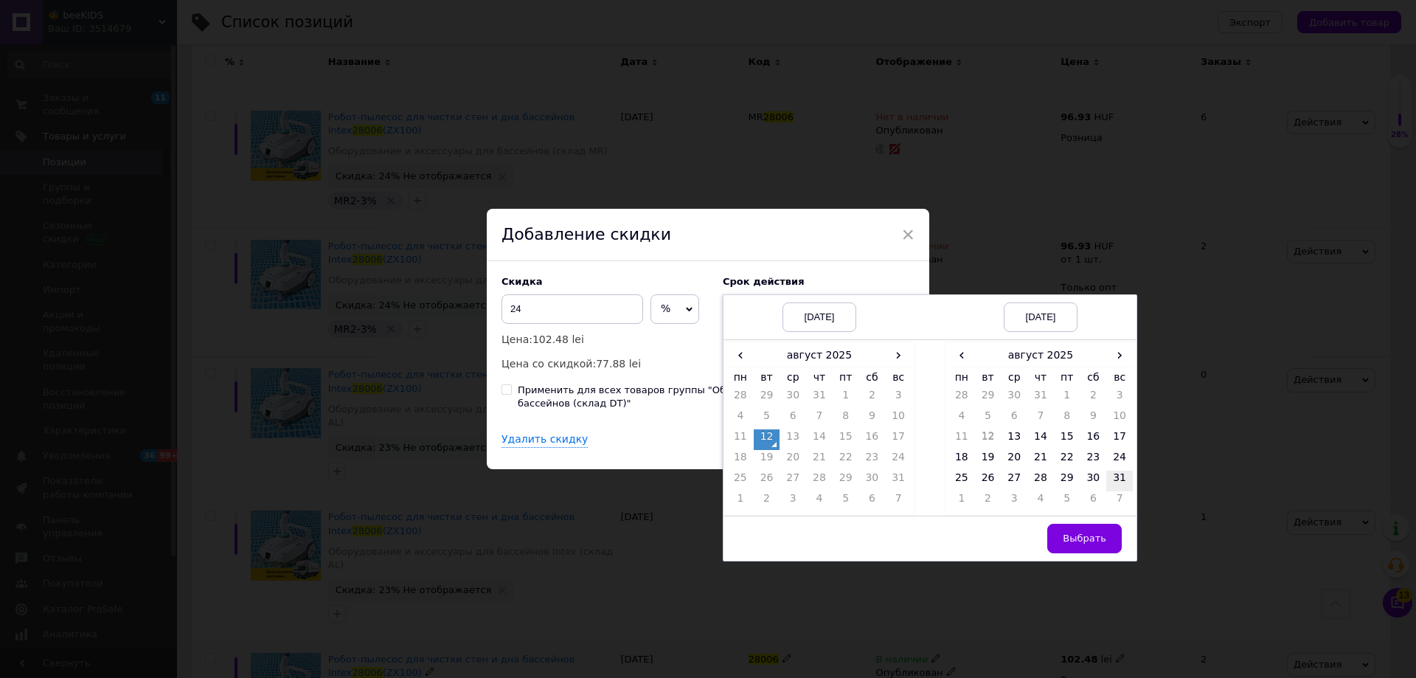
click at [1114, 475] on td "31" at bounding box center [1119, 481] width 27 height 21
click at [1108, 532] on button "Выбрать" at bounding box center [1084, 539] width 74 height 30
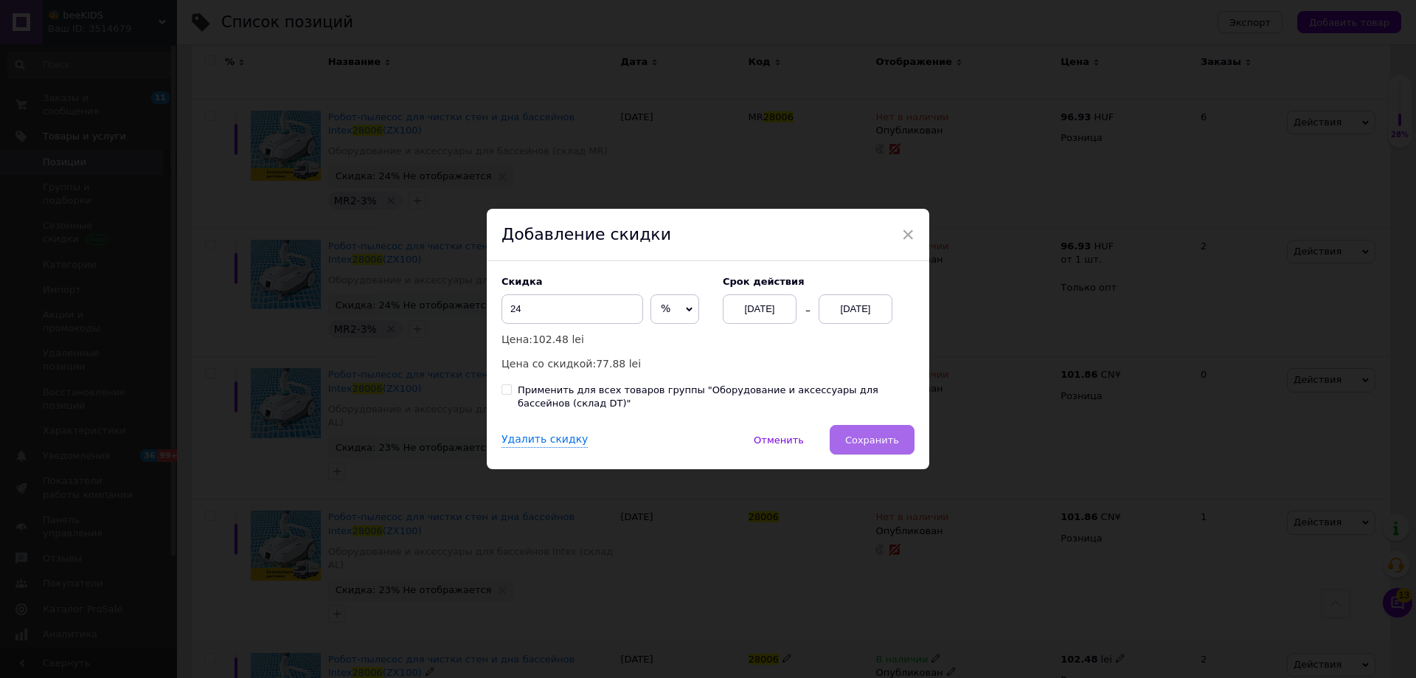
click at [879, 445] on span "Сохранить" at bounding box center [872, 439] width 54 height 11
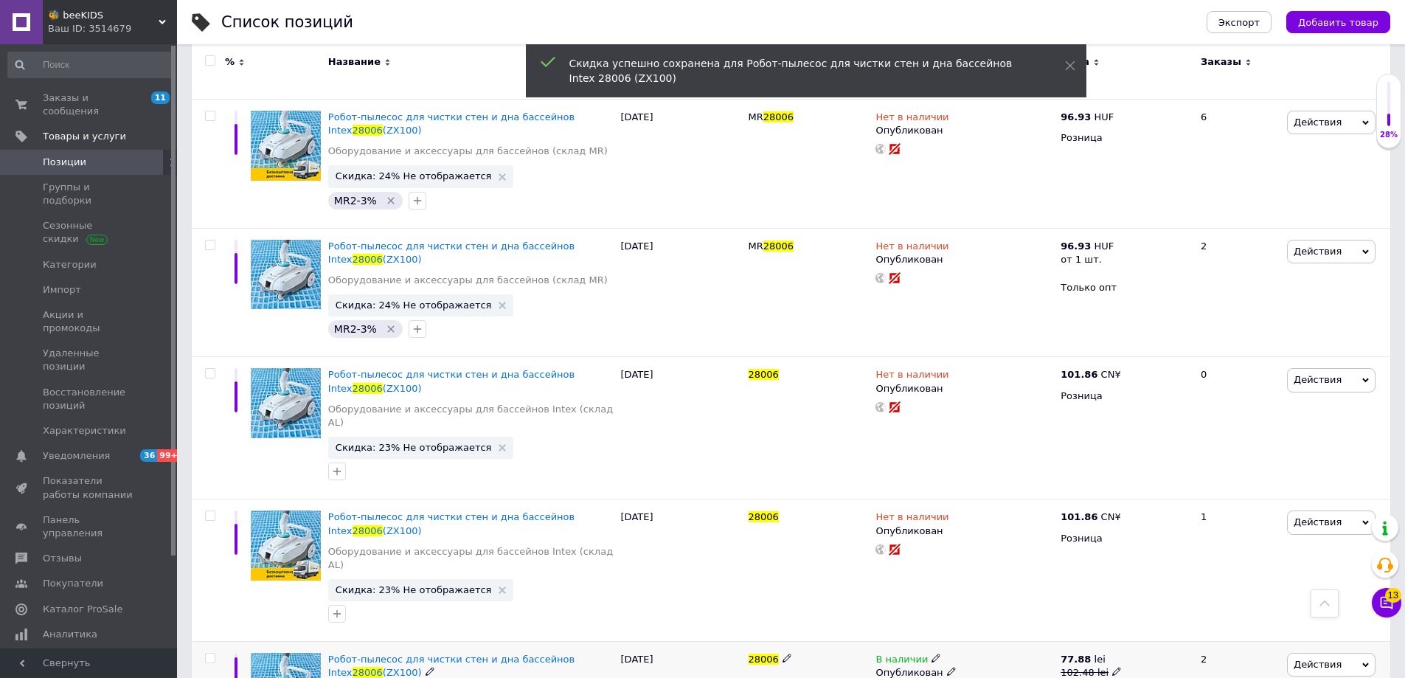
click at [133, 24] on div "Ваш ID: 3514679" at bounding box center [112, 28] width 129 height 13
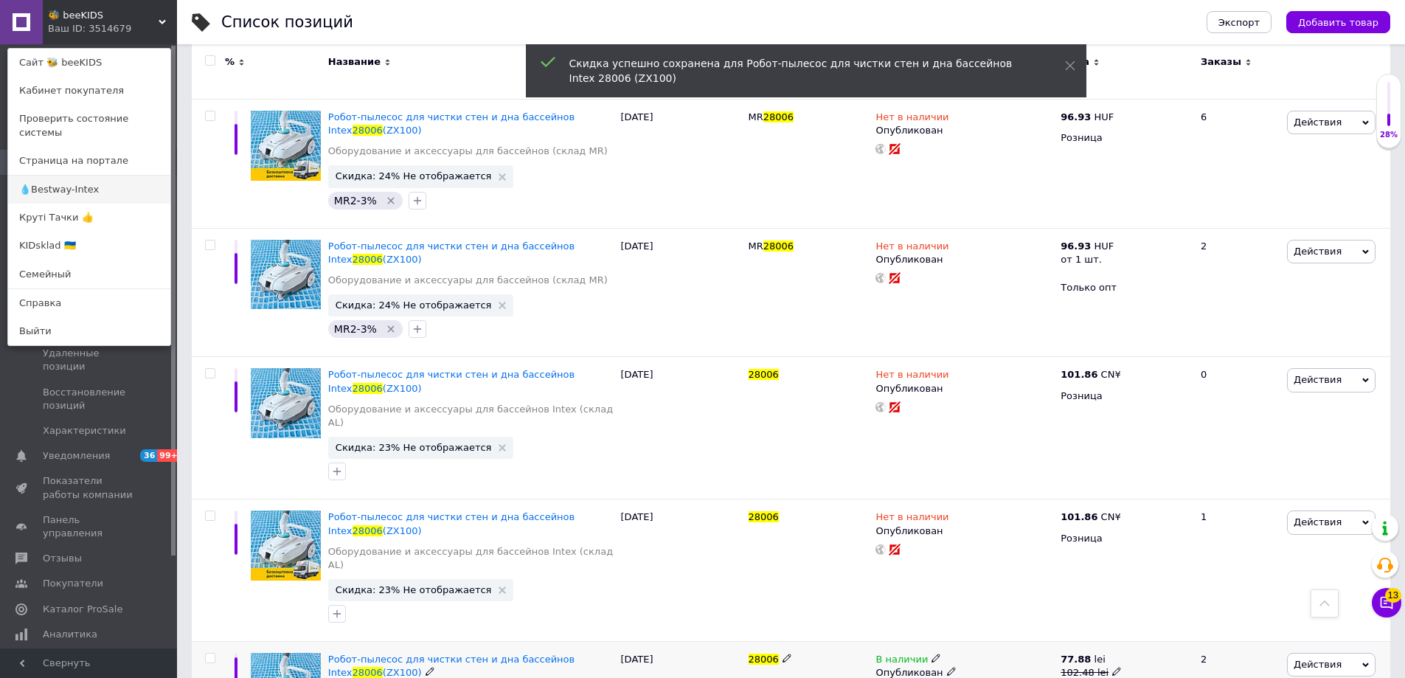
click at [63, 176] on link "💧Bestway-Intex" at bounding box center [89, 190] width 162 height 28
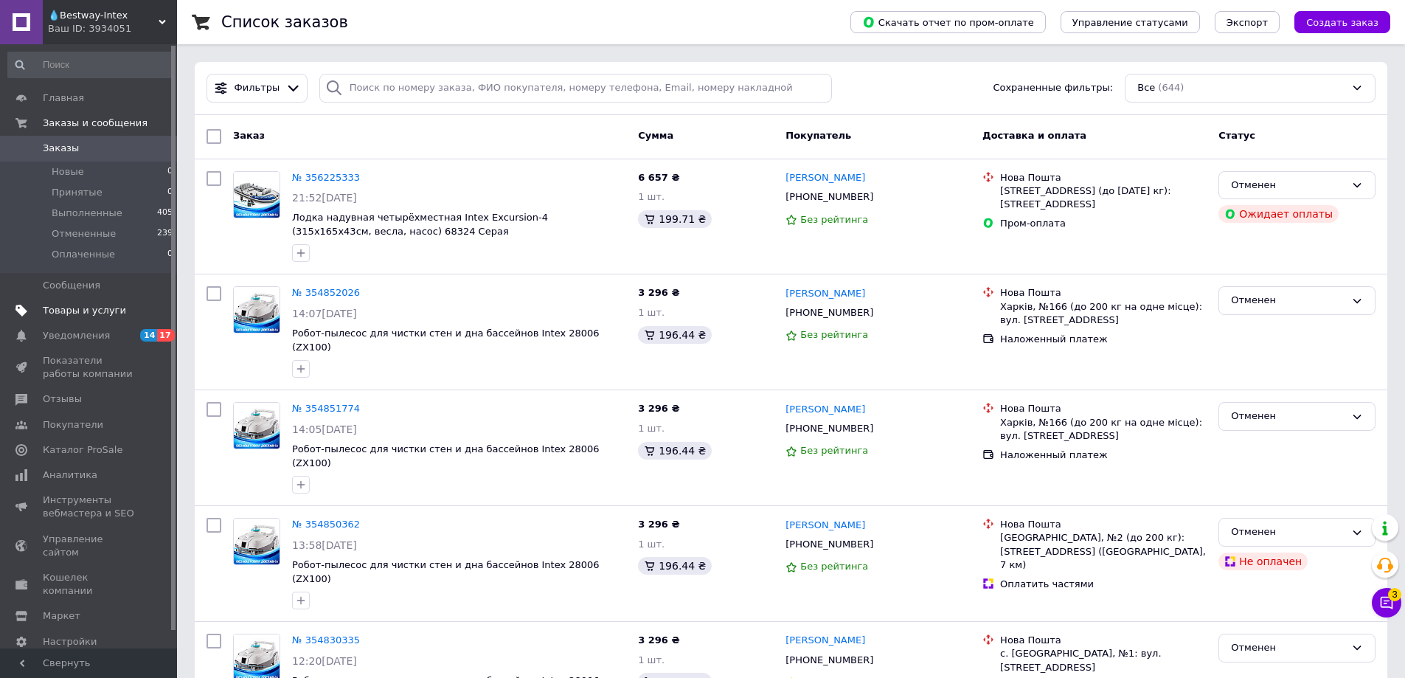
click at [80, 309] on span "Товары и услуги" at bounding box center [84, 310] width 83 height 13
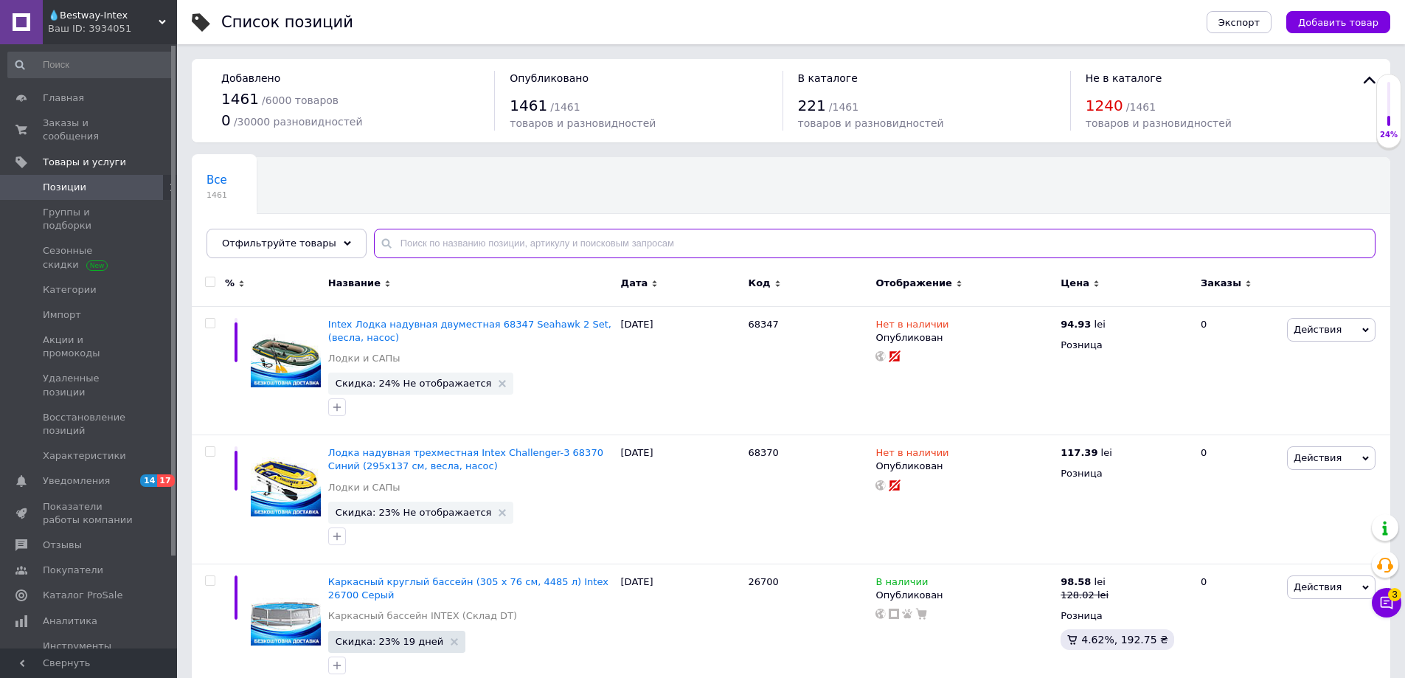
click at [438, 243] on input "text" at bounding box center [875, 244] width 1002 height 30
paste input "28006"
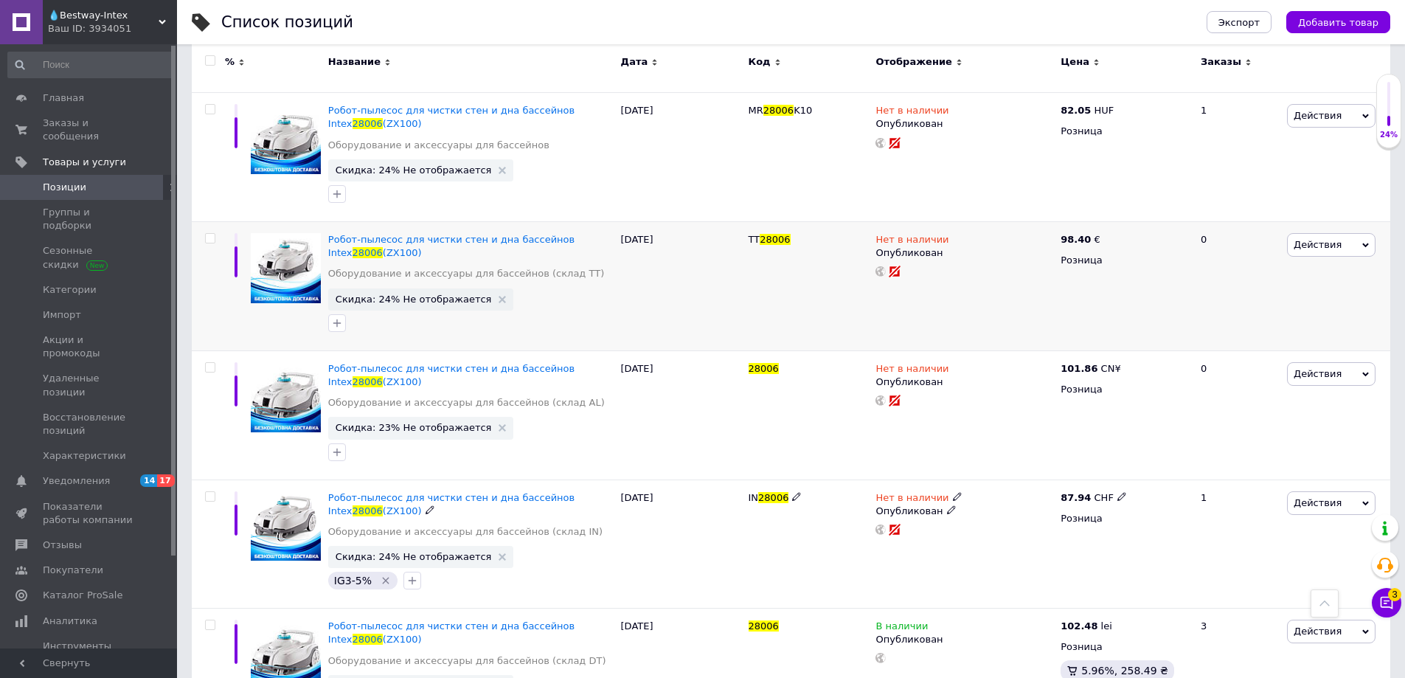
scroll to position [416, 0]
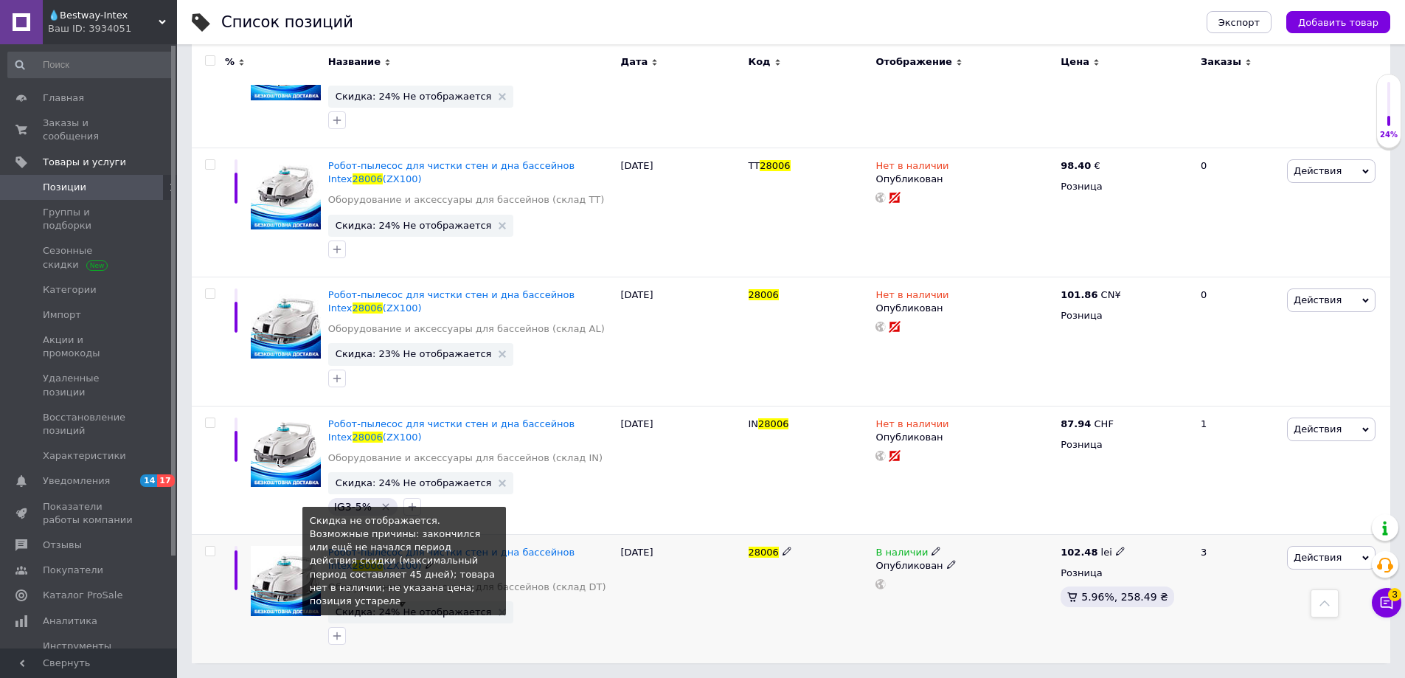
type input "28006"
click at [397, 609] on span "Скидка: 24% Не отображается" at bounding box center [414, 612] width 156 height 10
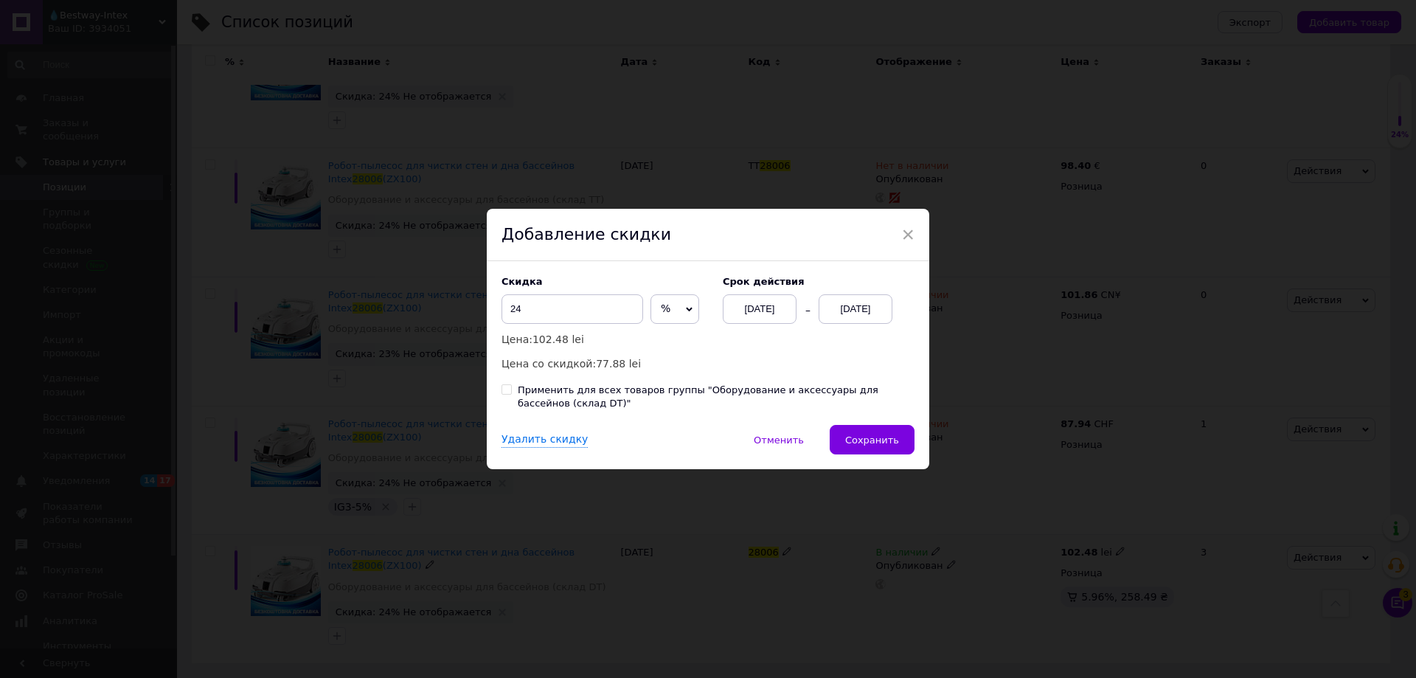
click at [837, 310] on div "[DATE]" at bounding box center [856, 309] width 74 height 30
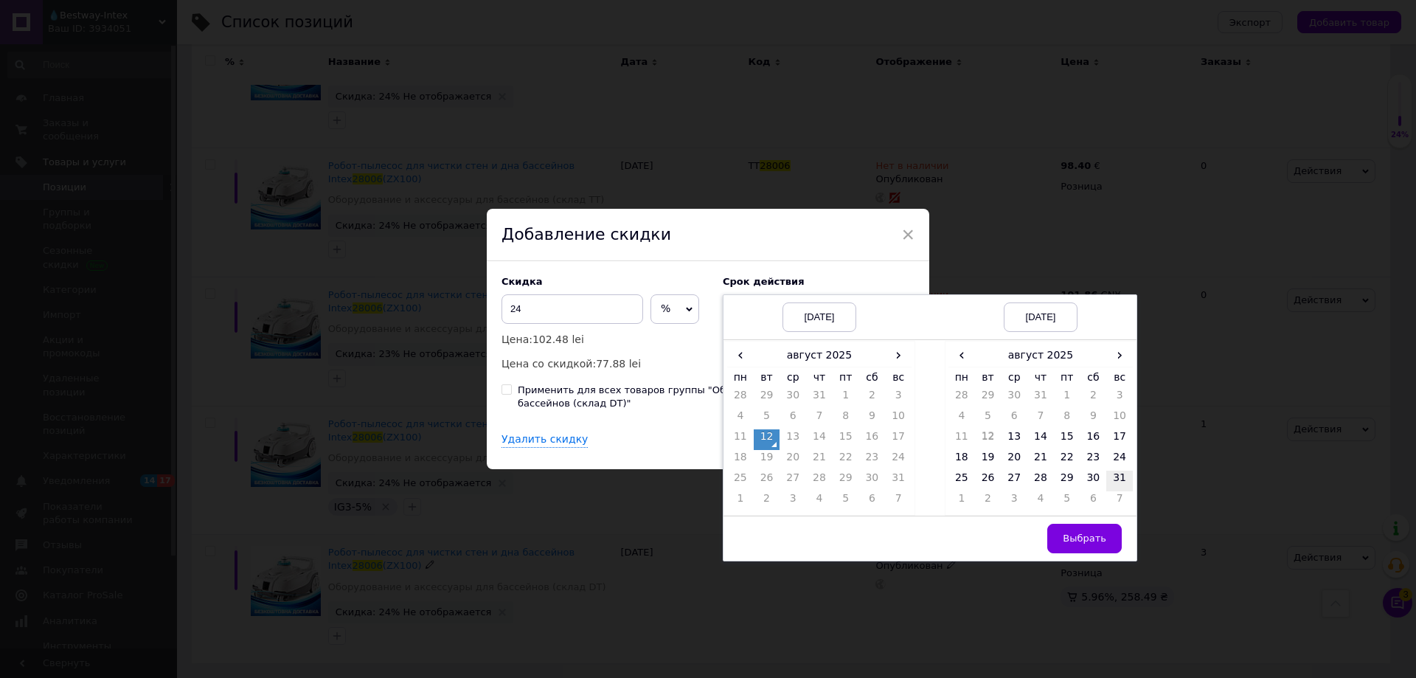
click at [1122, 482] on td "31" at bounding box center [1119, 481] width 27 height 21
click at [1076, 538] on span "Выбрать" at bounding box center [1085, 537] width 44 height 11
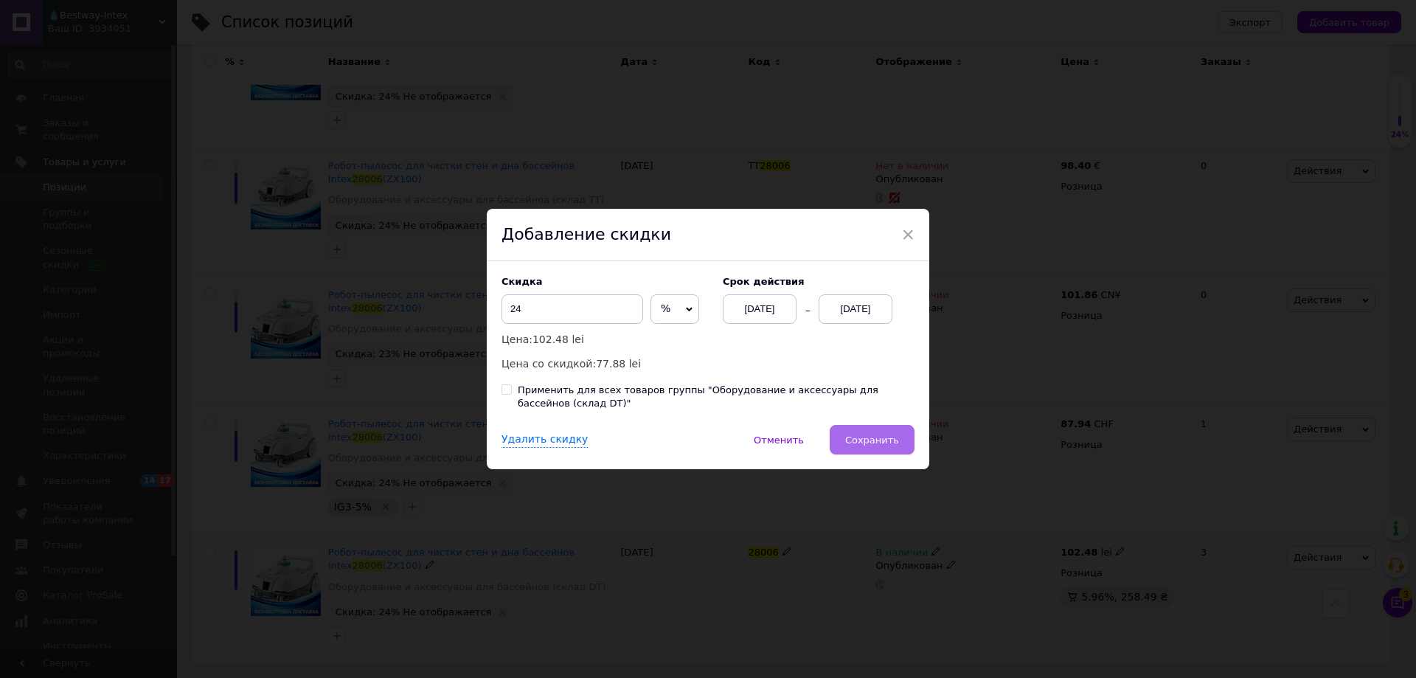
click at [881, 445] on span "Сохранить" at bounding box center [872, 439] width 54 height 11
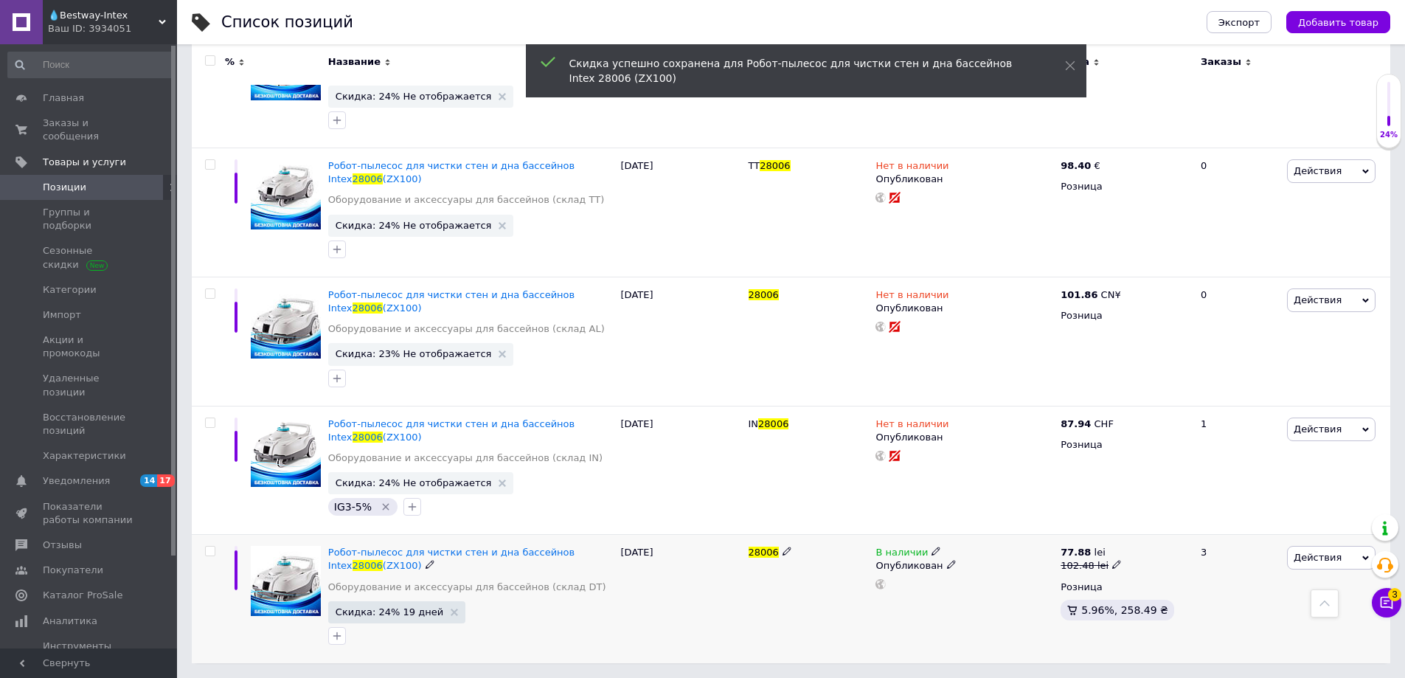
click at [111, 27] on div "Ваш ID: 3934051" at bounding box center [112, 28] width 129 height 13
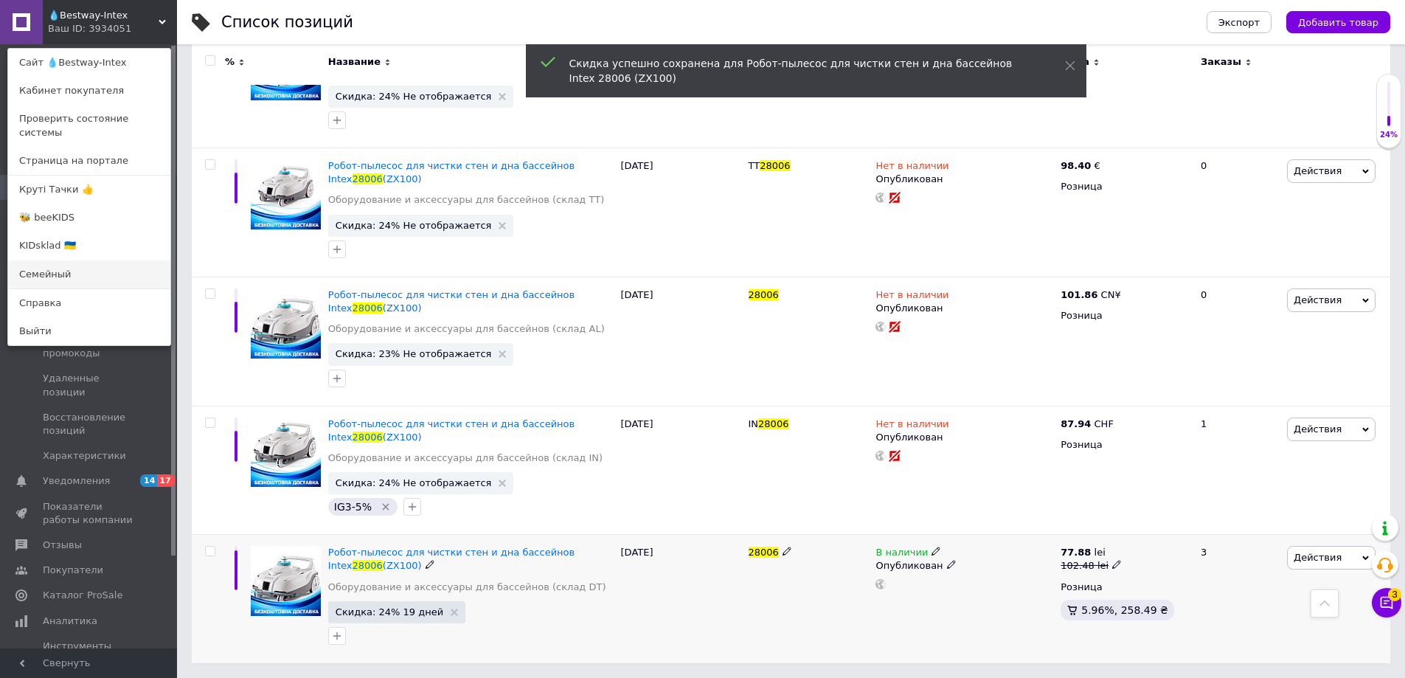
click at [54, 260] on link "Семейный" at bounding box center [89, 274] width 162 height 28
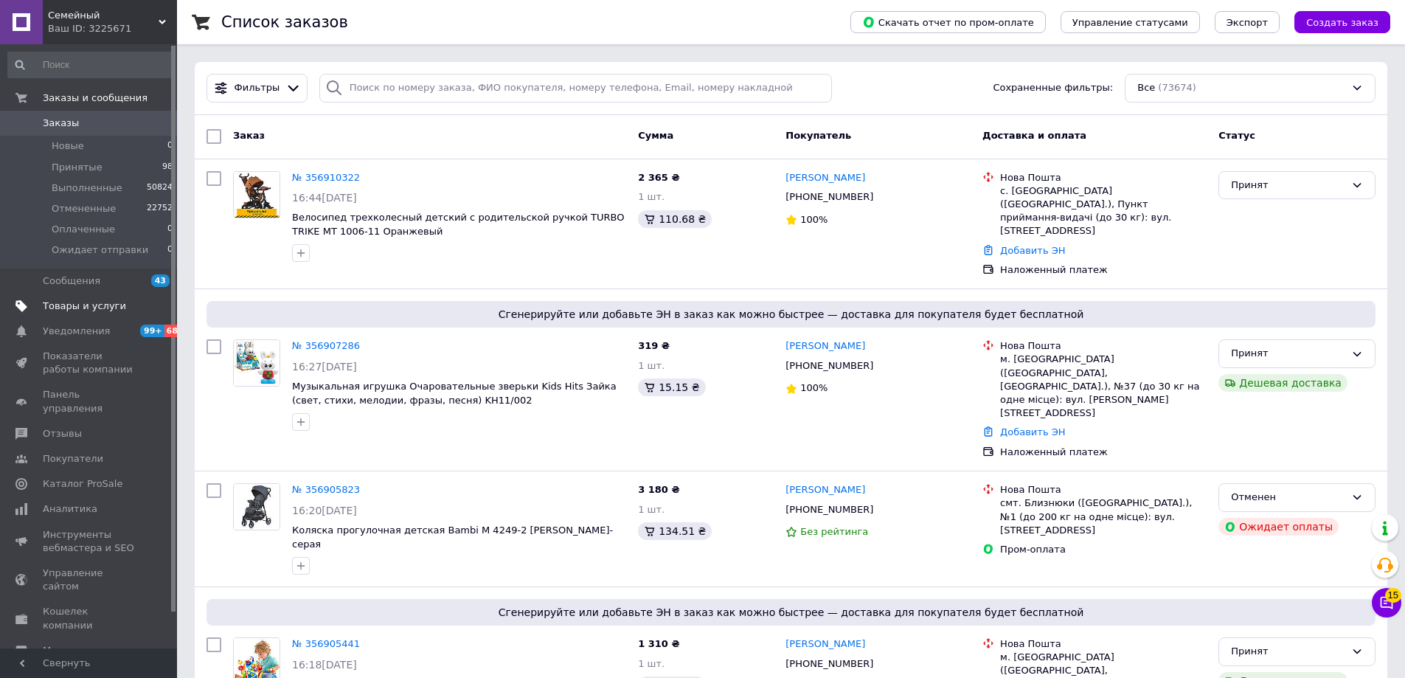
click at [57, 305] on span "Товары и услуги" at bounding box center [84, 305] width 83 height 13
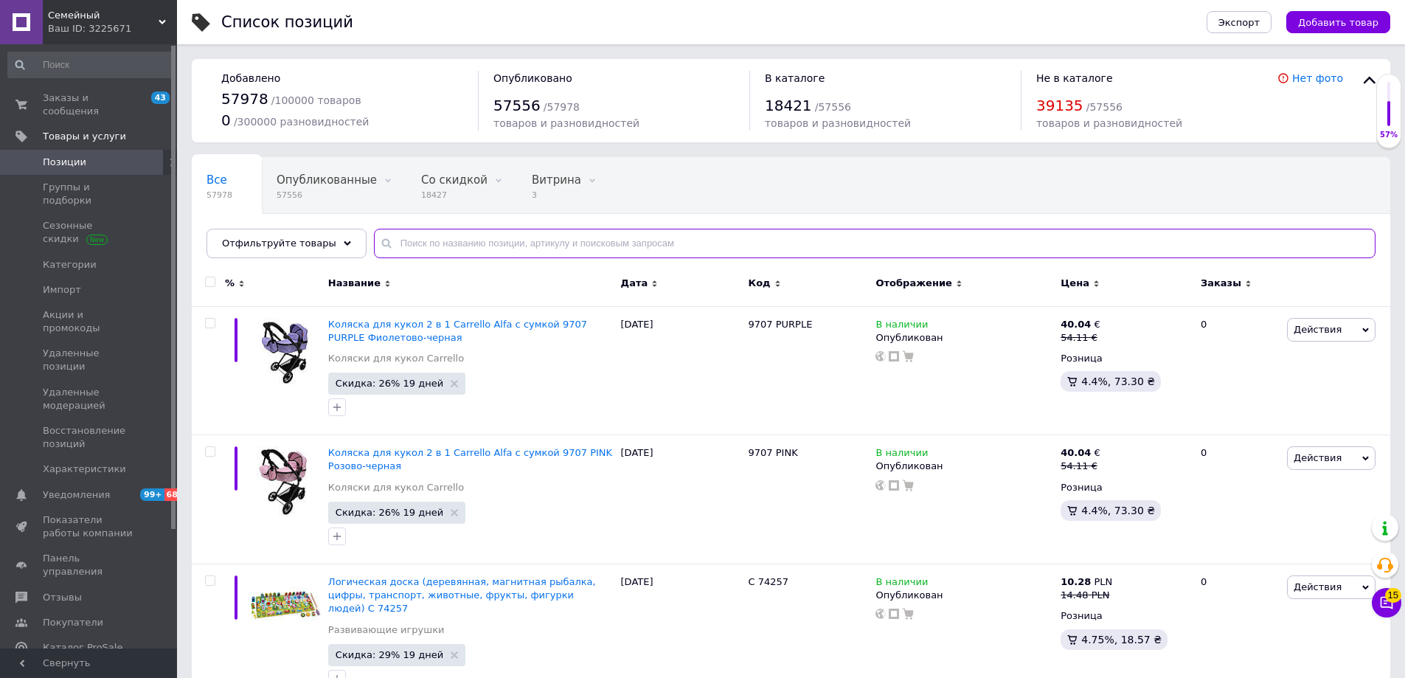
click at [471, 249] on input "text" at bounding box center [875, 244] width 1002 height 30
paste input "14607"
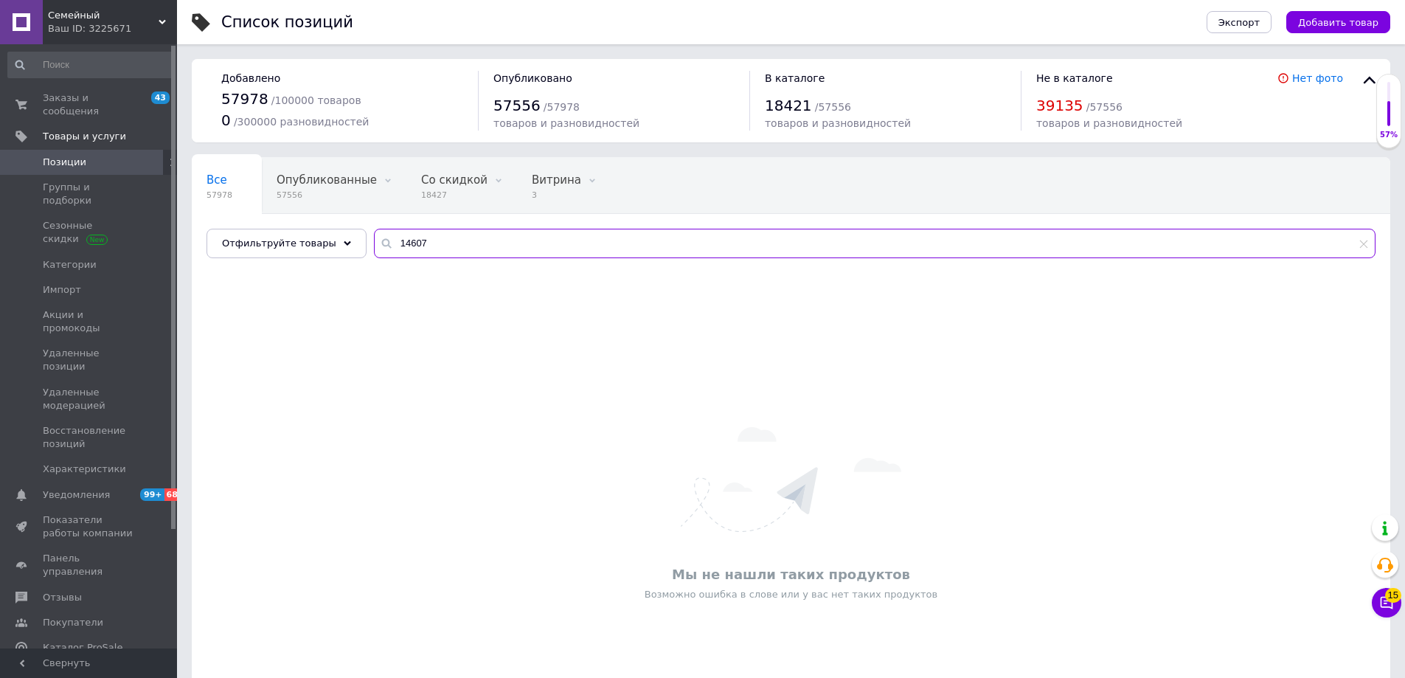
drag, startPoint x: 429, startPoint y: 243, endPoint x: 349, endPoint y: 246, distance: 80.4
click at [349, 246] on div "Все 57978 Опубликованные 57556 Удалить Редактировать Со скидкой 18427 Удалить Р…" at bounding box center [791, 207] width 1198 height 101
type input "56451"
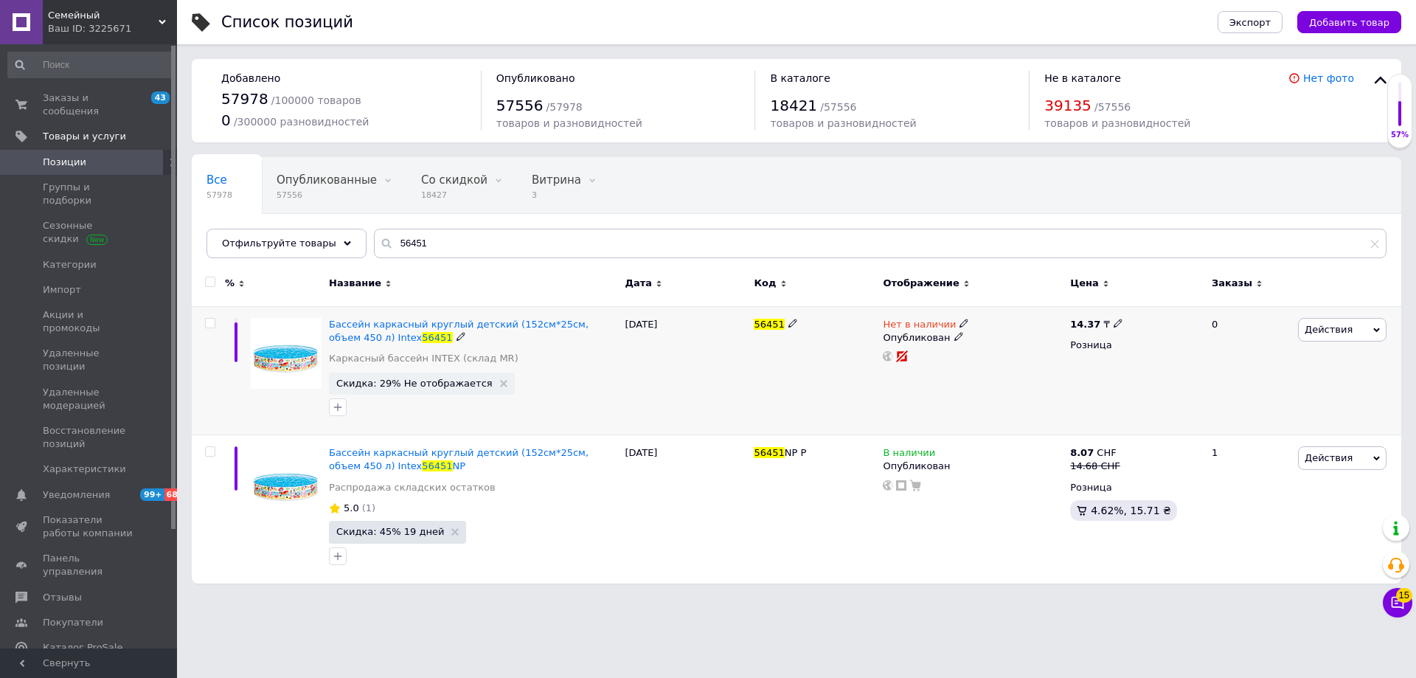
click at [1328, 325] on span "Действия" at bounding box center [1329, 329] width 48 height 11
click at [1235, 398] on li "Копировать" at bounding box center [1280, 399] width 209 height 21
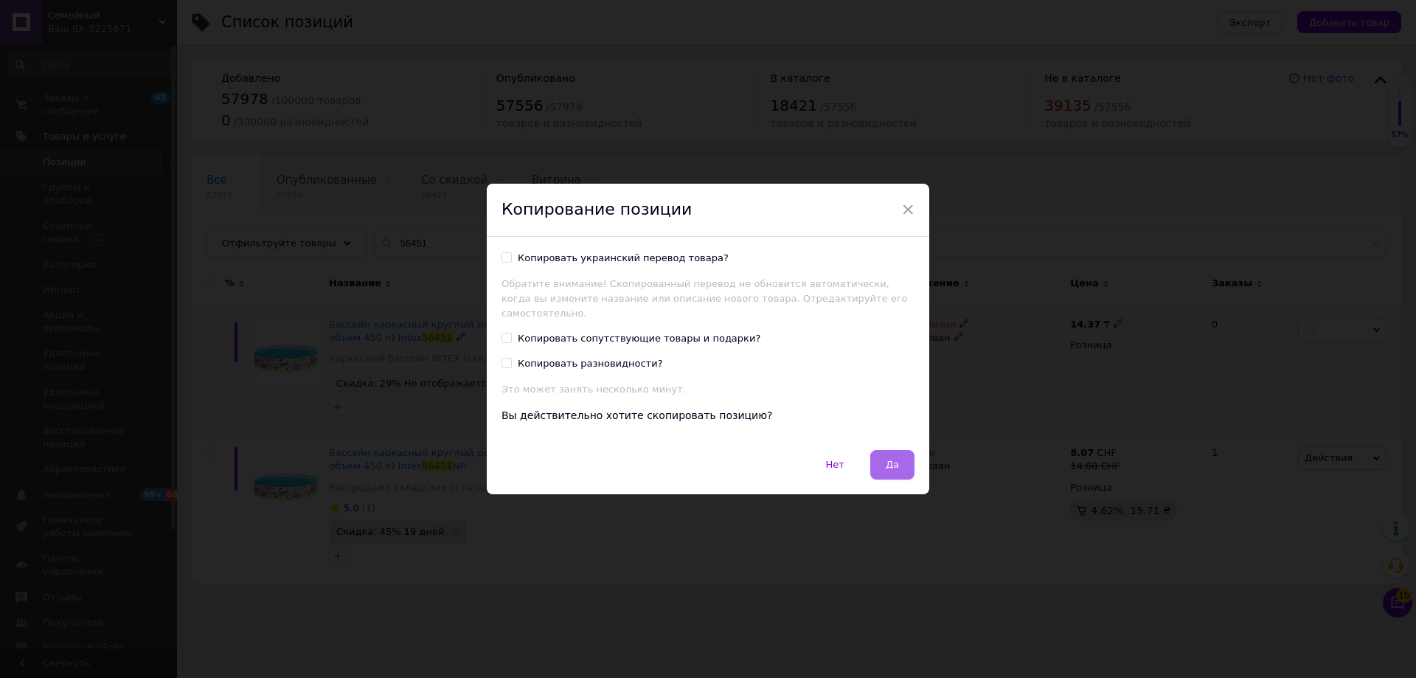
click at [891, 459] on span "Да" at bounding box center [892, 464] width 13 height 11
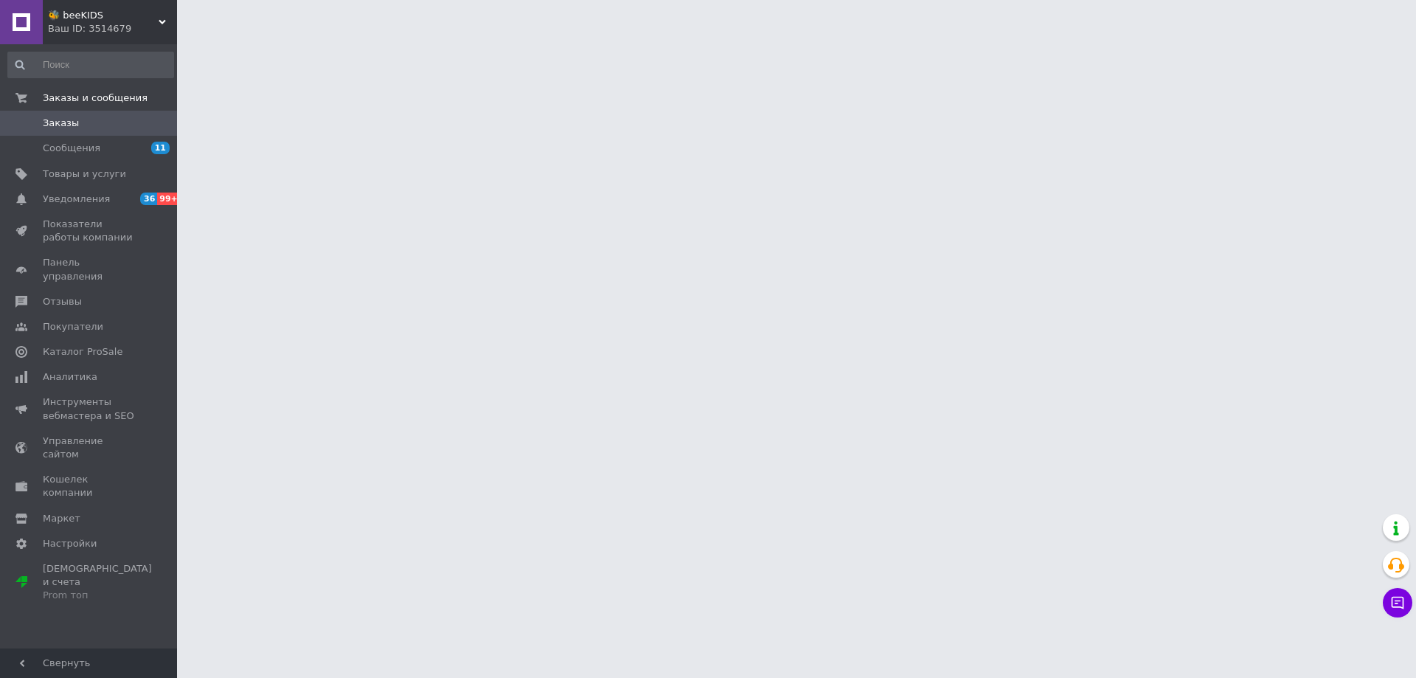
click at [72, 173] on span "Товары и услуги" at bounding box center [84, 173] width 83 height 13
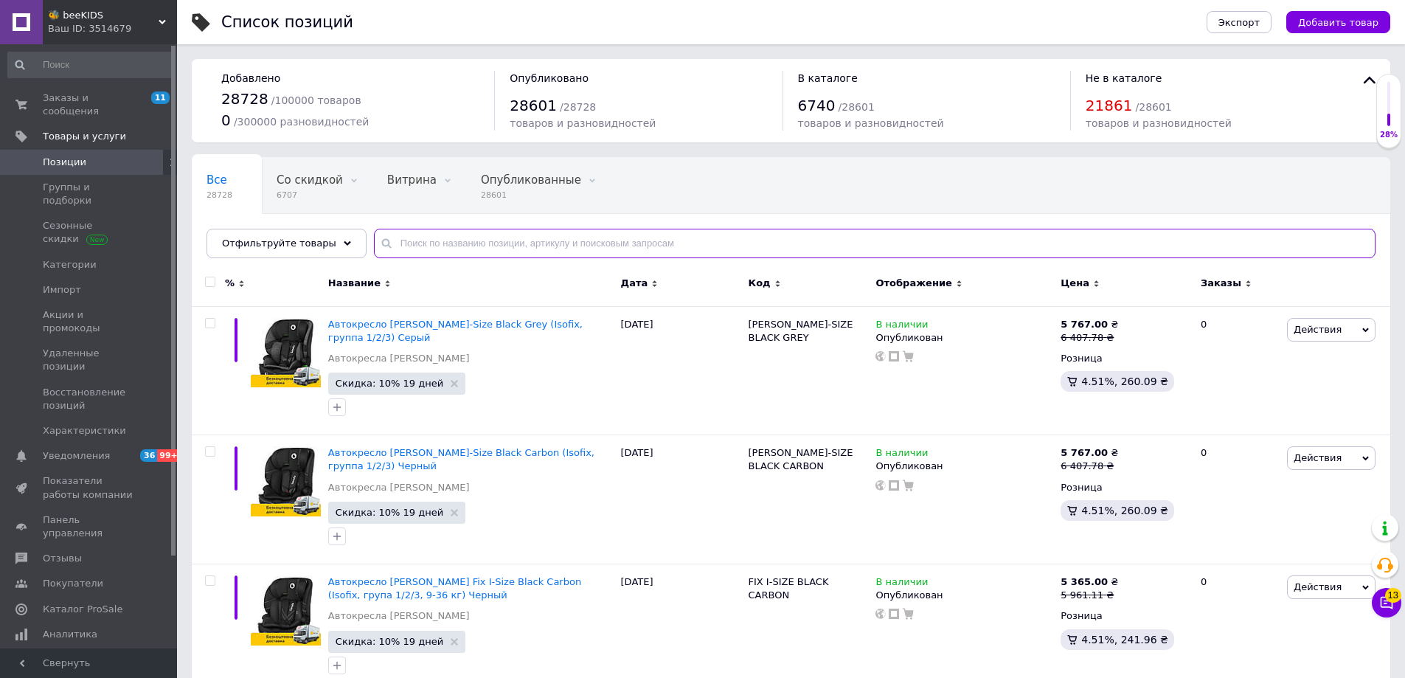
click at [441, 243] on input "text" at bounding box center [875, 244] width 1002 height 30
paste input "ME 1045 [PERSON_NAME]"
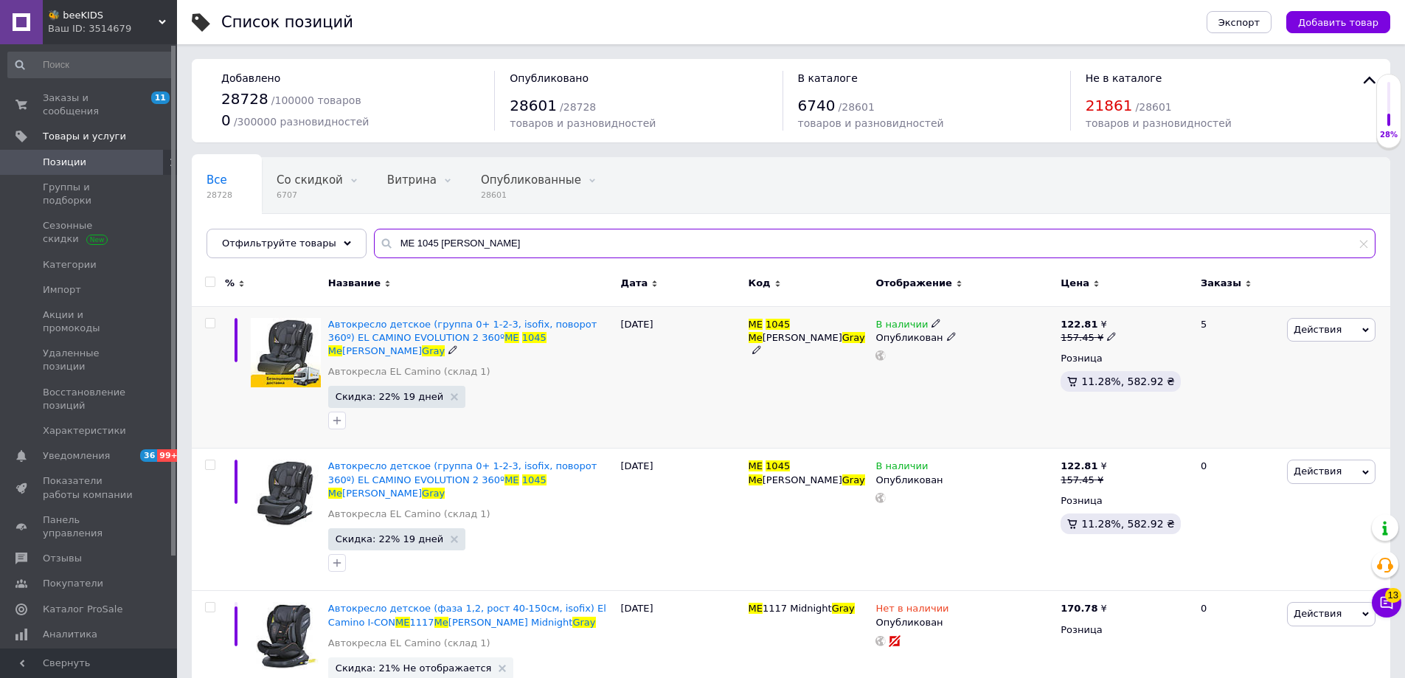
scroll to position [74, 0]
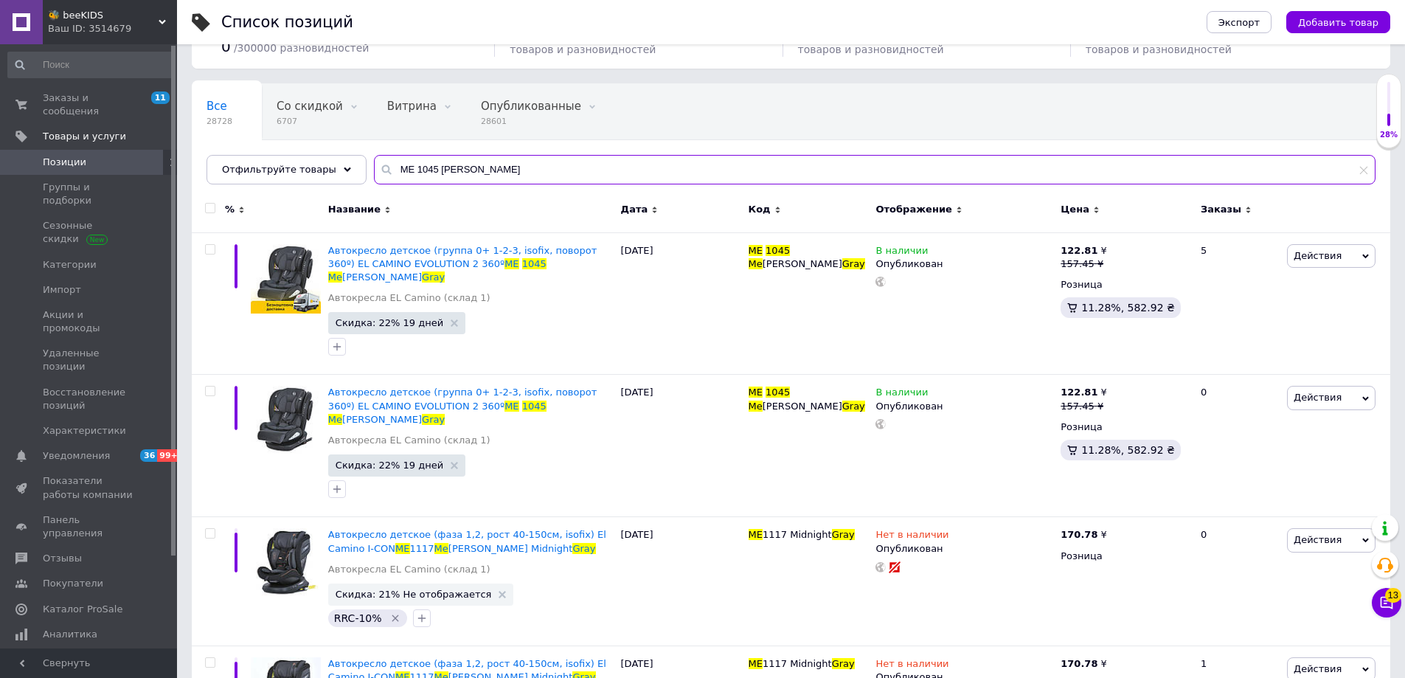
drag, startPoint x: 422, startPoint y: 168, endPoint x: 663, endPoint y: 198, distance: 243.0
type input "ME 1045"
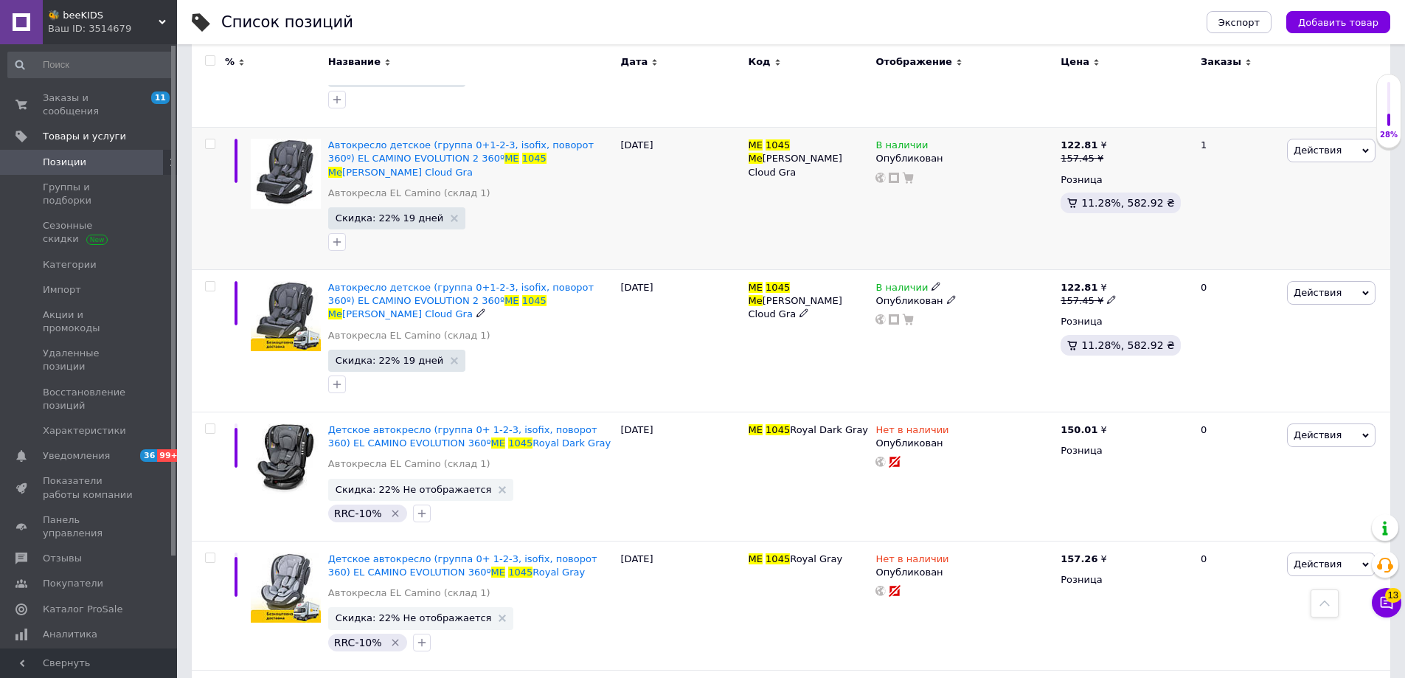
scroll to position [885, 0]
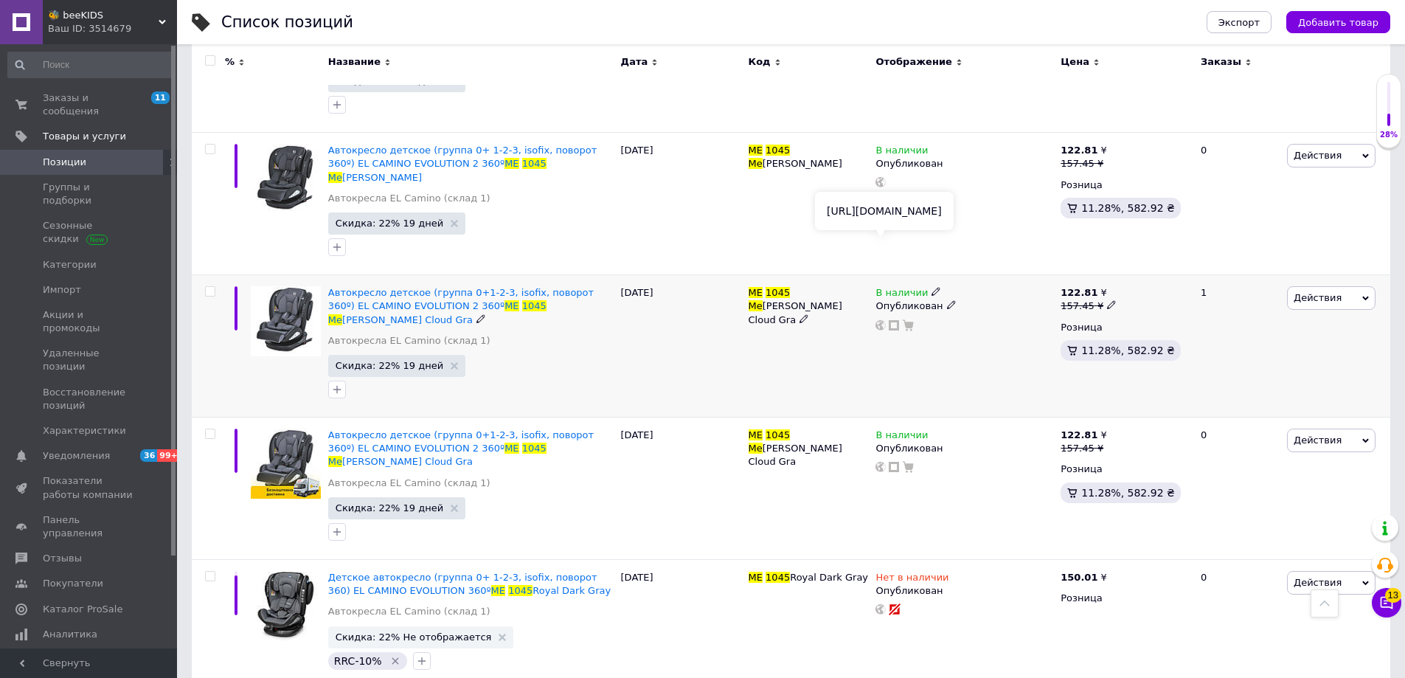
click at [881, 320] on use at bounding box center [880, 325] width 10 height 10
click at [114, 15] on span "🐝 beeKIDS" at bounding box center [103, 15] width 111 height 13
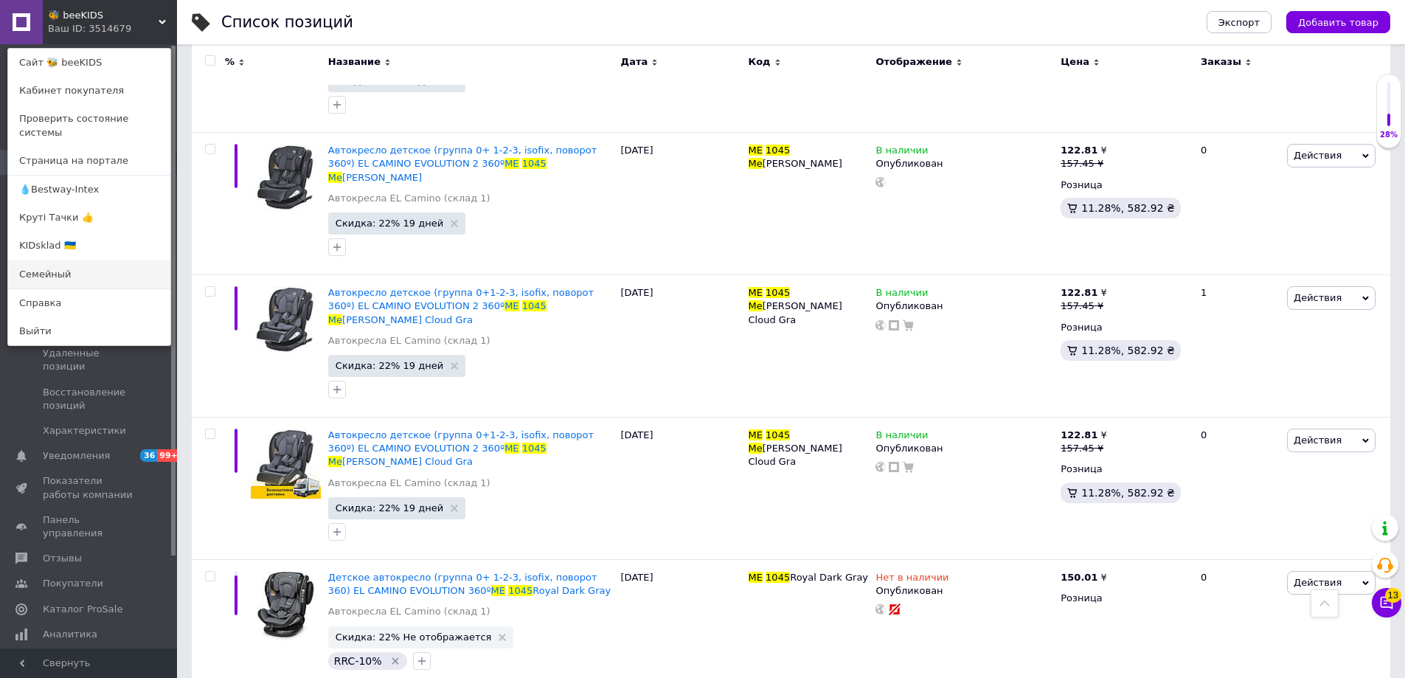
click at [38, 260] on link "Семейный" at bounding box center [89, 274] width 162 height 28
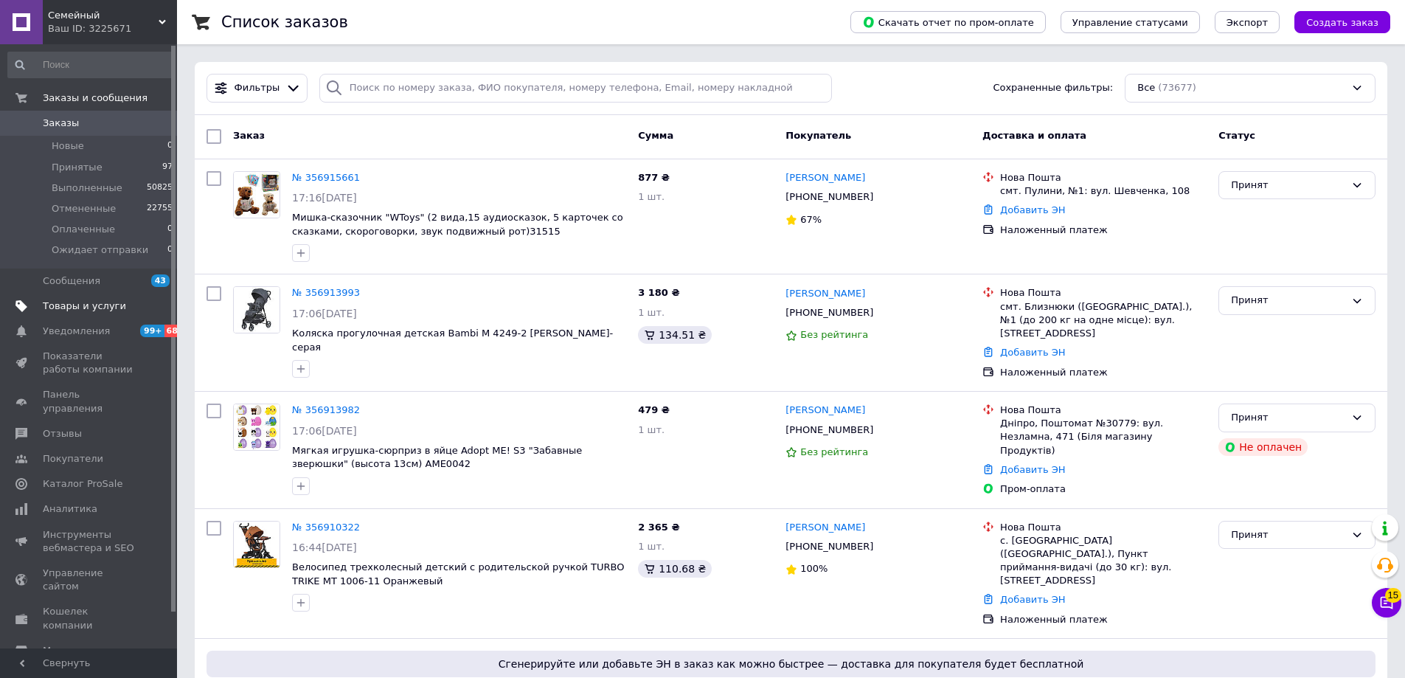
click at [111, 309] on span "Товары и услуги" at bounding box center [84, 305] width 83 height 13
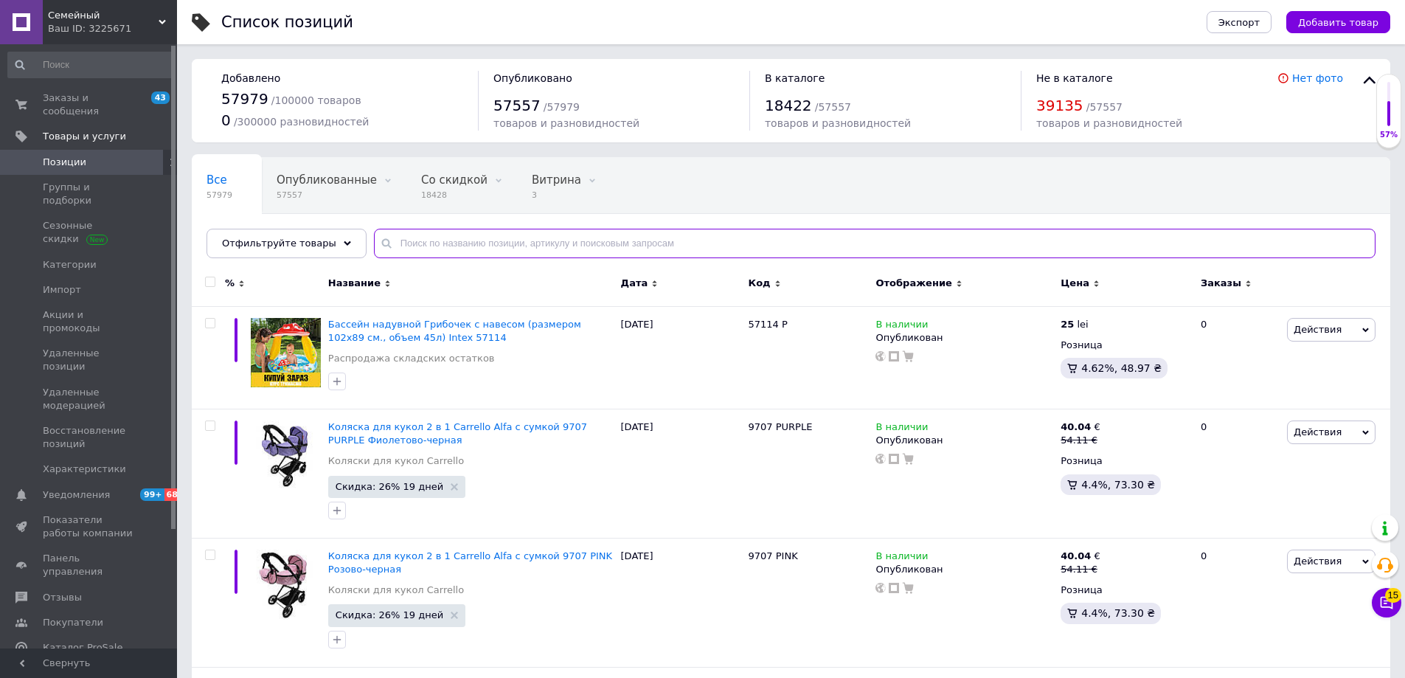
click at [465, 254] on input "text" at bounding box center [875, 244] width 1002 height 30
paste input "ME 1045 [PERSON_NAME]"
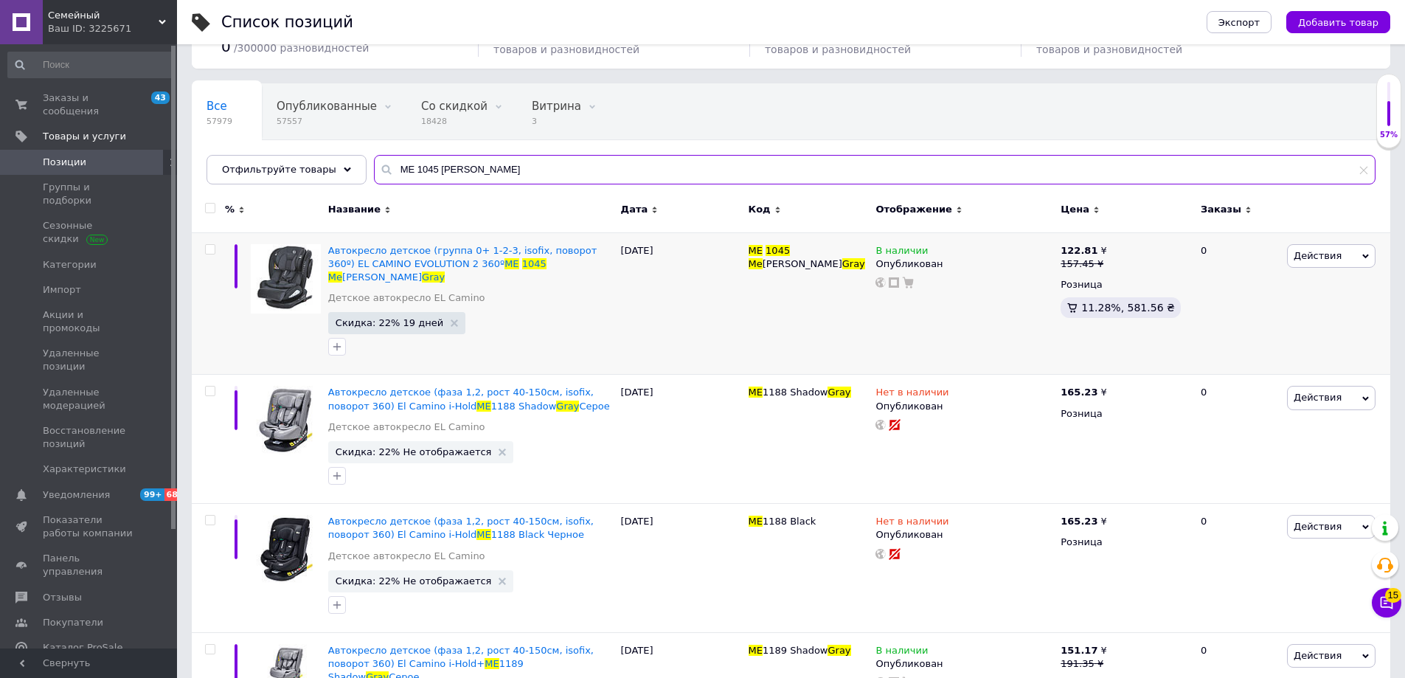
scroll to position [148, 0]
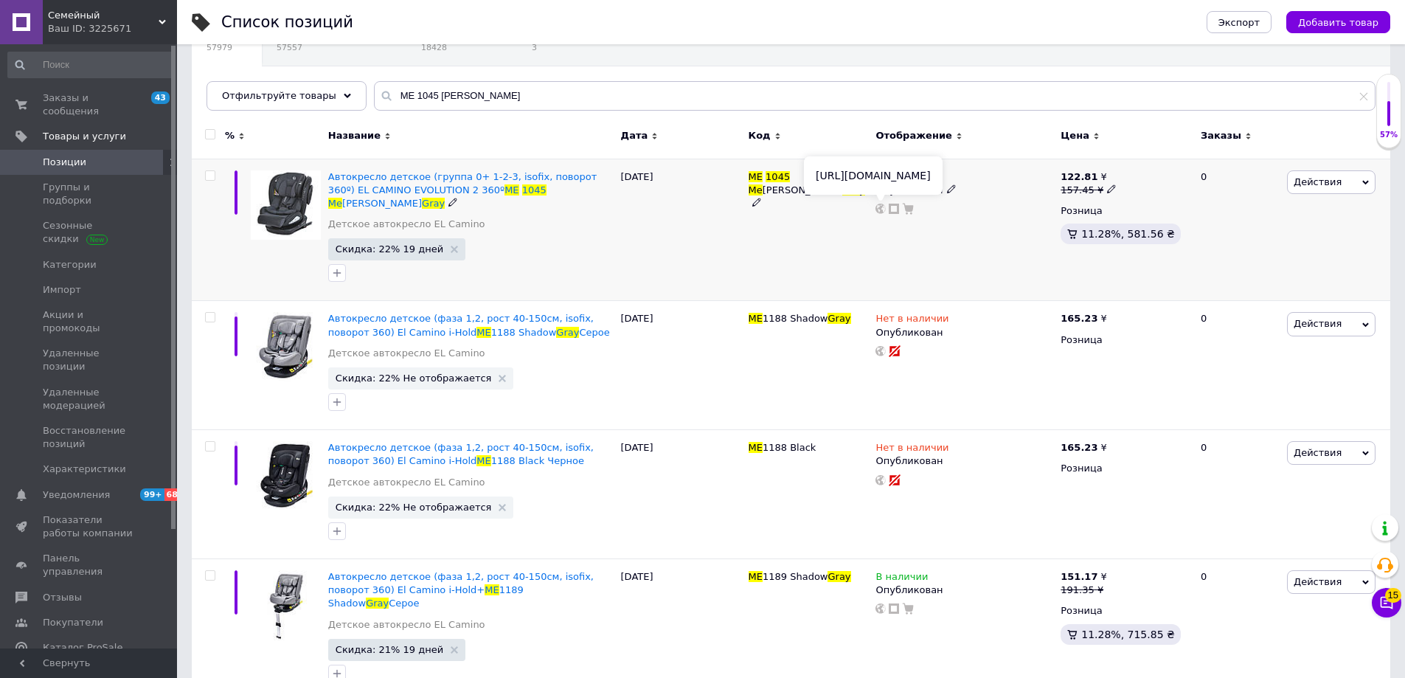
click at [881, 207] on use at bounding box center [880, 209] width 10 height 10
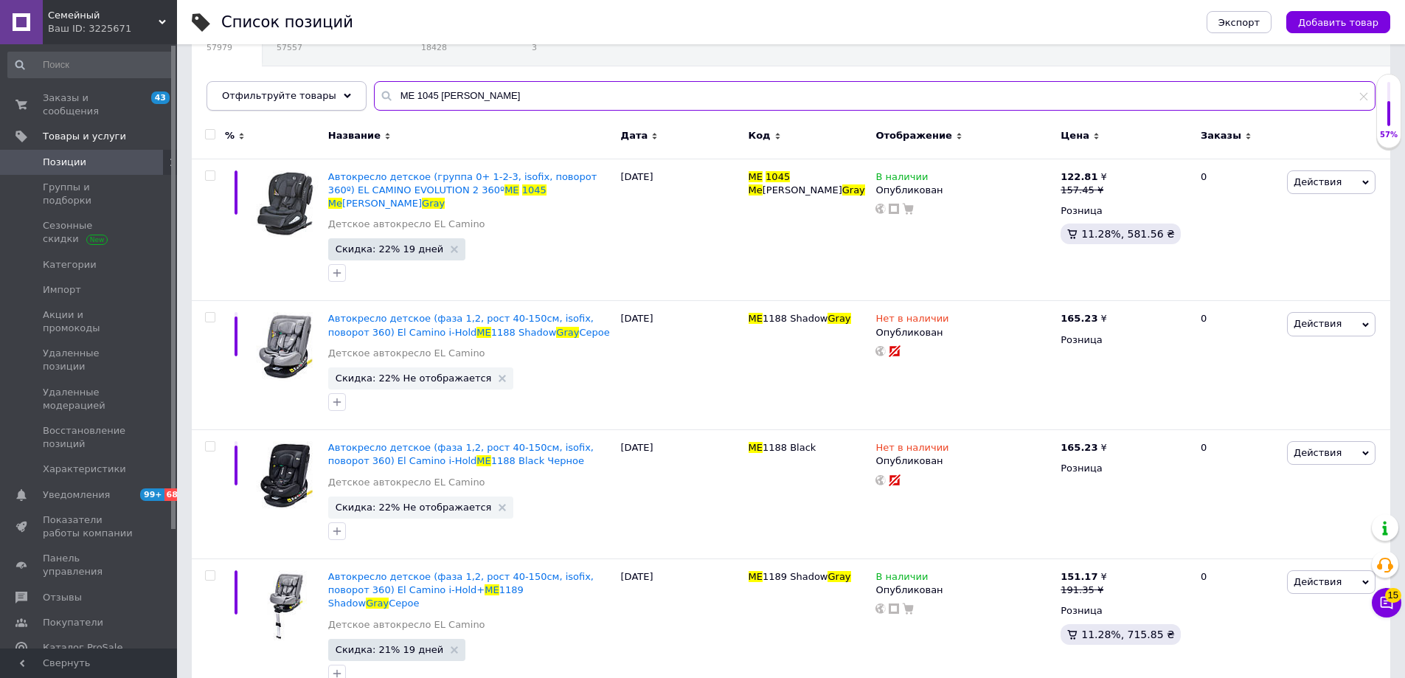
drag, startPoint x: 487, startPoint y: 89, endPoint x: 303, endPoint y: 90, distance: 183.6
click at [305, 90] on div "Отфильтруйте товары ME 1045 [PERSON_NAME]" at bounding box center [791, 96] width 1169 height 30
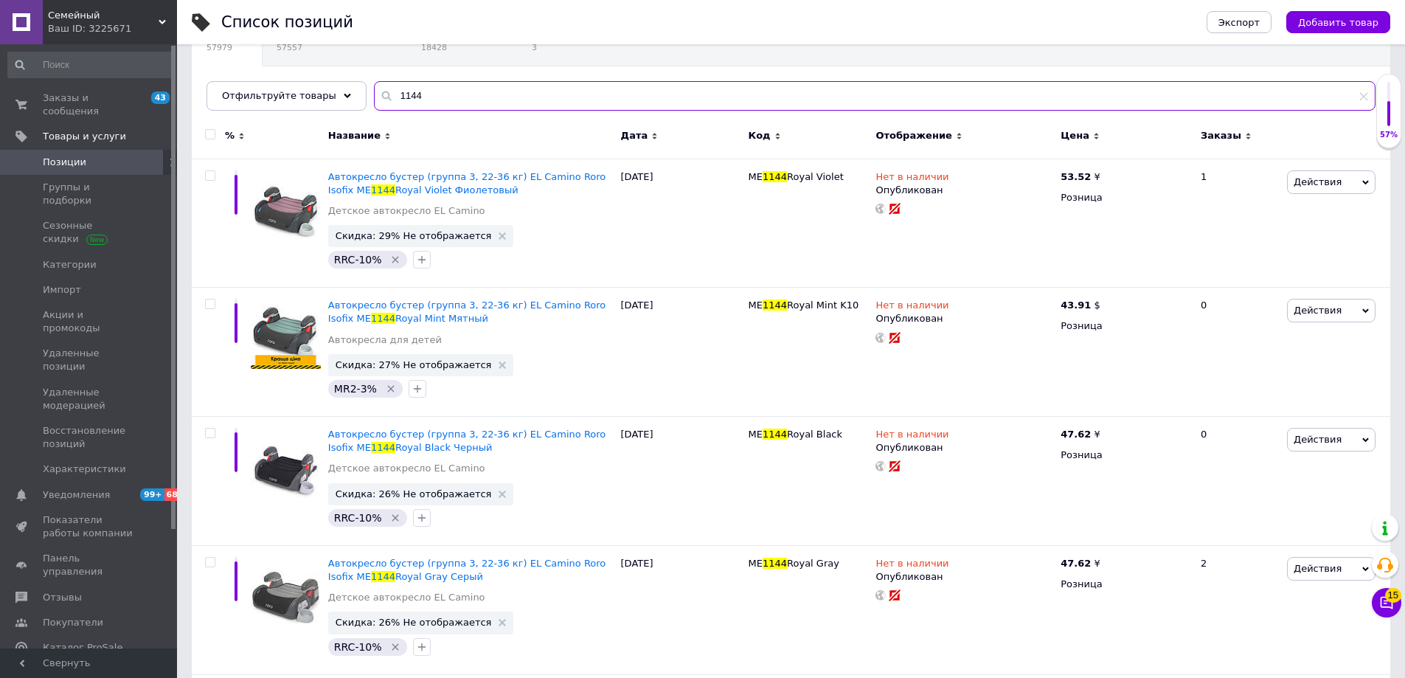
drag, startPoint x: 426, startPoint y: 103, endPoint x: 358, endPoint y: 124, distance: 71.1
click at [374, 102] on div "1144" at bounding box center [875, 96] width 1002 height 30
click at [455, 98] on input "1144" at bounding box center [875, 96] width 1002 height 30
drag, startPoint x: 451, startPoint y: 96, endPoint x: 345, endPoint y: 95, distance: 106.2
click at [345, 95] on div "Отфильтруйте товары 1144" at bounding box center [791, 96] width 1169 height 30
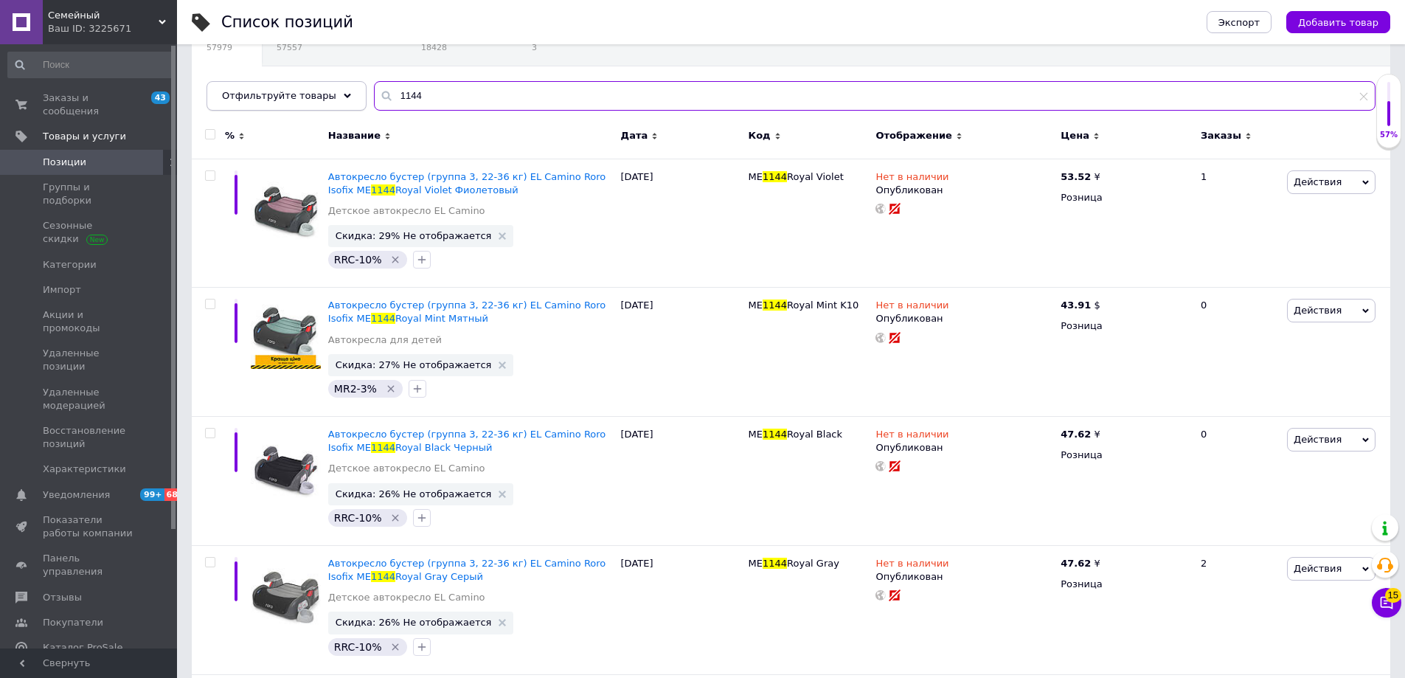
paste input "ME 1144 Royal Gray"
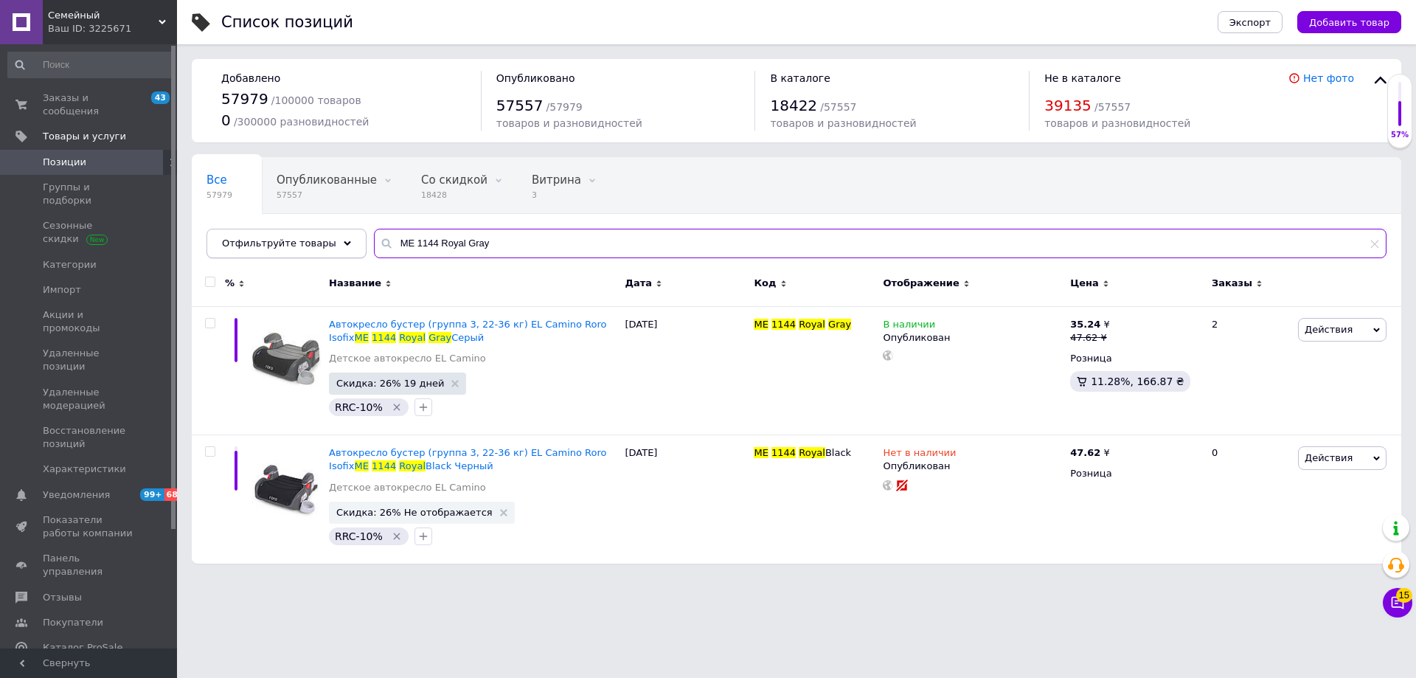
drag, startPoint x: 503, startPoint y: 249, endPoint x: 255, endPoint y: 242, distance: 247.9
click at [288, 241] on div "Отфильтруйте товары ME 1144 Royal Gray" at bounding box center [797, 244] width 1180 height 30
paste input "Black"
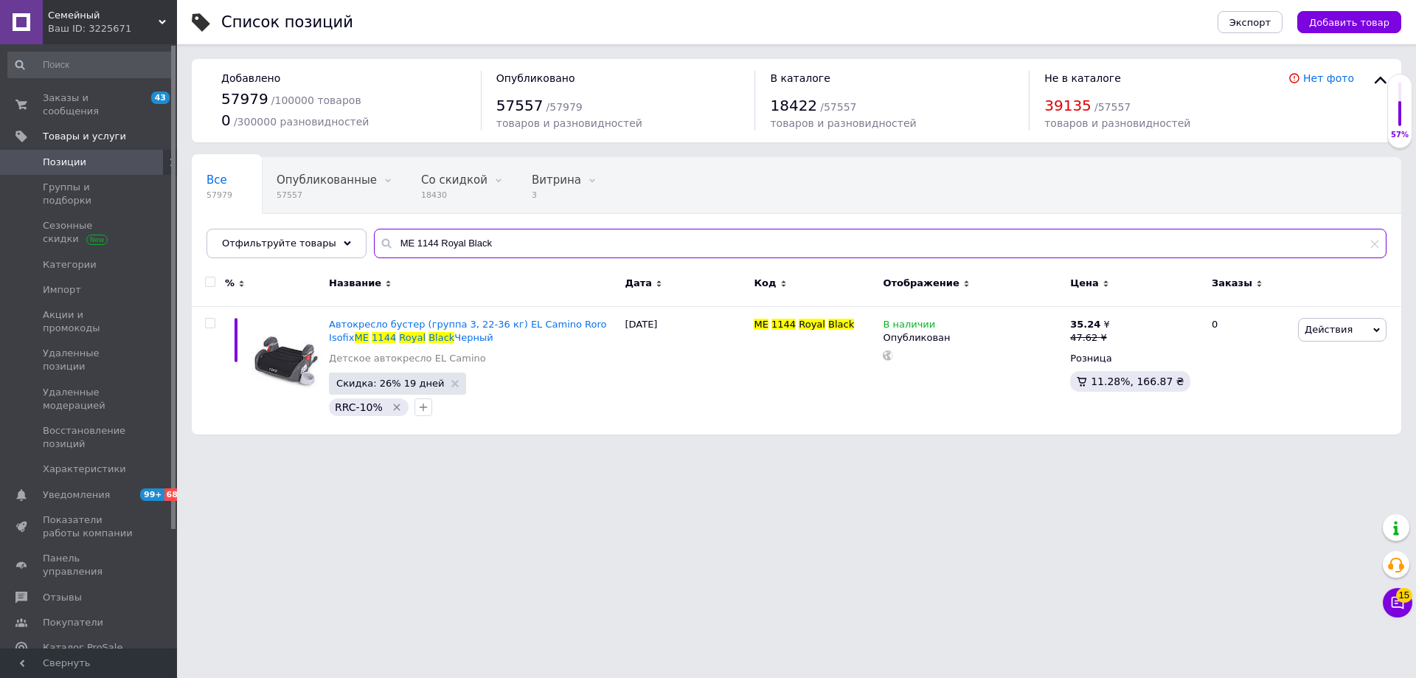
type input "ME 1144 Royal Black"
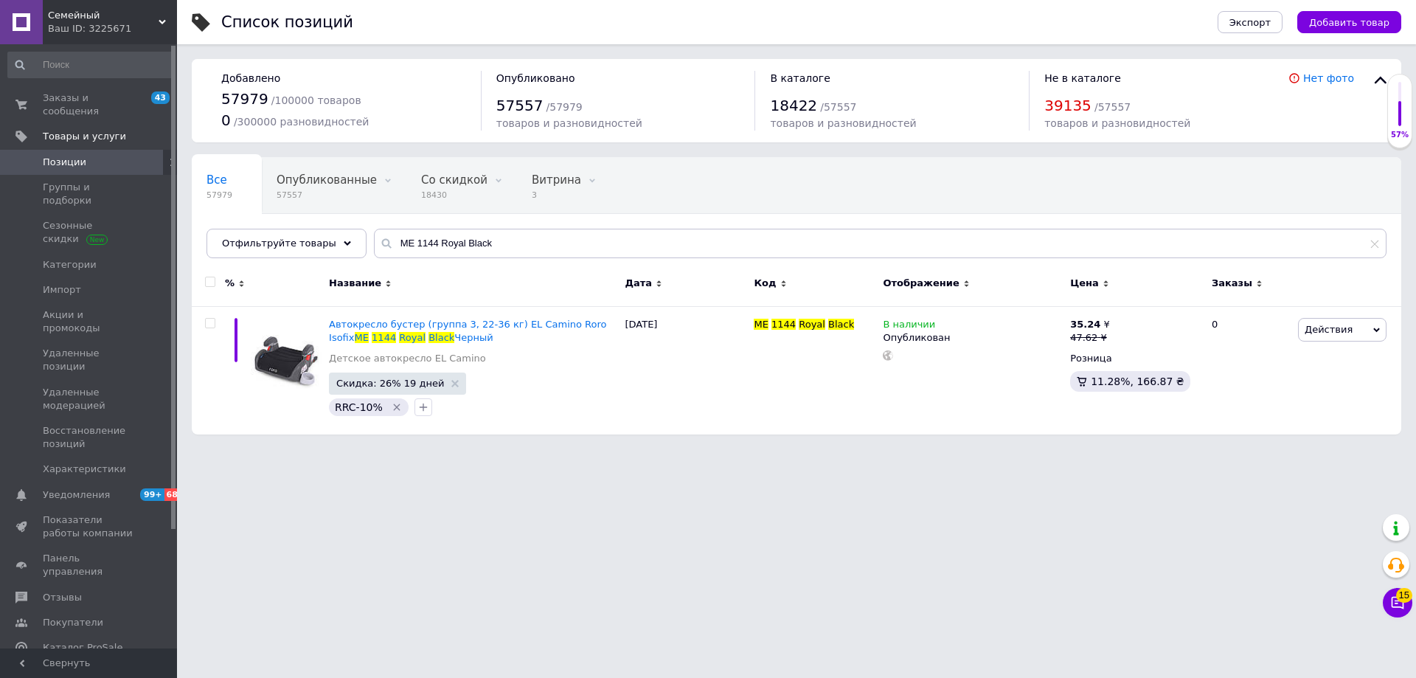
click at [117, 156] on span "Позиции" at bounding box center [90, 162] width 94 height 13
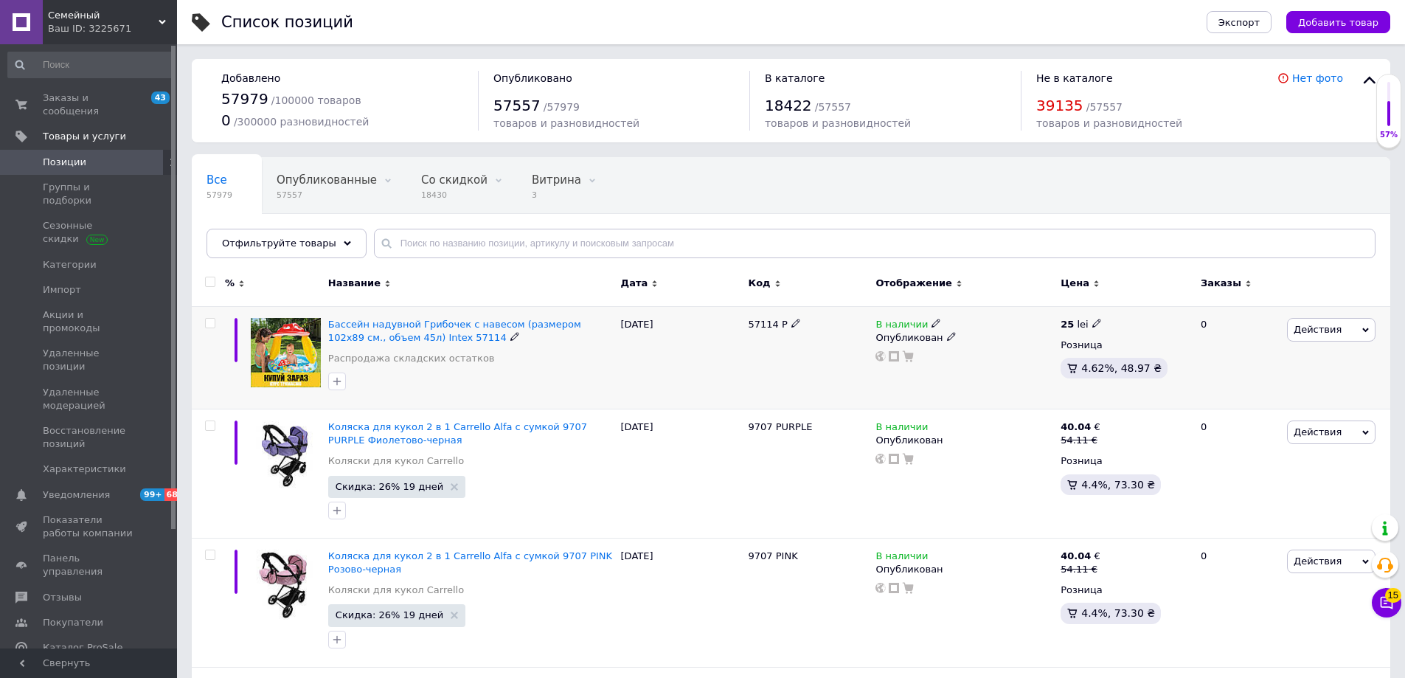
click at [1092, 322] on icon at bounding box center [1096, 323] width 9 height 9
click at [1022, 328] on div "В наличии" at bounding box center [964, 324] width 178 height 13
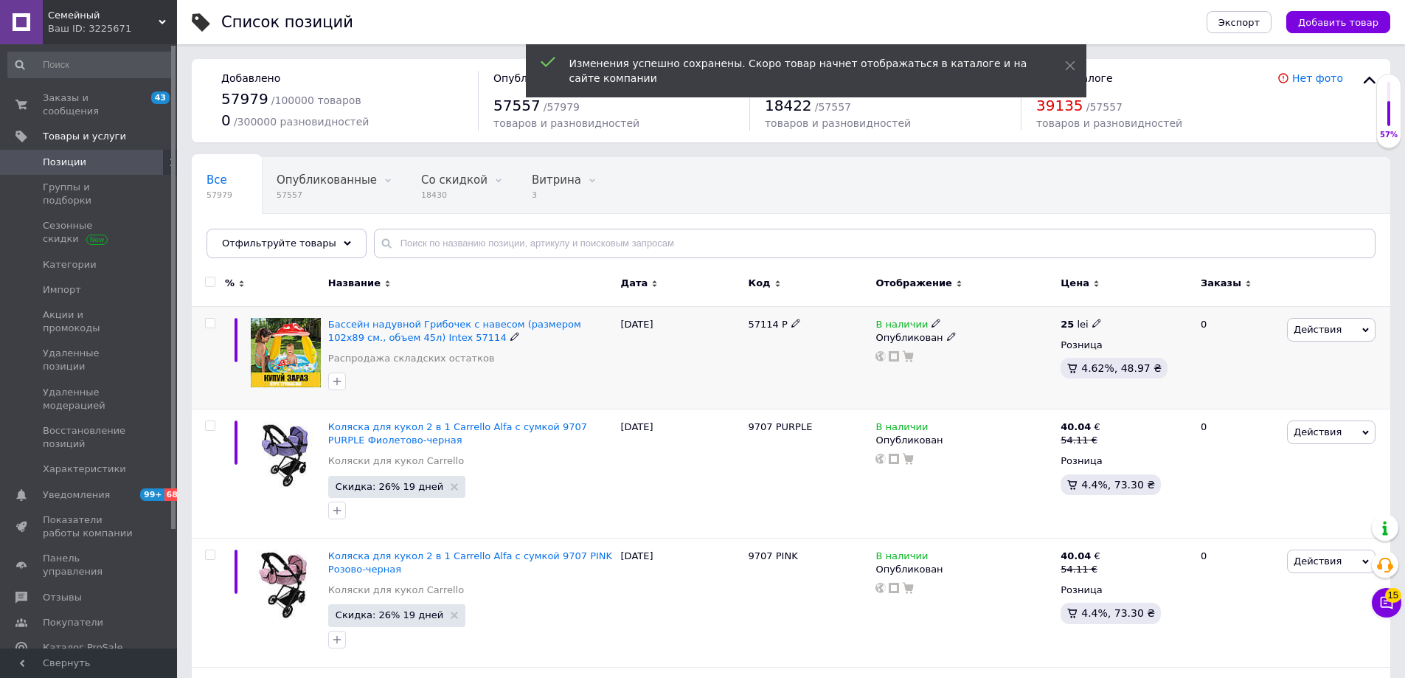
click at [931, 325] on icon at bounding box center [935, 323] width 9 height 9
click at [965, 338] on li "Нет в наличии" at bounding box center [1018, 335] width 140 height 21
click at [785, 353] on div "57114 P" at bounding box center [809, 357] width 128 height 103
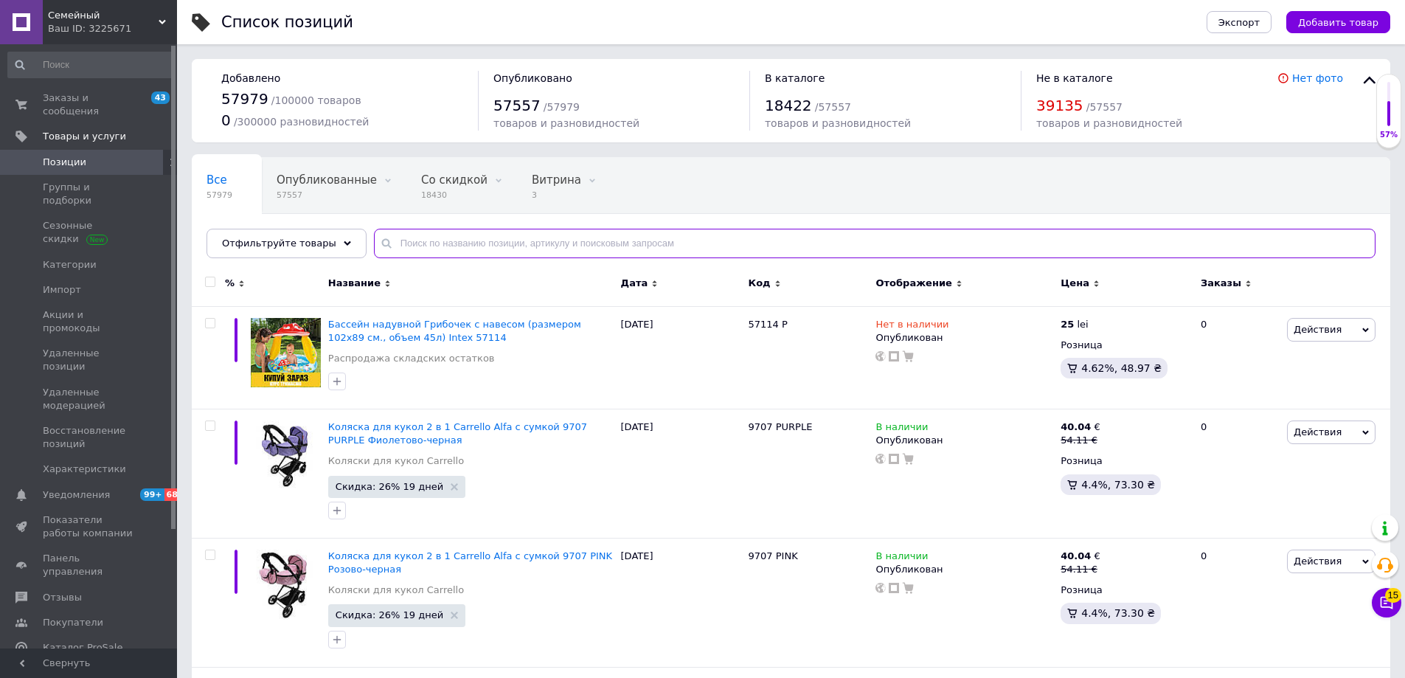
click at [483, 246] on input "text" at bounding box center [875, 244] width 1002 height 30
paste input "DY 940"
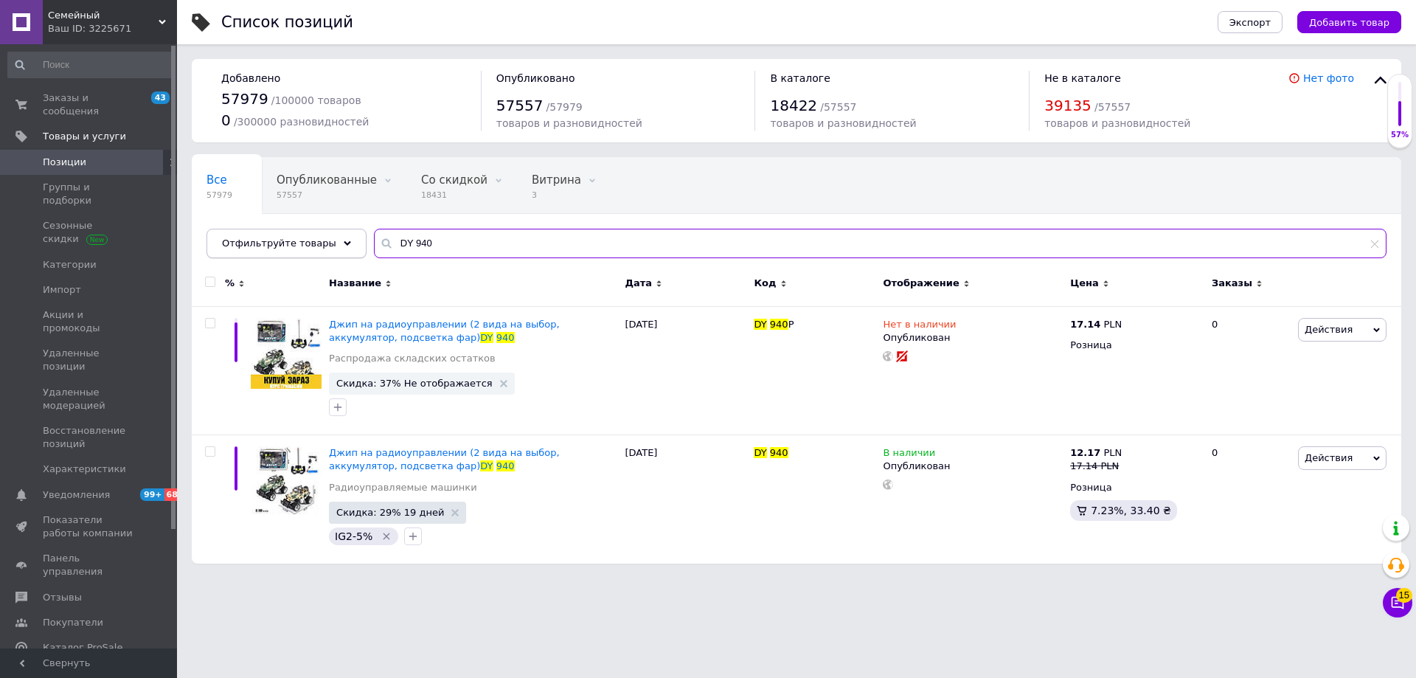
drag, startPoint x: 440, startPoint y: 237, endPoint x: 315, endPoint y: 237, distance: 125.4
click at [315, 237] on div "Отфильтруйте товары DY 940" at bounding box center [797, 244] width 1180 height 30
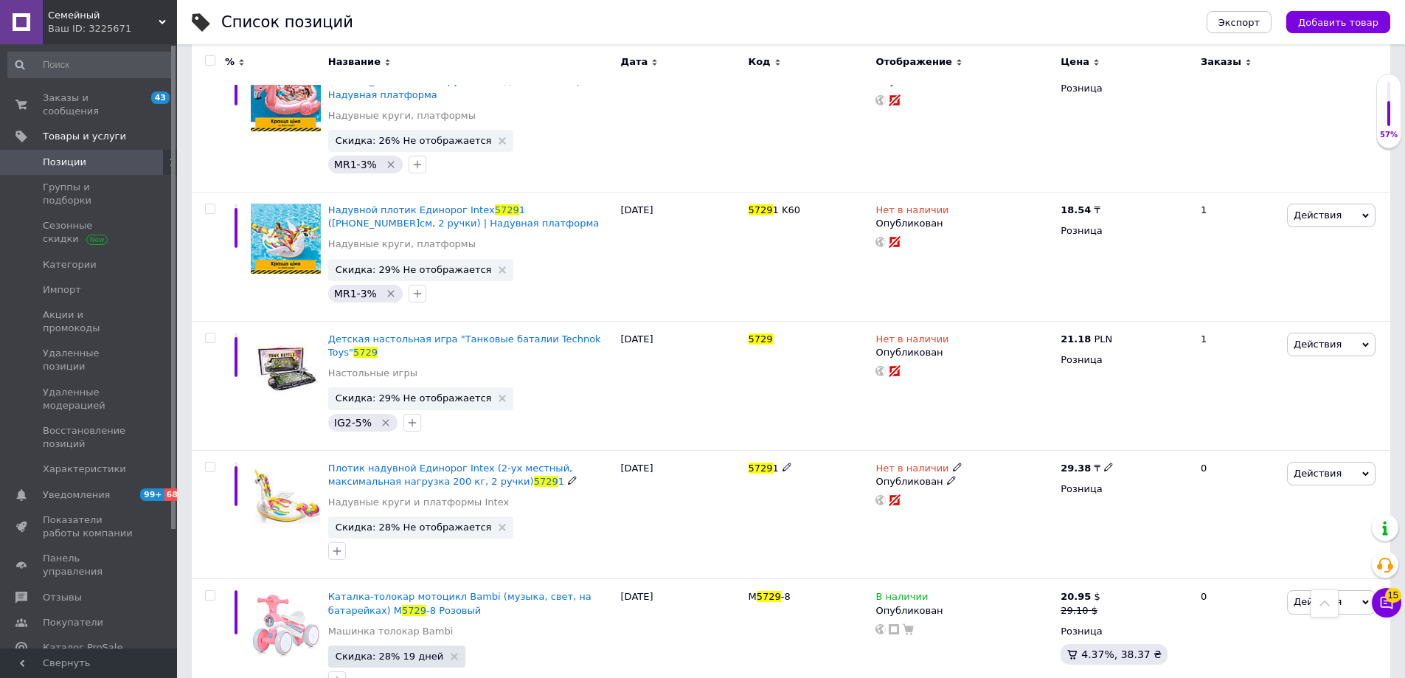
scroll to position [2508, 0]
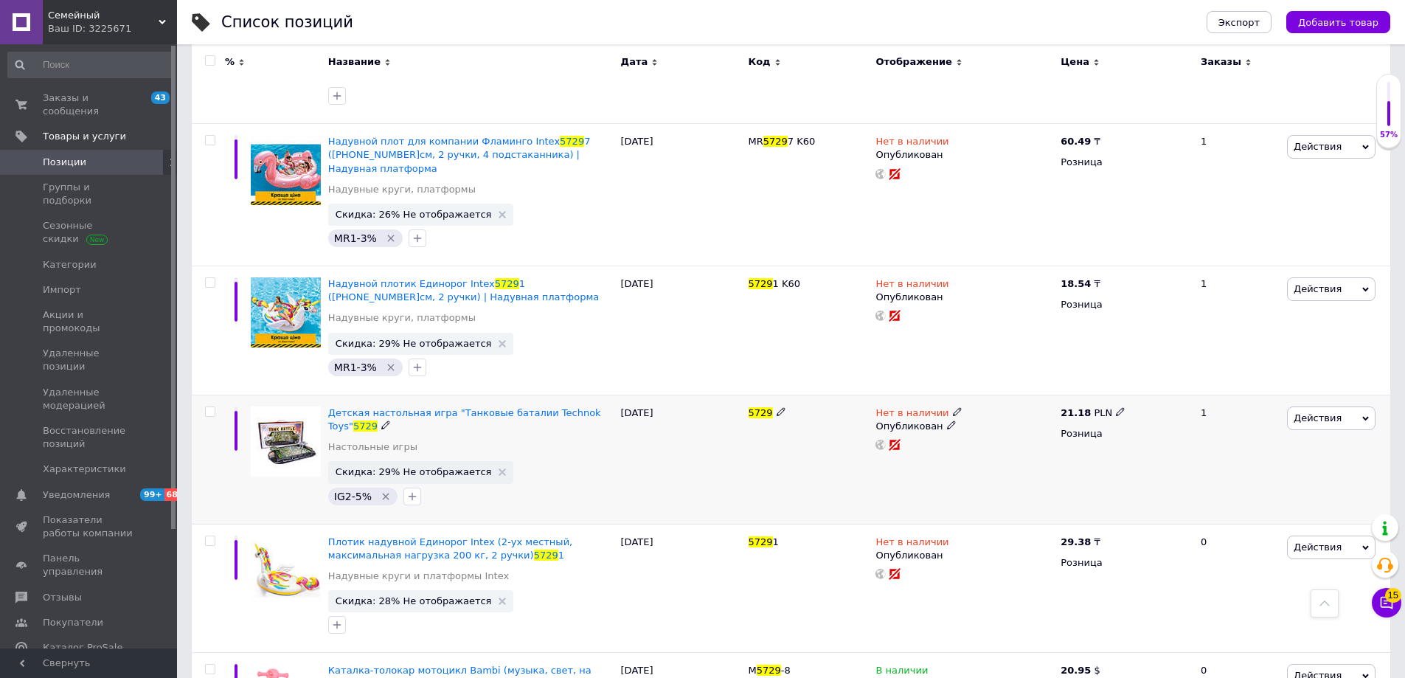
type input "5729"
click at [1314, 406] on span "Действия" at bounding box center [1331, 418] width 89 height 24
click at [1231, 477] on li "Копировать" at bounding box center [1269, 487] width 209 height 21
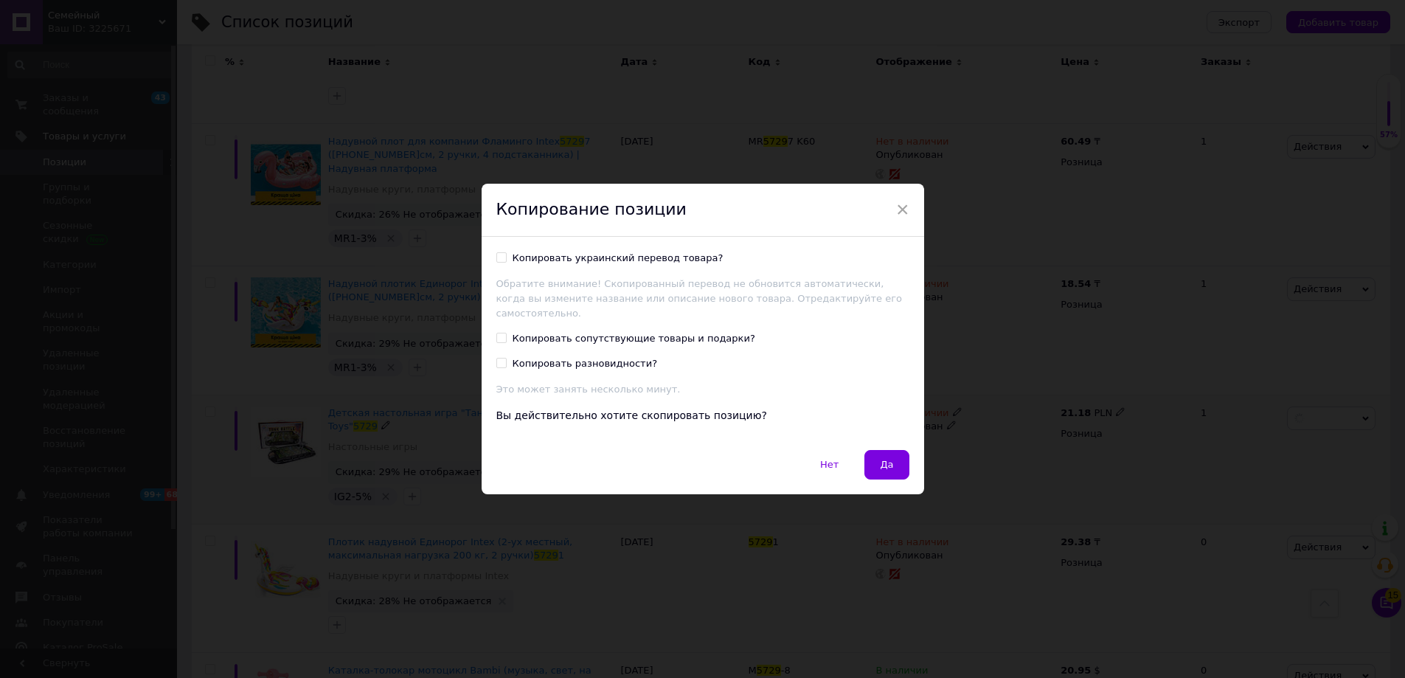
scroll to position [2448, 0]
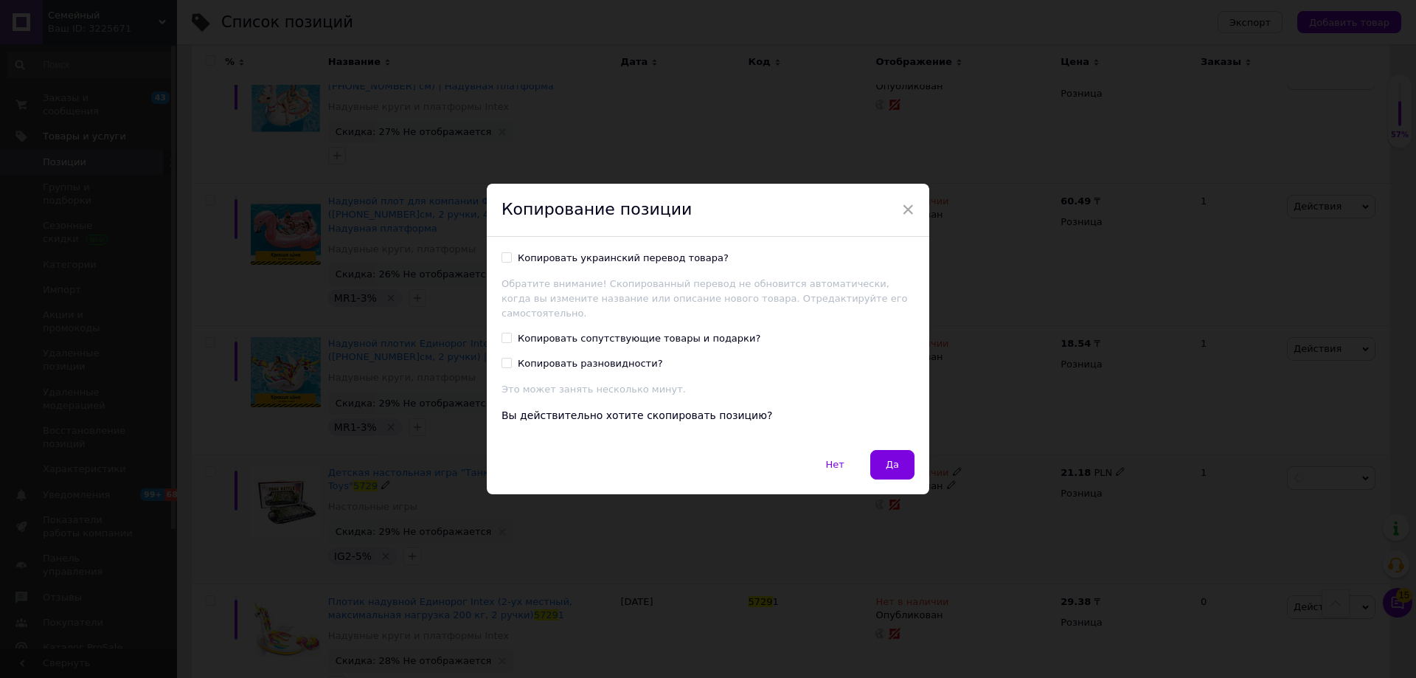
click at [562, 261] on div "Копировать украинский перевод товара?" at bounding box center [623, 257] width 211 height 13
click at [511, 261] on input "Копировать украинский перевод товара?" at bounding box center [507, 257] width 10 height 10
checkbox input "true"
click at [906, 450] on button "Да" at bounding box center [892, 465] width 44 height 30
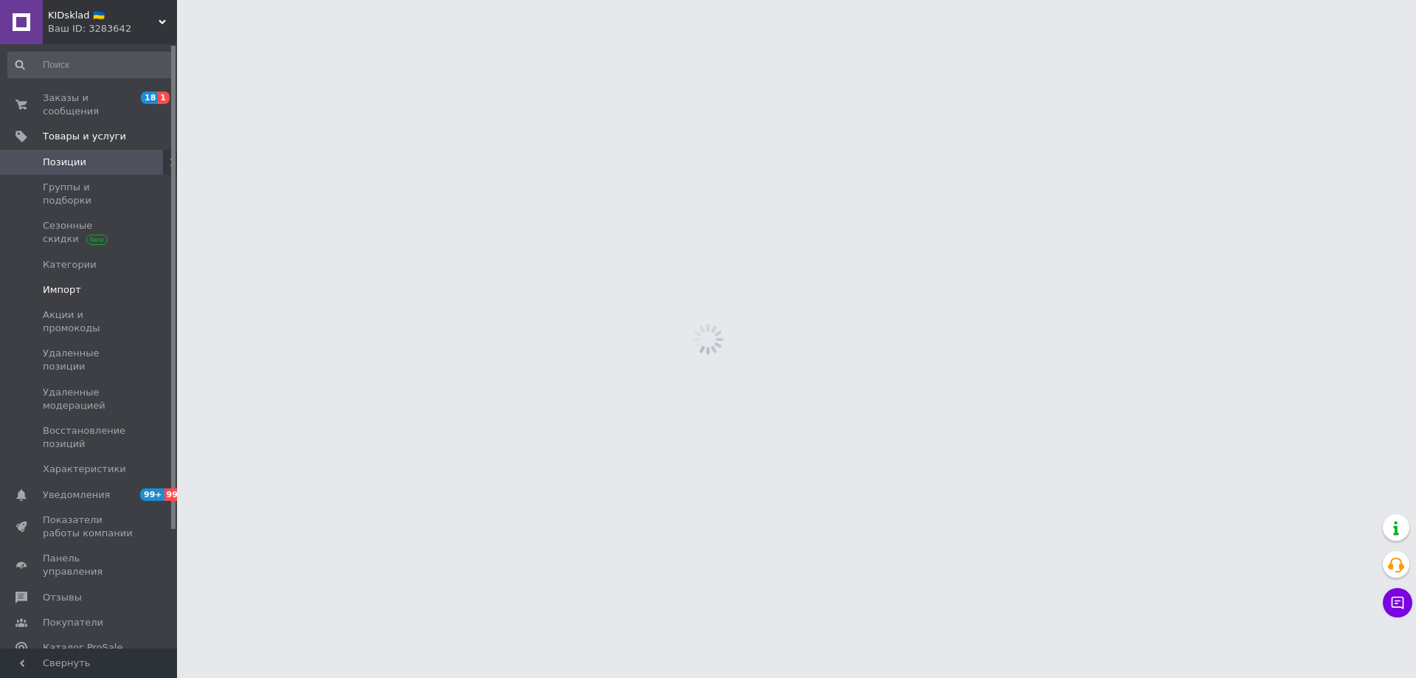
click at [69, 283] on span "Импорт" at bounding box center [62, 289] width 38 height 13
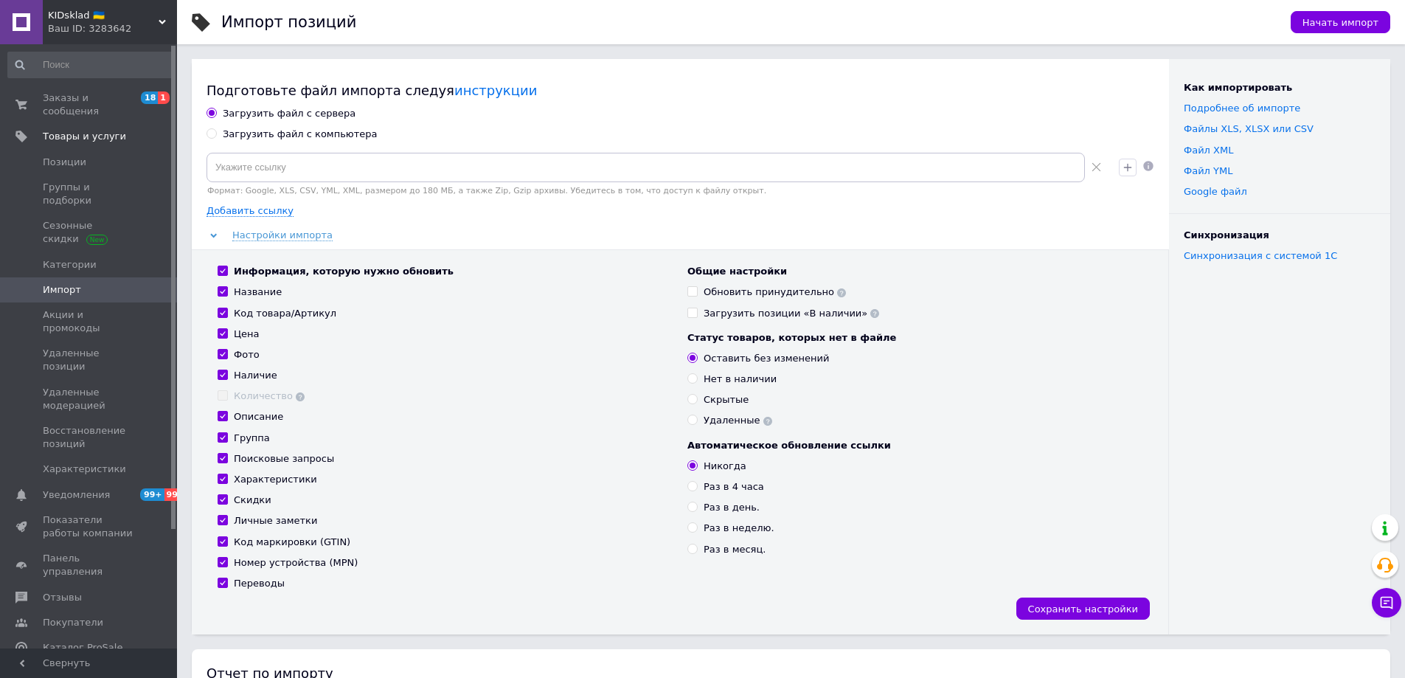
click at [304, 135] on div "Загрузить файл с компьютера" at bounding box center [300, 134] width 155 height 13
click at [216, 135] on input "Загрузить файл с компьютера" at bounding box center [212, 133] width 10 height 10
radio input "true"
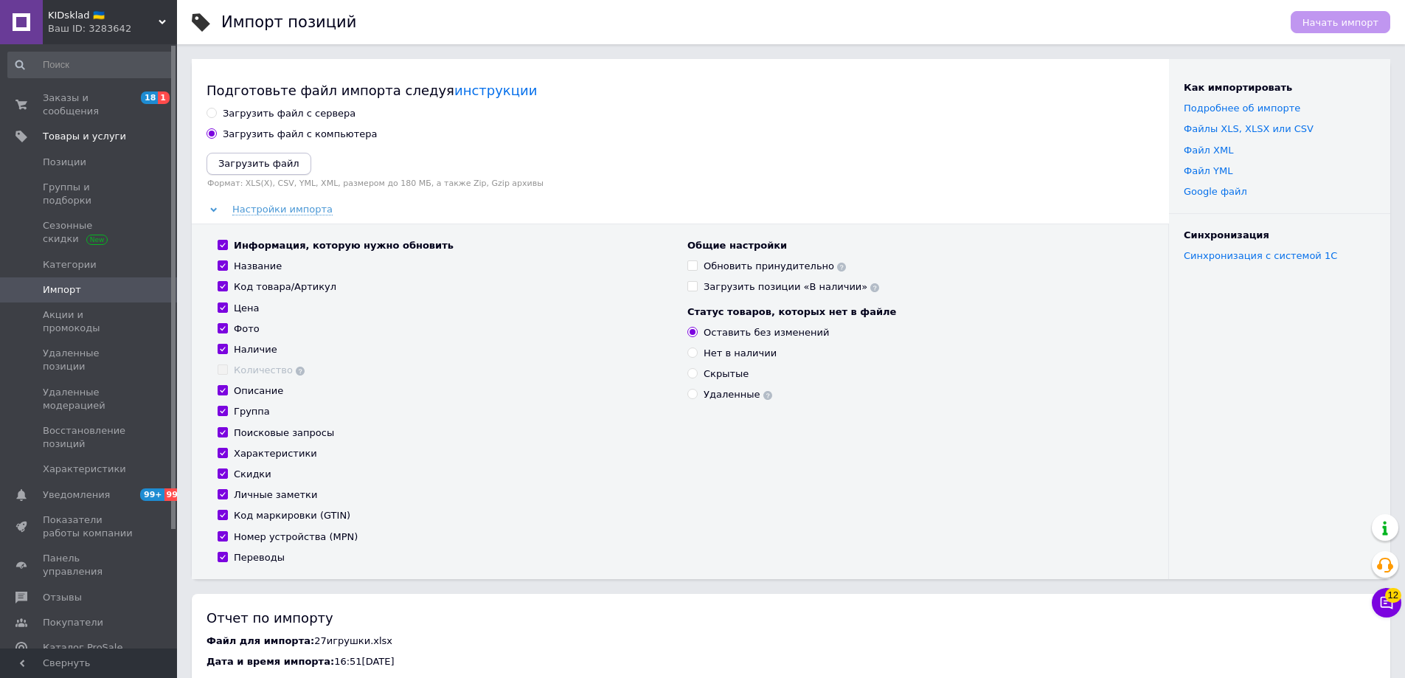
click at [277, 162] on icon "Загрузить файл" at bounding box center [258, 163] width 81 height 11
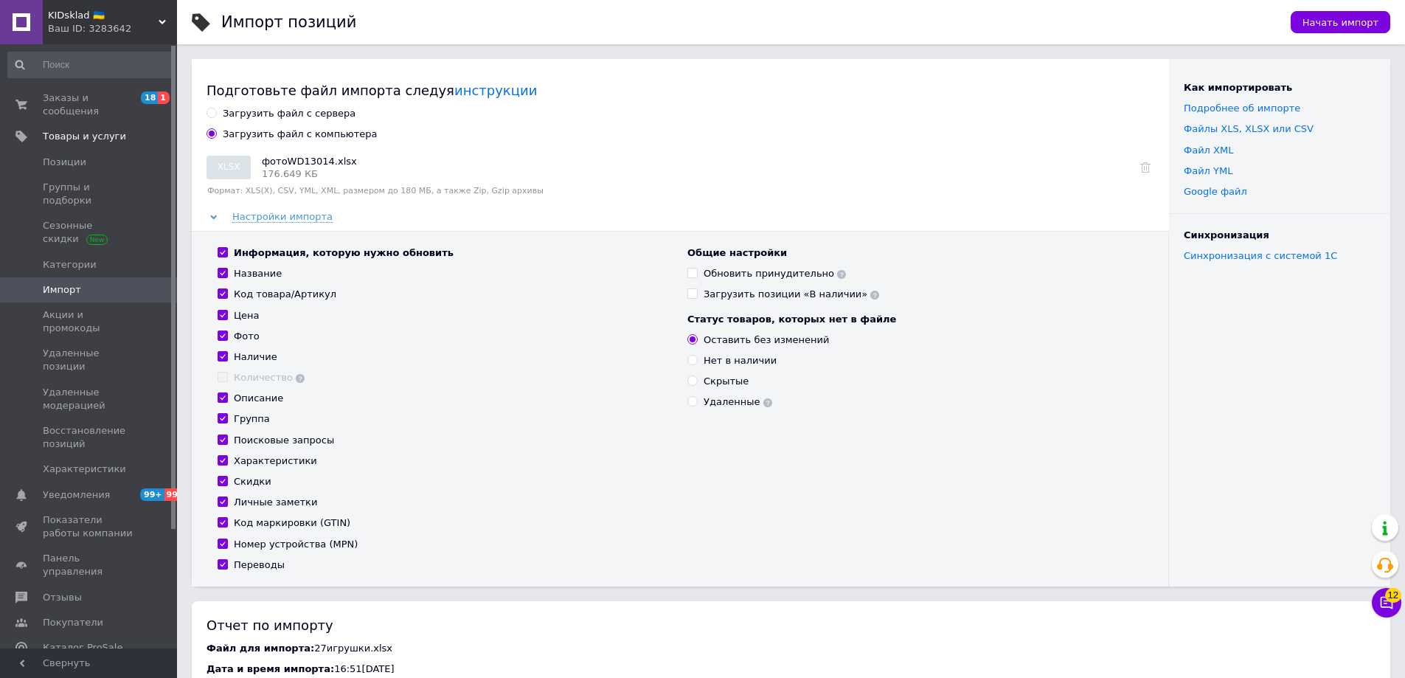
click at [222, 250] on input "Информация, которую нужно обновить" at bounding box center [223, 252] width 10 height 10
checkbox input "false"
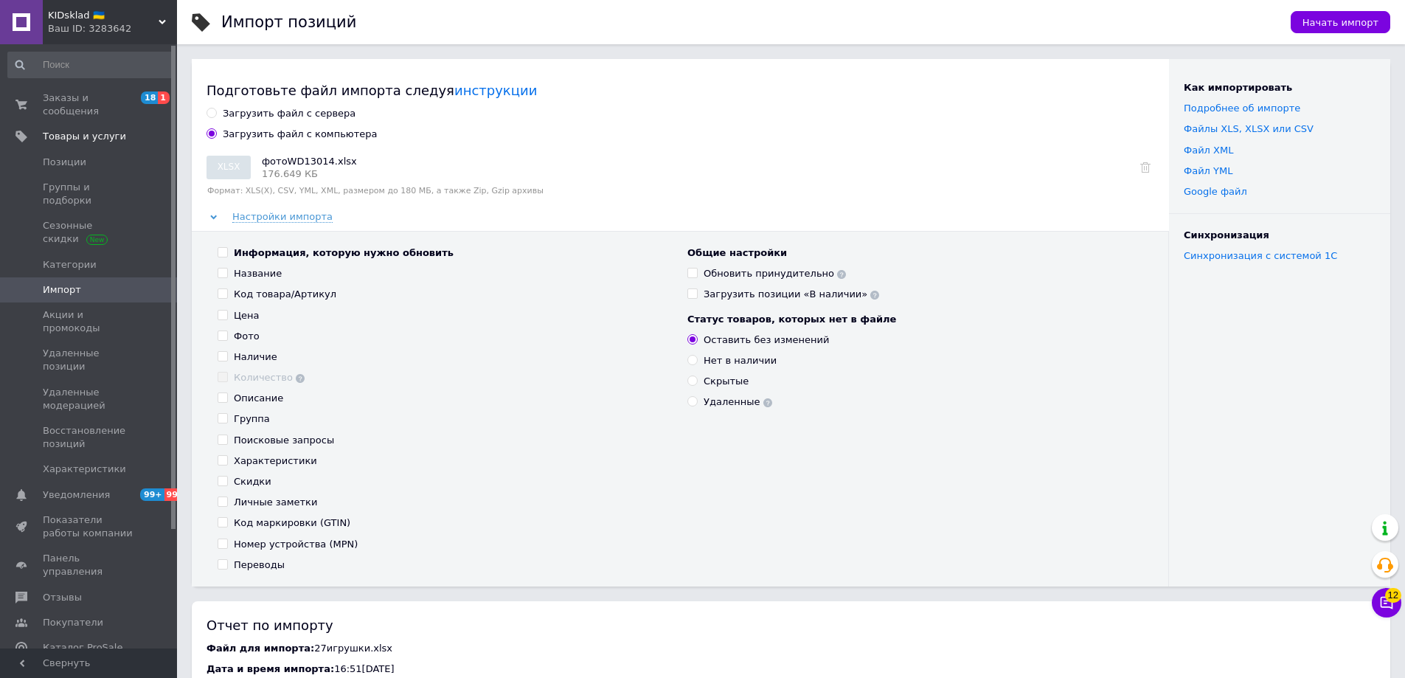
checkbox input "false"
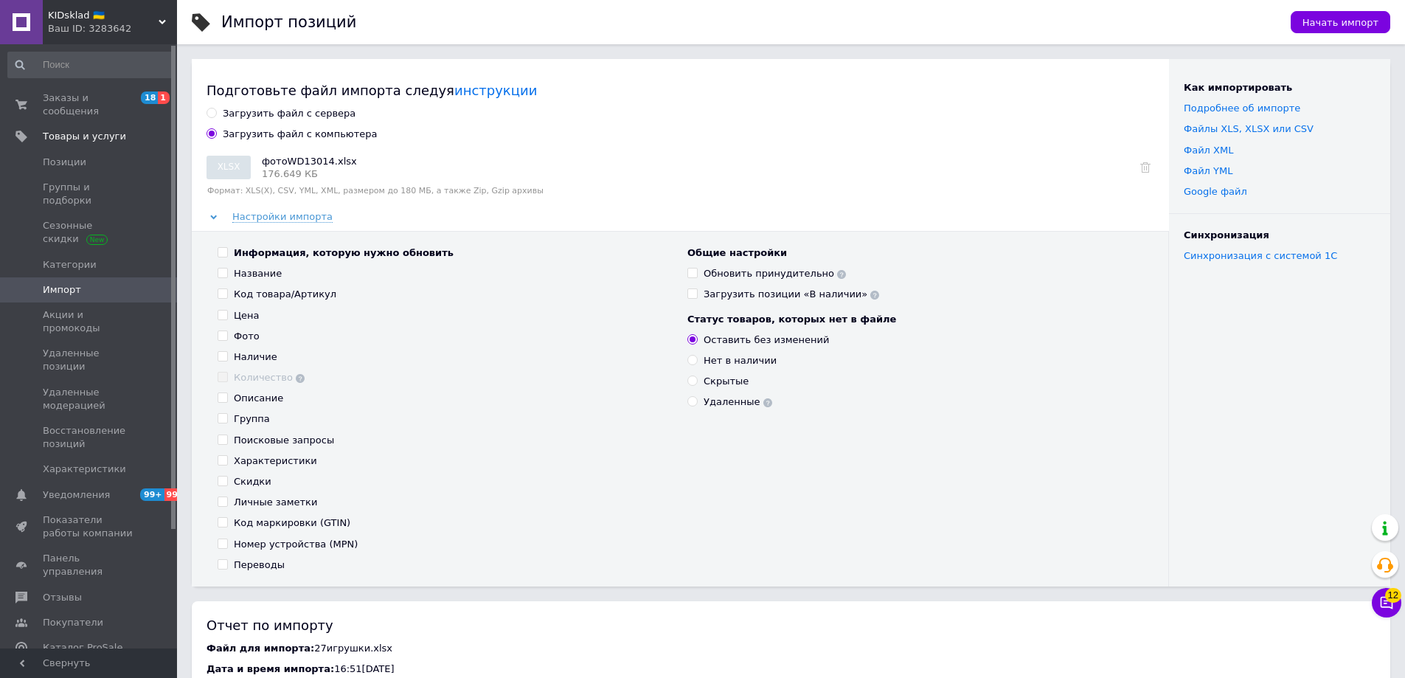
checkbox input "false"
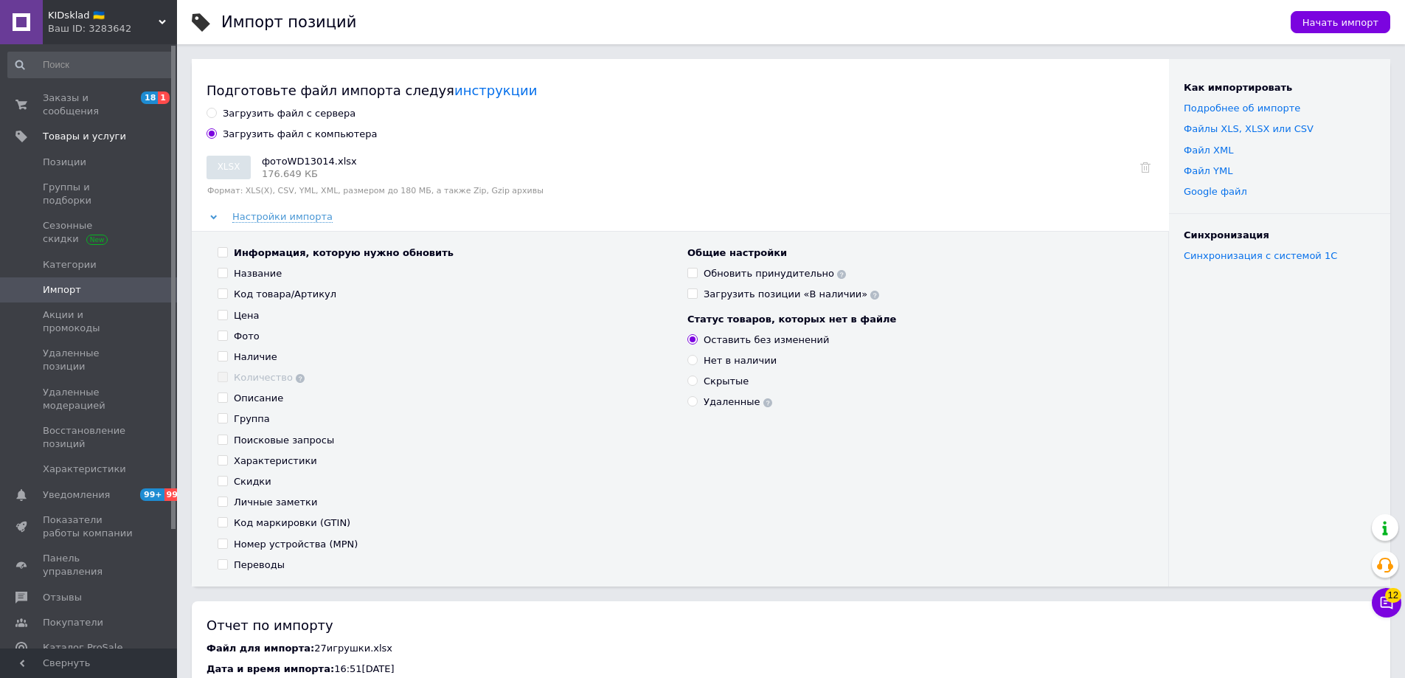
checkbox input "false"
click at [223, 333] on input "Фото" at bounding box center [223, 335] width 10 height 10
checkbox input "true"
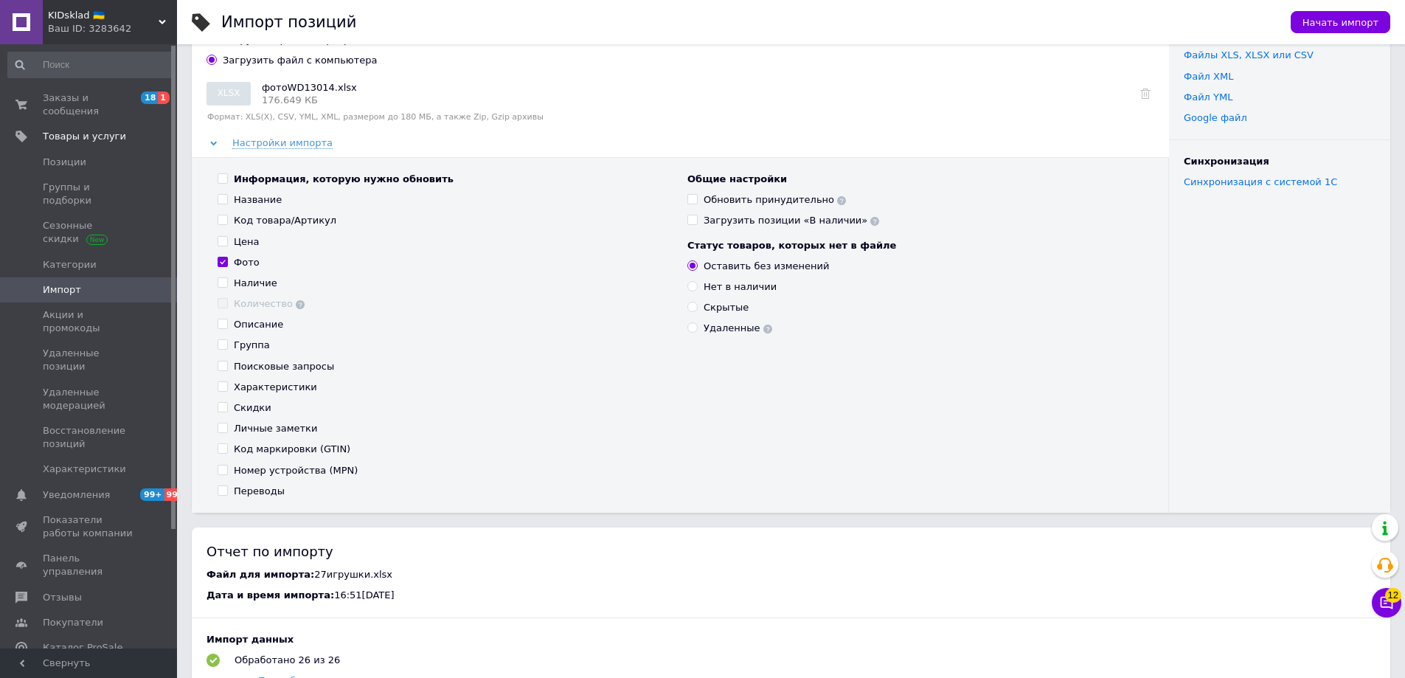
click at [697, 201] on span at bounding box center [692, 199] width 10 height 10
click at [697, 201] on input "Обновить принудительно" at bounding box center [692, 199] width 10 height 10
checkbox input "true"
click at [1359, 21] on span "Начать импорт" at bounding box center [1340, 22] width 76 height 11
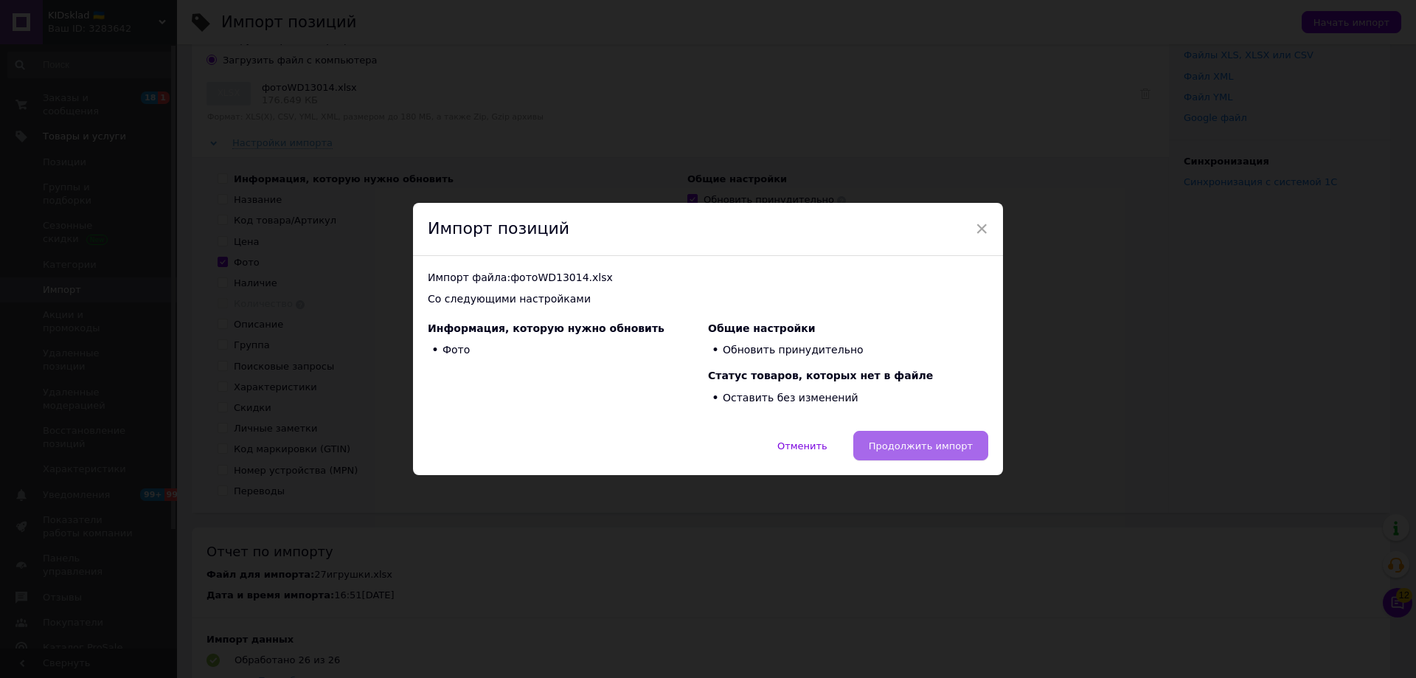
click at [951, 445] on span "Продолжить импорт" at bounding box center [921, 445] width 104 height 11
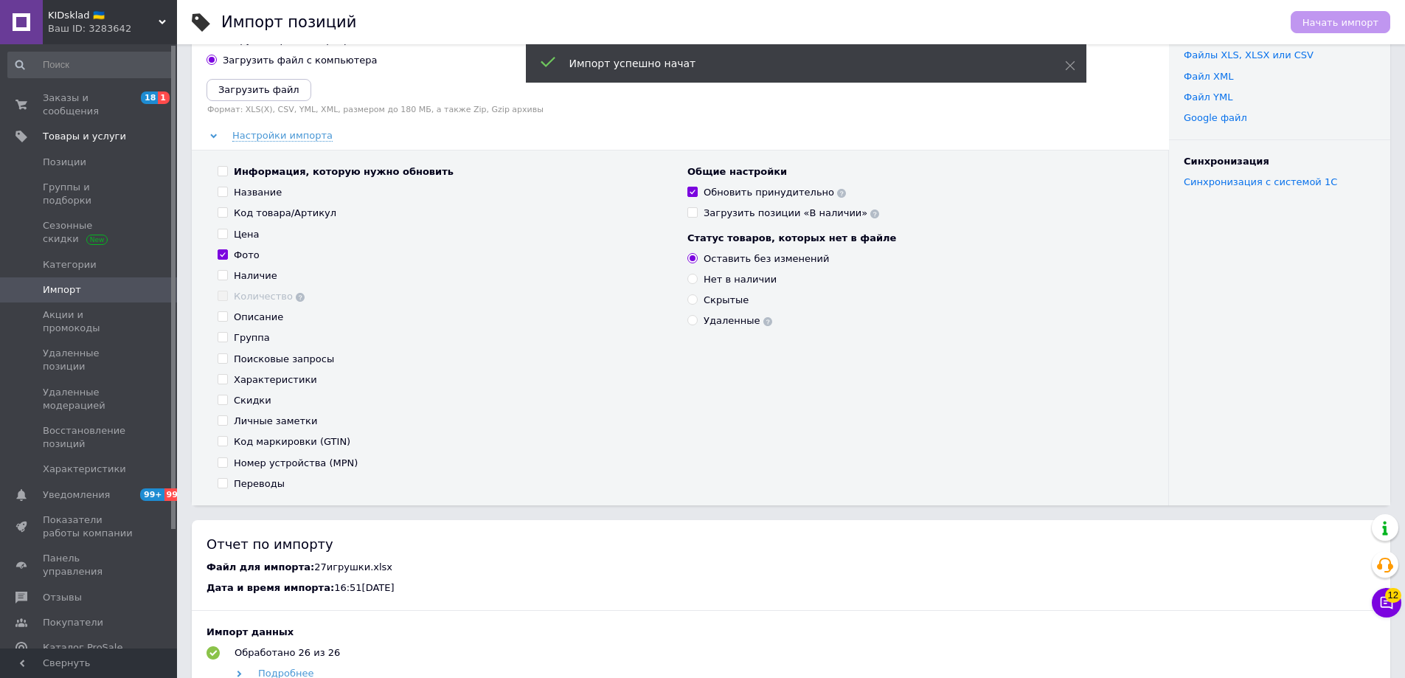
click at [123, 29] on div "Ваш ID: 3283642" at bounding box center [112, 28] width 129 height 13
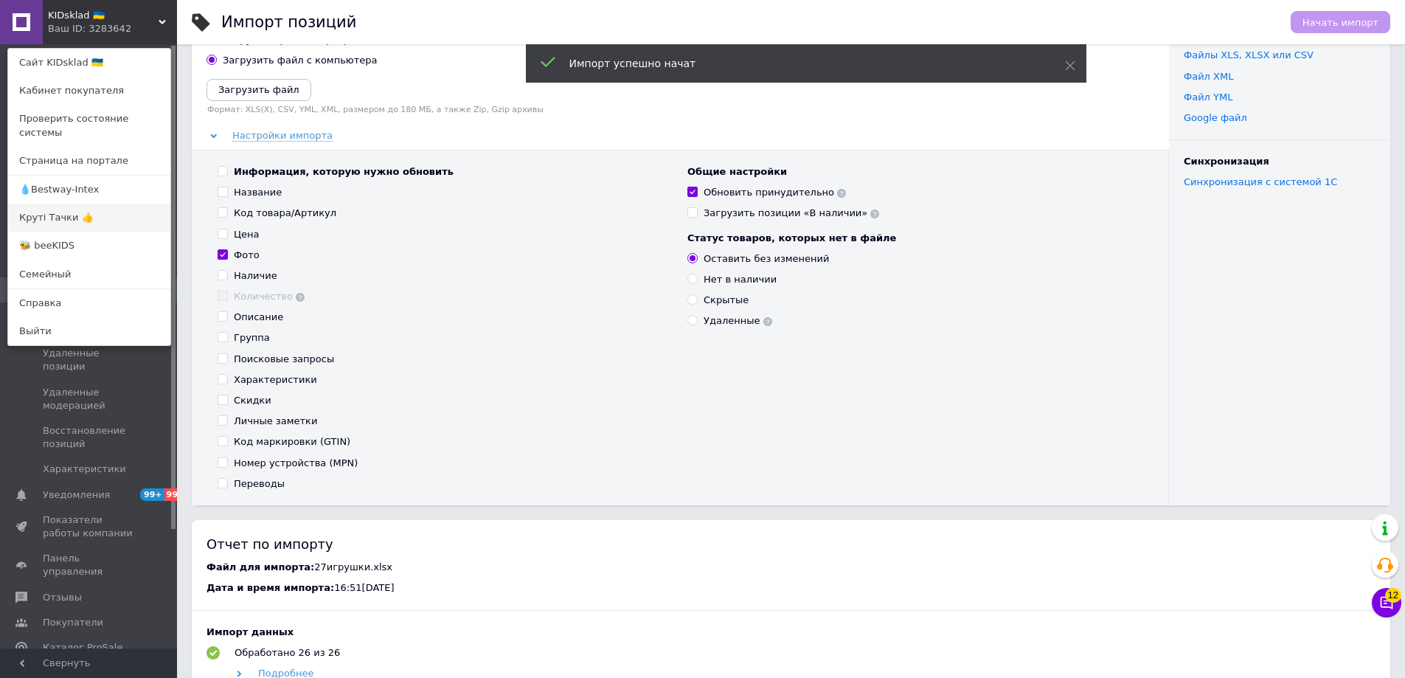
click at [44, 205] on link "Круті Тачки 👍" at bounding box center [89, 218] width 162 height 28
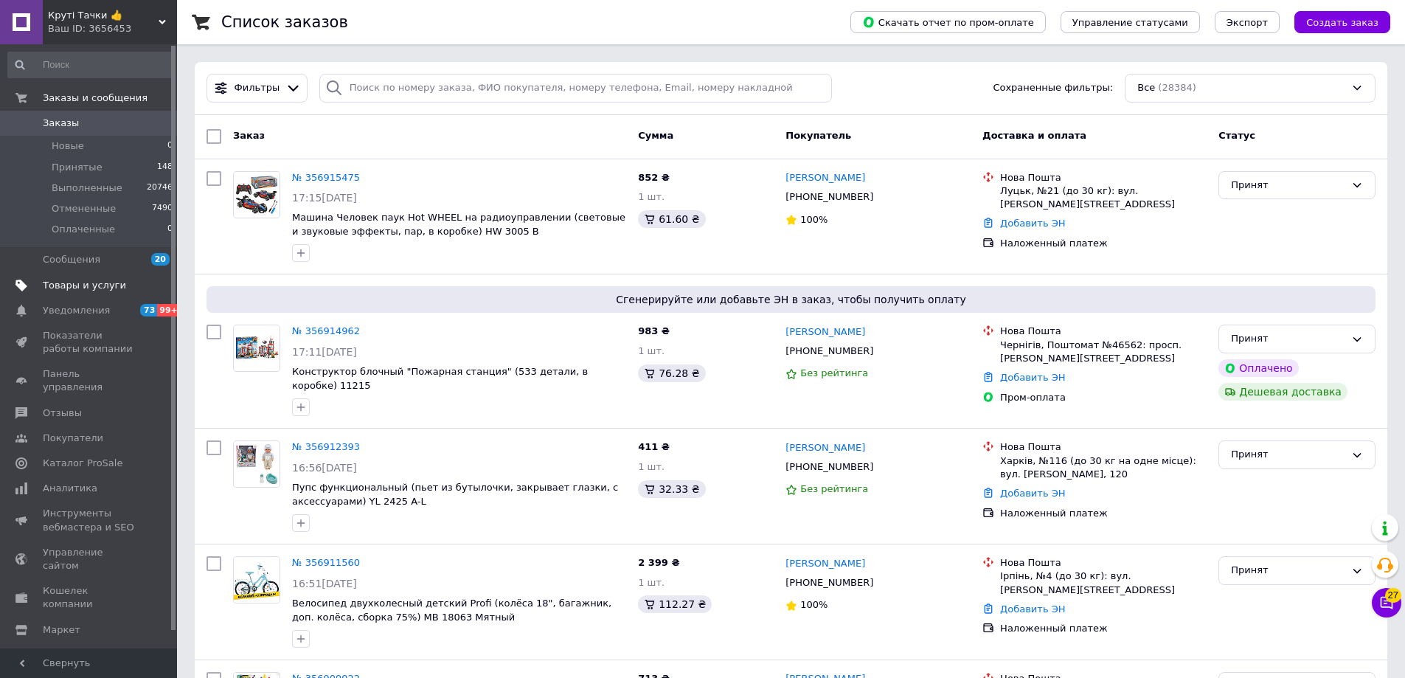
click at [88, 288] on span "Товары и услуги" at bounding box center [84, 285] width 83 height 13
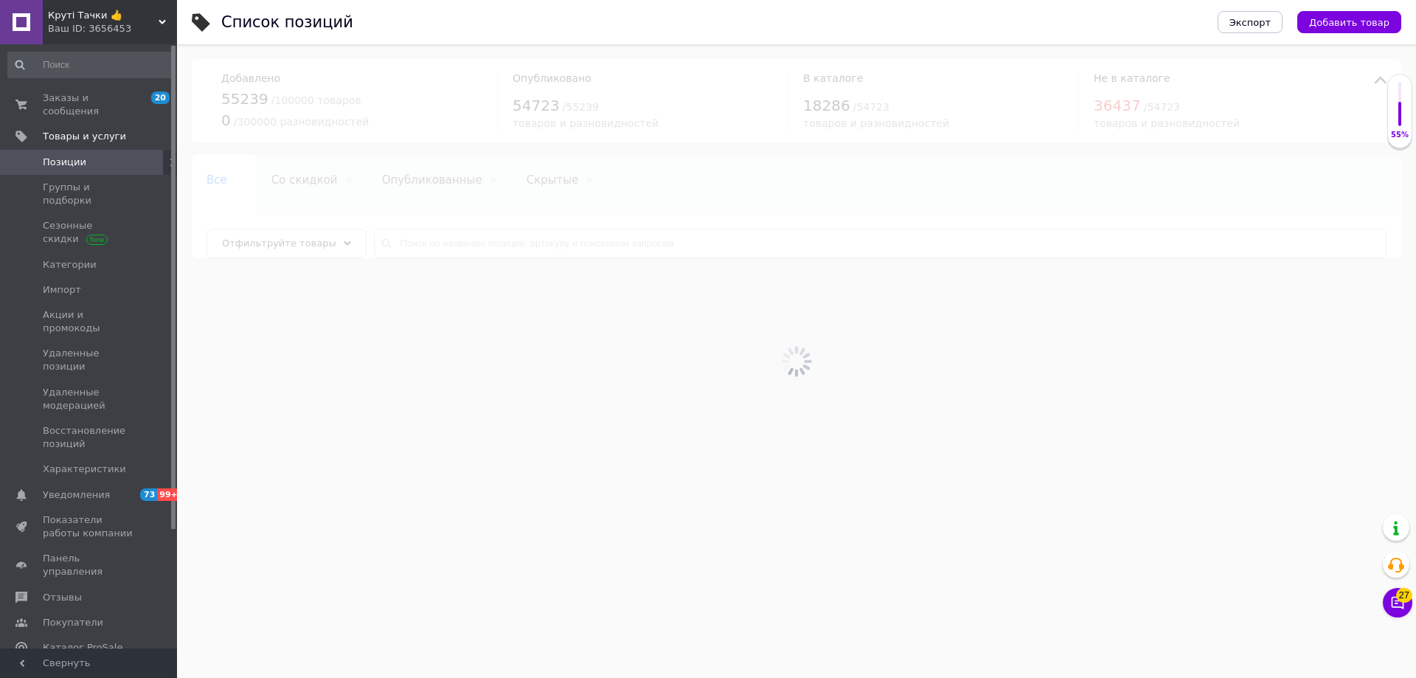
click at [88, 283] on span "Импорт" at bounding box center [90, 289] width 94 height 13
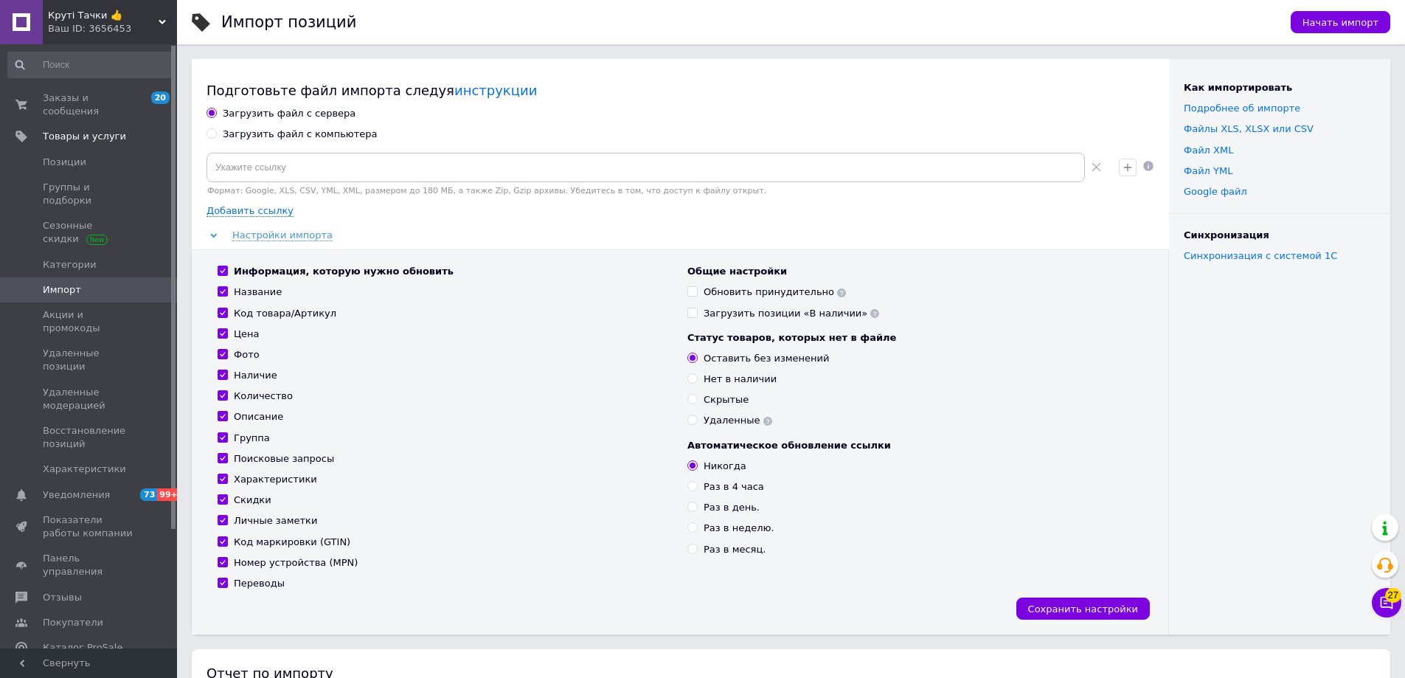
click at [303, 135] on div "Загрузить файл с компьютера" at bounding box center [300, 134] width 155 height 13
click at [216, 135] on input "Загрузить файл с компьютера" at bounding box center [212, 133] width 10 height 10
radio input "true"
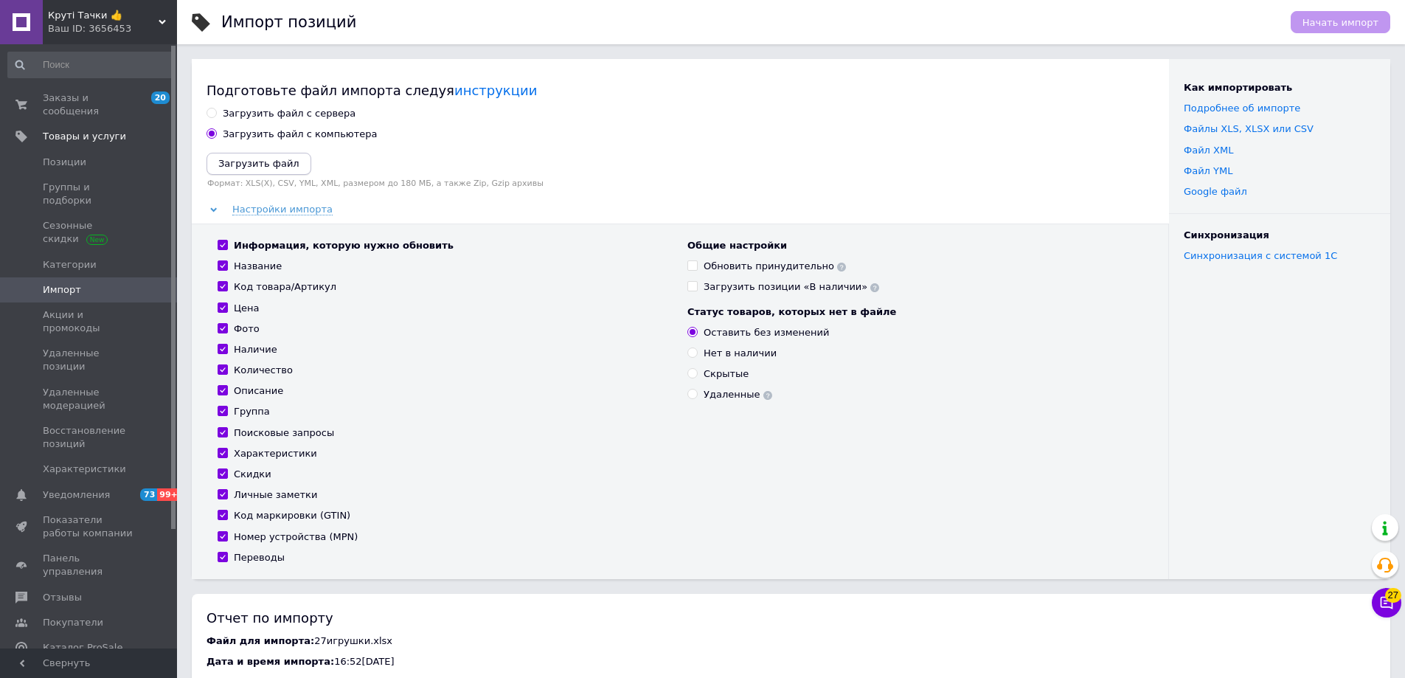
click at [264, 163] on icon "Загрузить файл" at bounding box center [258, 163] width 81 height 11
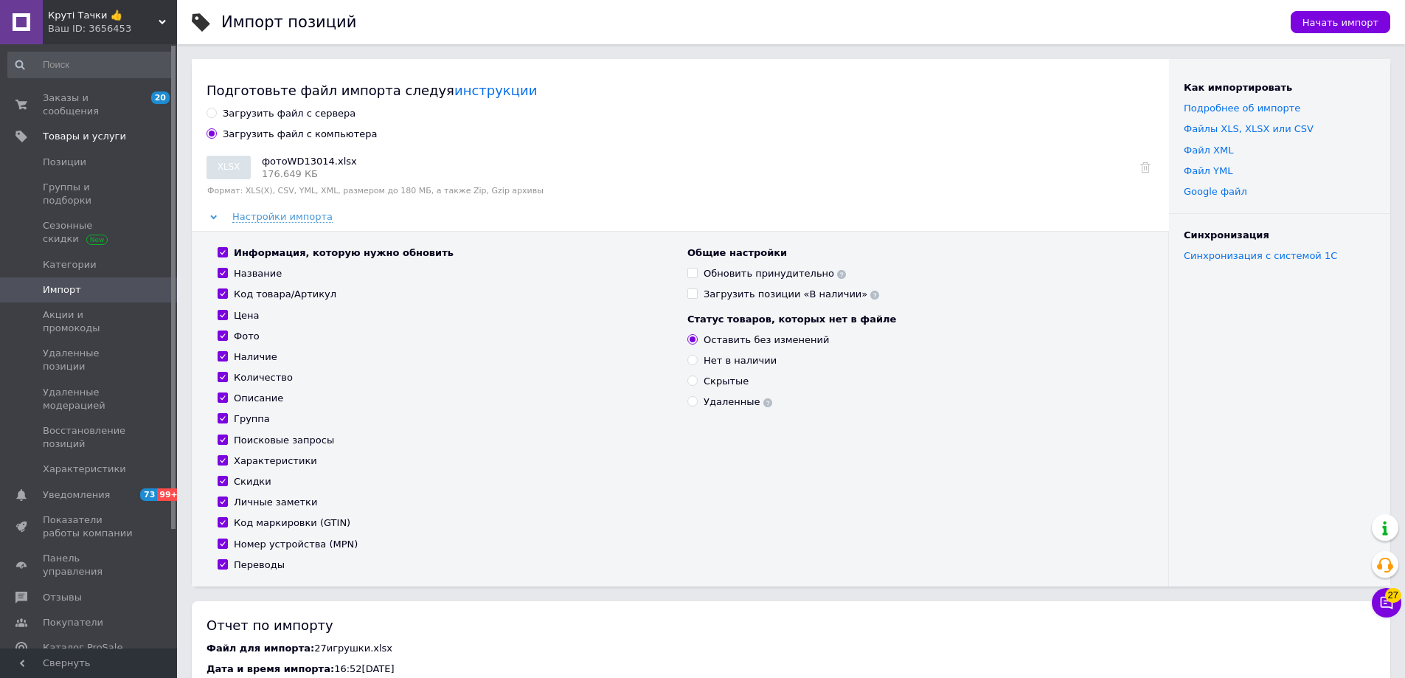
click at [219, 252] on input "Информация, которую нужно обновить" at bounding box center [223, 252] width 10 height 10
checkbox input "false"
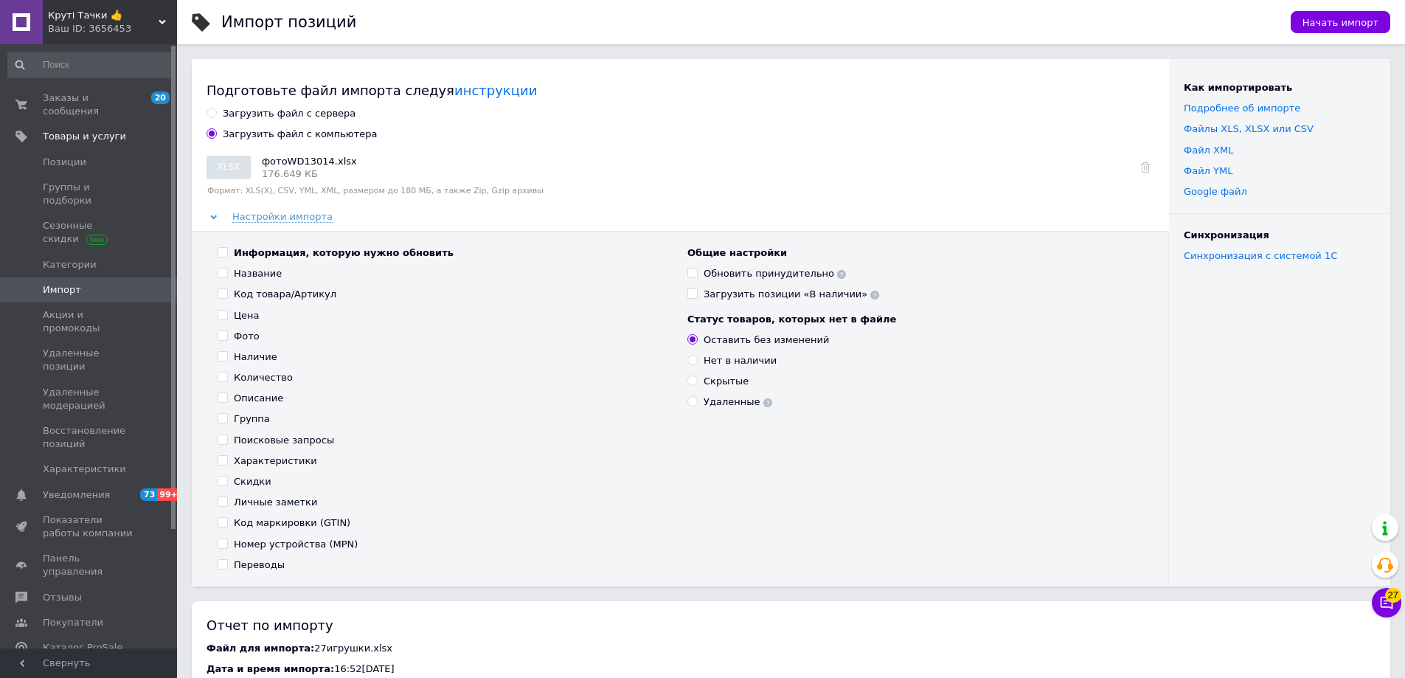
checkbox input "false"
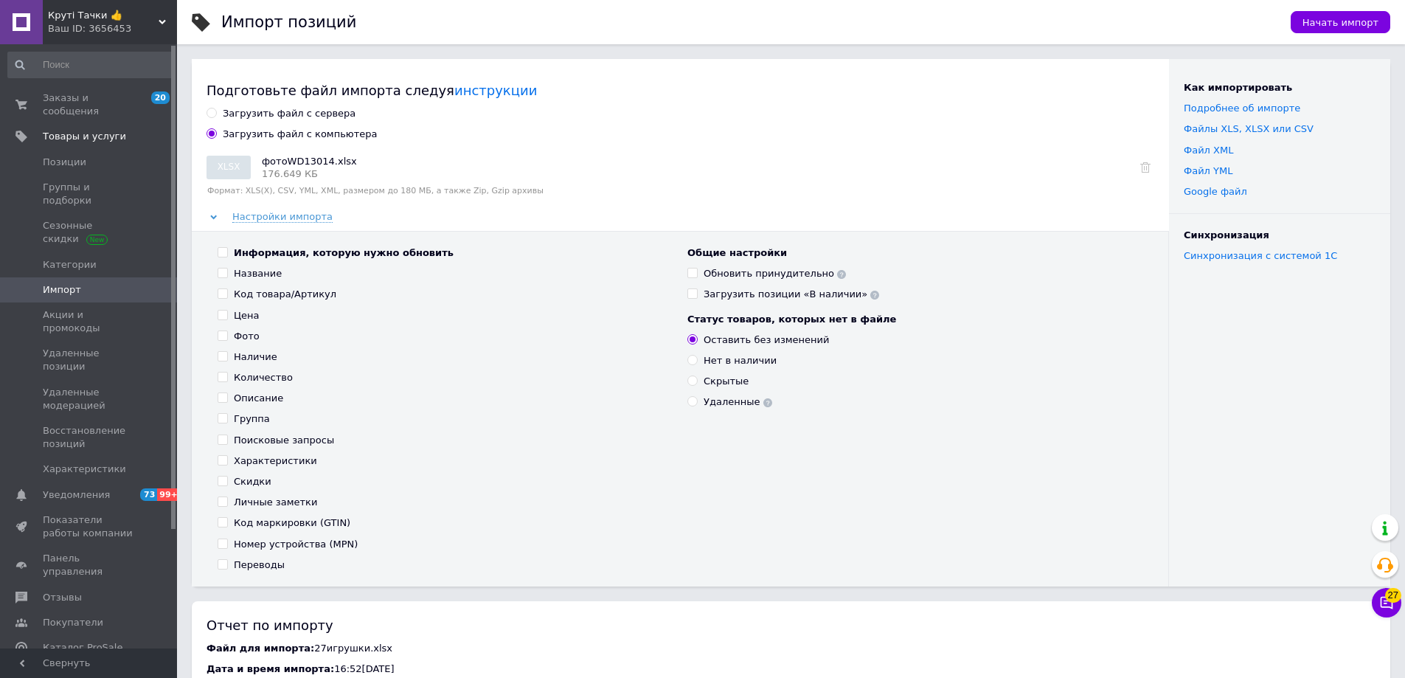
checkbox input "false"
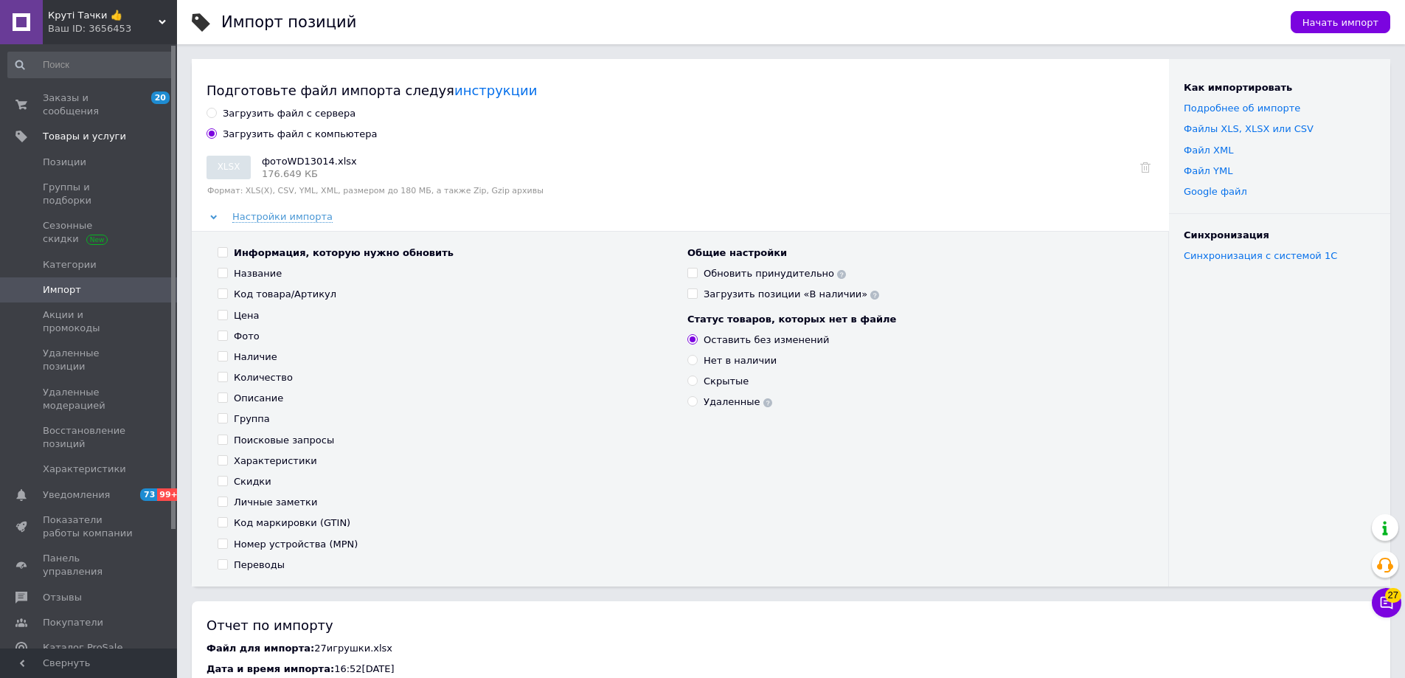
checkbox input "false"
click at [221, 338] on input "Фото" at bounding box center [223, 335] width 10 height 10
checkbox input "true"
click at [689, 274] on input "Обновить принудительно" at bounding box center [692, 273] width 10 height 10
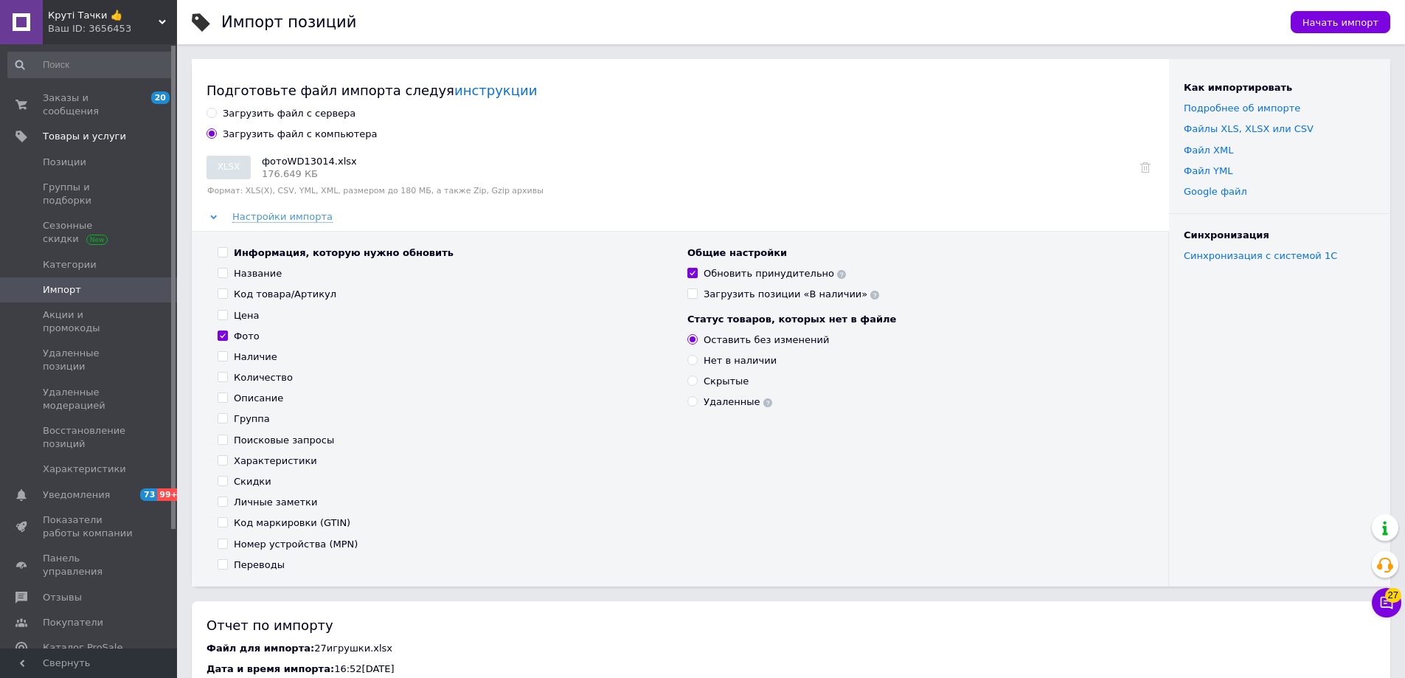
checkbox input "true"
click at [1327, 23] on span "Начать импорт" at bounding box center [1340, 22] width 76 height 11
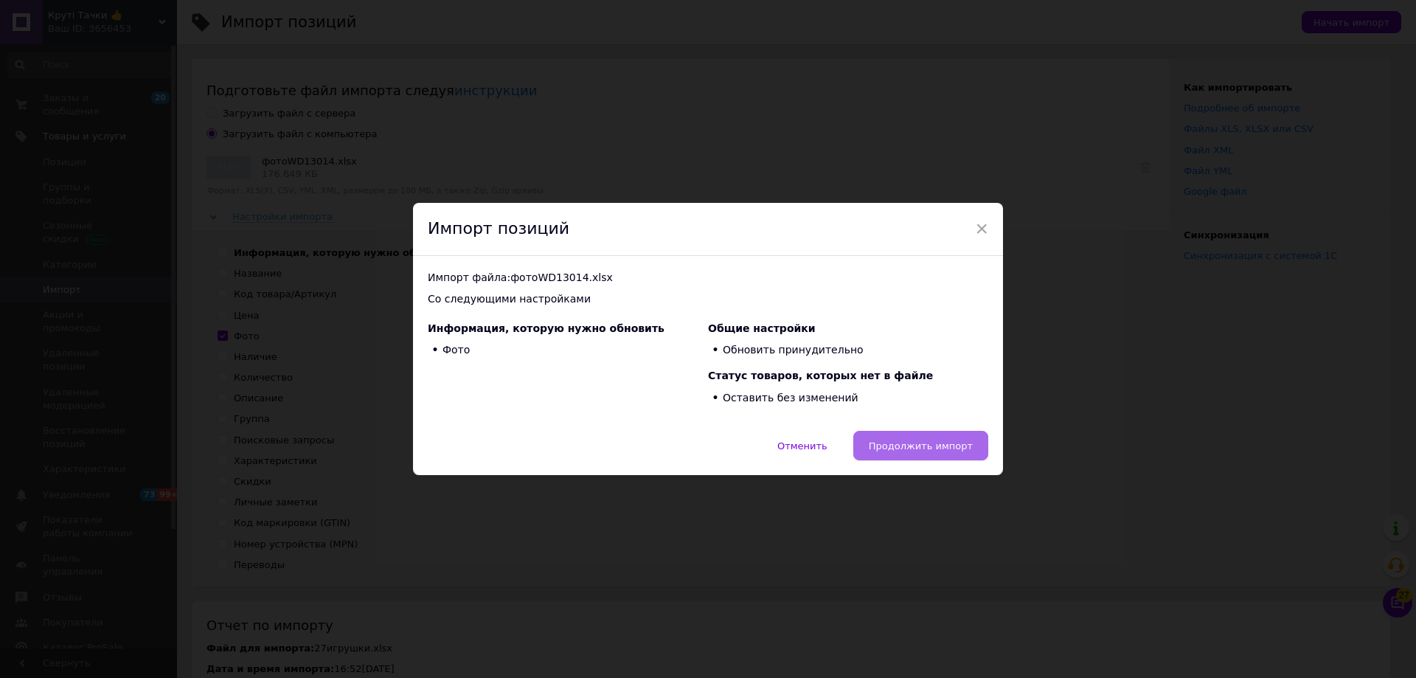
click at [953, 450] on span "Продолжить импорт" at bounding box center [921, 445] width 104 height 11
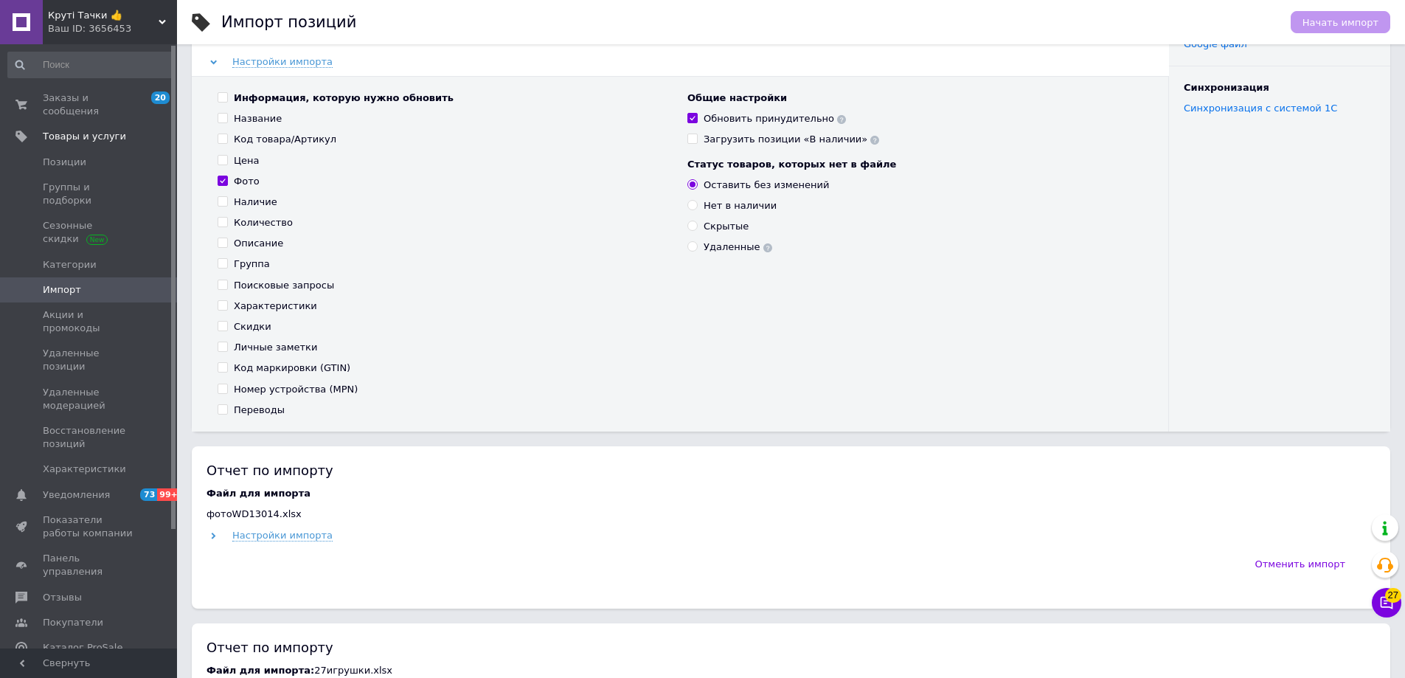
scroll to position [295, 0]
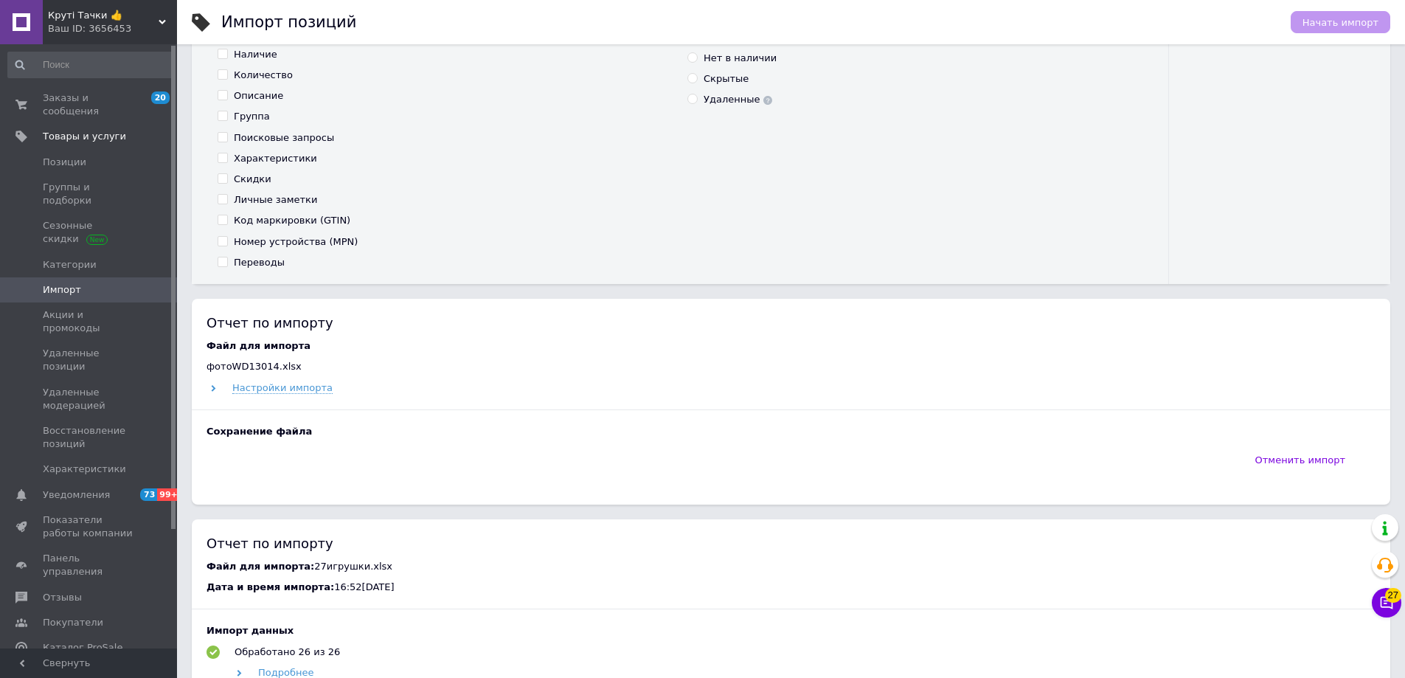
click at [100, 38] on div "Круті Тачки 👍 Ваш ID: 3656453" at bounding box center [110, 22] width 134 height 44
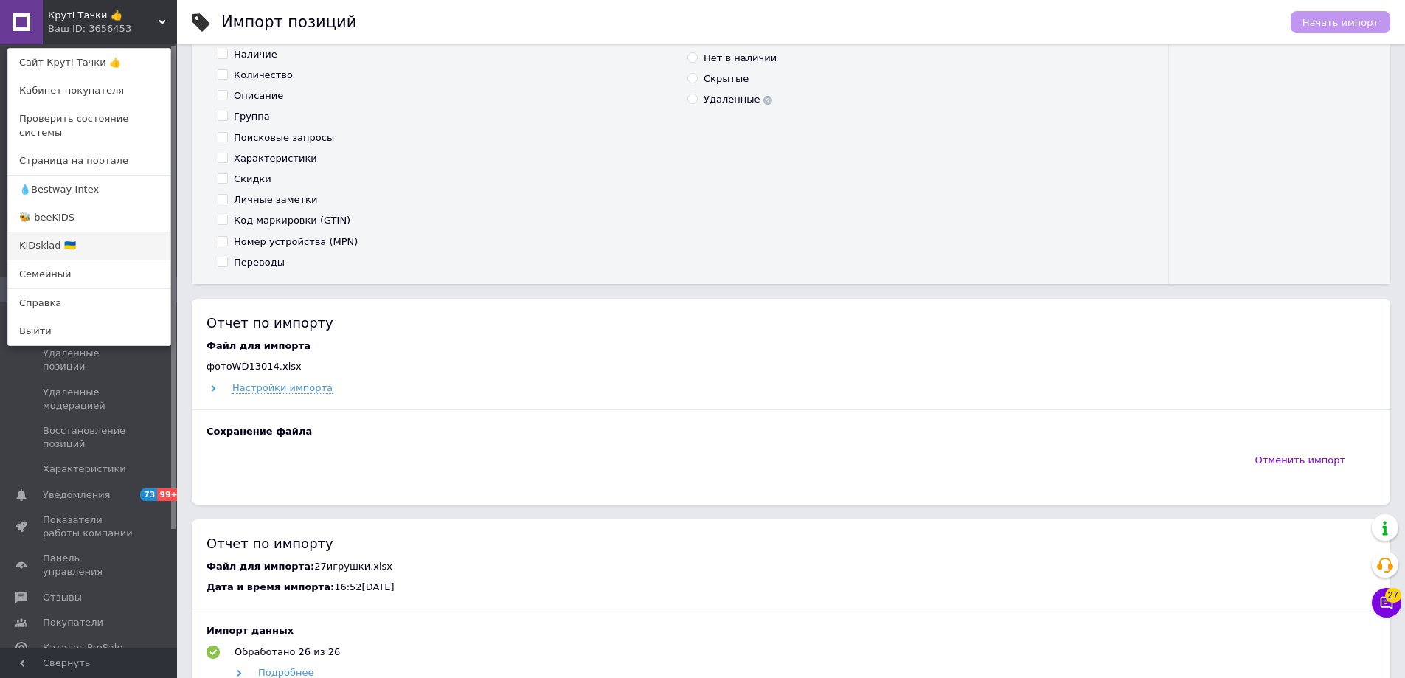
click at [54, 235] on link "KIDsklad 🇺🇦" at bounding box center [89, 246] width 162 height 28
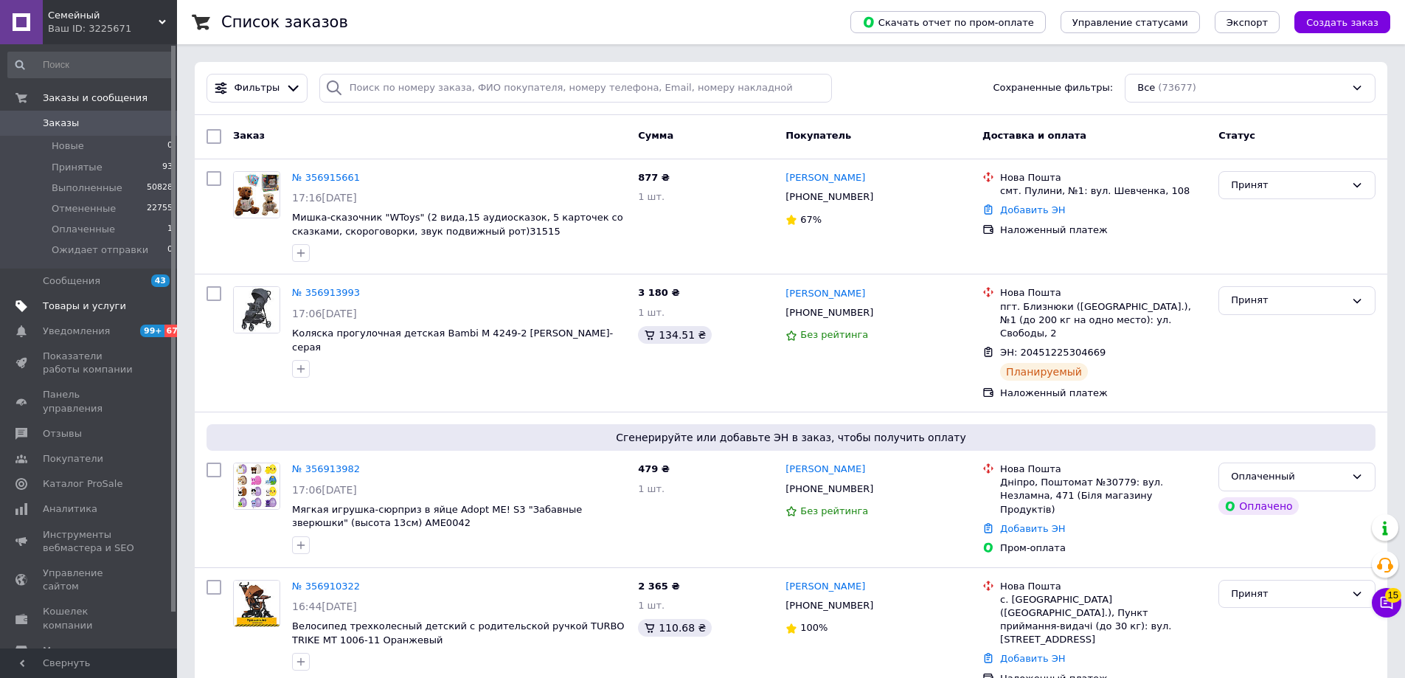
click at [86, 311] on span "Товары и услуги" at bounding box center [84, 305] width 83 height 13
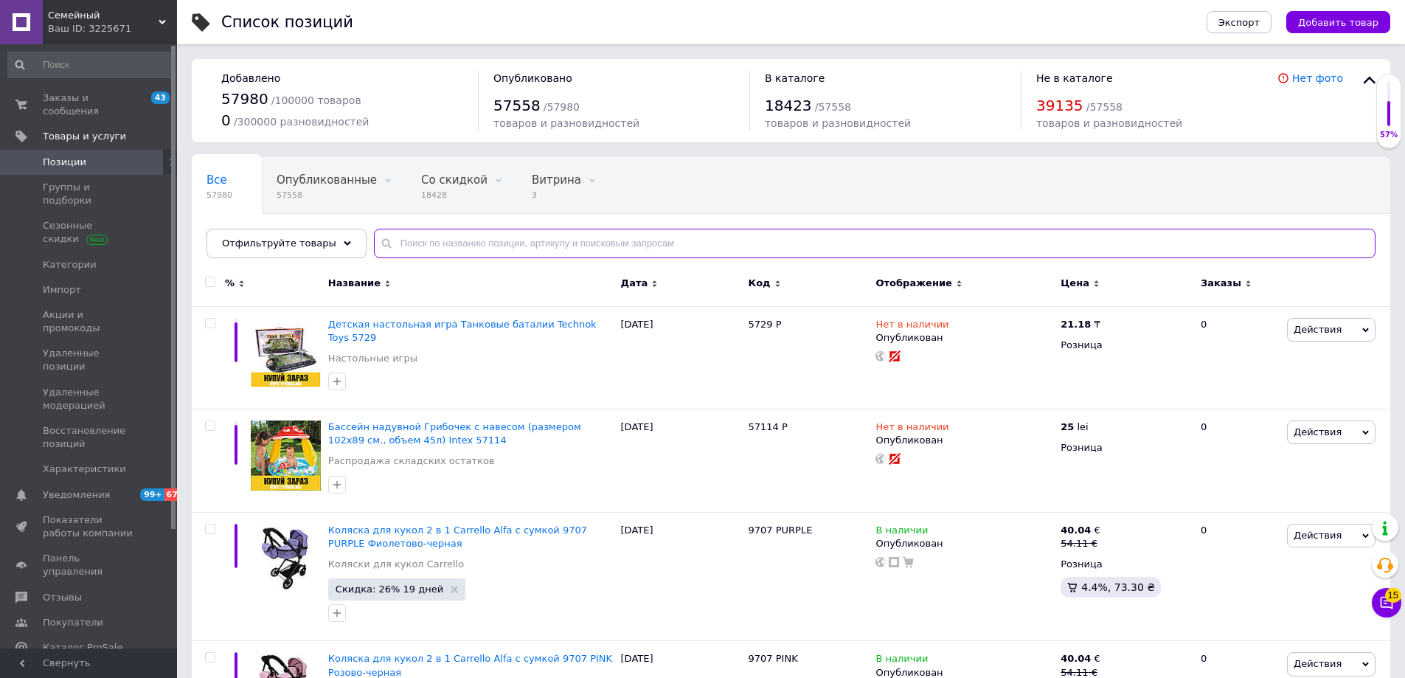
click at [483, 240] on input "text" at bounding box center [875, 244] width 1002 height 30
paste input "d64fb0146ba511eebd5e309c23ce0a19"
type input "d64fb0146ba511eebd5e309c23ce0a19"
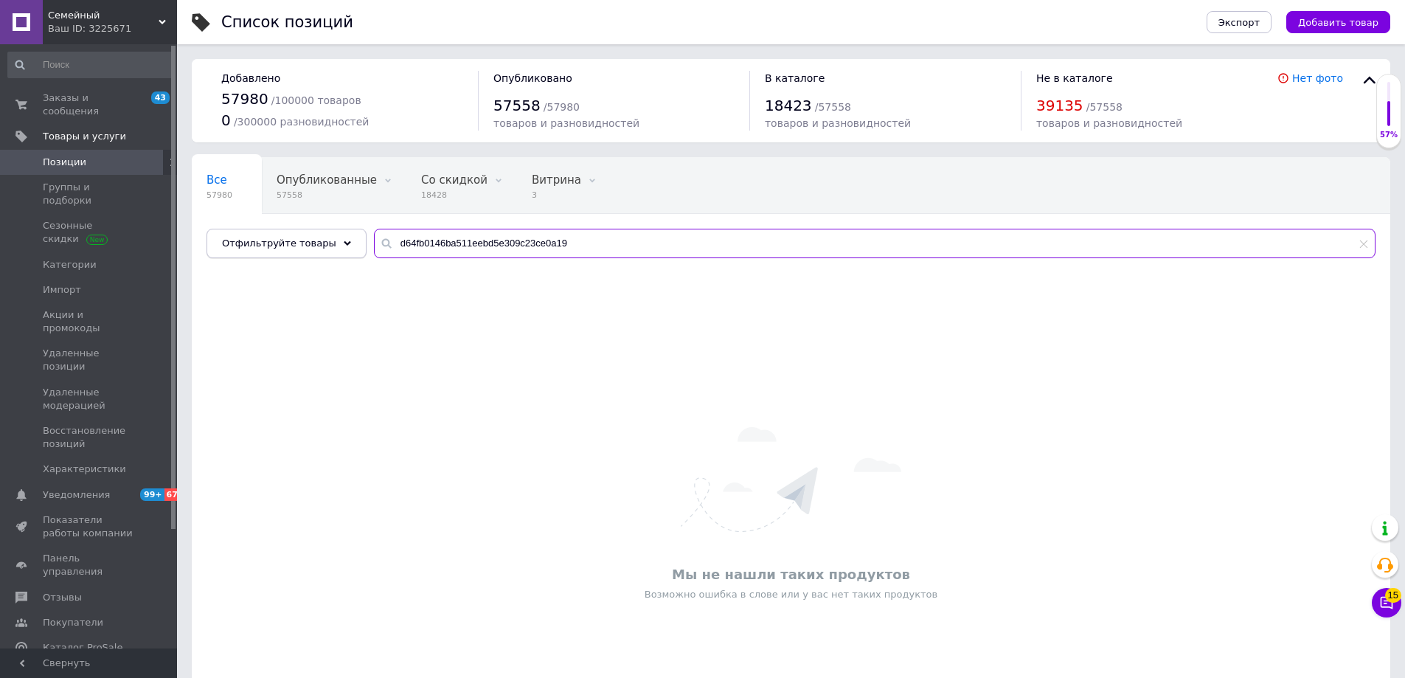
drag, startPoint x: 577, startPoint y: 240, endPoint x: 326, endPoint y: 237, distance: 250.8
click at [328, 237] on div "Отфильтруйте товары d64fb0146ba511eebd5e309c23ce0a19" at bounding box center [791, 244] width 1169 height 30
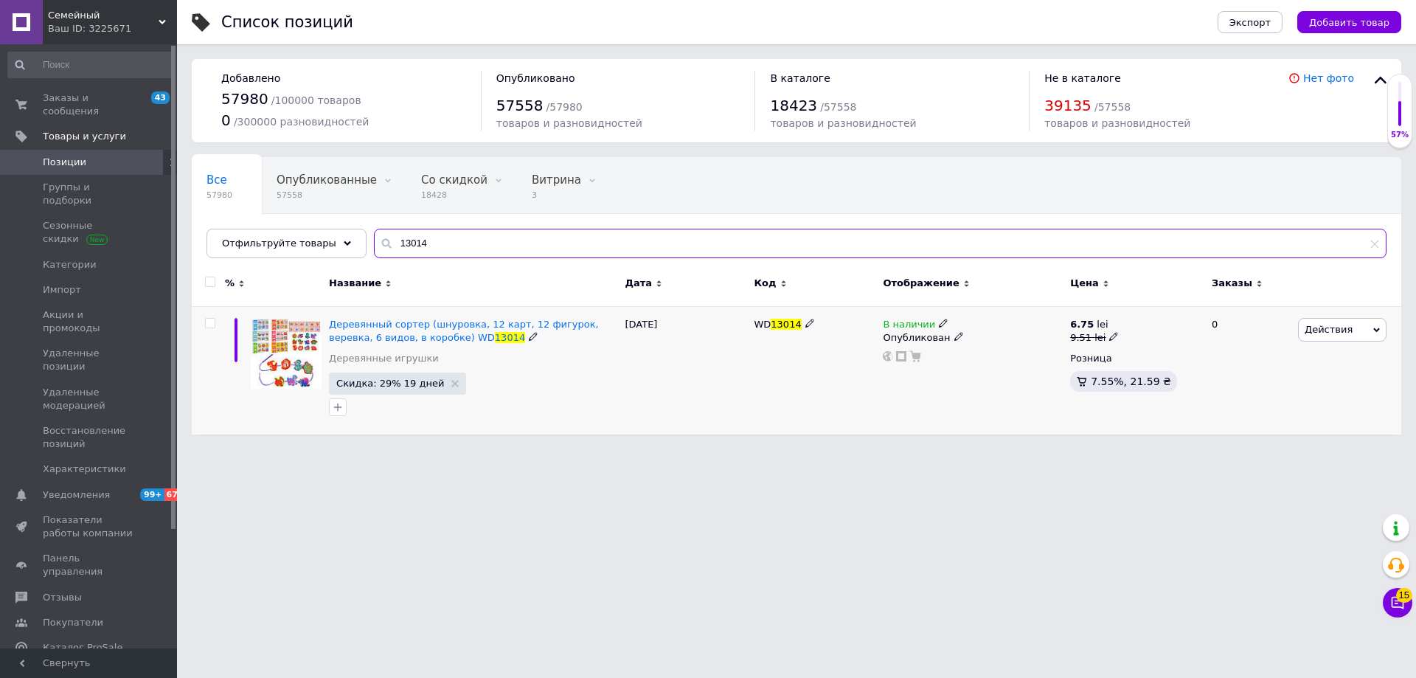
type input "13014"
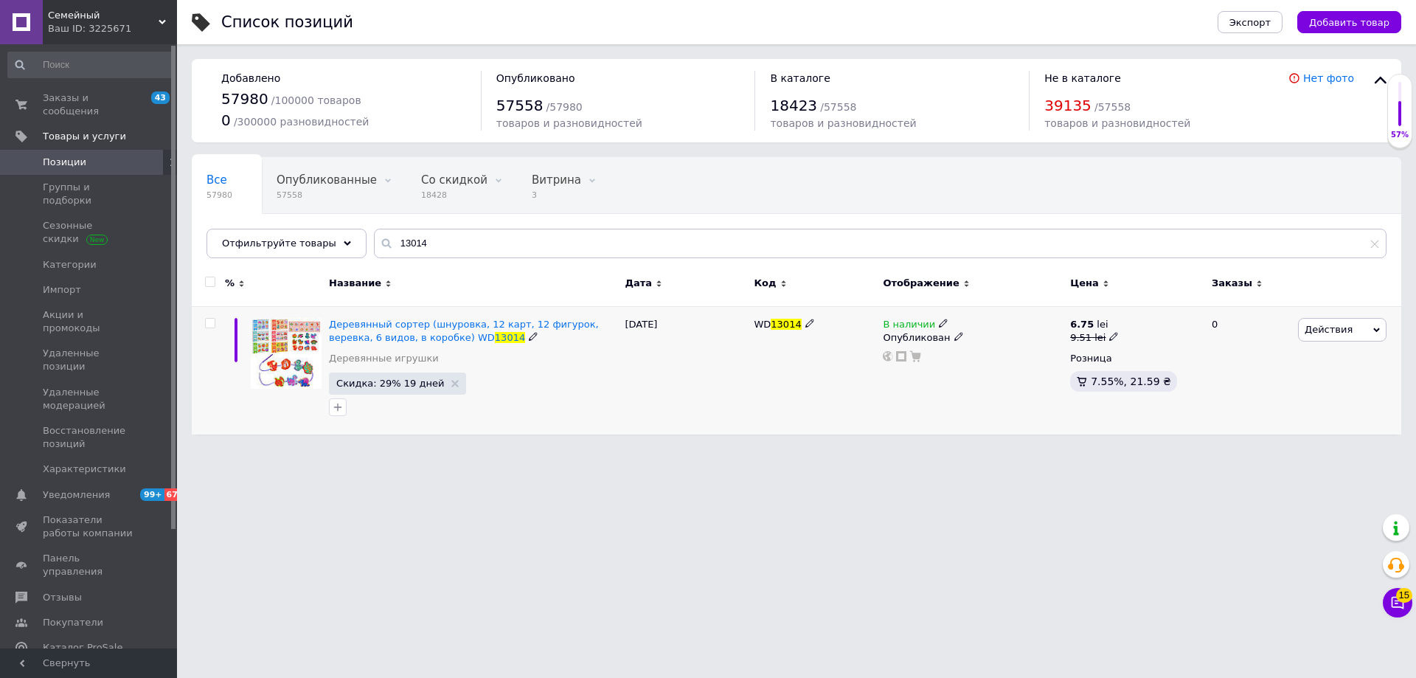
click at [1366, 336] on span "Действия" at bounding box center [1342, 330] width 89 height 24
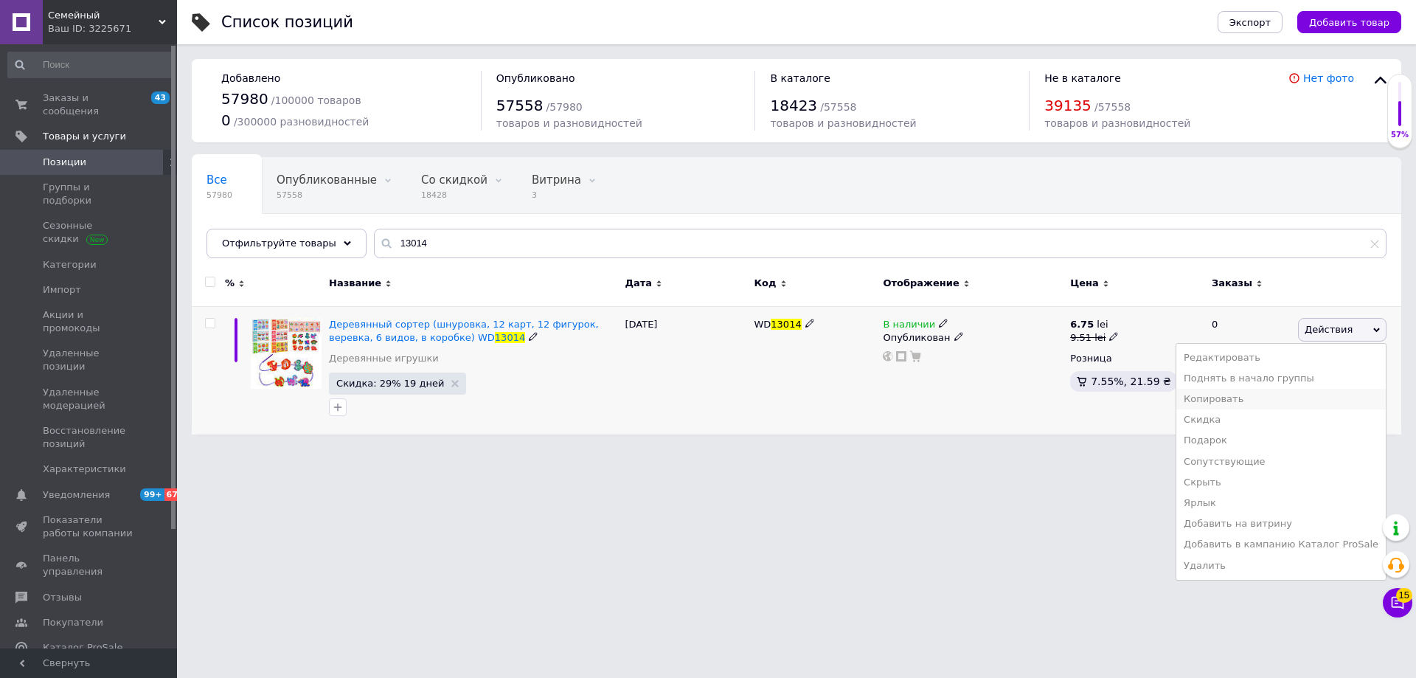
click at [1245, 396] on li "Копировать" at bounding box center [1280, 399] width 209 height 21
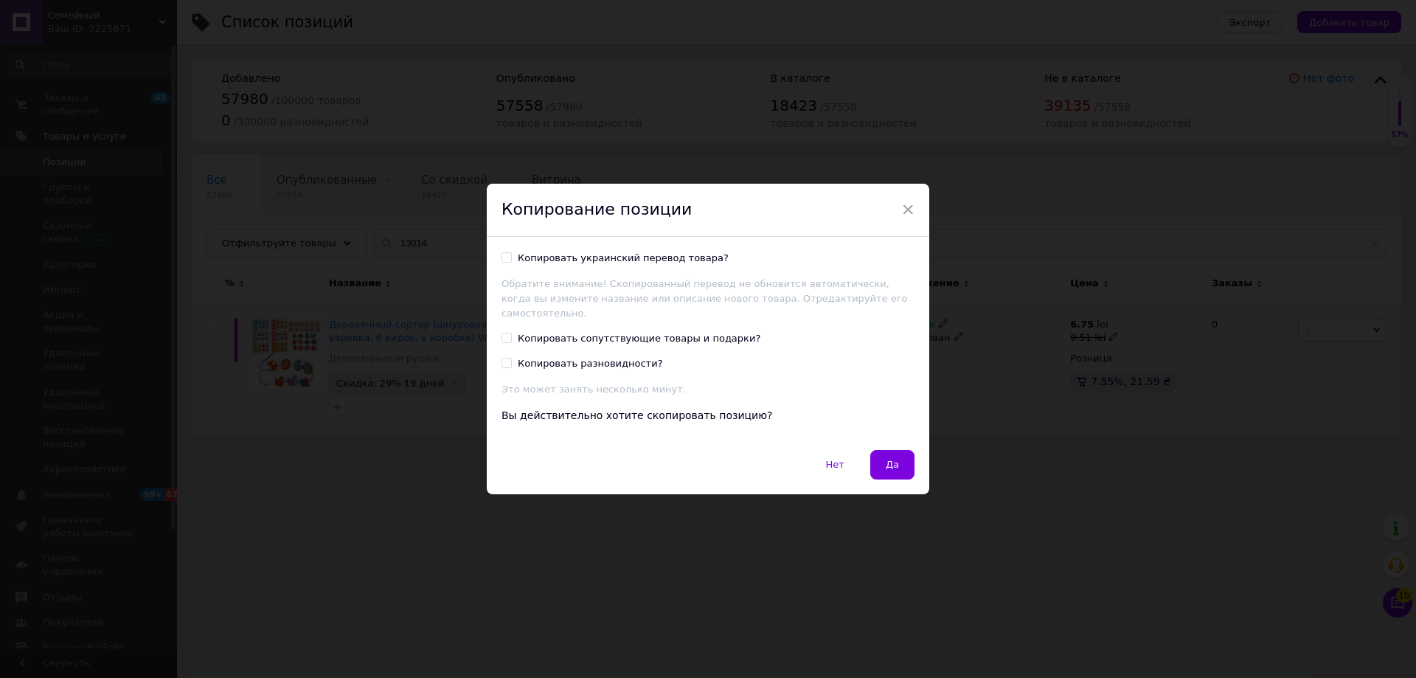
click at [546, 264] on div "Копировать украинский перевод товара?" at bounding box center [623, 257] width 211 height 13
click at [511, 262] on input "Копировать украинский перевод товара?" at bounding box center [507, 257] width 10 height 10
checkbox input "true"
click at [888, 459] on span "Да" at bounding box center [892, 464] width 13 height 11
